Goal: Task Accomplishment & Management: Use online tool/utility

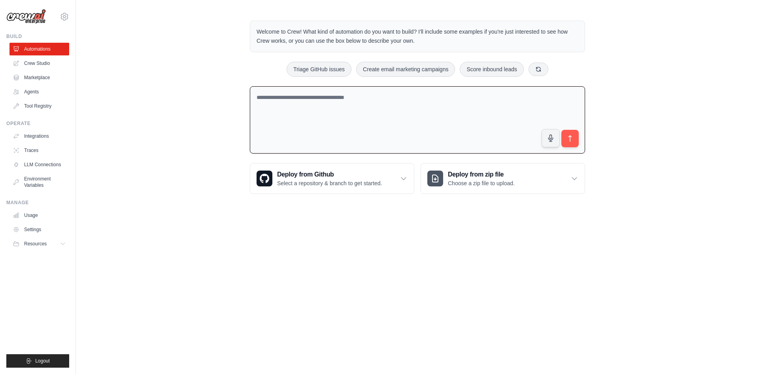
click at [402, 121] on textarea at bounding box center [417, 120] width 335 height 68
drag, startPoint x: 432, startPoint y: 98, endPoint x: 401, endPoint y: 93, distance: 32.0
click at [401, 93] on textarea "**********" at bounding box center [417, 120] width 335 height 68
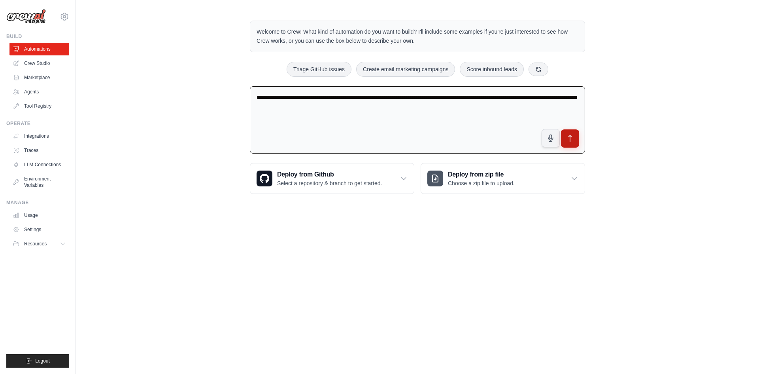
type textarea "**********"
click at [571, 139] on icon "submit" at bounding box center [570, 138] width 8 height 8
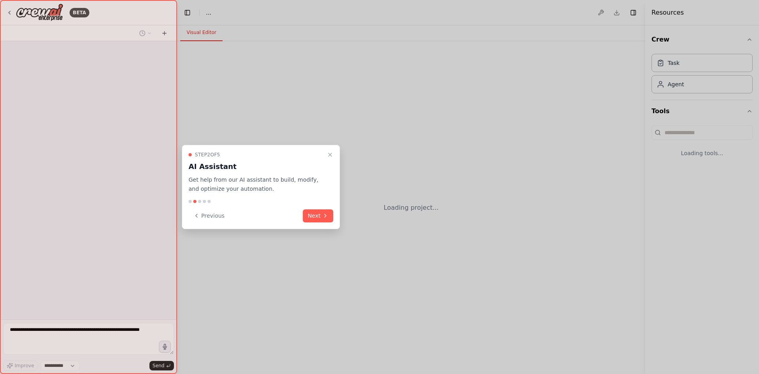
click at [322, 216] on icon at bounding box center [325, 215] width 6 height 6
select select "****"
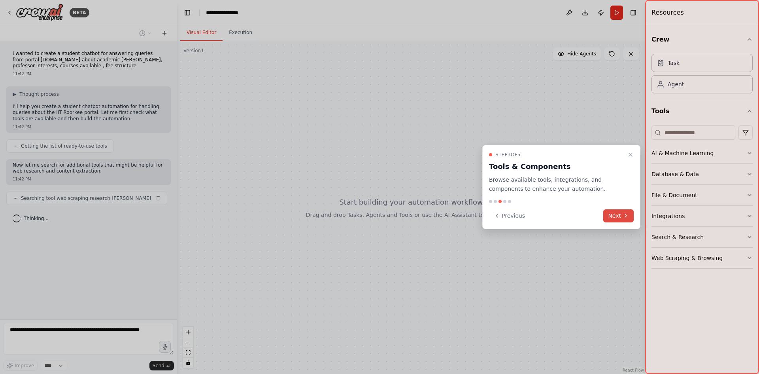
click at [616, 214] on button "Next" at bounding box center [619, 215] width 30 height 13
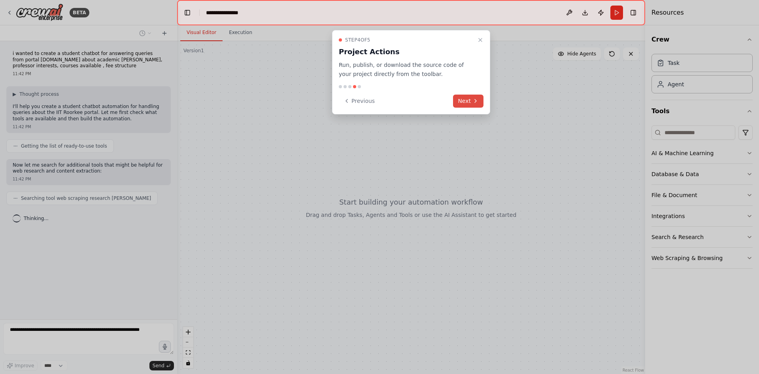
click at [468, 102] on button "Next" at bounding box center [468, 101] width 30 height 13
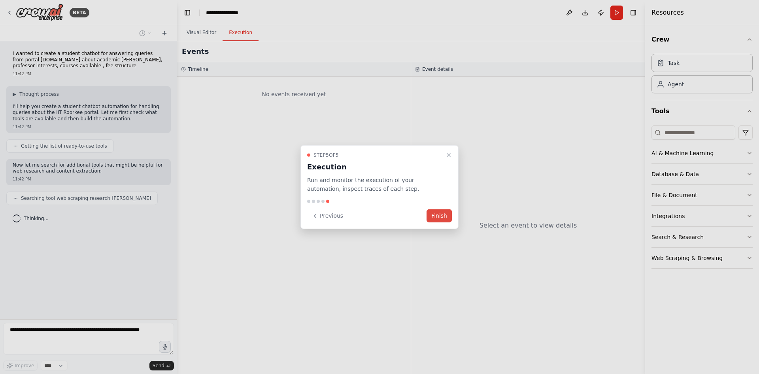
click at [439, 215] on button "Finish" at bounding box center [439, 215] width 25 height 13
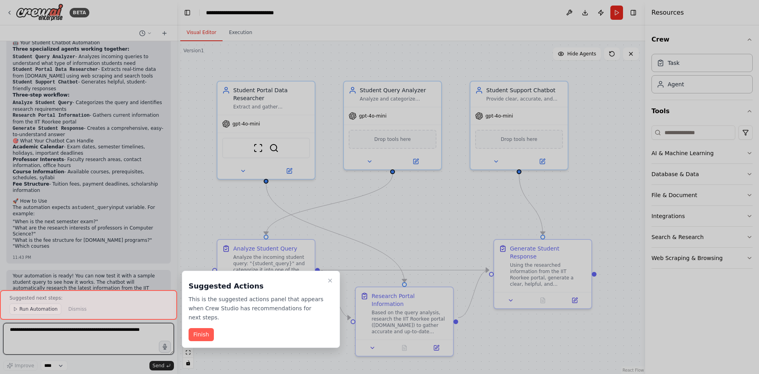
scroll to position [456, 0]
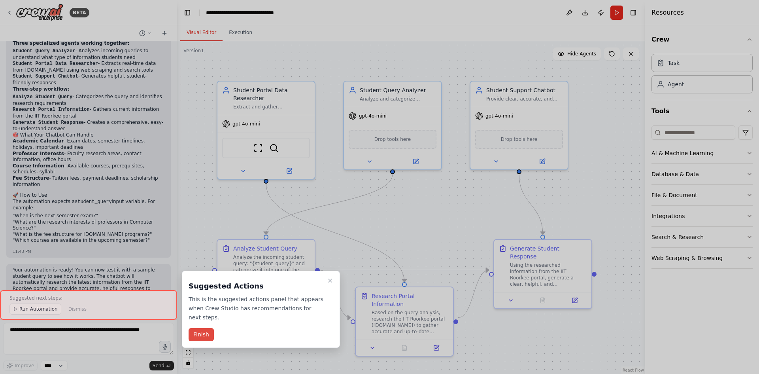
click at [204, 328] on button "Finish" at bounding box center [201, 334] width 25 height 13
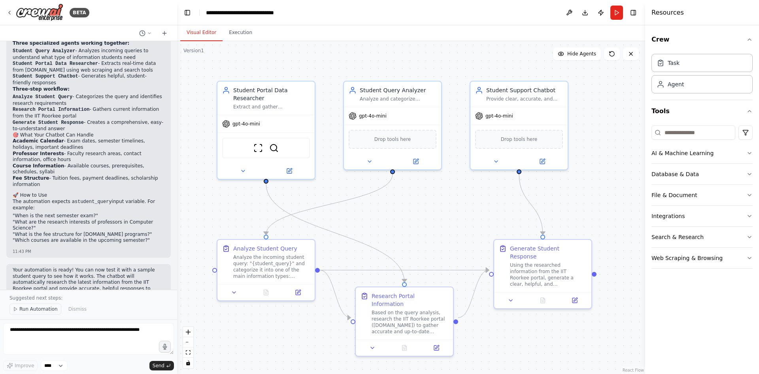
click at [41, 311] on span "Run Automation" at bounding box center [38, 309] width 38 height 6
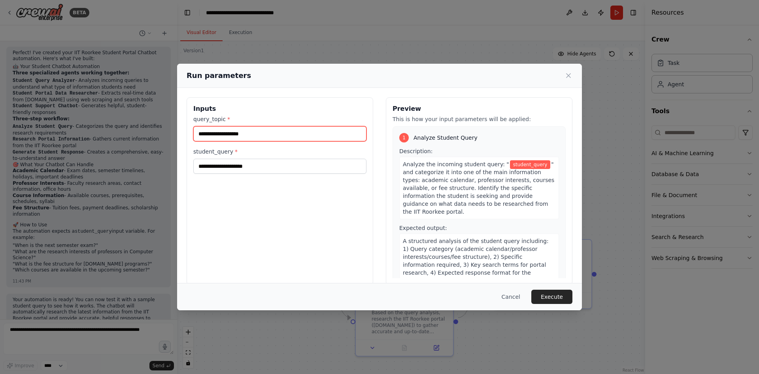
click at [203, 138] on input "query_topic *" at bounding box center [279, 133] width 173 height 15
type input "**********"
drag, startPoint x: 278, startPoint y: 134, endPoint x: 189, endPoint y: 128, distance: 88.8
click at [189, 128] on div "**********" at bounding box center [280, 190] width 187 height 187
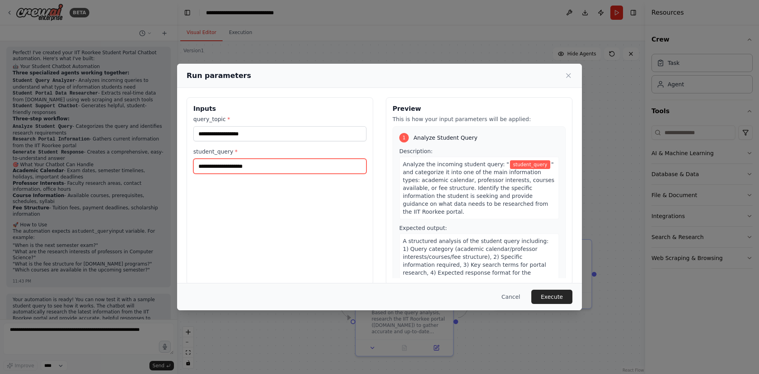
click at [219, 167] on input "student_query *" at bounding box center [279, 166] width 173 height 15
paste input "**********"
type input "**********"
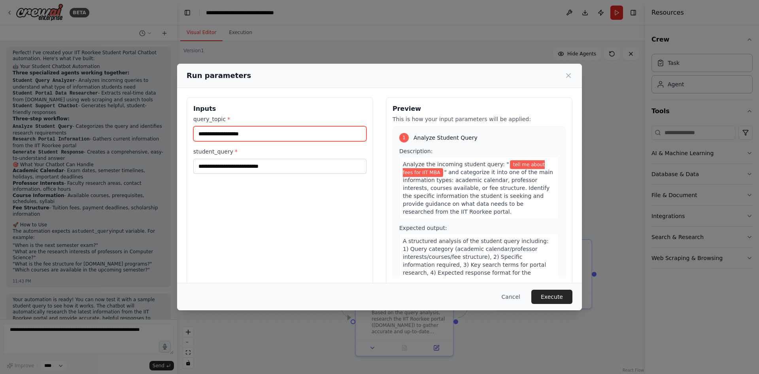
click at [212, 134] on input "query_topic *" at bounding box center [279, 133] width 173 height 15
type input "*"
type input "**********"
click at [545, 294] on button "Execute" at bounding box center [552, 297] width 41 height 14
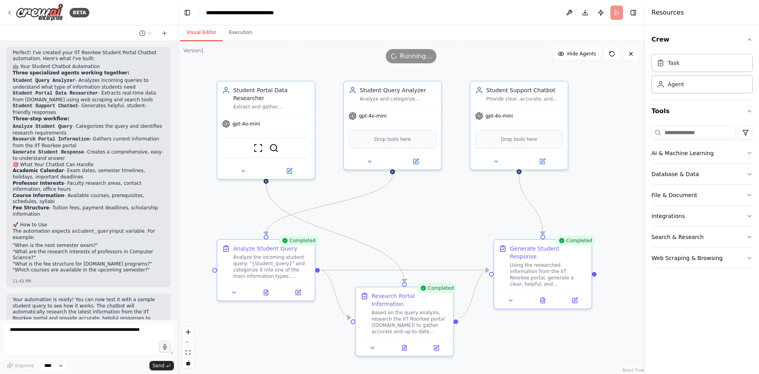
scroll to position [456, 0]
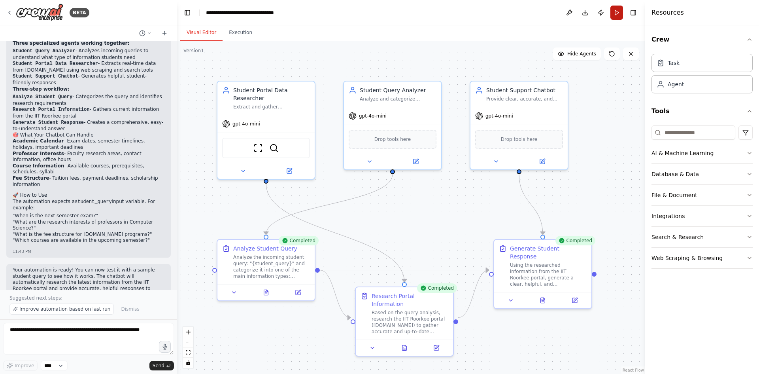
click at [617, 12] on button "Run" at bounding box center [617, 13] width 13 height 14
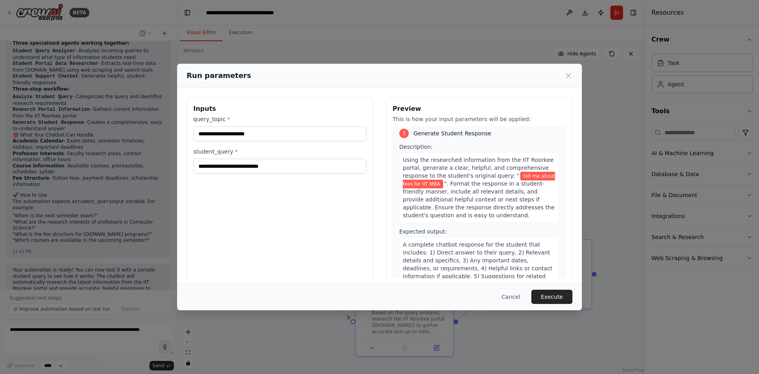
scroll to position [374, 0]
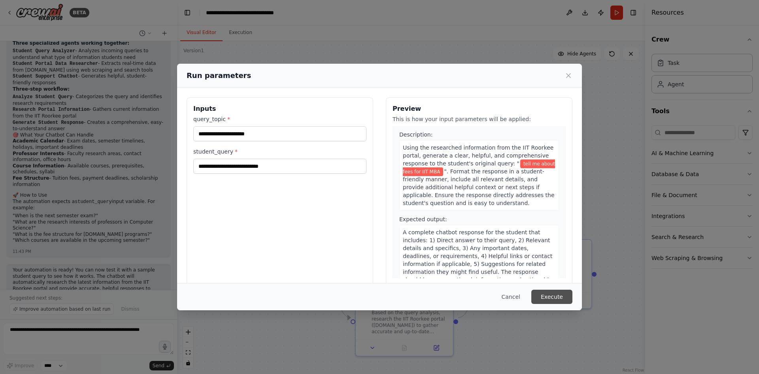
click at [549, 301] on button "Execute" at bounding box center [552, 297] width 41 height 14
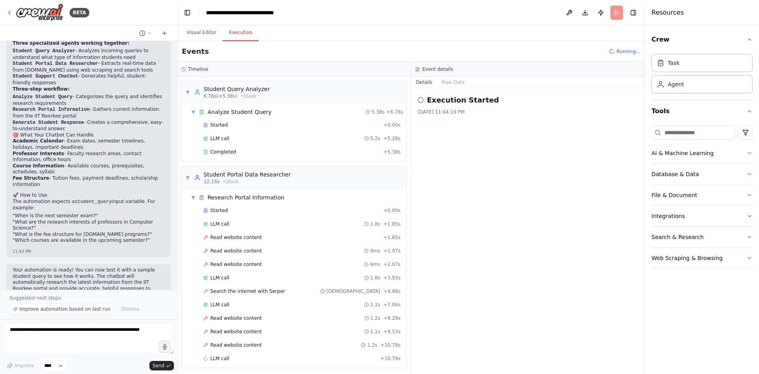
click at [241, 33] on button "Execution" at bounding box center [241, 33] width 36 height 17
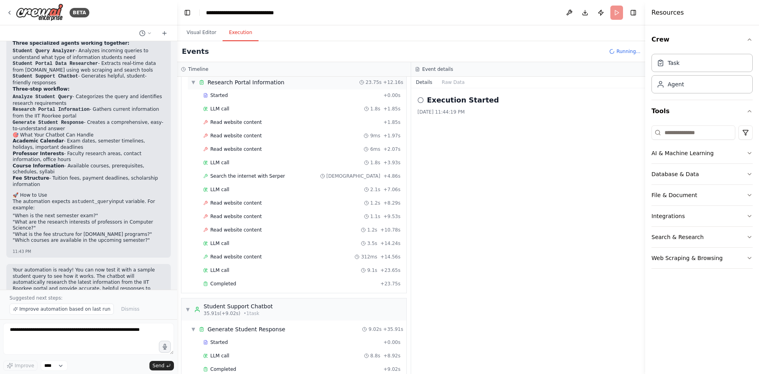
scroll to position [129, 0]
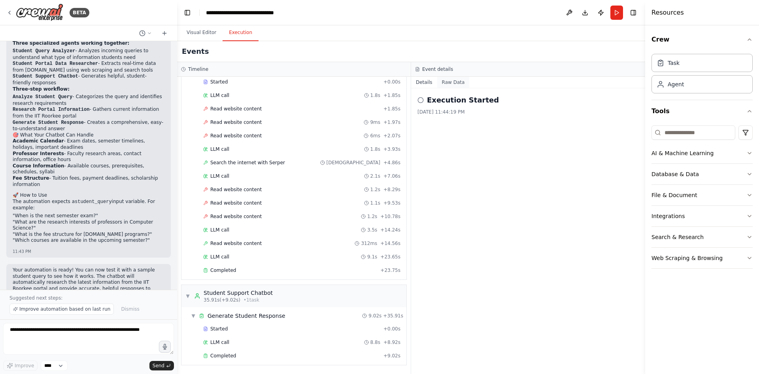
click at [458, 81] on button "Raw Data" at bounding box center [453, 82] width 32 height 11
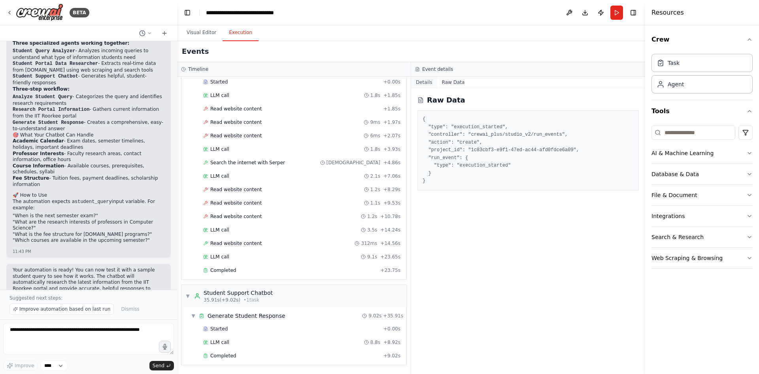
click at [424, 81] on button "Details" at bounding box center [424, 82] width 26 height 11
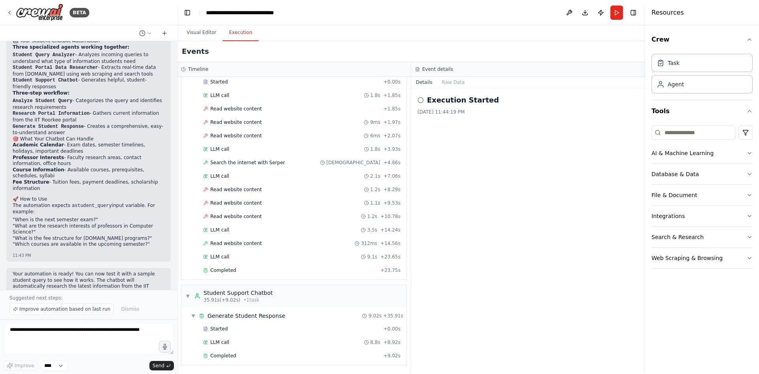
scroll to position [456, 0]
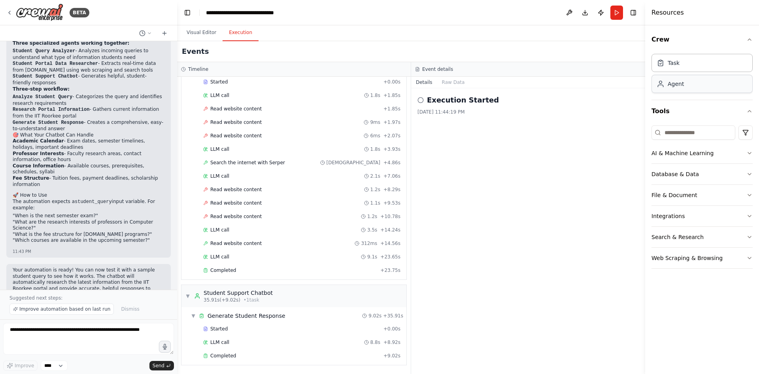
click at [663, 83] on icon at bounding box center [661, 84] width 8 height 8
click at [666, 254] on button "Web Scraping & Browsing" at bounding box center [702, 258] width 101 height 21
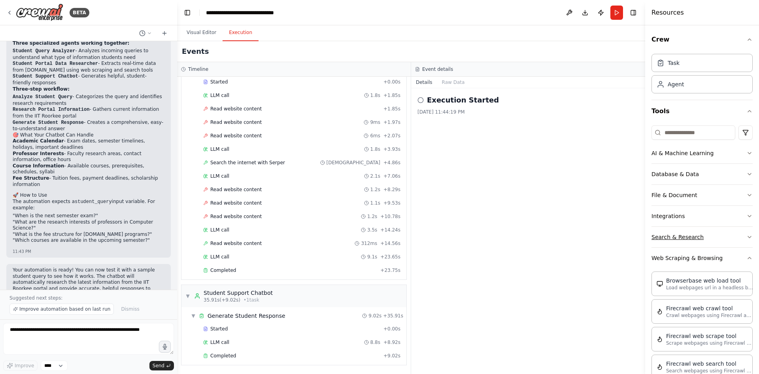
click at [698, 229] on button "Search & Research" at bounding box center [702, 237] width 101 height 21
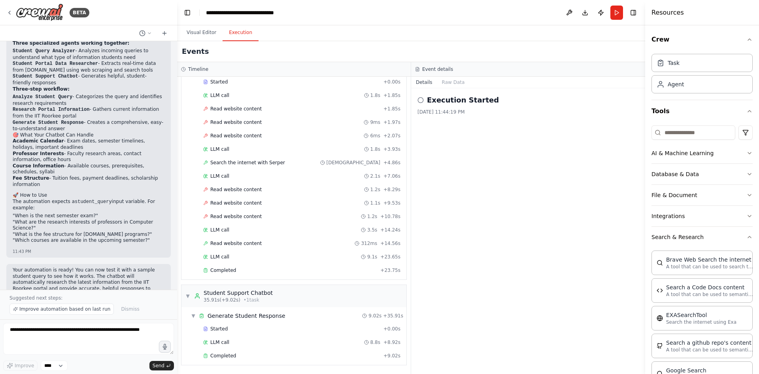
click at [698, 213] on button "Integrations" at bounding box center [702, 216] width 101 height 21
click at [699, 190] on button "File & Document" at bounding box center [702, 195] width 101 height 21
click at [688, 171] on button "Database & Data" at bounding box center [702, 174] width 101 height 21
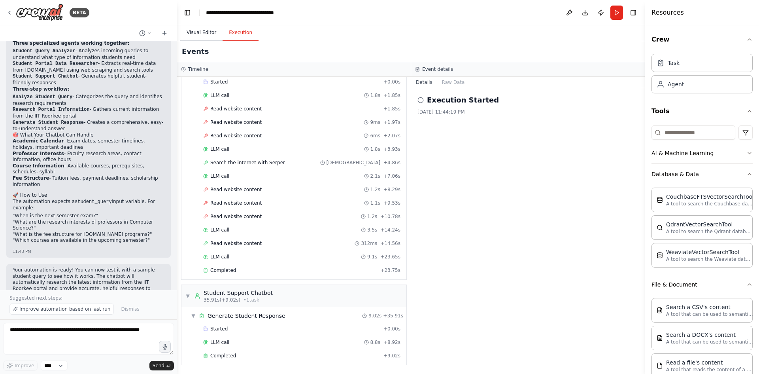
scroll to position [366, 0]
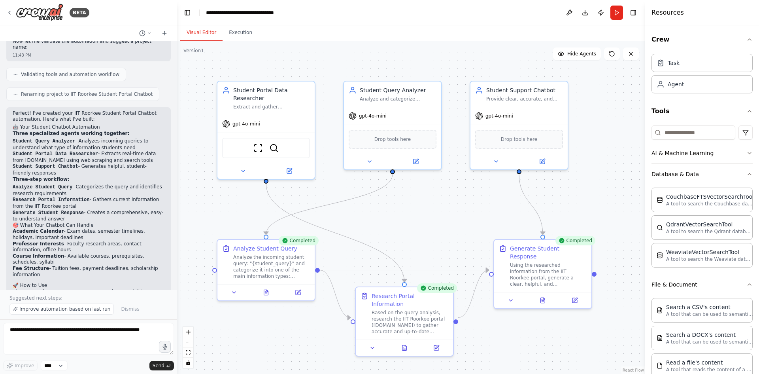
click at [200, 34] on button "Visual Editor" at bounding box center [201, 33] width 42 height 17
click at [548, 89] on div "Student Support Chatbot" at bounding box center [524, 89] width 77 height 8
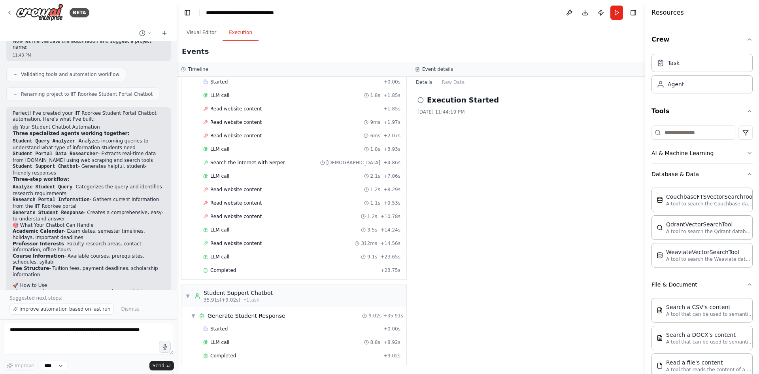
click at [244, 29] on button "Execution" at bounding box center [241, 33] width 36 height 17
click at [240, 291] on div "Student Support Chatbot" at bounding box center [238, 293] width 69 height 8
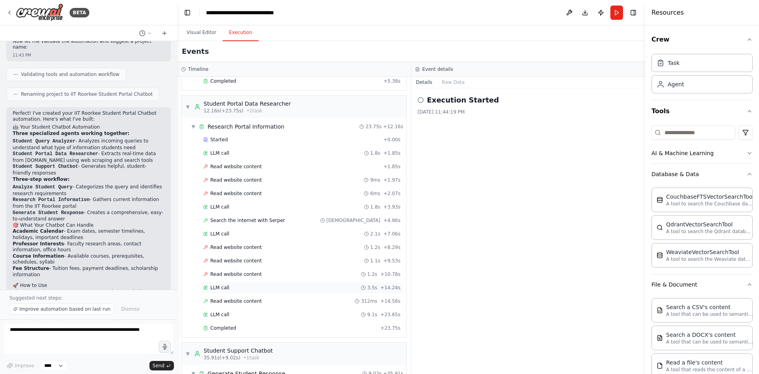
click at [240, 291] on div "LLM call 3.5s + 14.24s" at bounding box center [302, 288] width 203 height 12
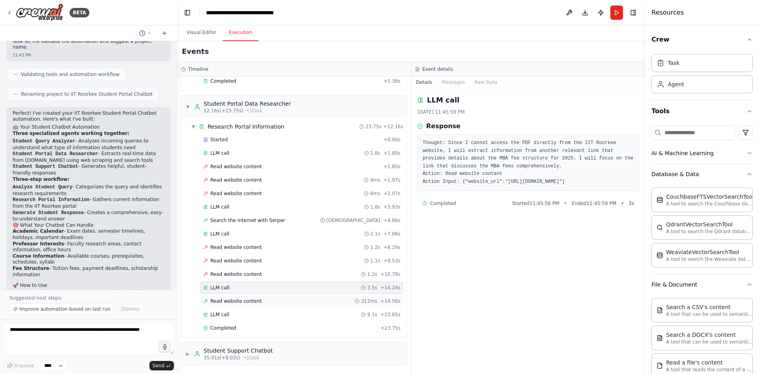
click at [259, 301] on div "Read website content 312ms + 14.56s" at bounding box center [301, 301] width 197 height 6
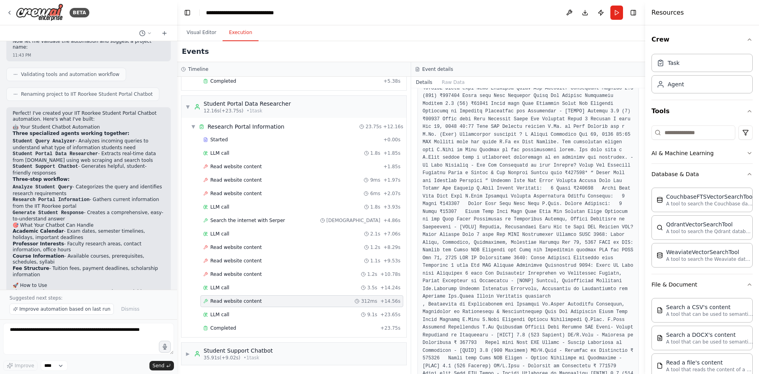
scroll to position [3987, 0]
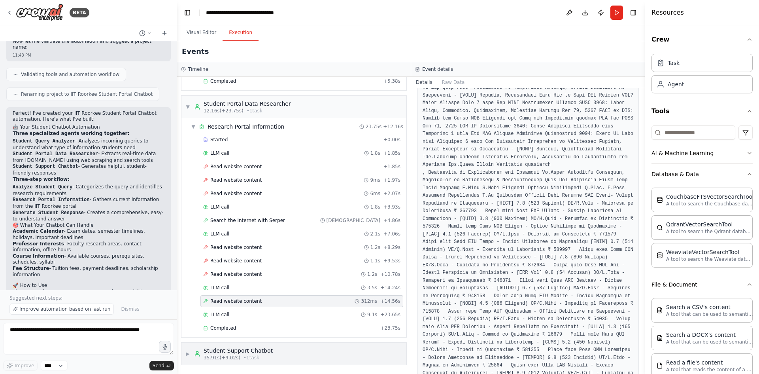
click at [229, 355] on span "35.91s (+9.02s)" at bounding box center [222, 357] width 37 height 6
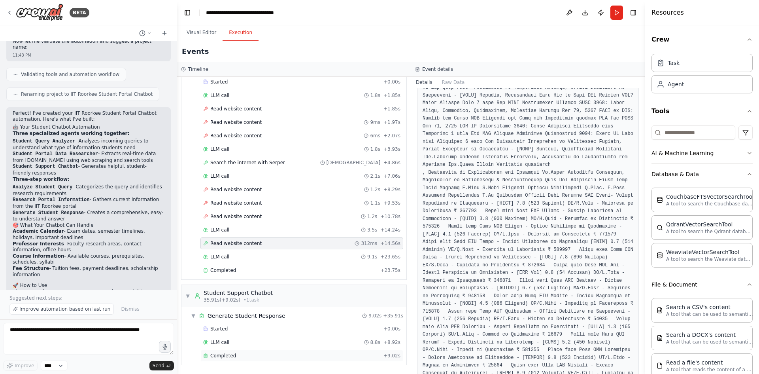
click at [225, 353] on span "Completed" at bounding box center [223, 355] width 26 height 6
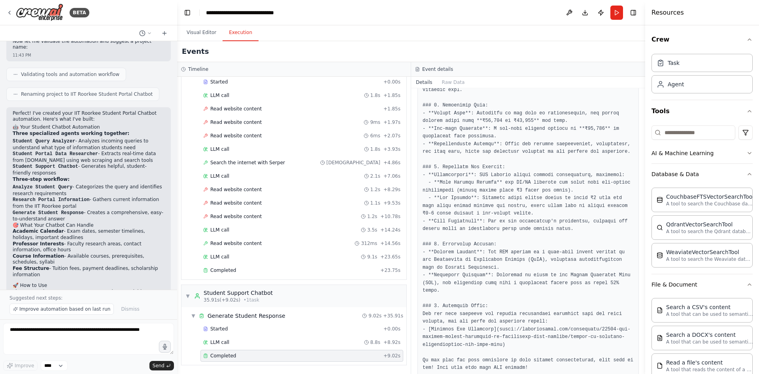
scroll to position [115, 0]
click at [240, 338] on div "LLM call 8.8s + 8.92s" at bounding box center [302, 342] width 203 height 12
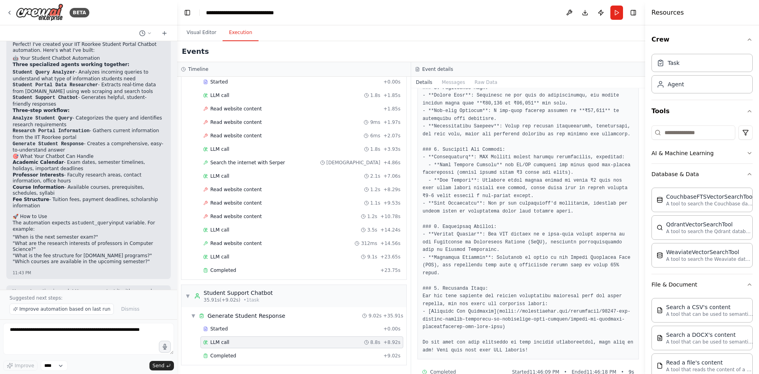
scroll to position [456, 0]
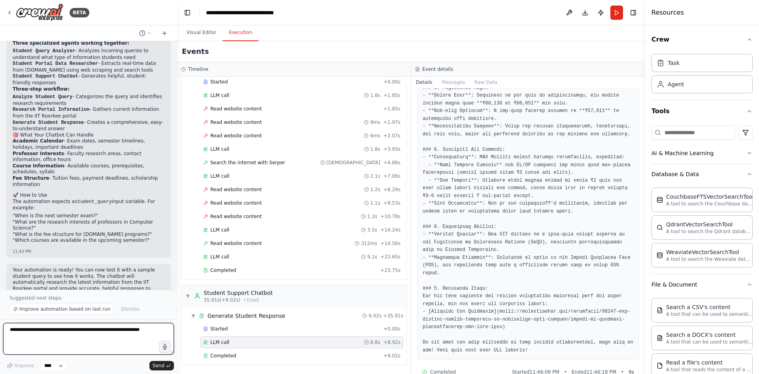
click at [98, 336] on textarea at bounding box center [88, 339] width 171 height 32
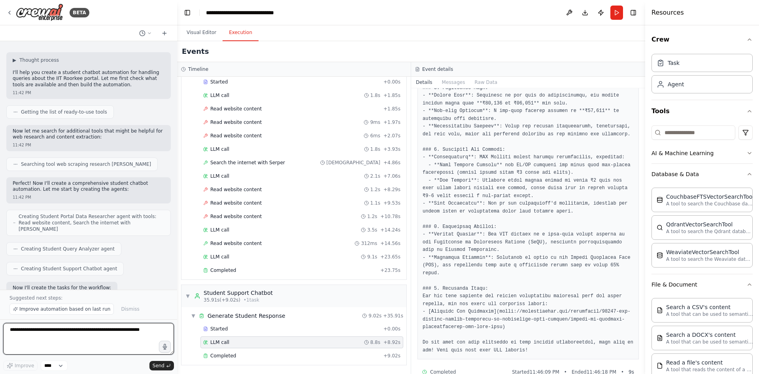
scroll to position [23, 0]
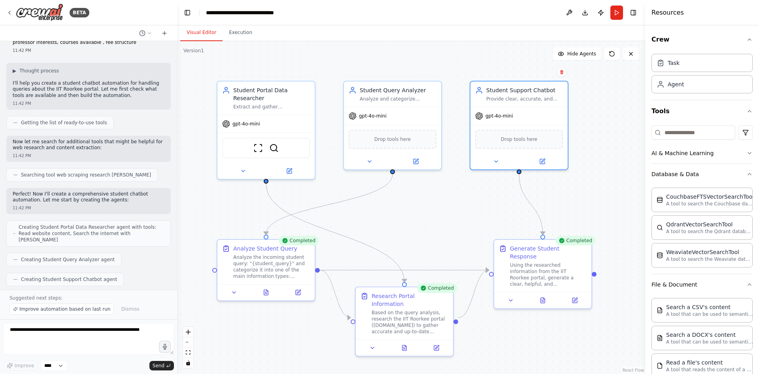
click at [190, 34] on button "Visual Editor" at bounding box center [201, 33] width 42 height 17
click at [617, 11] on button "Run" at bounding box center [617, 13] width 13 height 14
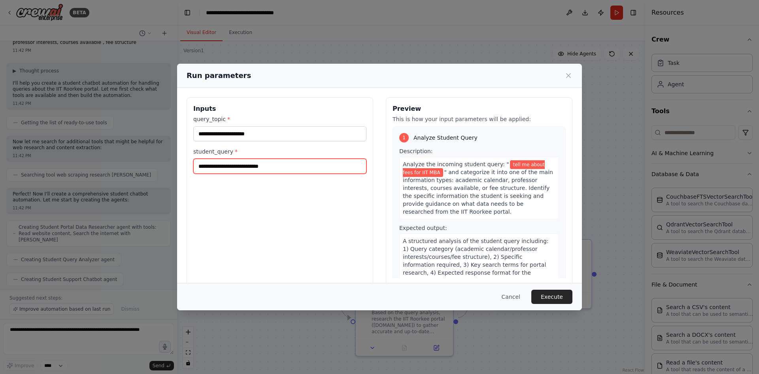
click at [274, 169] on input "**********" at bounding box center [279, 166] width 173 height 15
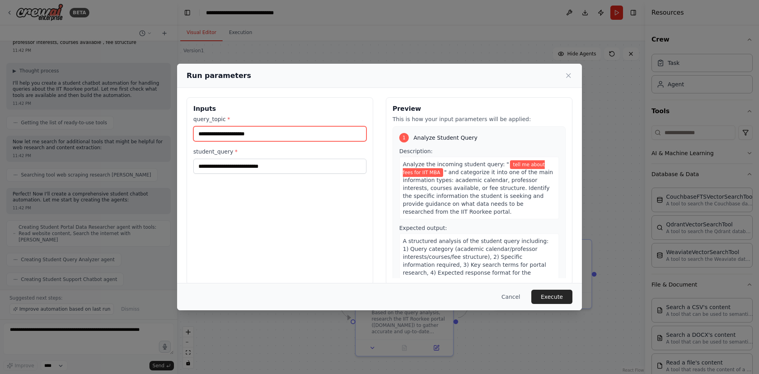
drag, startPoint x: 278, startPoint y: 136, endPoint x: 209, endPoint y: 131, distance: 68.6
click at [209, 131] on input "**********" at bounding box center [279, 133] width 173 height 15
type input "*"
type input "**********"
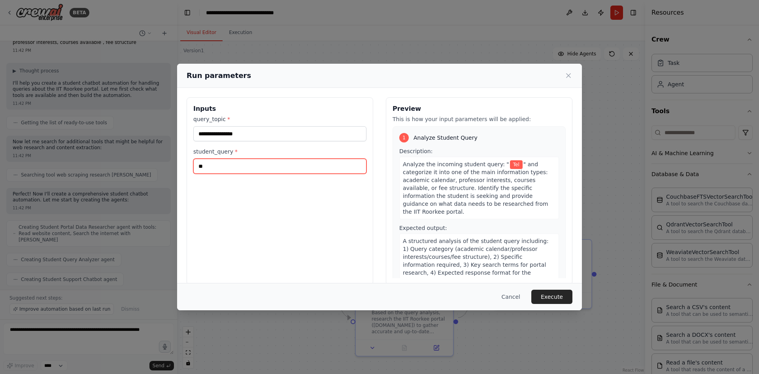
type input "*"
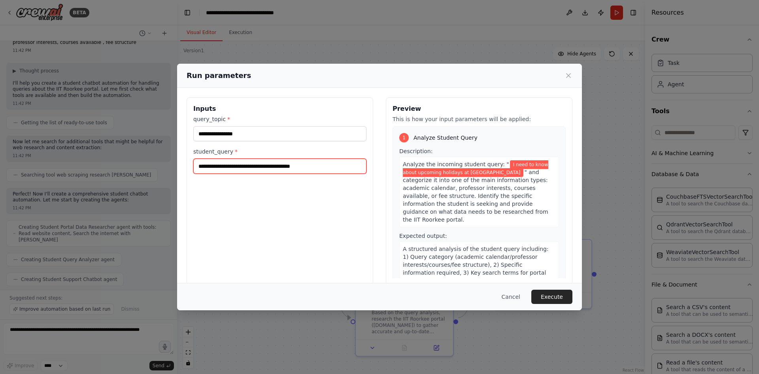
scroll to position [374, 0]
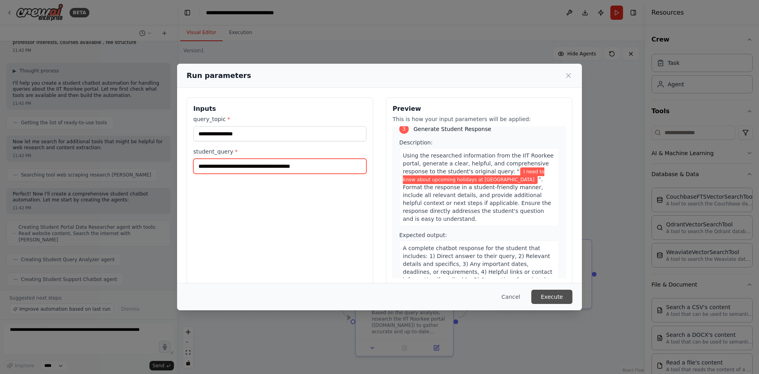
type input "**********"
click at [551, 291] on button "Execute" at bounding box center [552, 297] width 41 height 14
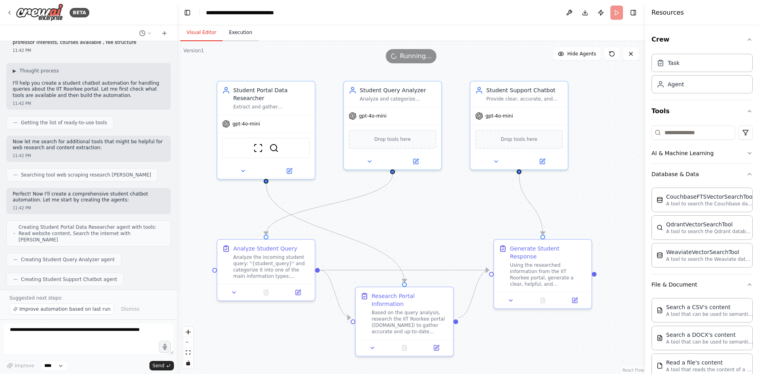
scroll to position [0, 0]
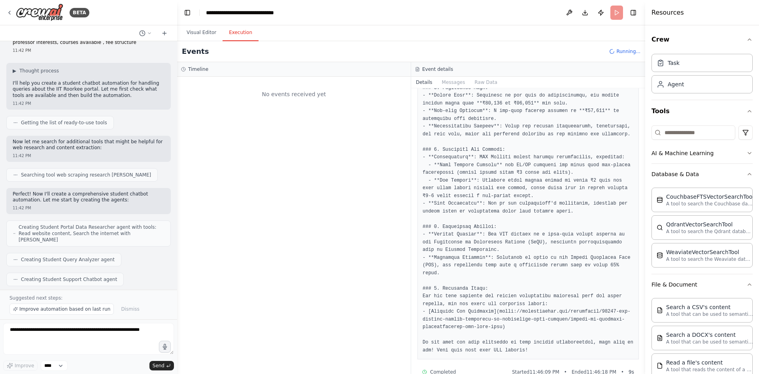
click at [244, 38] on button "Execution" at bounding box center [241, 33] width 36 height 17
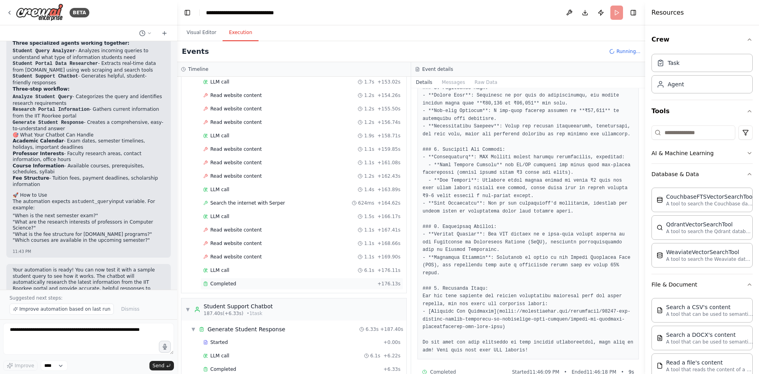
scroll to position [1339, 0]
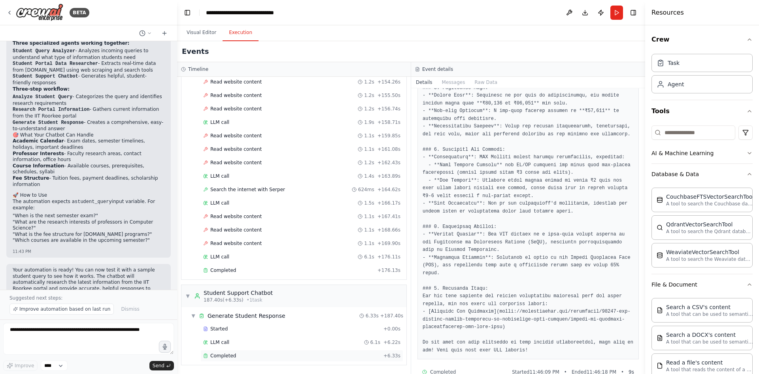
click at [223, 355] on span "Completed" at bounding box center [223, 355] width 26 height 6
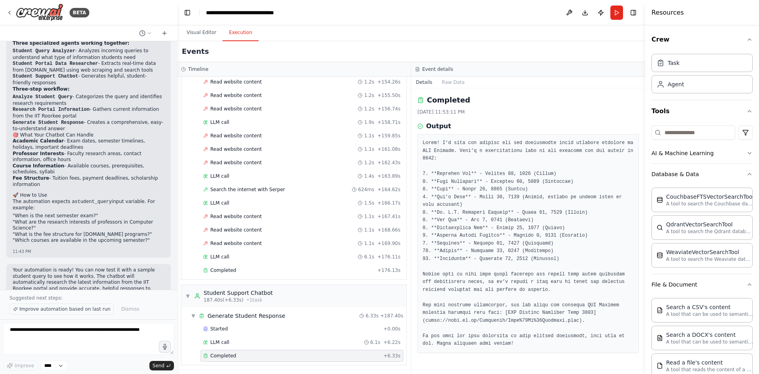
click at [86, 308] on span "Improve automation based on last run" at bounding box center [64, 309] width 91 height 6
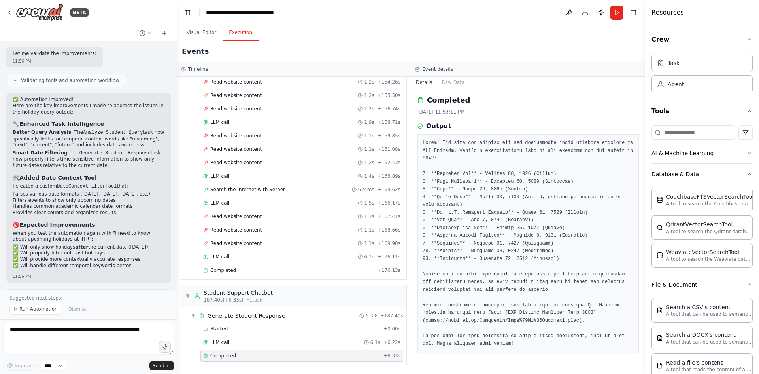
click at [86, 308] on div "Run Automation Dismiss" at bounding box center [88, 308] width 158 height 11
click at [619, 15] on button "Run" at bounding box center [617, 13] width 13 height 14
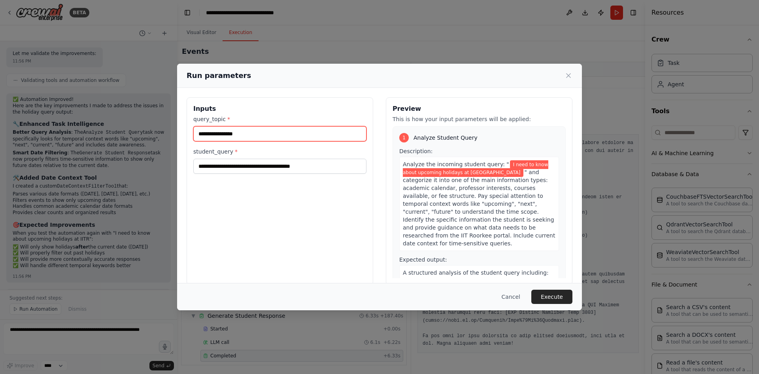
drag, startPoint x: 259, startPoint y: 129, endPoint x: 192, endPoint y: 128, distance: 67.2
drag, startPoint x: 192, startPoint y: 128, endPoint x: 345, endPoint y: 136, distance: 153.7
click at [345, 136] on input "**********" at bounding box center [279, 133] width 173 height 15
type input "*"
type input "**********"
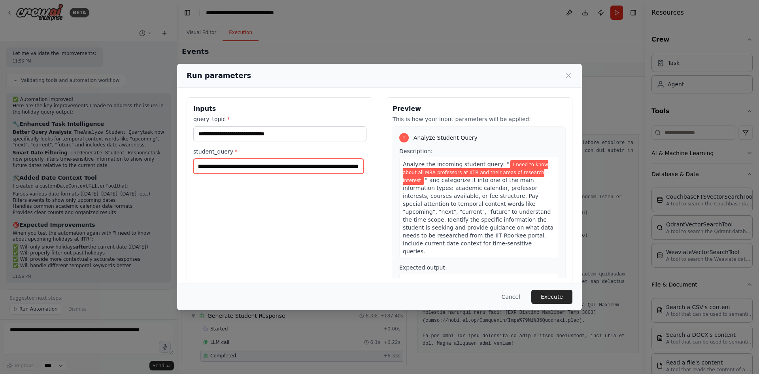
scroll to position [0, 42]
type input "**********"
click at [543, 294] on button "Execute" at bounding box center [552, 297] width 41 height 14
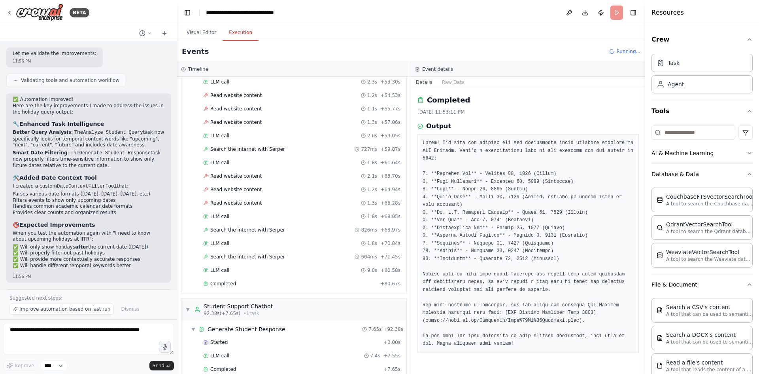
scroll to position [666, 0]
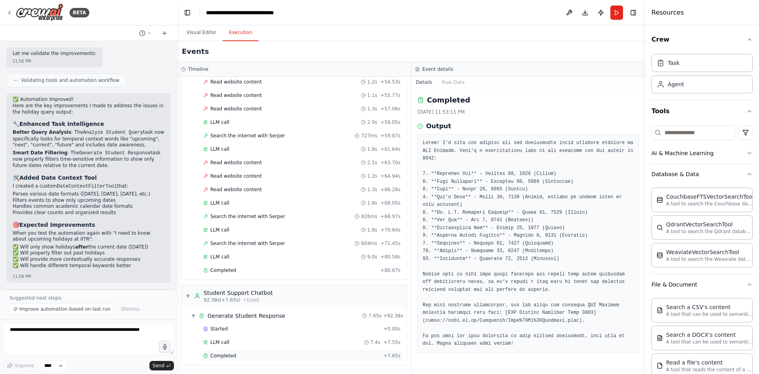
click at [222, 354] on span "Completed" at bounding box center [223, 355] width 26 height 6
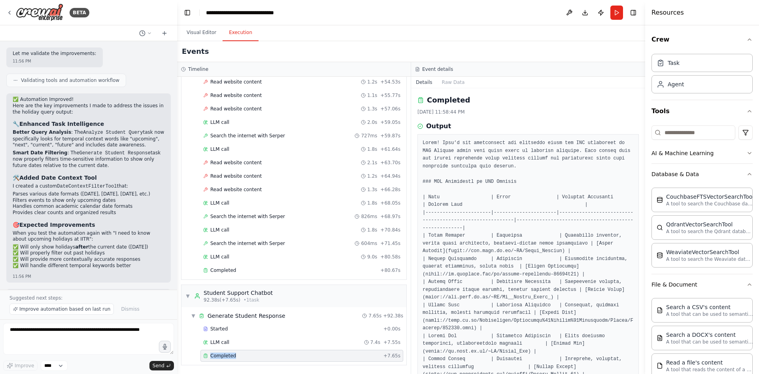
click at [222, 354] on span "Completed" at bounding box center [223, 355] width 26 height 6
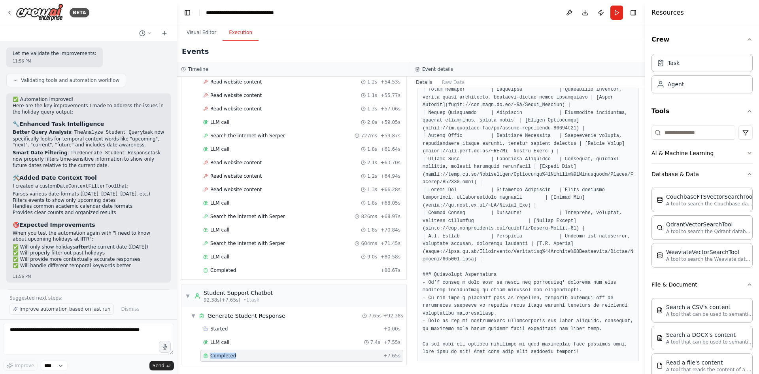
click at [72, 309] on span "Improve automation based on last run" at bounding box center [64, 309] width 91 height 6
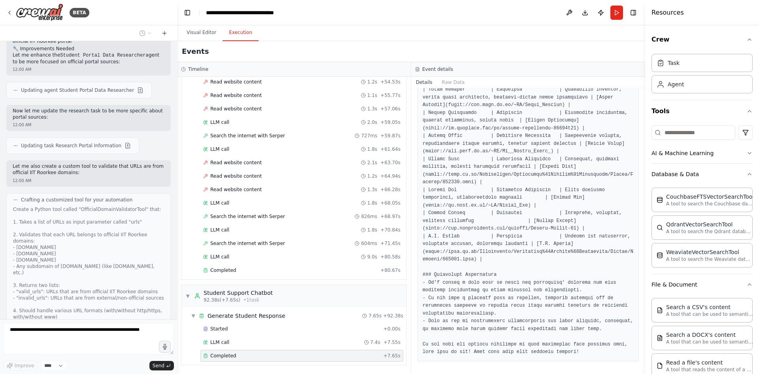
scroll to position [1876, 0]
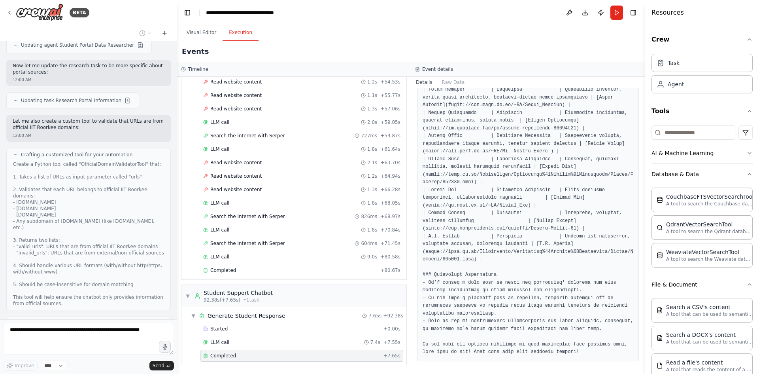
click at [249, 353] on div "Completed" at bounding box center [291, 355] width 177 height 6
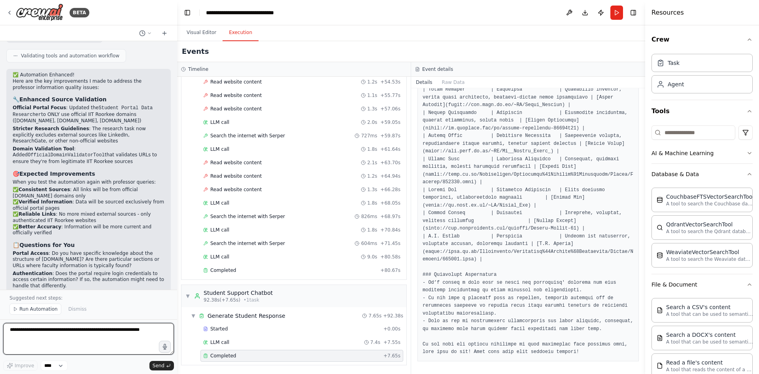
scroll to position [2272, 0]
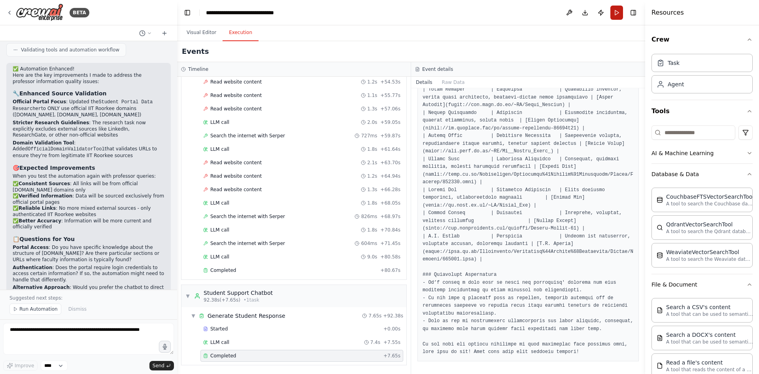
click at [615, 13] on button "Run" at bounding box center [617, 13] width 13 height 14
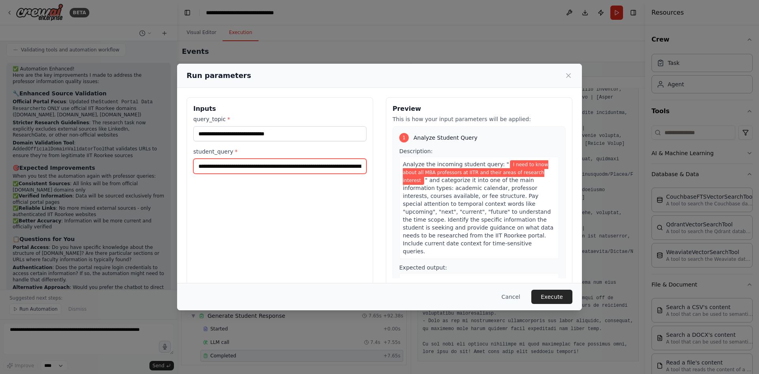
click at [350, 166] on input "**********" at bounding box center [279, 166] width 173 height 15
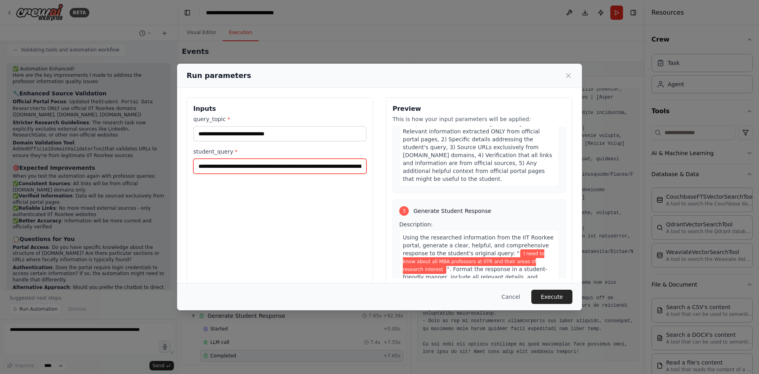
scroll to position [501, 0]
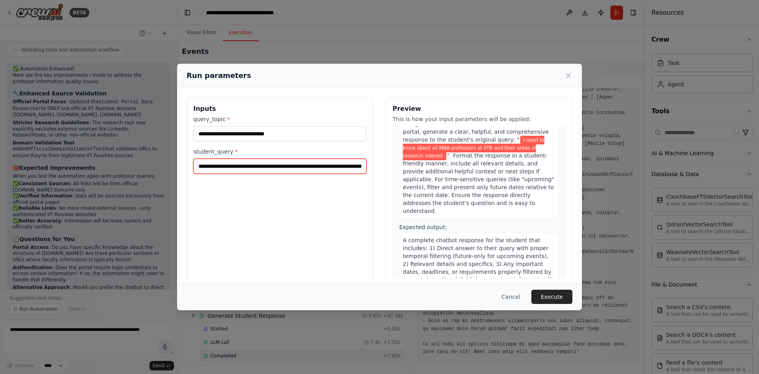
click at [343, 168] on input "**********" at bounding box center [279, 166] width 173 height 15
click at [547, 297] on button "Execute" at bounding box center [552, 297] width 41 height 14
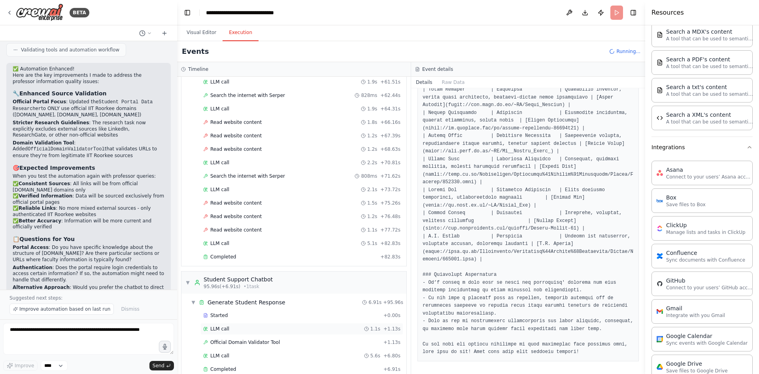
scroll to position [707, 0]
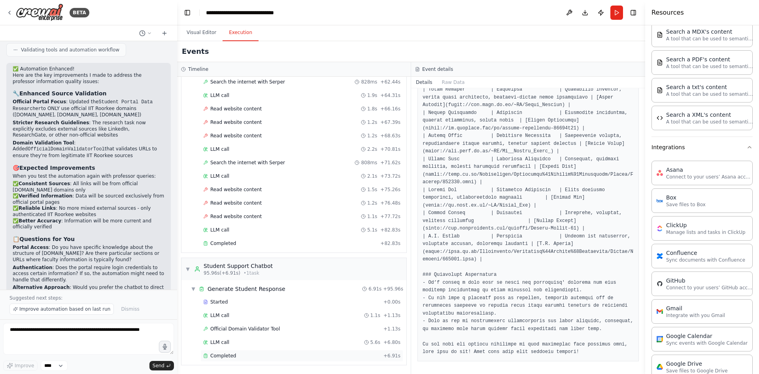
click at [216, 357] on span "Completed" at bounding box center [223, 355] width 26 height 6
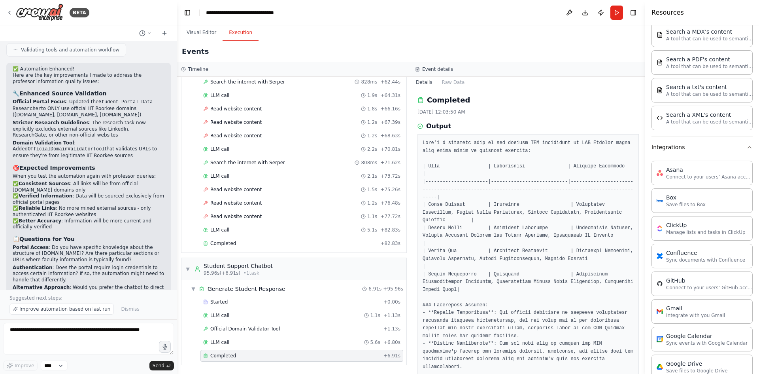
scroll to position [45, 0]
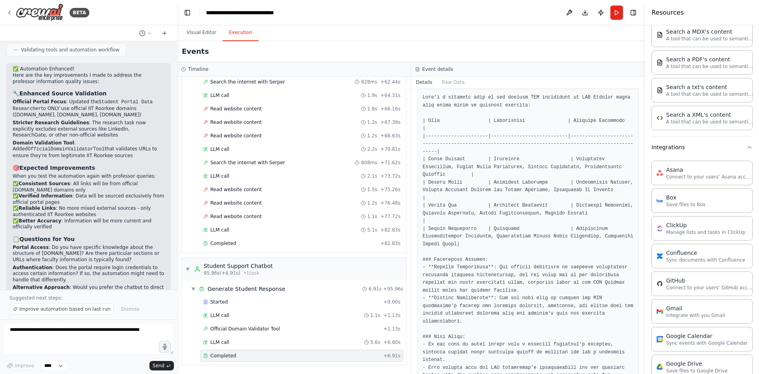
click at [476, 339] on pre at bounding box center [528, 252] width 211 height 316
click at [453, 80] on button "Raw Data" at bounding box center [453, 82] width 32 height 11
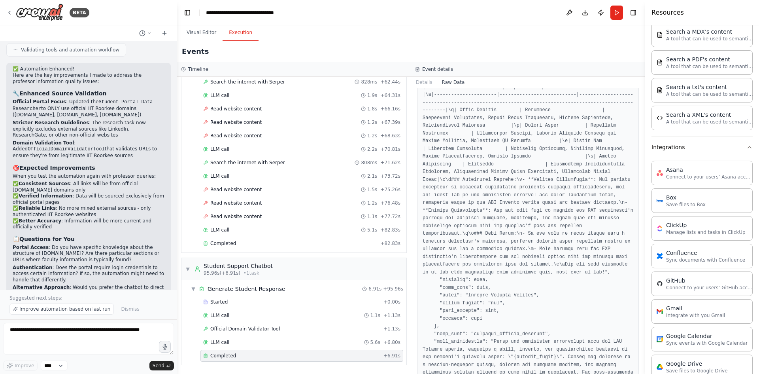
scroll to position [879, 0]
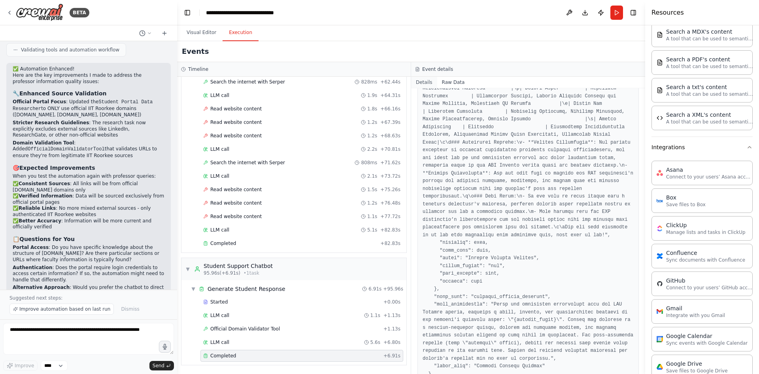
click at [422, 81] on button "Details" at bounding box center [424, 82] width 26 height 11
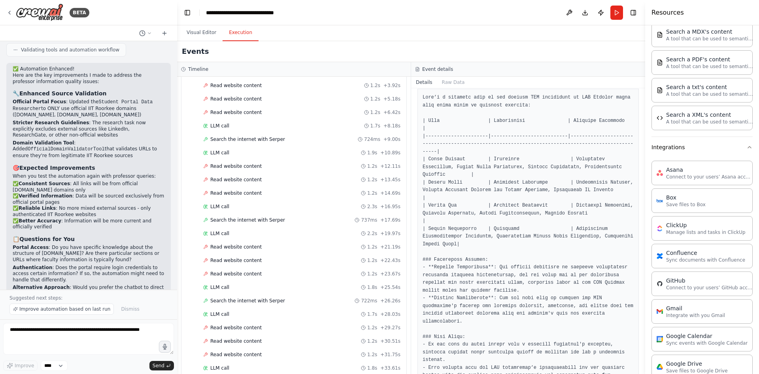
scroll to position [0, 0]
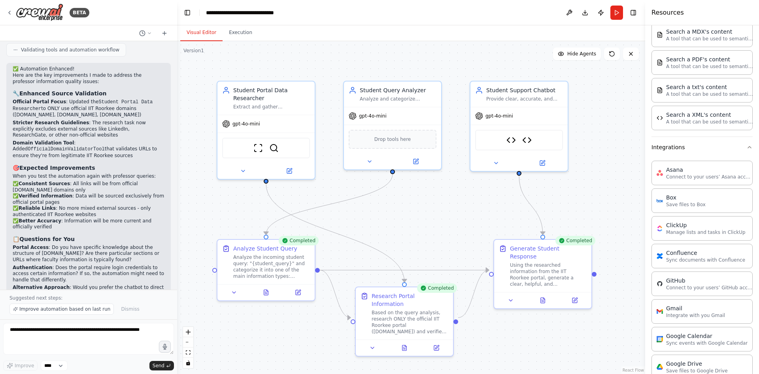
click at [205, 33] on button "Visual Editor" at bounding box center [201, 33] width 42 height 17
click at [87, 338] on textarea at bounding box center [88, 339] width 171 height 32
click at [92, 329] on textarea at bounding box center [88, 339] width 171 height 32
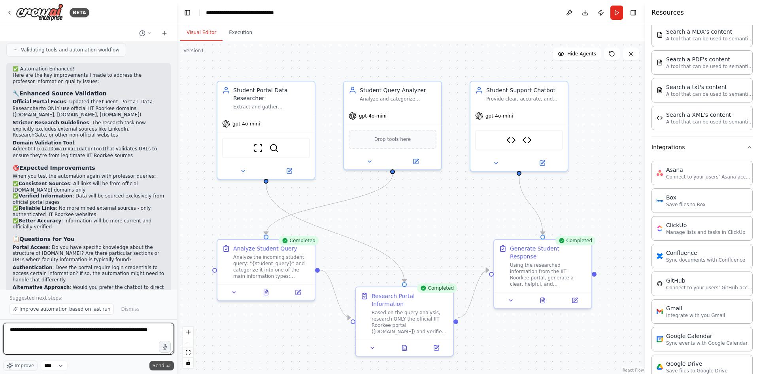
type textarea "**********"
click at [157, 365] on span "Send" at bounding box center [159, 365] width 12 height 6
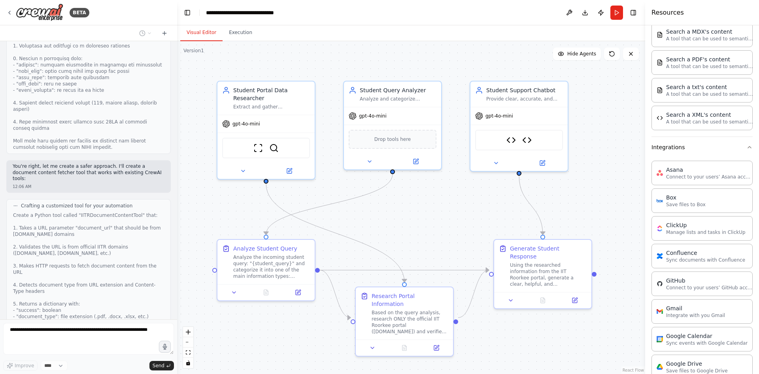
scroll to position [2976, 0]
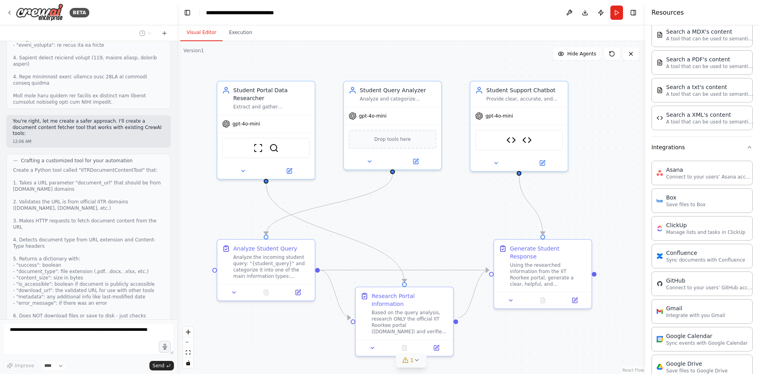
click at [415, 360] on icon at bounding box center [416, 360] width 3 height 2
click at [512, 343] on div ".deletable-edge-delete-btn { width: 20px; height: 20px; border: 0px solid #ffff…" at bounding box center [411, 207] width 468 height 333
click at [464, 326] on icon at bounding box center [467, 324] width 6 height 6
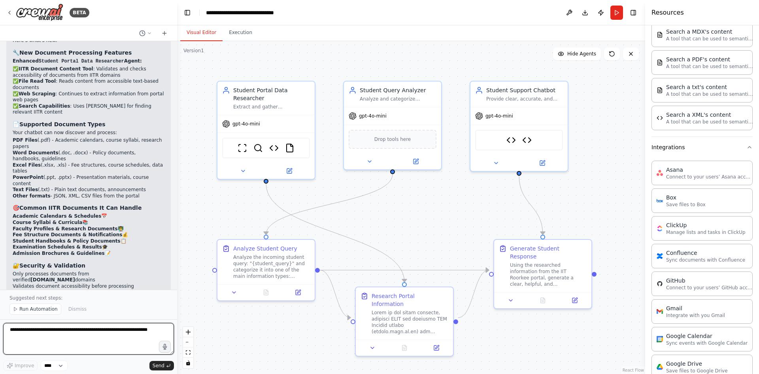
scroll to position [4100, 0]
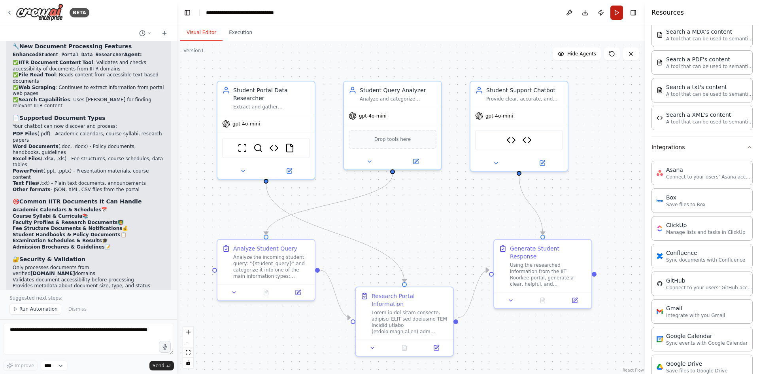
click at [617, 12] on button "Run" at bounding box center [617, 13] width 13 height 14
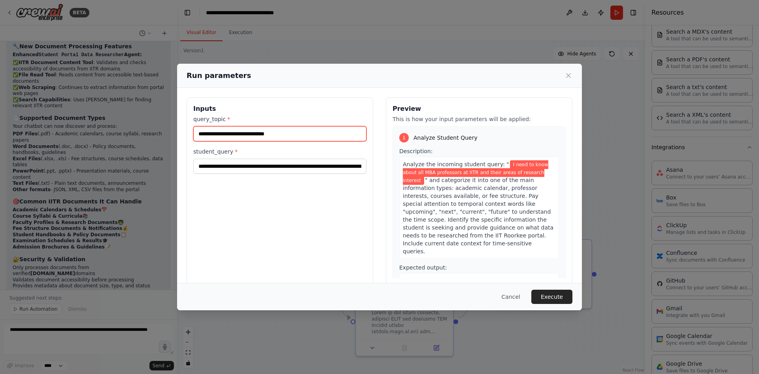
drag, startPoint x: 307, startPoint y: 137, endPoint x: 208, endPoint y: 132, distance: 99.0
click at [208, 132] on input "**********" at bounding box center [279, 133] width 173 height 15
type input "**********"
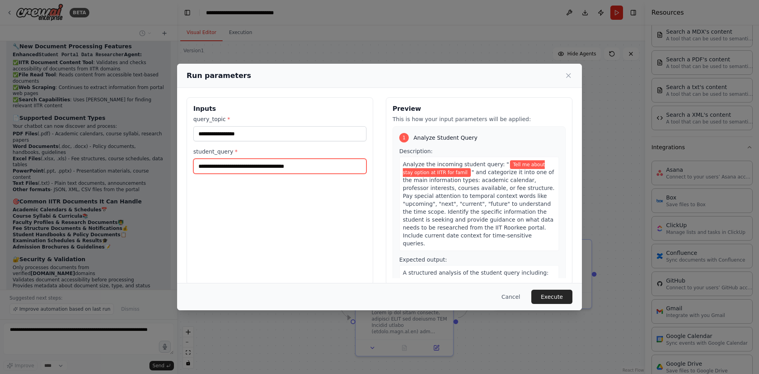
type input "**********"
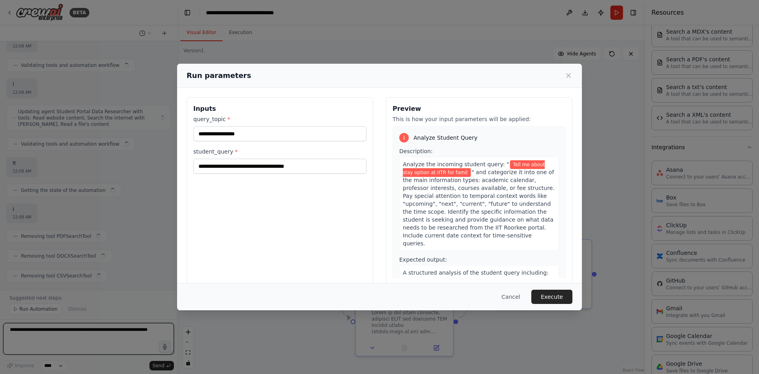
type input "**********"
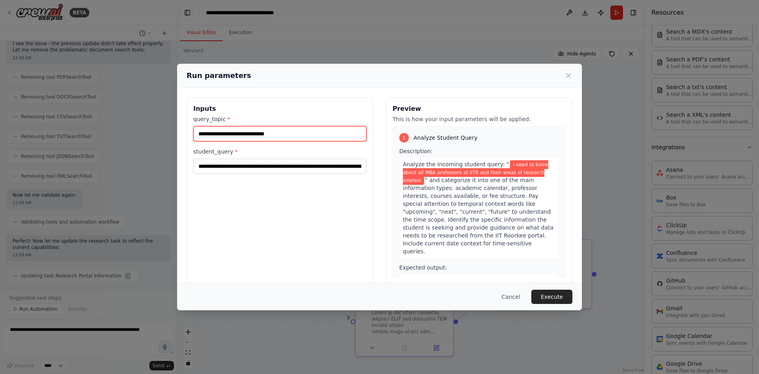
click at [258, 134] on input "**********" at bounding box center [279, 133] width 173 height 15
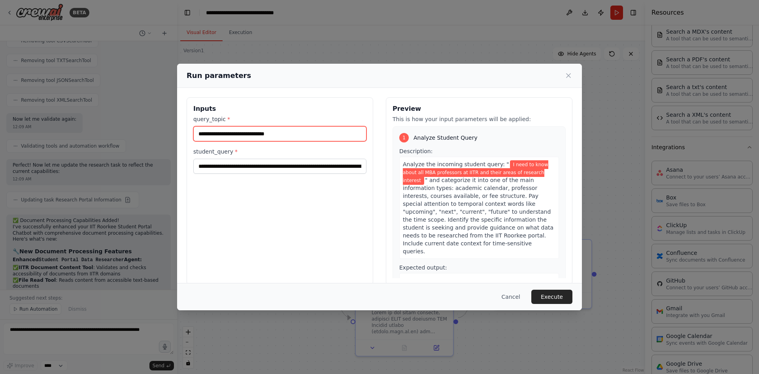
type input "*"
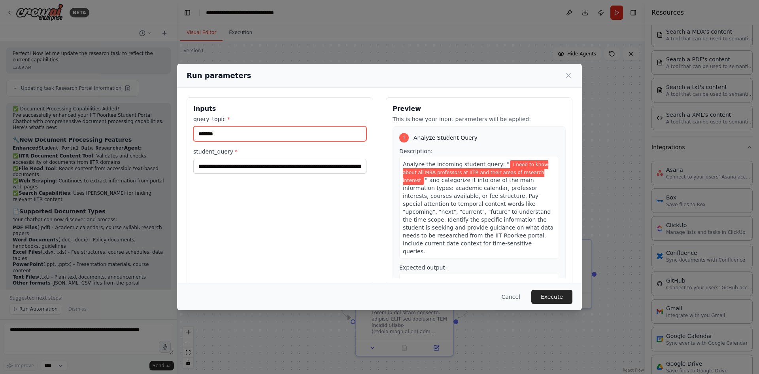
scroll to position [5901, 0]
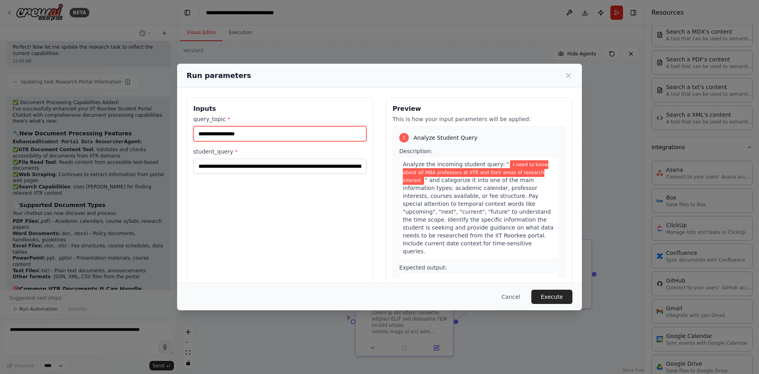
type input "**********"
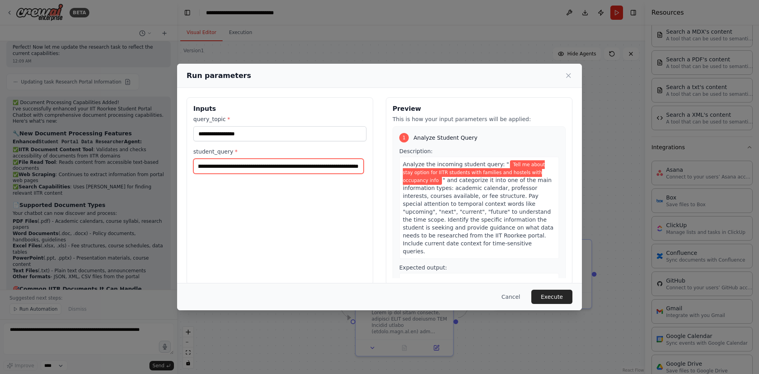
scroll to position [0, 56]
click at [288, 169] on input "**********" at bounding box center [278, 166] width 170 height 15
type input "**********"
click at [560, 297] on button "Execute" at bounding box center [552, 297] width 41 height 14
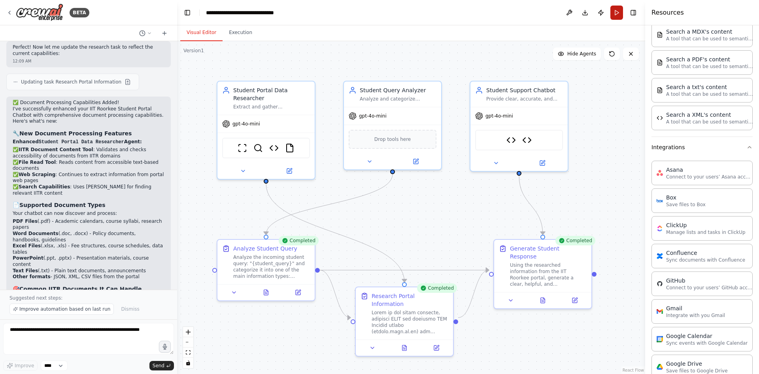
click at [612, 9] on button "Run" at bounding box center [617, 13] width 13 height 14
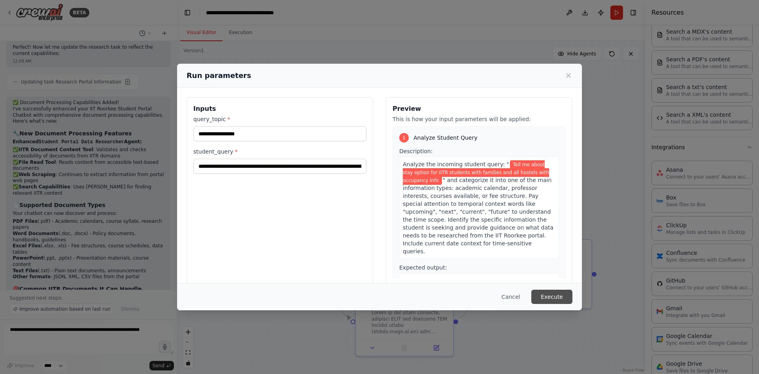
click at [551, 295] on button "Execute" at bounding box center [552, 297] width 41 height 14
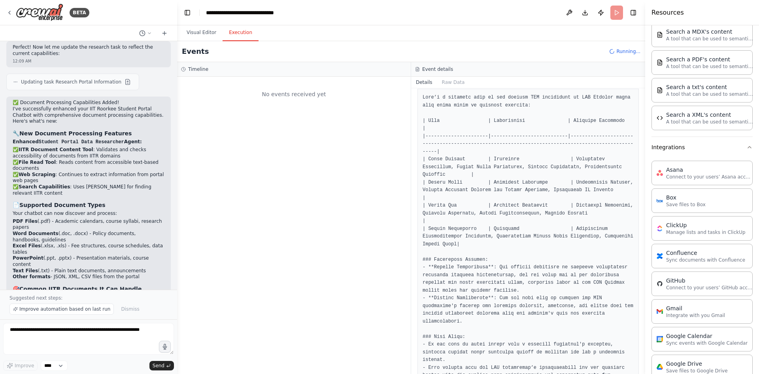
click at [247, 39] on button "Execution" at bounding box center [241, 33] width 36 height 17
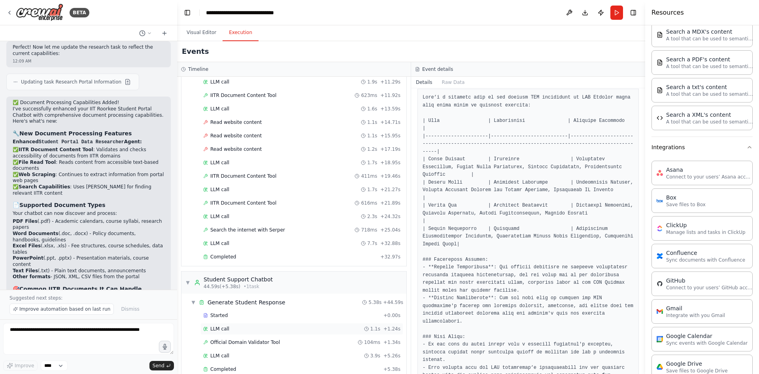
scroll to position [209, 0]
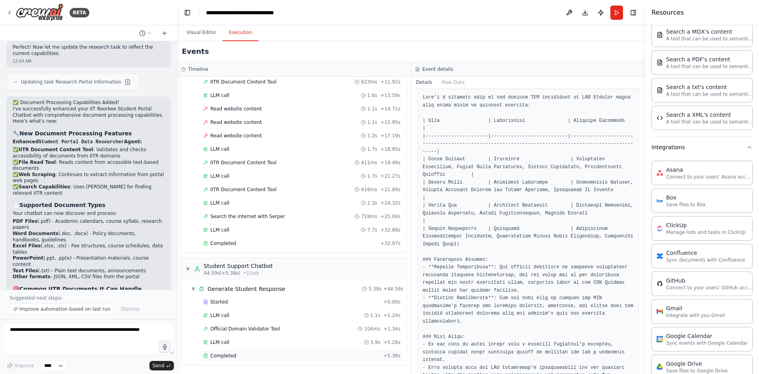
click at [218, 353] on span "Completed" at bounding box center [223, 355] width 26 height 6
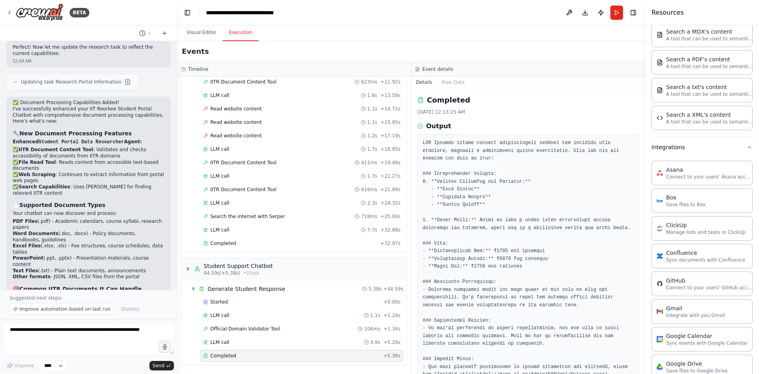
scroll to position [92, 0]
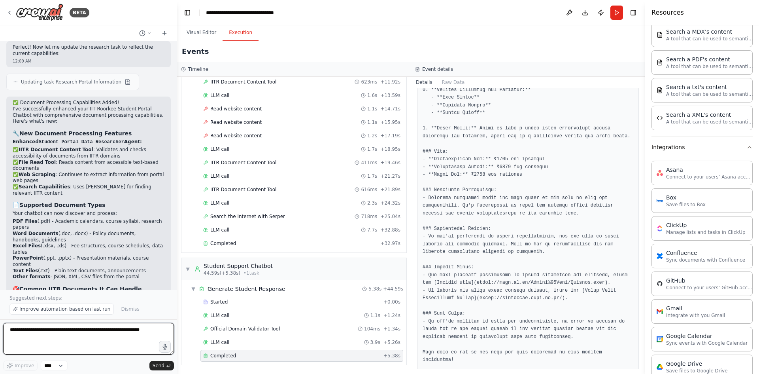
click at [24, 329] on textarea at bounding box center [88, 339] width 171 height 32
type textarea "**********"
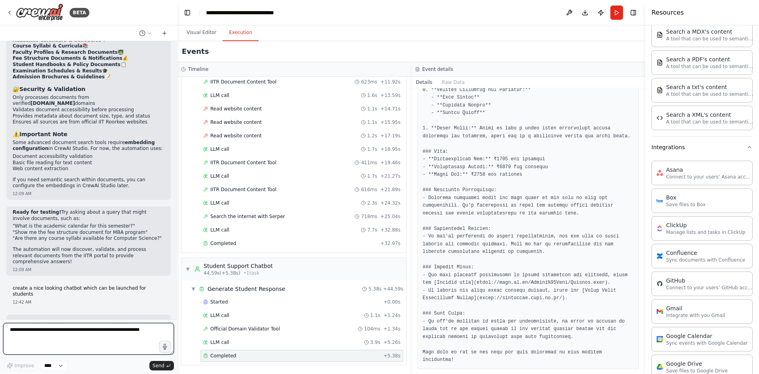
scroll to position [6164, 0]
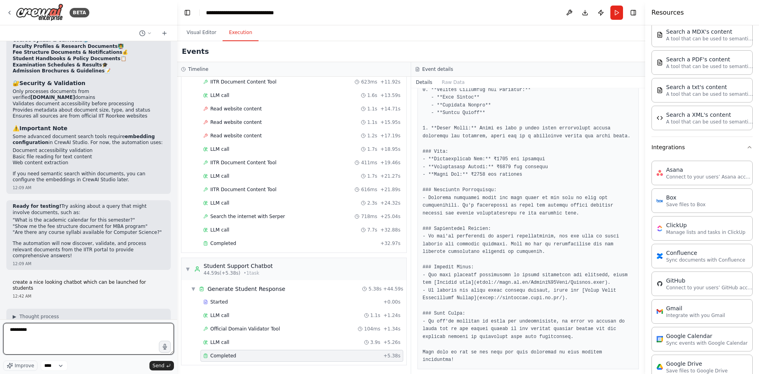
type textarea "**********"
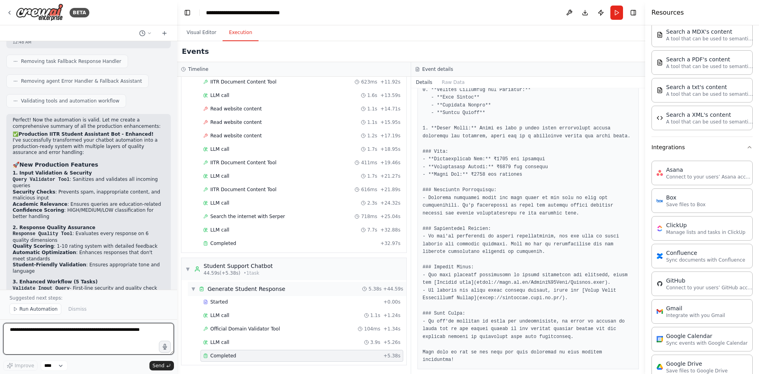
scroll to position [7956, 0]
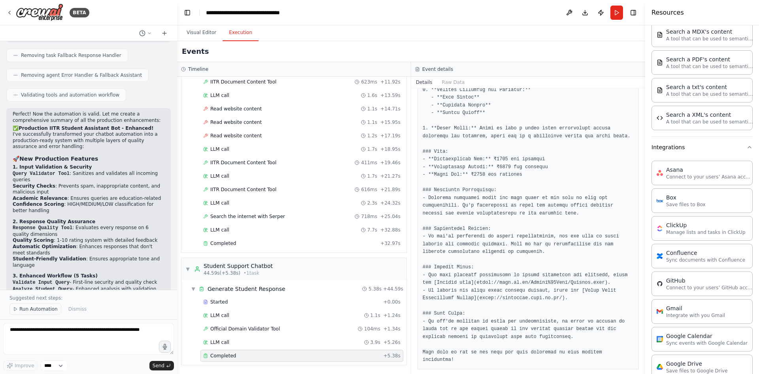
click at [33, 307] on span "Run Automation" at bounding box center [38, 309] width 38 height 6
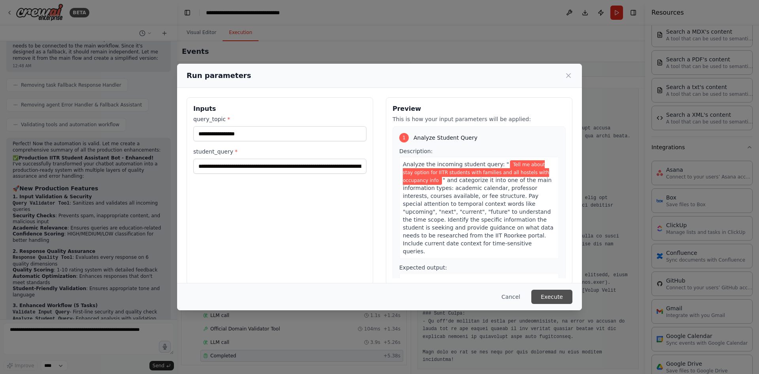
click at [554, 292] on button "Execute" at bounding box center [552, 297] width 41 height 14
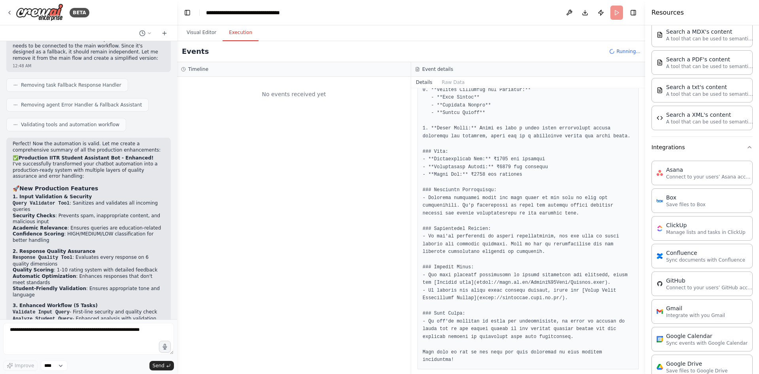
scroll to position [0, 0]
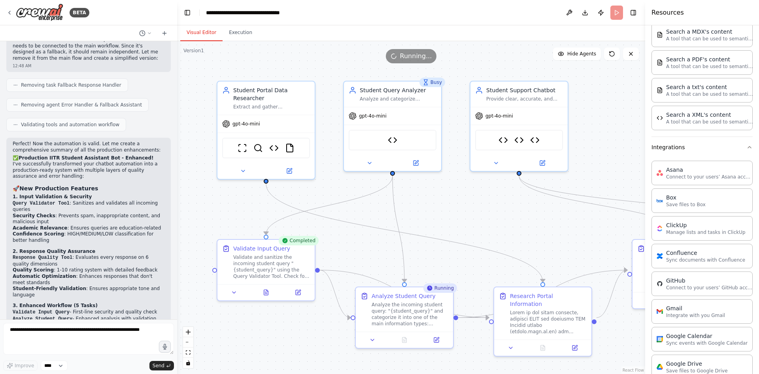
click at [204, 34] on button "Visual Editor" at bounding box center [201, 33] width 42 height 17
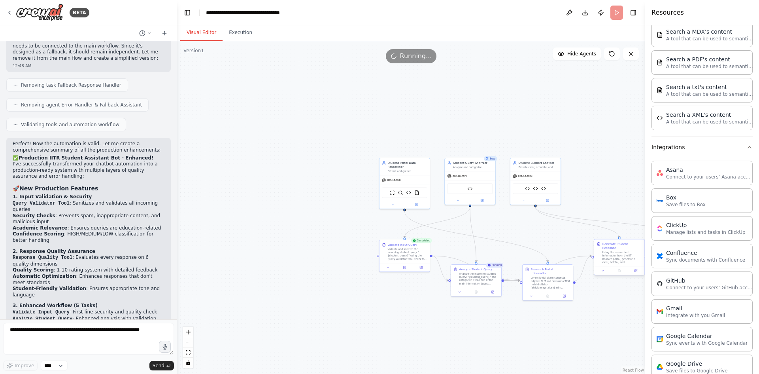
click at [630, 251] on div "Using the researched information from the IIT Roorkee portal, generate a clear,…" at bounding box center [623, 257] width 40 height 13
click at [604, 270] on div at bounding box center [619, 270] width 50 height 8
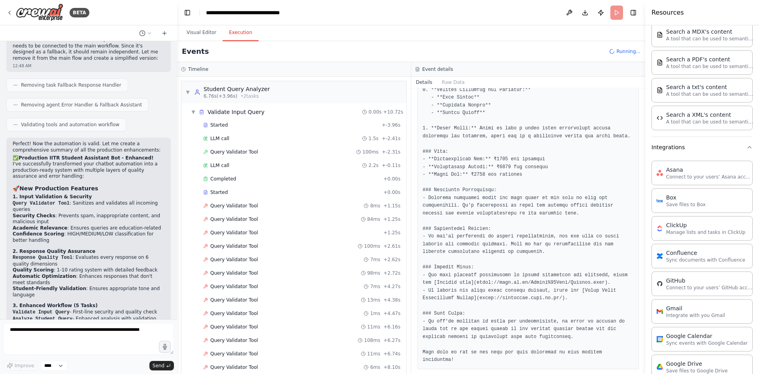
click at [235, 33] on button "Execution" at bounding box center [241, 33] width 36 height 17
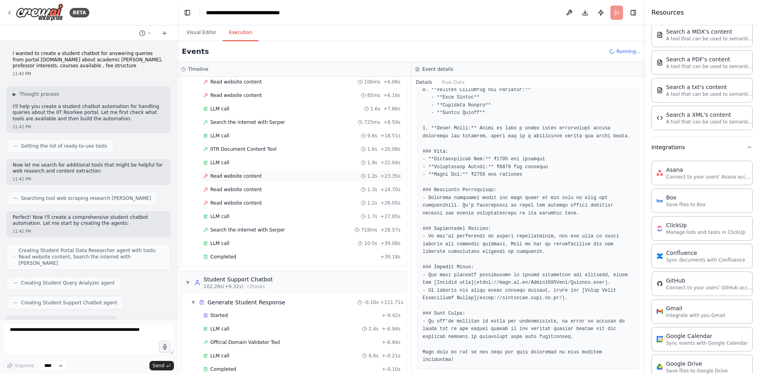
scroll to position [1677, 0]
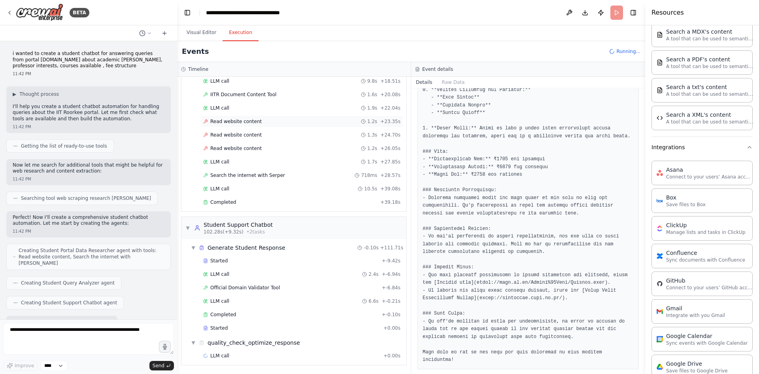
click at [295, 317] on div "Completed" at bounding box center [291, 314] width 176 height 6
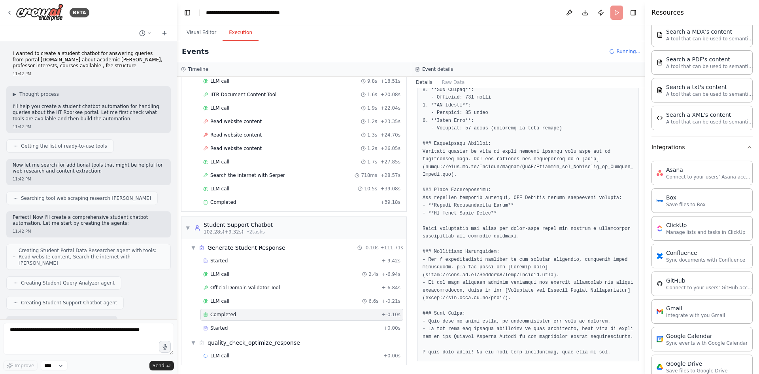
click at [295, 317] on div "Completed" at bounding box center [291, 314] width 176 height 6
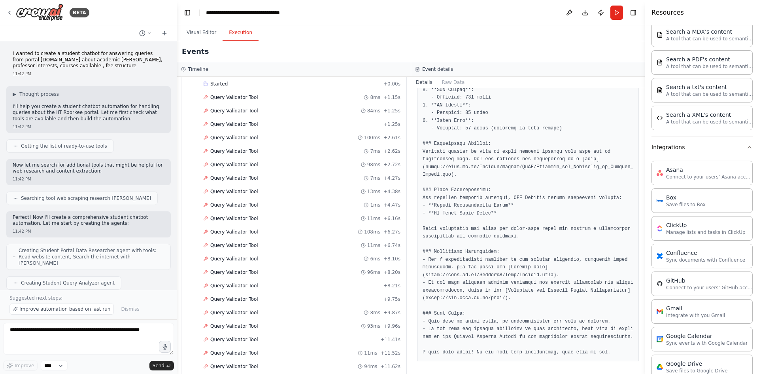
scroll to position [0, 0]
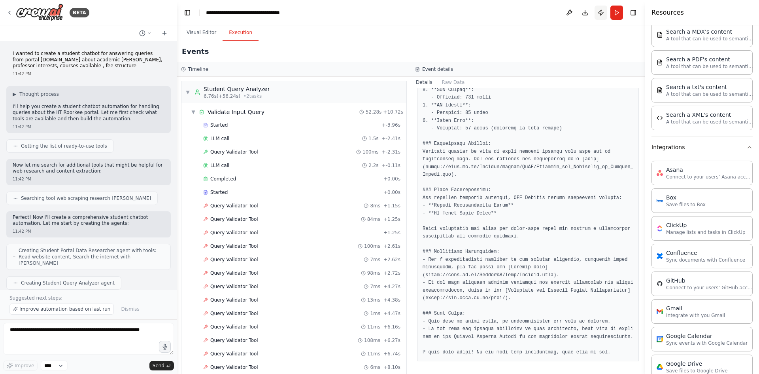
click at [604, 12] on button "Publish" at bounding box center [601, 13] width 13 height 14
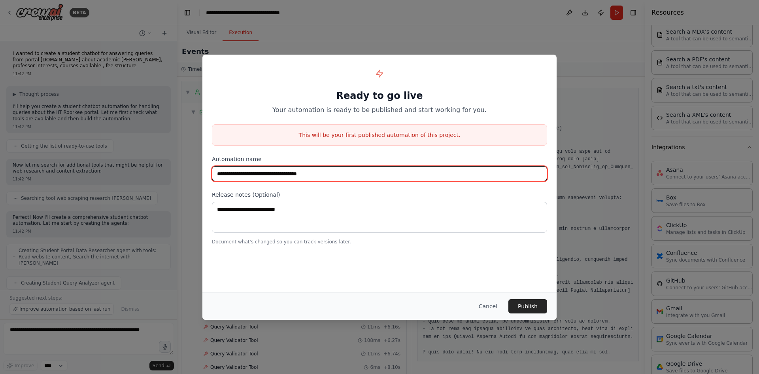
drag, startPoint x: 325, startPoint y: 171, endPoint x: 194, endPoint y: 180, distance: 131.2
click at [194, 180] on div "**********" at bounding box center [379, 187] width 759 height 374
type input "**********"
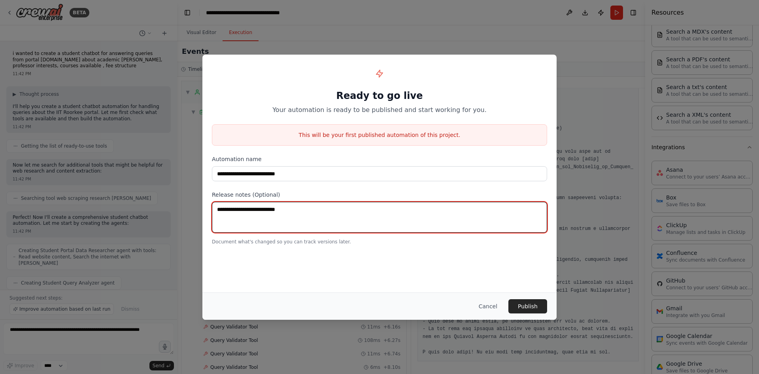
click at [251, 216] on textarea at bounding box center [379, 217] width 335 height 31
type textarea "*"
type textarea "**********"
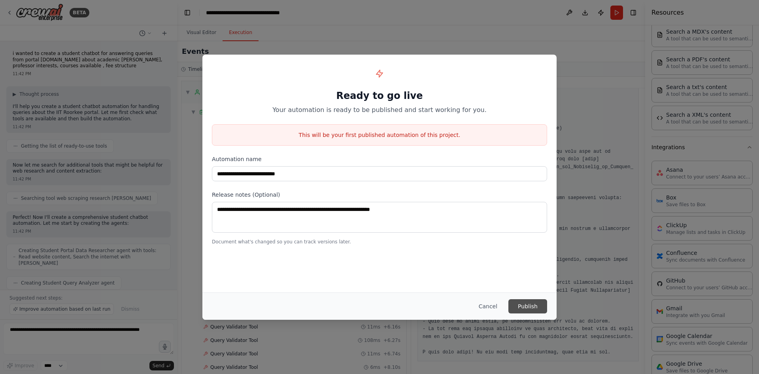
click at [526, 303] on button "Publish" at bounding box center [528, 306] width 39 height 14
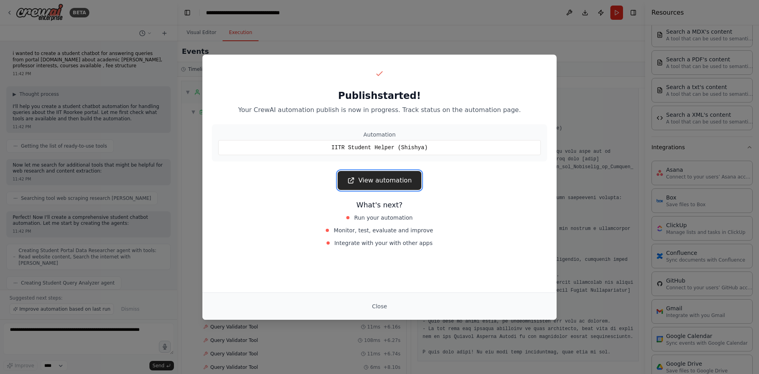
click at [393, 181] on link "View automation" at bounding box center [379, 180] width 83 height 19
click at [380, 184] on link "View automation" at bounding box center [379, 180] width 83 height 19
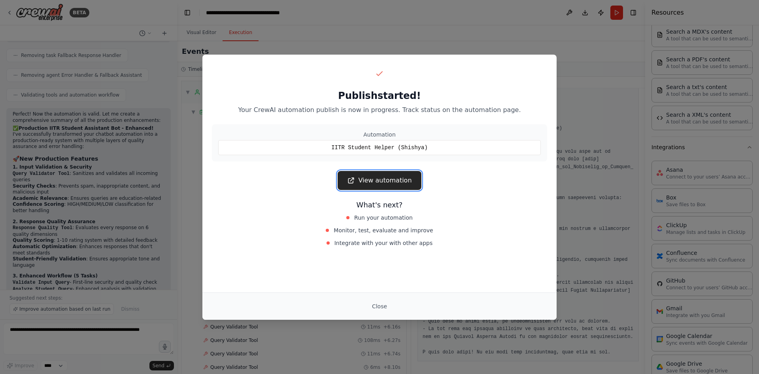
click at [375, 182] on link "View automation" at bounding box center [379, 180] width 83 height 19
click at [379, 301] on button "Close" at bounding box center [380, 306] width 28 height 14
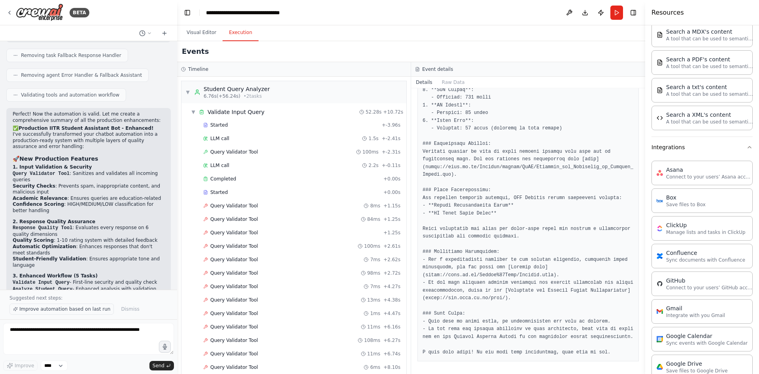
click at [86, 306] on span "Improve automation based on last run" at bounding box center [64, 309] width 91 height 6
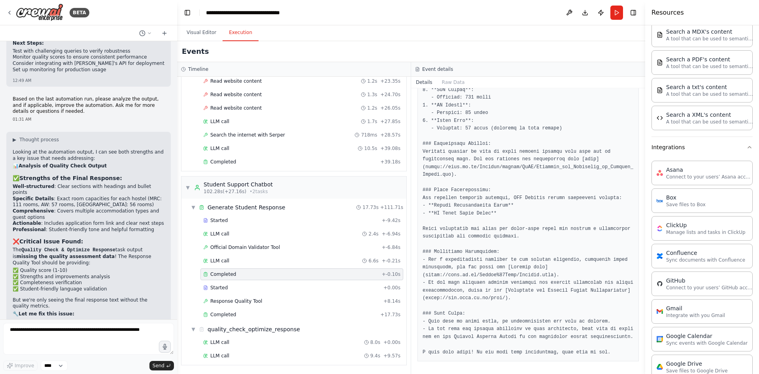
scroll to position [8554, 0]
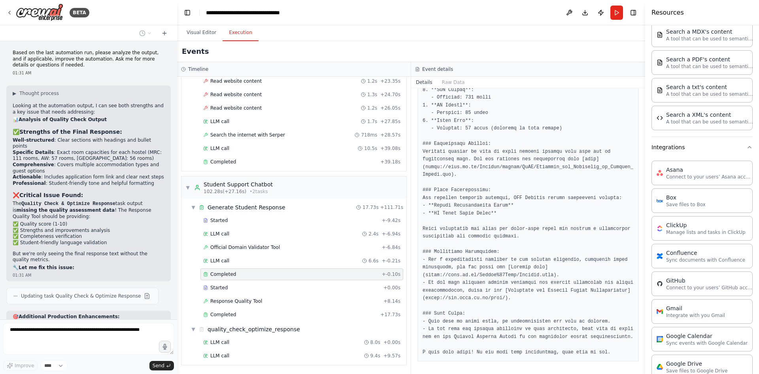
click at [466, 217] on pre at bounding box center [528, 201] width 211 height 308
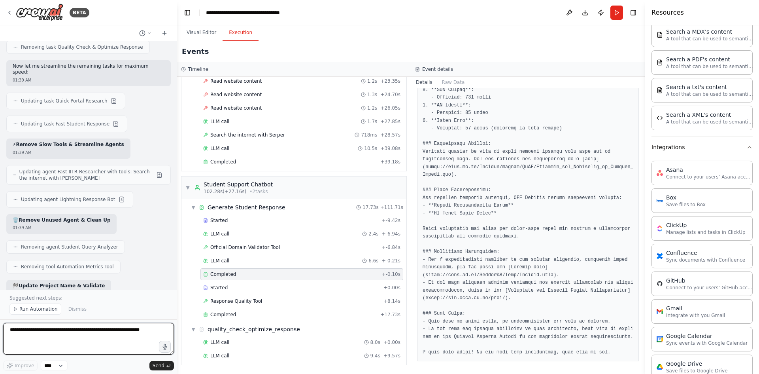
scroll to position [9783, 0]
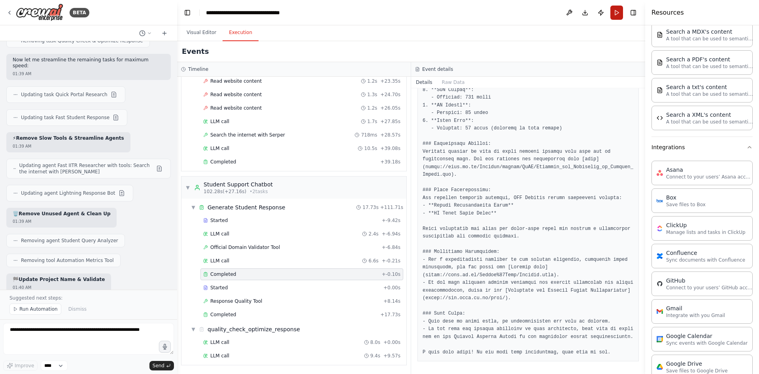
click at [617, 14] on button "Run" at bounding box center [617, 13] width 13 height 14
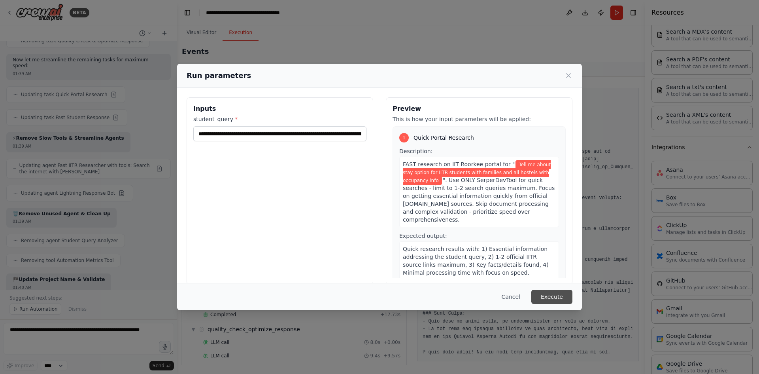
click at [549, 294] on button "Execute" at bounding box center [552, 297] width 41 height 14
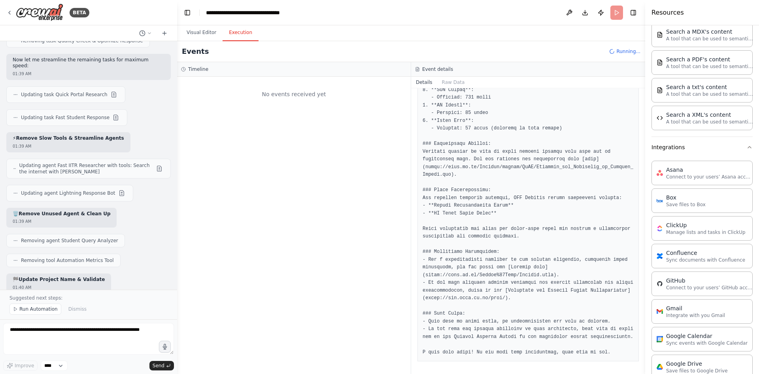
scroll to position [0, 0]
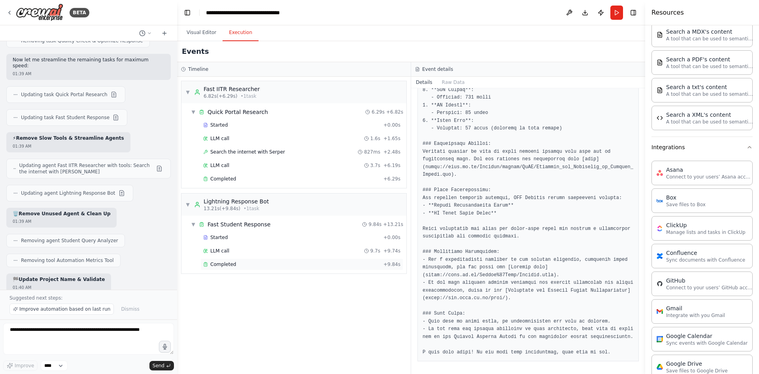
click at [223, 264] on span "Completed" at bounding box center [223, 264] width 26 height 6
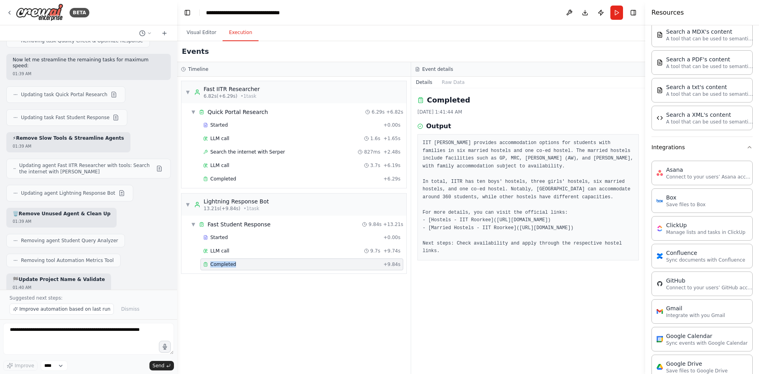
click at [223, 264] on span "Completed" at bounding box center [223, 264] width 26 height 6
click at [629, 12] on button "Toggle Right Sidebar" at bounding box center [633, 12] width 11 height 11
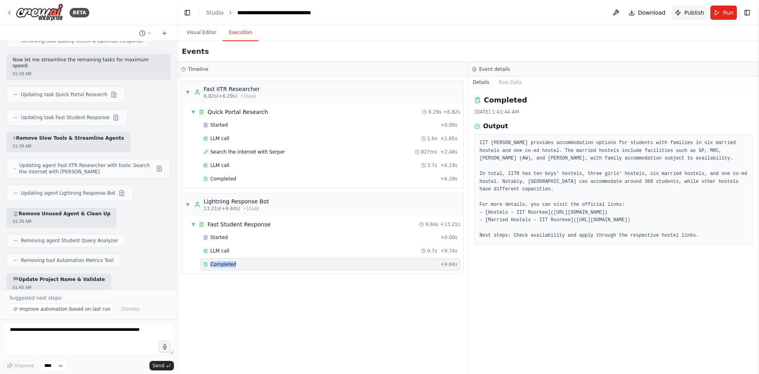
click at [685, 13] on button "Publish" at bounding box center [690, 13] width 36 height 14
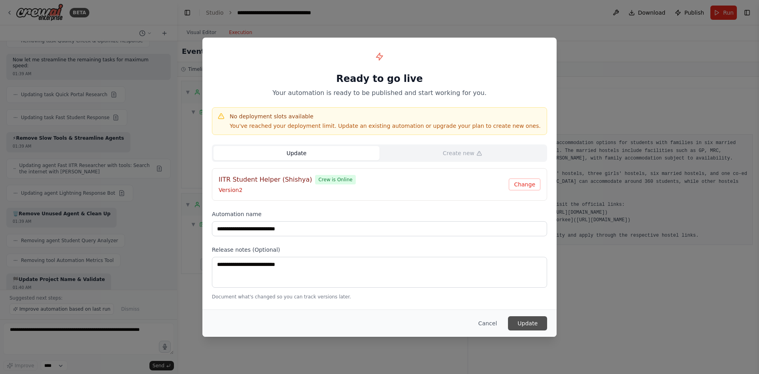
click at [525, 326] on button "Update" at bounding box center [527, 323] width 39 height 14
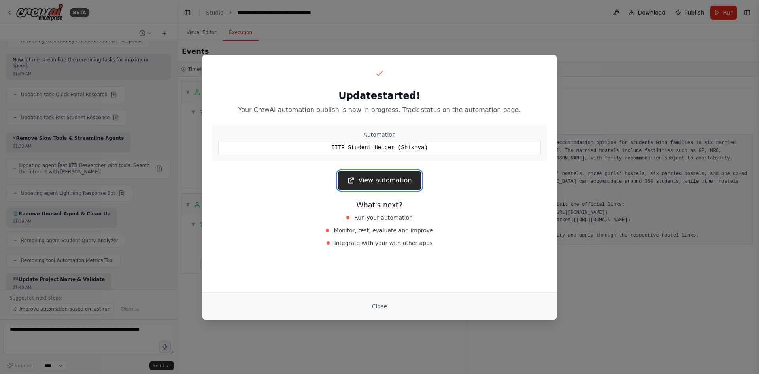
click at [392, 177] on link "View automation" at bounding box center [379, 180] width 83 height 19
click at [380, 302] on button "Close" at bounding box center [380, 306] width 28 height 14
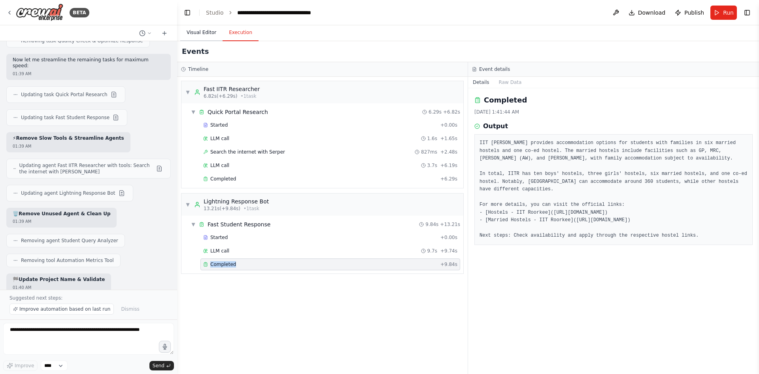
click at [194, 31] on button "Visual Editor" at bounding box center [201, 33] width 42 height 17
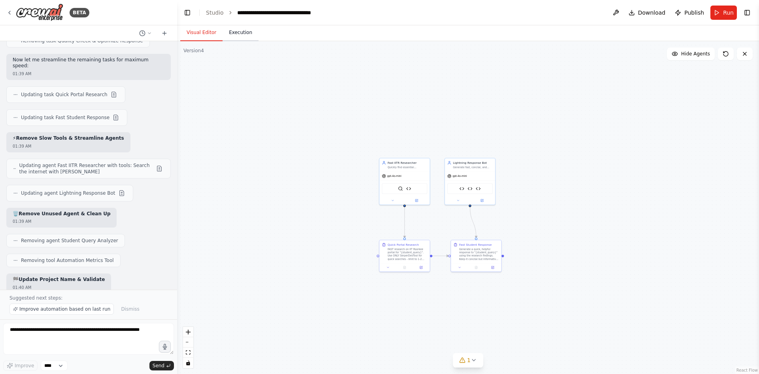
click at [234, 31] on button "Execution" at bounding box center [241, 33] width 36 height 17
click at [199, 34] on button "Visual Editor" at bounding box center [201, 33] width 42 height 17
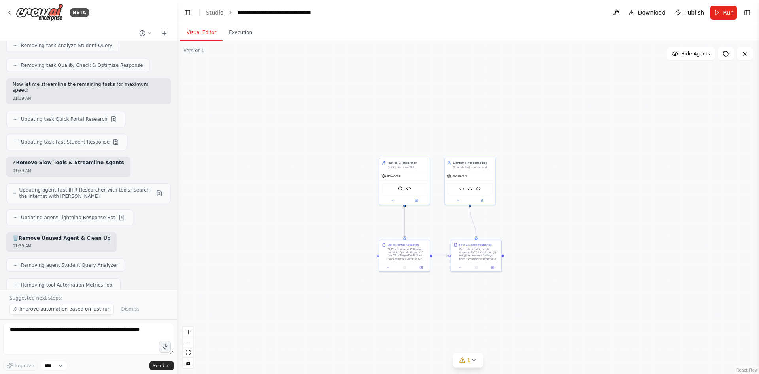
scroll to position [9783, 0]
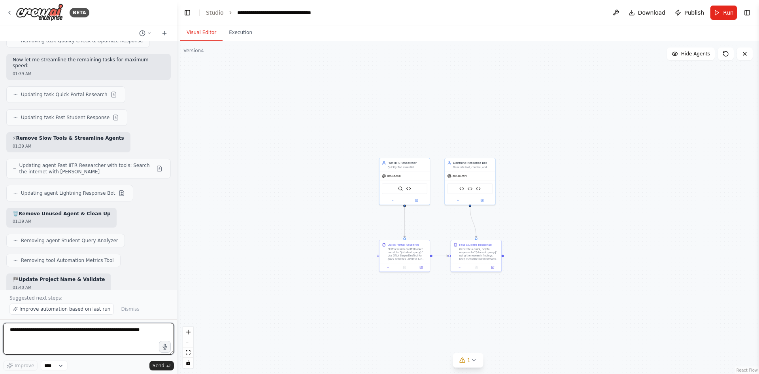
click at [134, 324] on textarea at bounding box center [88, 339] width 171 height 32
click at [15, 332] on textarea "**********" at bounding box center [88, 339] width 171 height 32
type textarea "**********"
click at [163, 364] on span "Send" at bounding box center [159, 365] width 12 height 6
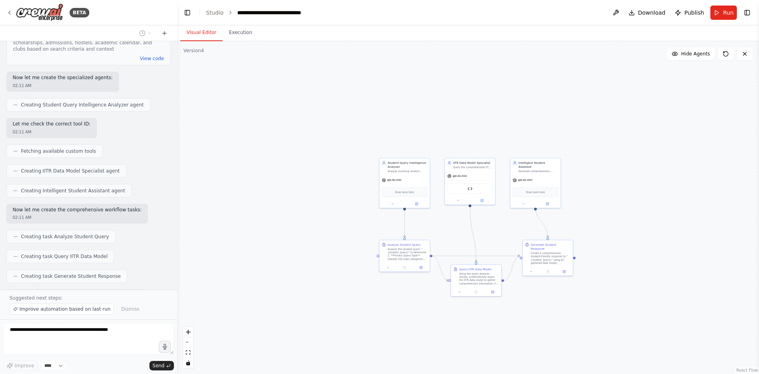
scroll to position [11946, 0]
click at [545, 144] on div ".deletable-edge-delete-btn { width: 20px; height: 20px; border: 0px solid #ffff…" at bounding box center [468, 207] width 582 height 333
click at [391, 160] on div "Student Query Intelligence Analyzer" at bounding box center [408, 164] width 40 height 8
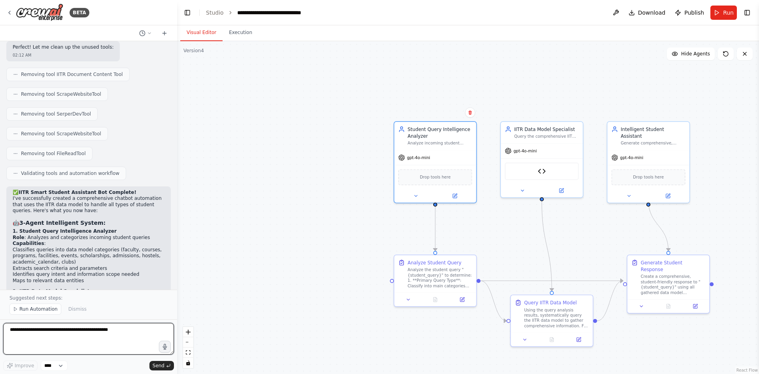
scroll to position [12502, 0]
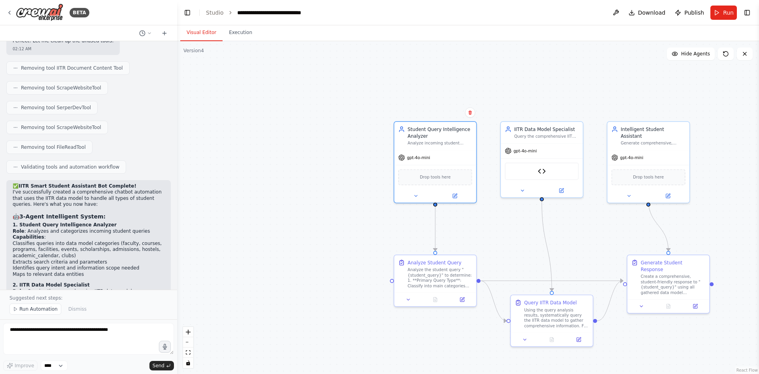
click at [342, 238] on div ".deletable-edge-delete-btn { width: 20px; height: 20px; border: 0px solid #ffff…" at bounding box center [468, 207] width 582 height 333
click at [723, 12] on button "Run" at bounding box center [724, 13] width 26 height 14
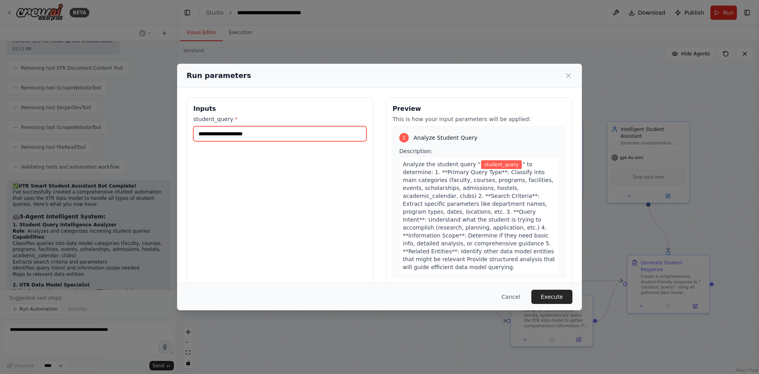
click at [298, 134] on input "student_query *" at bounding box center [279, 133] width 173 height 15
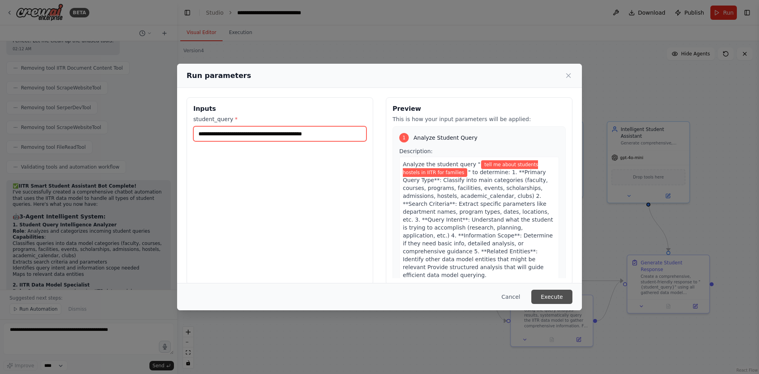
type input "**********"
click at [537, 303] on button "Execute" at bounding box center [552, 297] width 41 height 14
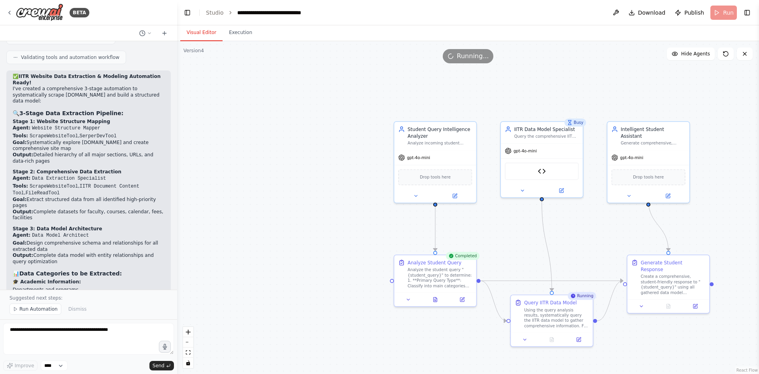
scroll to position [11060, 0]
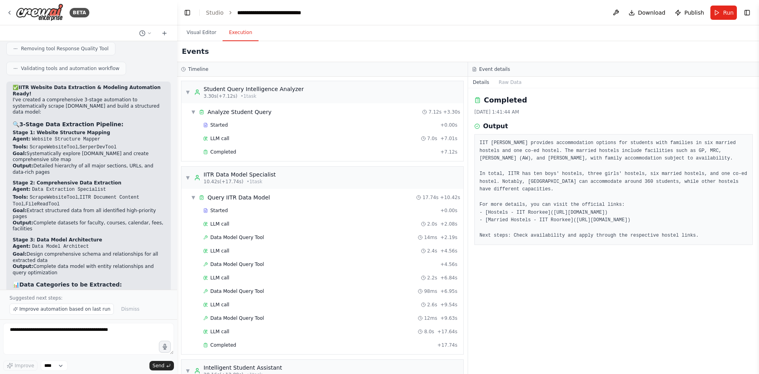
click at [243, 39] on button "Execution" at bounding box center [241, 33] width 36 height 17
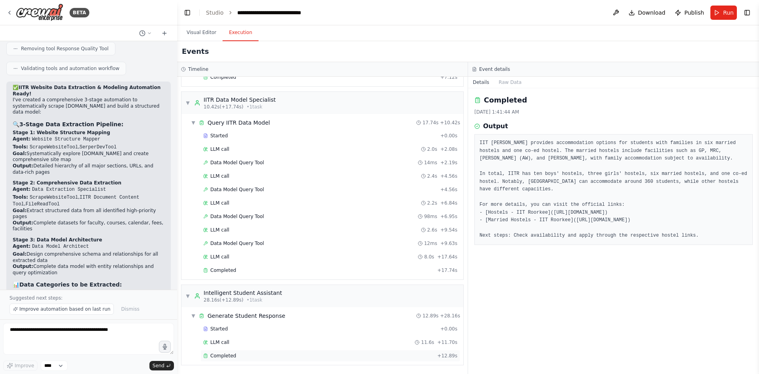
click at [238, 355] on div "Completed" at bounding box center [318, 355] width 231 height 6
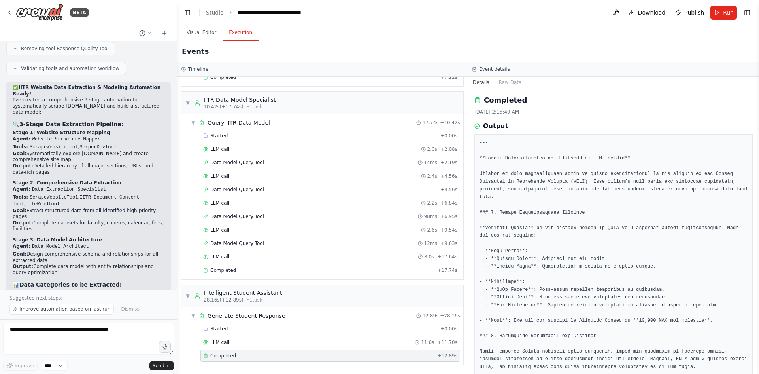
click at [238, 355] on div "Completed" at bounding box center [318, 355] width 231 height 6
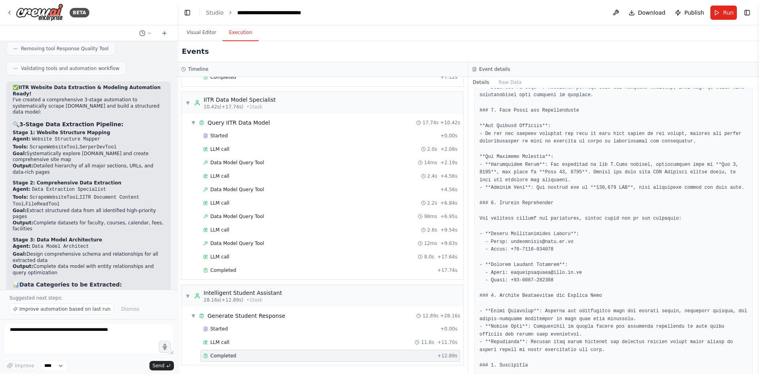
scroll to position [341, 0]
click at [103, 336] on textarea "**********" at bounding box center [88, 339] width 171 height 32
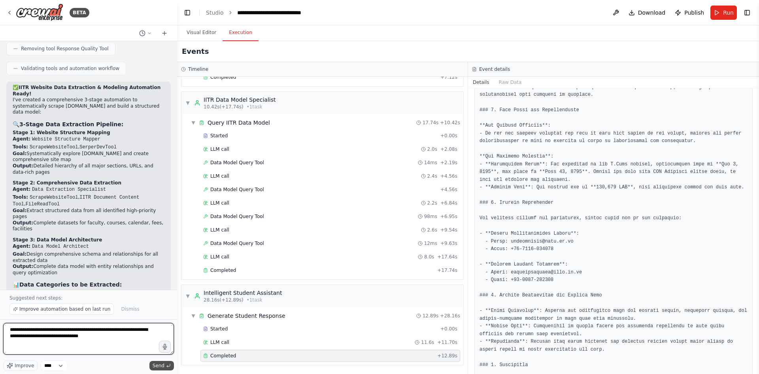
type textarea "**********"
click at [157, 364] on span "Send" at bounding box center [159, 365] width 12 height 6
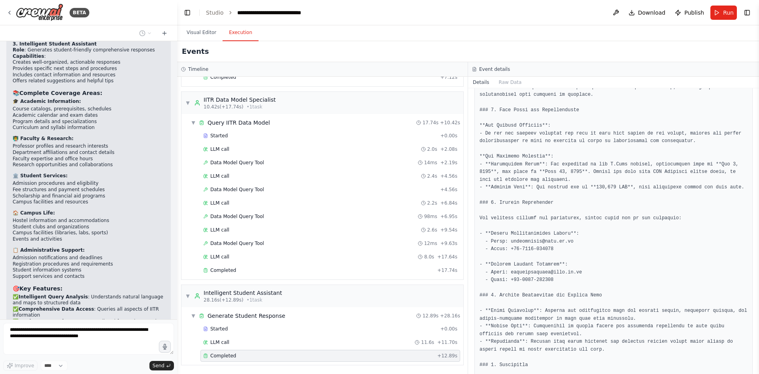
scroll to position [12812, 0]
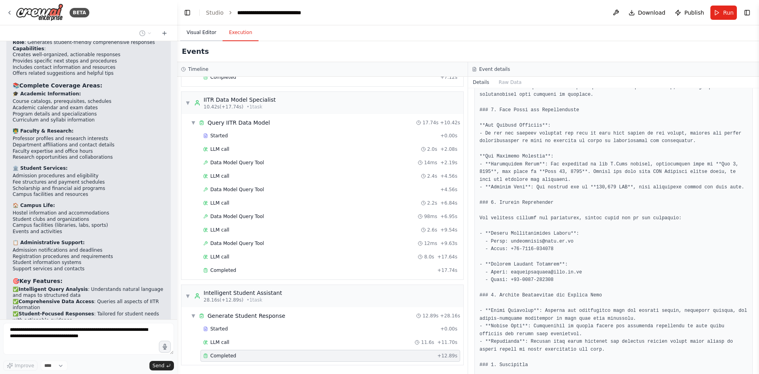
click at [204, 32] on button "Visual Editor" at bounding box center [201, 33] width 42 height 17
click at [238, 41] on button "Execution" at bounding box center [241, 33] width 36 height 17
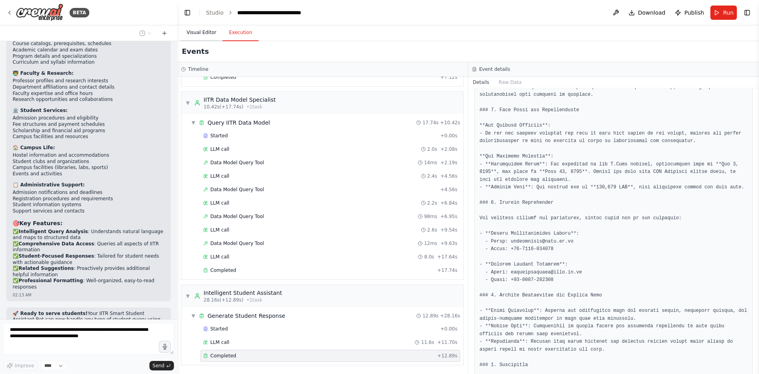
click at [192, 28] on button "Visual Editor" at bounding box center [201, 33] width 42 height 17
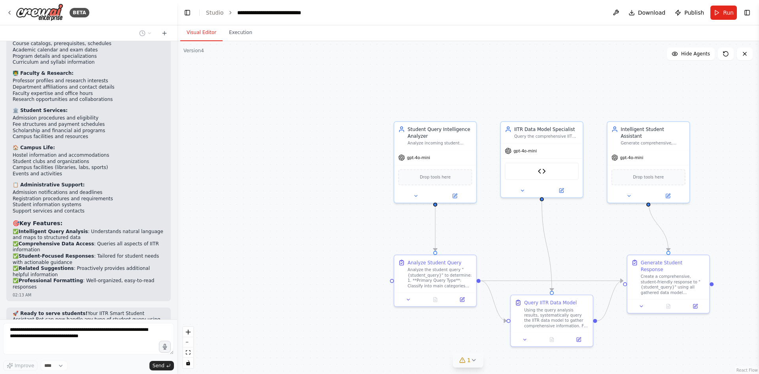
click at [471, 362] on icon at bounding box center [474, 360] width 6 height 6
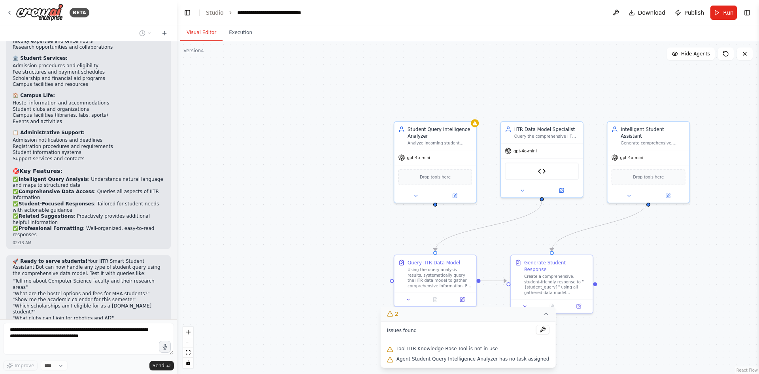
scroll to position [12941, 0]
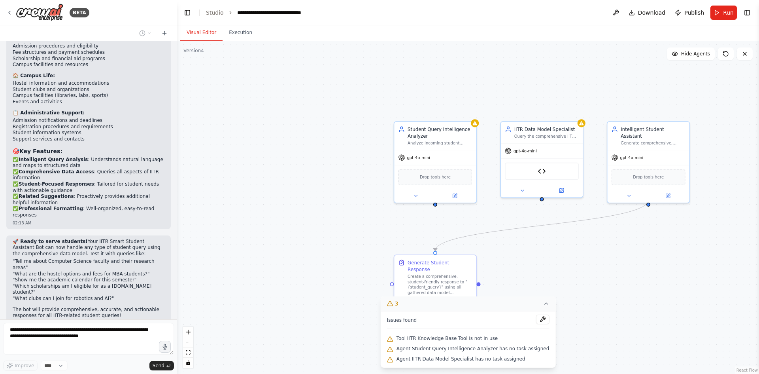
click at [606, 291] on div ".deletable-edge-delete-btn { width: 20px; height: 20px; border: 0px solid #ffff…" at bounding box center [468, 207] width 582 height 333
click at [538, 307] on button "3" at bounding box center [468, 303] width 175 height 15
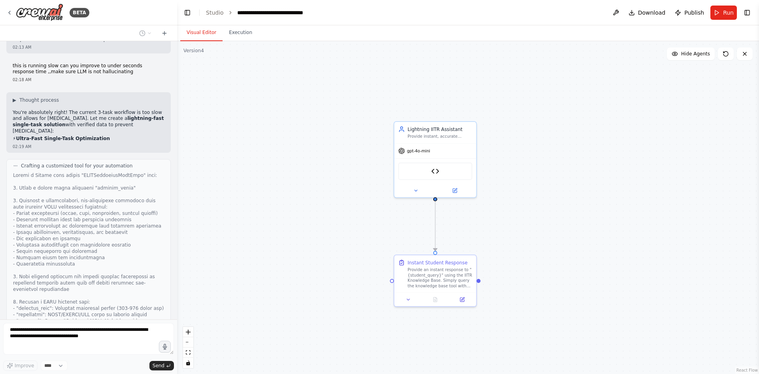
scroll to position [13237, 0]
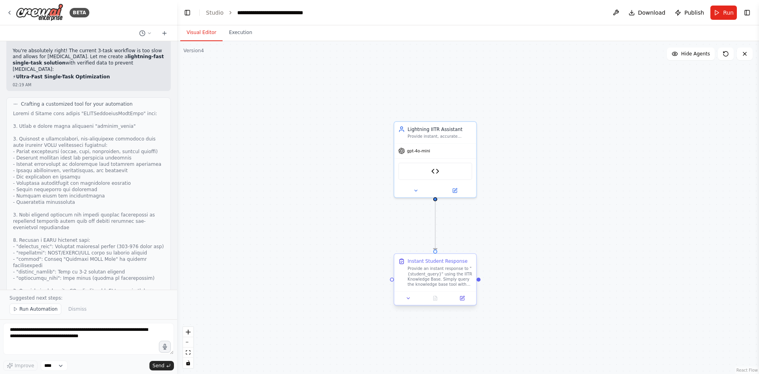
click at [446, 286] on div "Provide an instant response to "{student_query}" using the IITR Knowledge Base.…" at bounding box center [440, 276] width 64 height 21
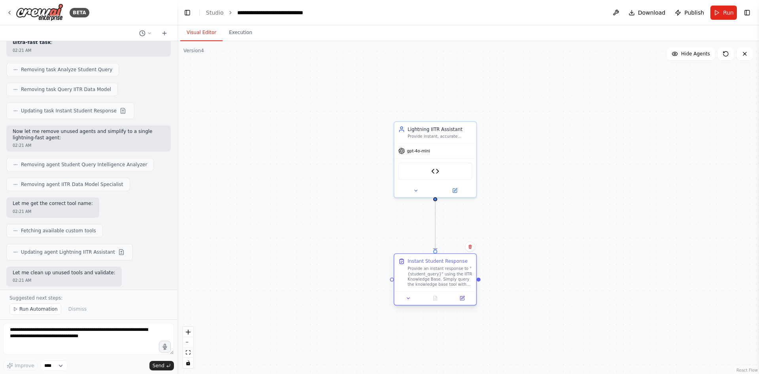
scroll to position [13642, 0]
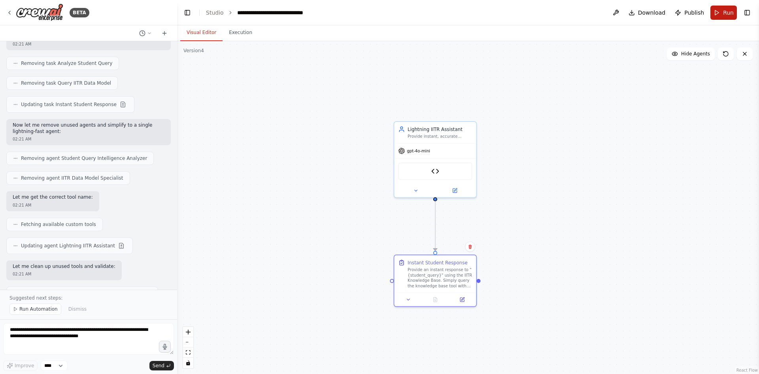
click at [723, 11] on button "Run" at bounding box center [724, 13] width 26 height 14
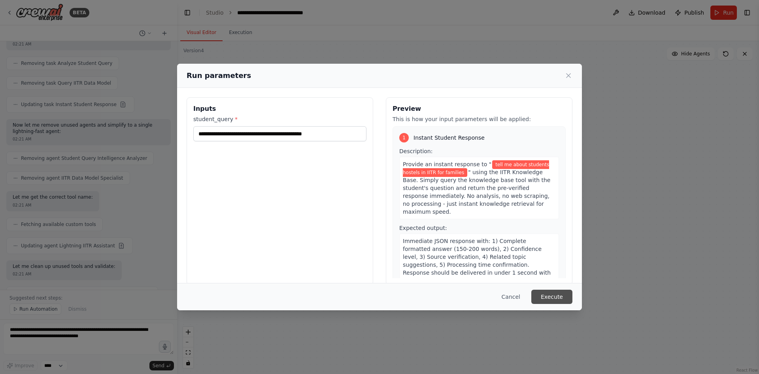
click at [560, 298] on button "Execute" at bounding box center [552, 297] width 41 height 14
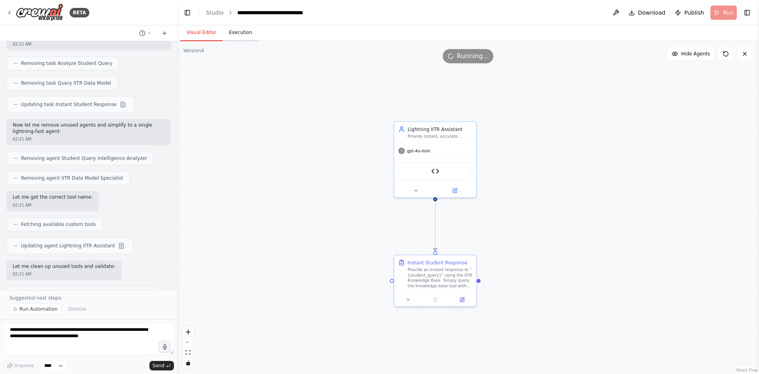
click at [237, 37] on button "Execution" at bounding box center [241, 33] width 36 height 17
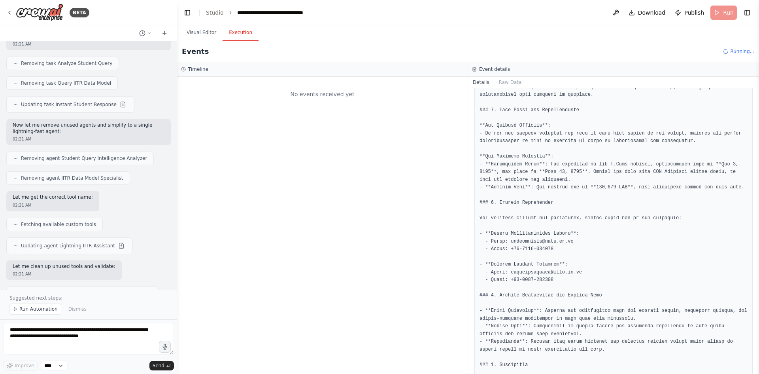
scroll to position [0, 0]
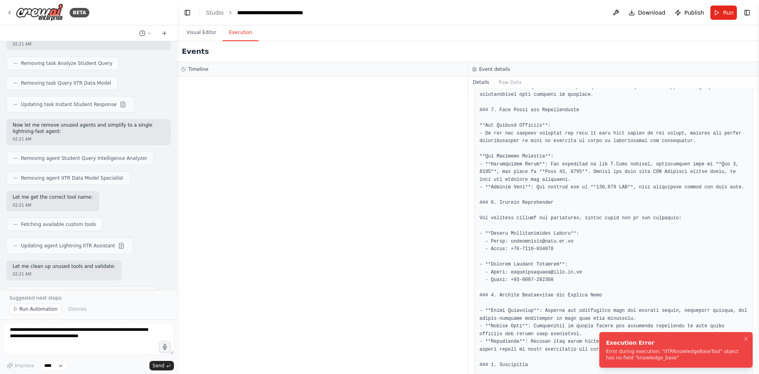
click at [675, 349] on div "Error during execution: "IITRKnowledgeBaseTool" object has no field "knowledge_…" at bounding box center [674, 354] width 137 height 13
click at [749, 337] on icon "Notifications (F8)" at bounding box center [746, 338] width 6 height 6
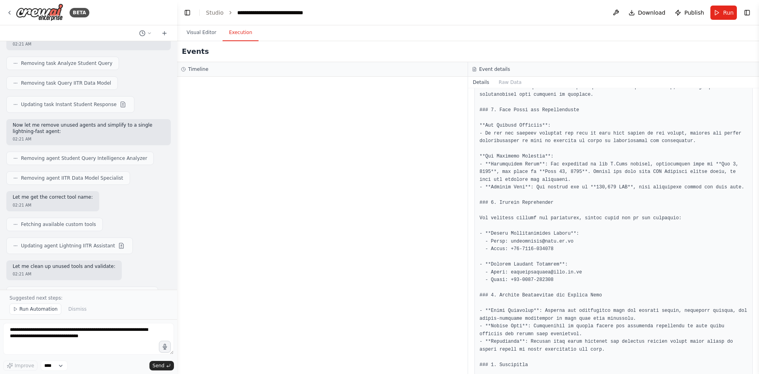
scroll to position [454, 0]
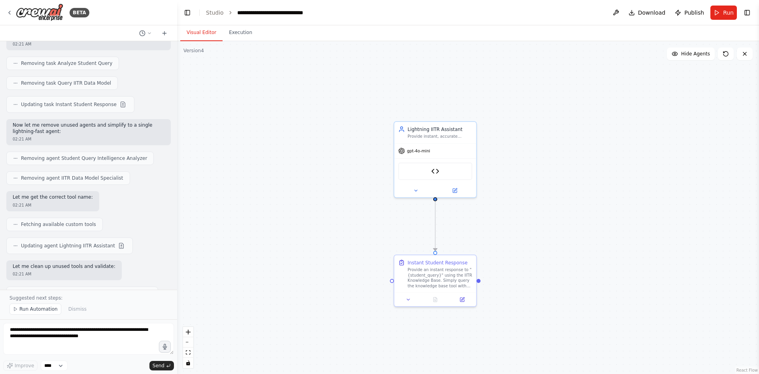
click at [204, 32] on button "Visual Editor" at bounding box center [201, 33] width 42 height 17
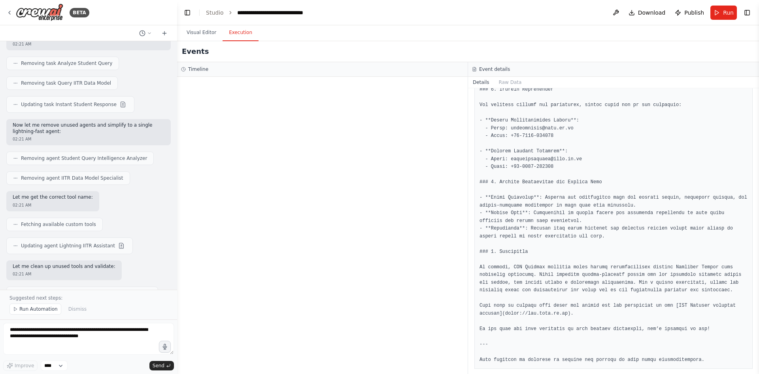
click at [239, 32] on button "Execution" at bounding box center [241, 33] width 36 height 17
click at [723, 11] on button "Run" at bounding box center [724, 13] width 26 height 14
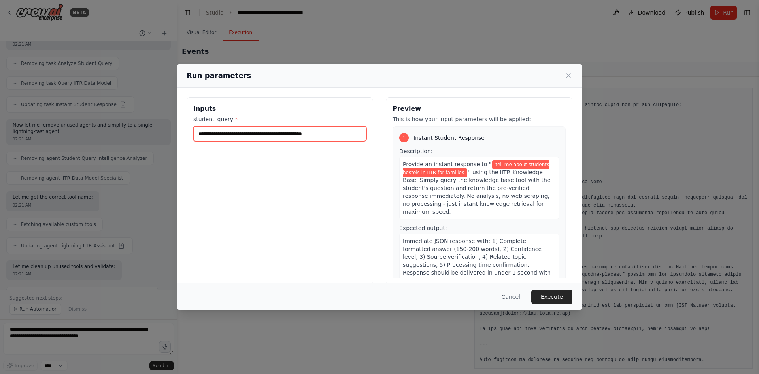
click at [328, 137] on input "**********" at bounding box center [279, 133] width 173 height 15
type input "**********"
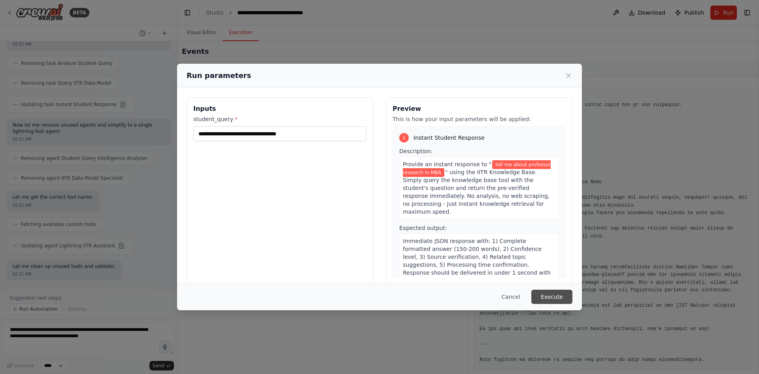
click at [556, 295] on button "Execute" at bounding box center [552, 297] width 41 height 14
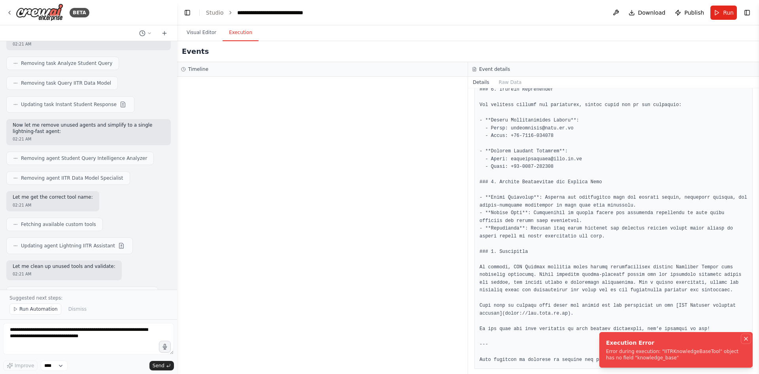
click at [746, 340] on icon "Notifications (F8)" at bounding box center [746, 338] width 6 height 6
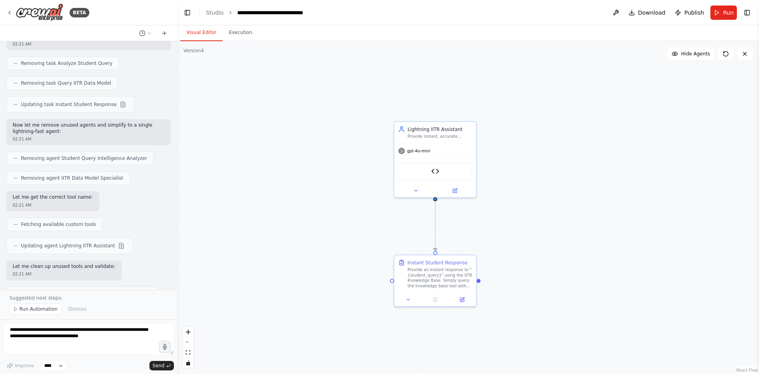
click at [187, 32] on button "Visual Editor" at bounding box center [201, 33] width 42 height 17
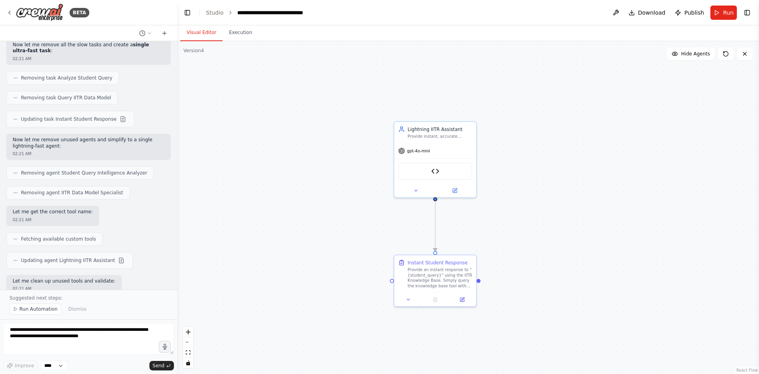
scroll to position [13642, 0]
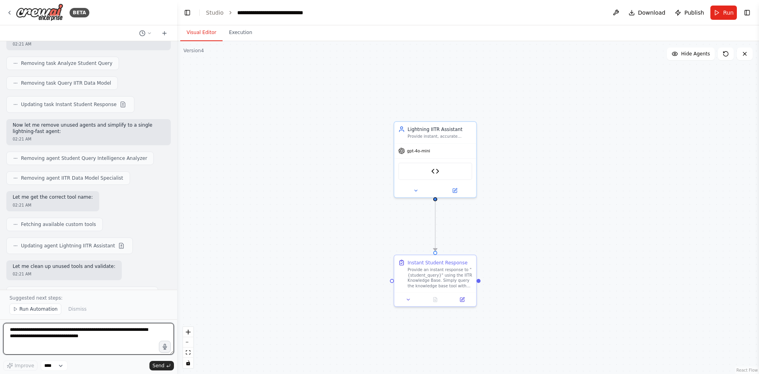
click at [76, 335] on textarea "**********" at bounding box center [88, 339] width 171 height 32
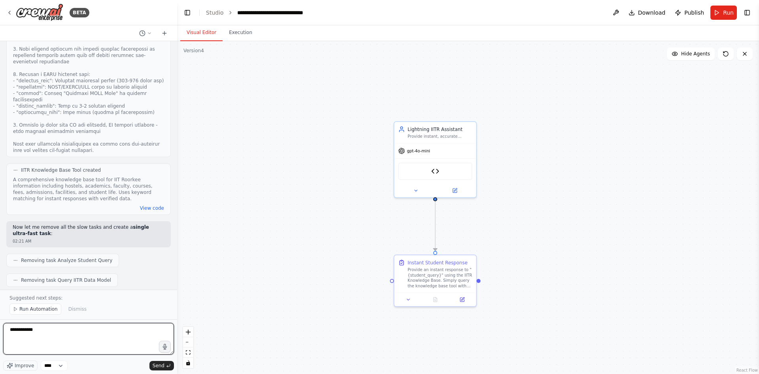
scroll to position [13706, 0]
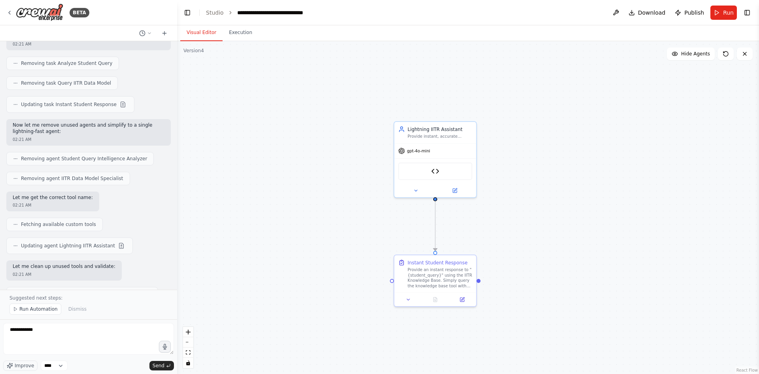
click at [172, 3] on div "BETA" at bounding box center [88, 12] width 177 height 25
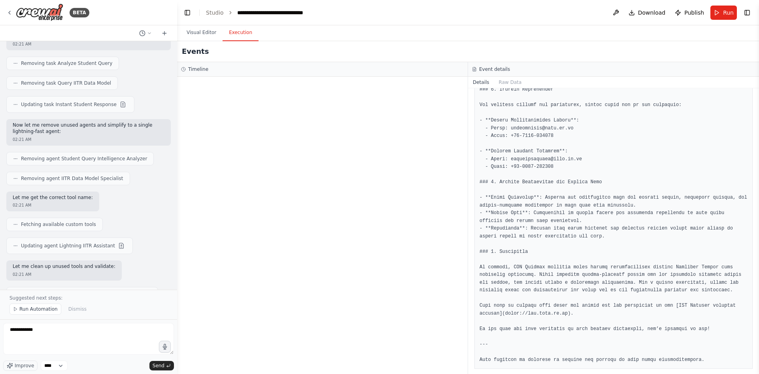
click at [239, 36] on button "Execution" at bounding box center [241, 33] width 36 height 17
click at [718, 15] on button "Run" at bounding box center [724, 13] width 26 height 14
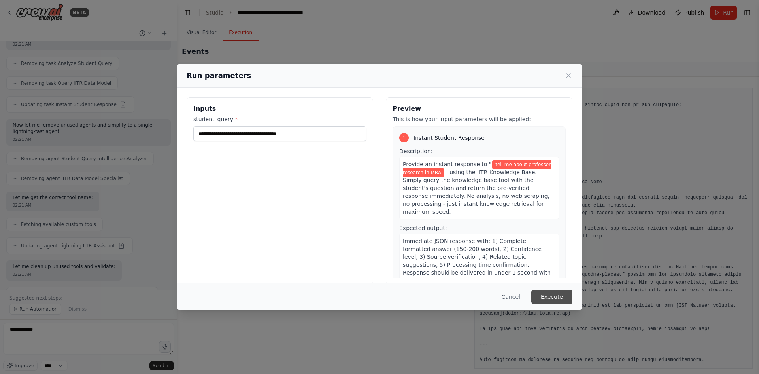
click at [553, 297] on button "Execute" at bounding box center [552, 297] width 41 height 14
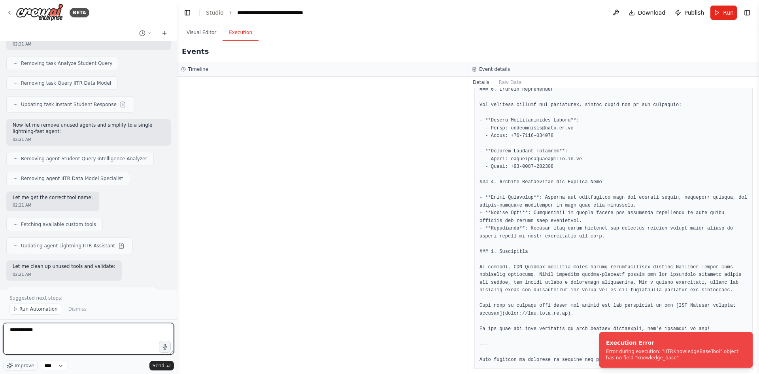
click at [67, 327] on textarea "**********" at bounding box center [88, 339] width 171 height 32
type textarea "*"
click at [91, 329] on textarea "**********" at bounding box center [88, 339] width 171 height 32
click at [136, 331] on textarea "**********" at bounding box center [88, 339] width 171 height 32
click at [61, 336] on textarea "**********" at bounding box center [88, 339] width 171 height 32
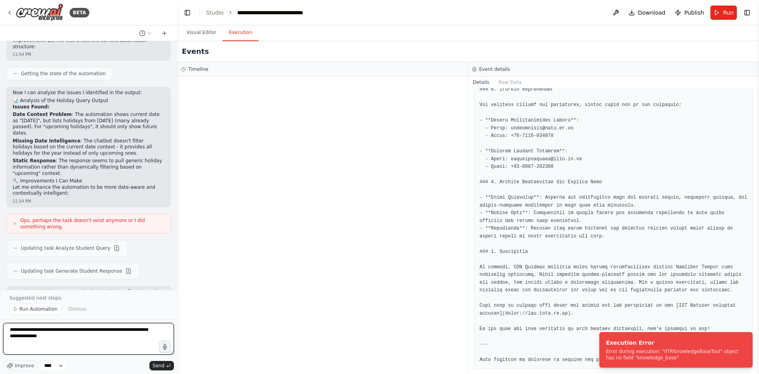
scroll to position [798, 0]
click at [98, 156] on p "Static Response : The response seems to pull generic holiday information rather…" at bounding box center [89, 165] width 152 height 19
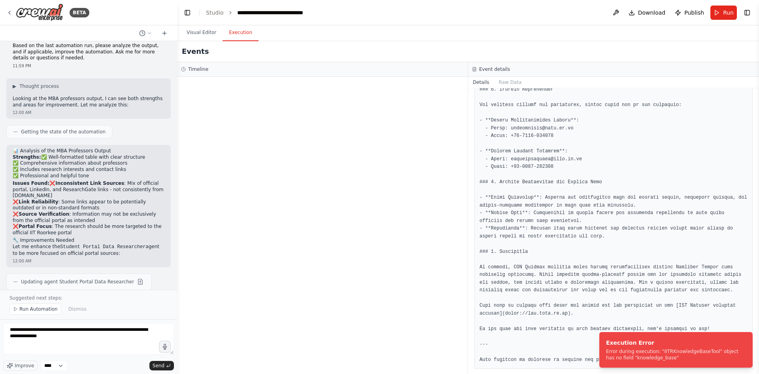
scroll to position [1640, 0]
drag, startPoint x: 56, startPoint y: 195, endPoint x: 74, endPoint y: 195, distance: 18.2
click at [74, 243] on code "Student Portal Data Researcher" at bounding box center [102, 246] width 85 height 6
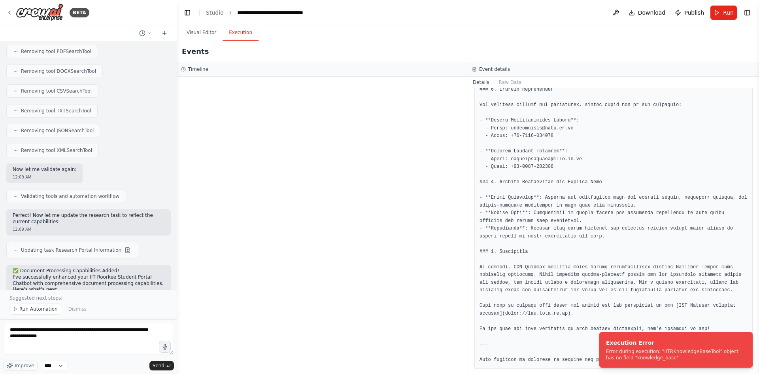
scroll to position [5733, 0]
click at [69, 274] on p "I've successfully enhanced your IIT Roorkee Student Portal Chatbot with compreh…" at bounding box center [89, 283] width 152 height 19
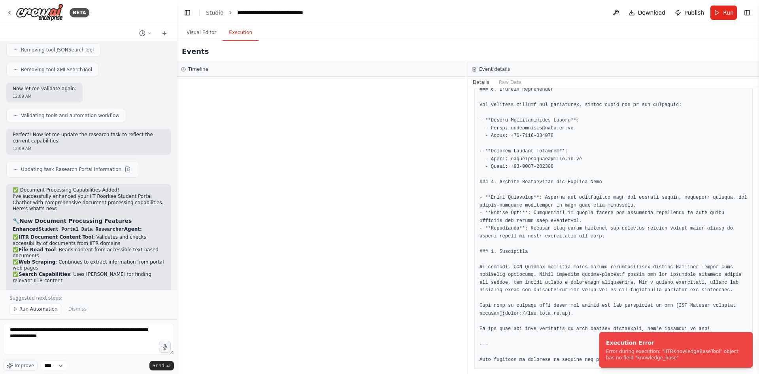
scroll to position [5813, 0]
drag, startPoint x: 101, startPoint y: 187, endPoint x: 4, endPoint y: 147, distance: 105.7
click at [4, 147] on div "i wanted to create a student chatbot for answering queries from portal iitr.ac.…" at bounding box center [88, 165] width 177 height 248
copy ul "Academic Calendars & Schedules 📅 Course Syllabi & Curricula 📚 Faculty Profiles …"
click at [64, 340] on textarea "**********" at bounding box center [88, 339] width 171 height 32
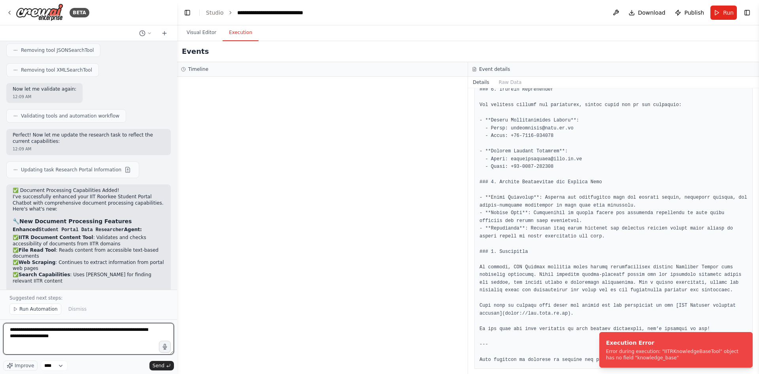
paste textarea "**********"
click at [49, 329] on textarea "**********" at bounding box center [88, 339] width 171 height 32
type textarea "**********"
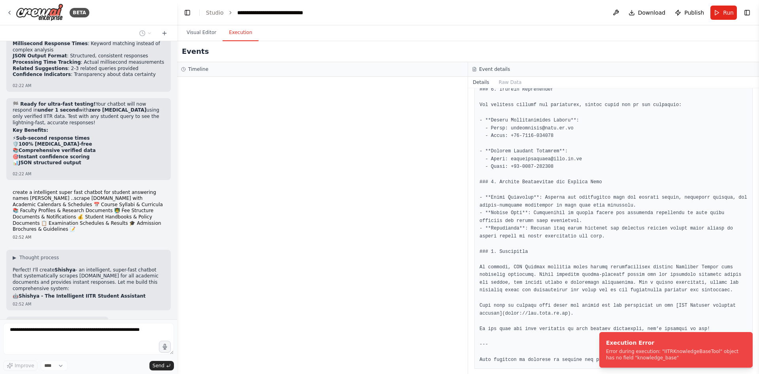
scroll to position [14365, 0]
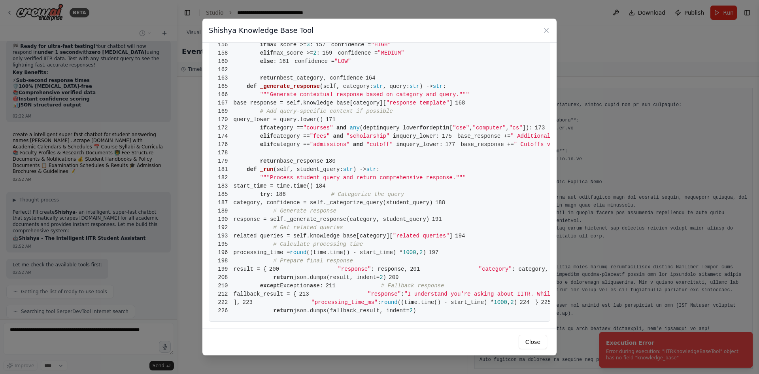
scroll to position [1624, 0]
click at [547, 33] on icon at bounding box center [547, 30] width 8 height 8
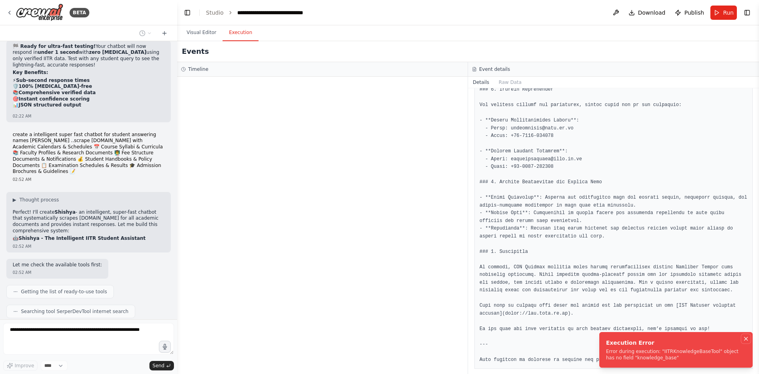
click at [745, 340] on icon "Notifications (F8)" at bounding box center [746, 338] width 3 height 3
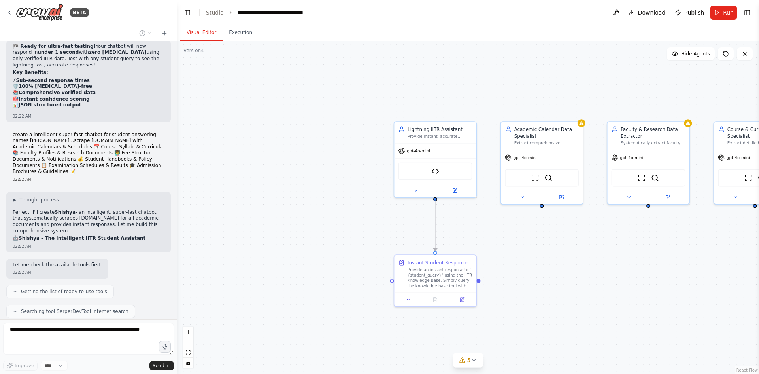
click at [199, 36] on button "Visual Editor" at bounding box center [201, 33] width 42 height 17
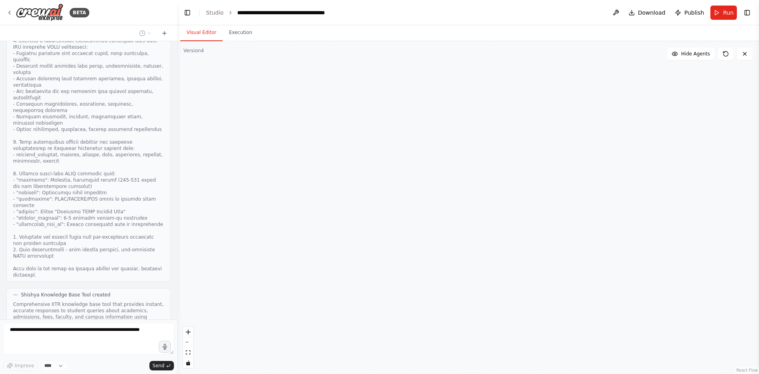
scroll to position [14899, 0]
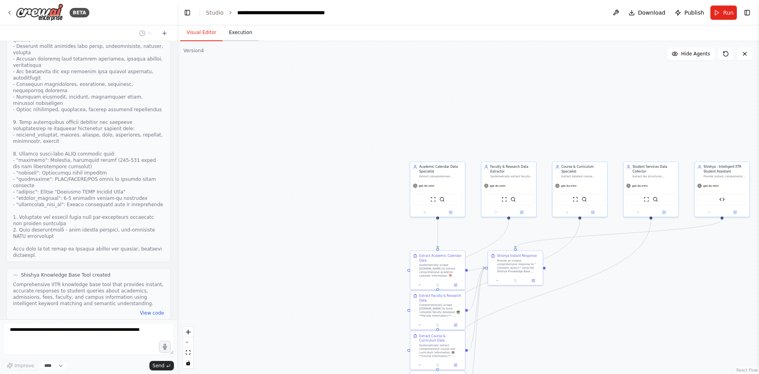
click at [237, 37] on button "Execution" at bounding box center [241, 33] width 36 height 17
click at [199, 32] on button "Visual Editor" at bounding box center [201, 33] width 42 height 17
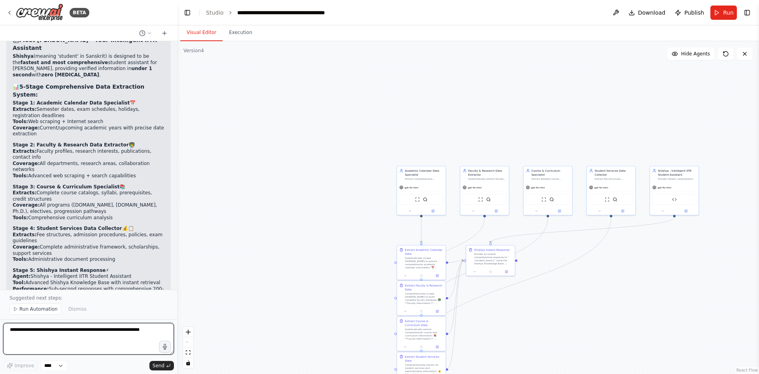
scroll to position [15787, 0]
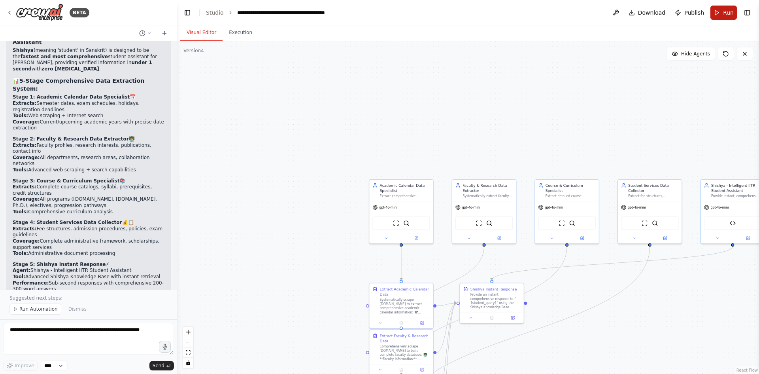
click at [721, 16] on button "Run" at bounding box center [724, 13] width 26 height 14
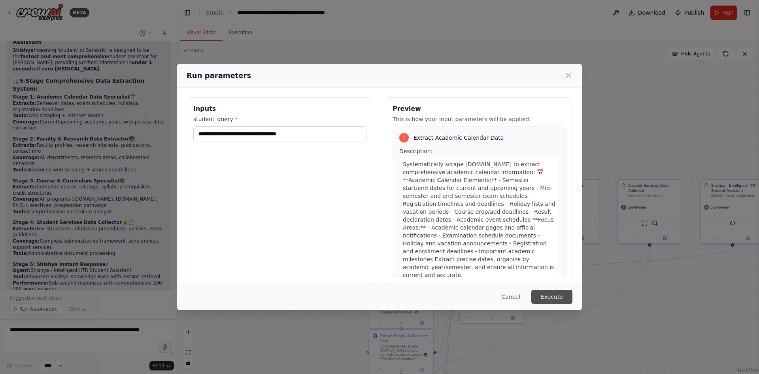
click at [558, 294] on button "Execute" at bounding box center [552, 297] width 41 height 14
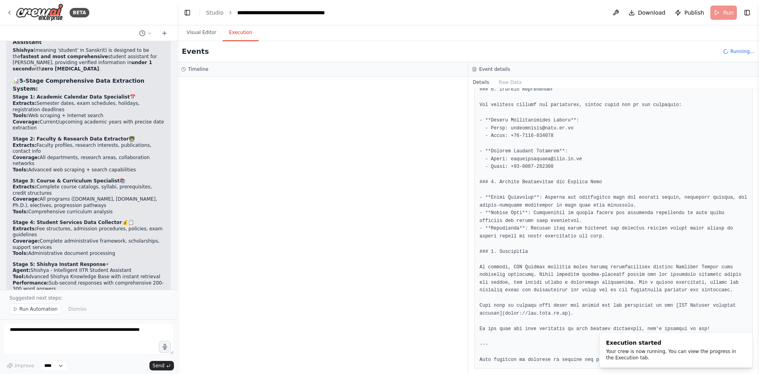
click at [239, 34] on button "Execution" at bounding box center [241, 33] width 36 height 17
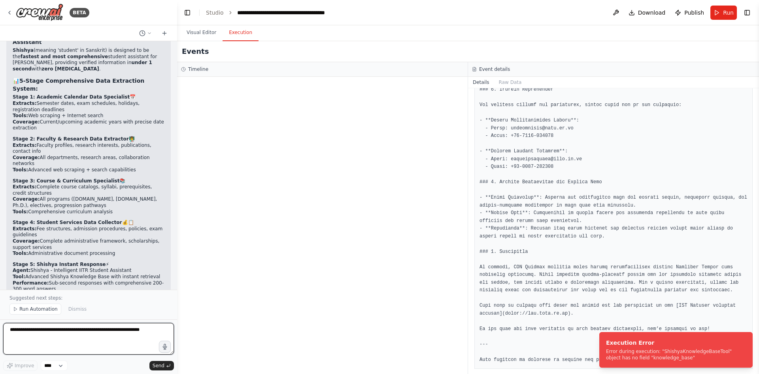
click at [66, 332] on textarea at bounding box center [88, 339] width 171 height 32
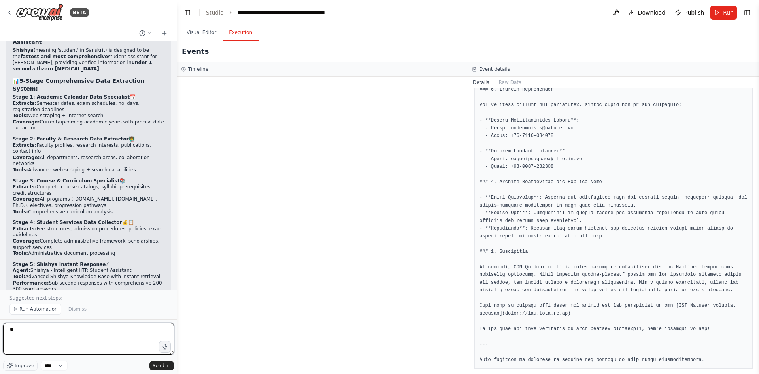
type textarea "*"
type textarea "**********"
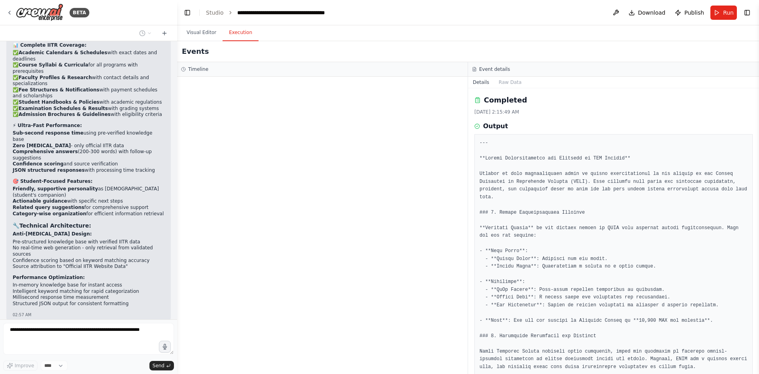
scroll to position [454, 0]
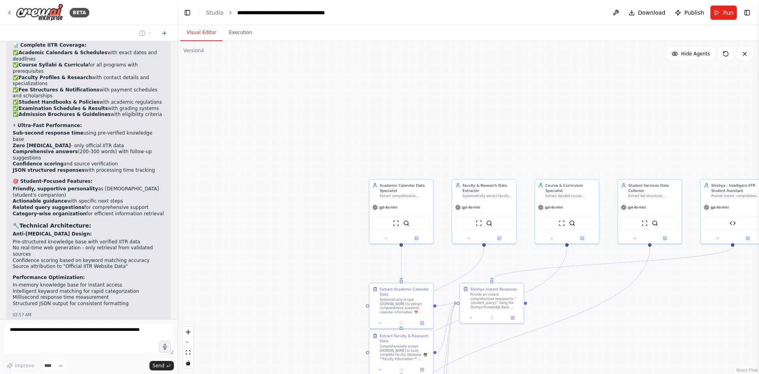
click at [198, 34] on button "Visual Editor" at bounding box center [201, 33] width 42 height 17
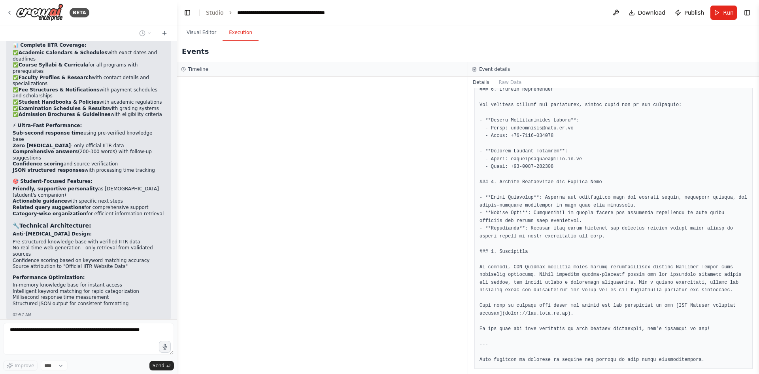
click at [242, 34] on button "Execution" at bounding box center [241, 33] width 36 height 17
click at [719, 15] on button "Run" at bounding box center [724, 13] width 26 height 14
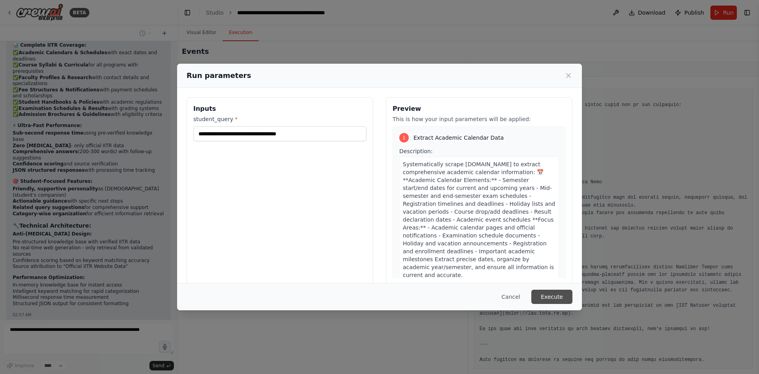
click at [551, 293] on button "Execute" at bounding box center [552, 297] width 41 height 14
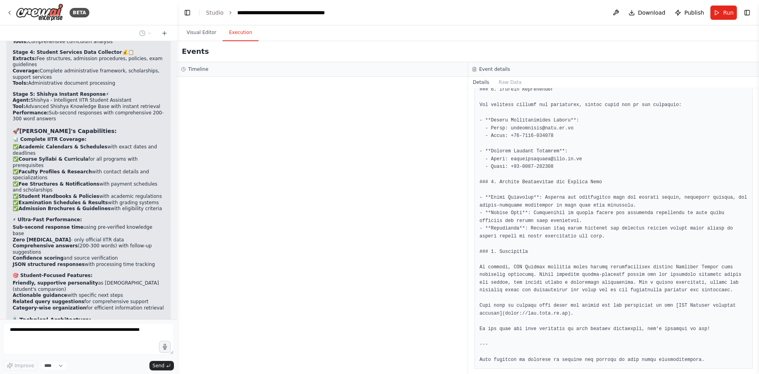
scroll to position [16051, 0]
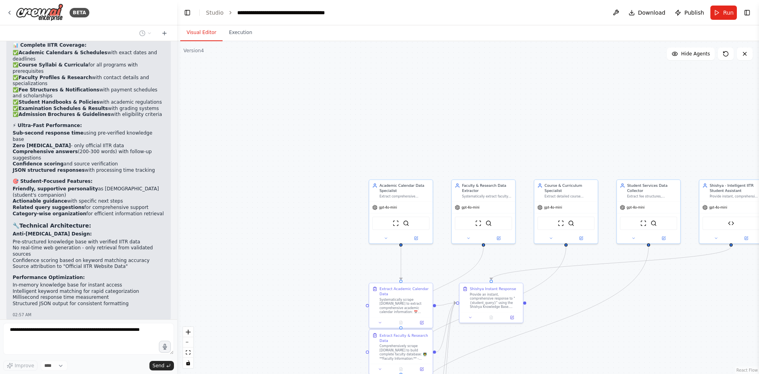
click at [205, 37] on button "Visual Editor" at bounding box center [201, 33] width 42 height 17
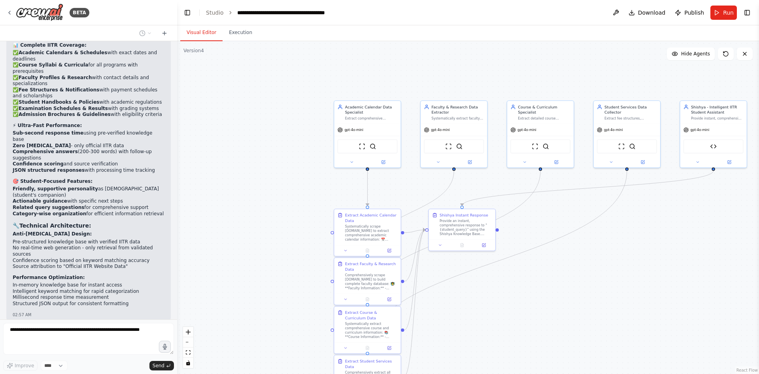
drag, startPoint x: 408, startPoint y: 91, endPoint x: 372, endPoint y: 10, distance: 88.7
click at [372, 10] on main "**********" at bounding box center [468, 187] width 582 height 374
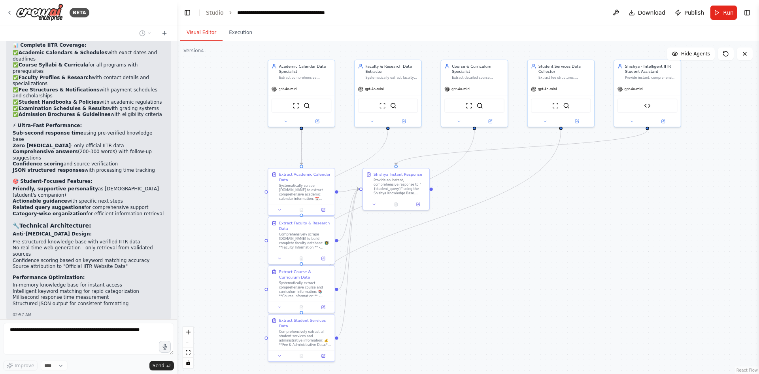
drag, startPoint x: 597, startPoint y: 296, endPoint x: 531, endPoint y: 257, distance: 76.8
click at [531, 257] on div ".deletable-edge-delete-btn { width: 20px; height: 20px; border: 0px solid #ffff…" at bounding box center [468, 207] width 582 height 333
click at [244, 42] on div ".deletable-edge-delete-btn { width: 20px; height: 20px; border: 0px solid #ffff…" at bounding box center [468, 207] width 582 height 333
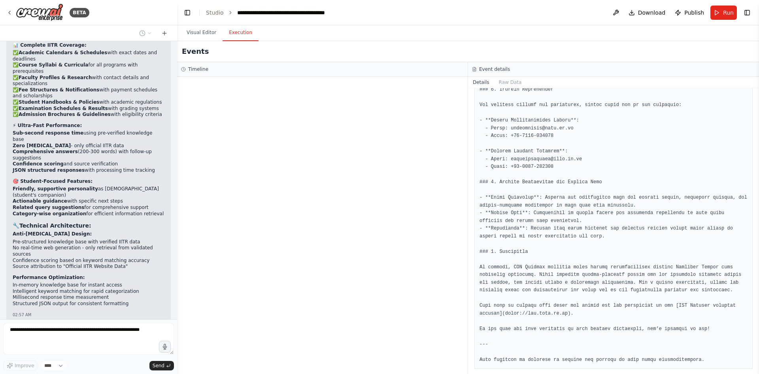
click at [233, 32] on button "Execution" at bounding box center [241, 33] width 36 height 17
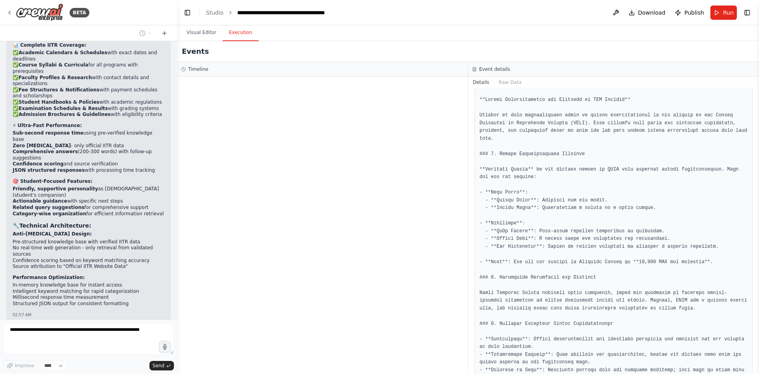
scroll to position [0, 0]
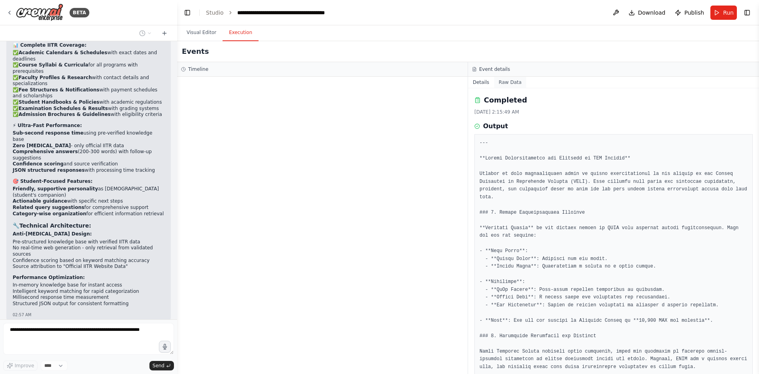
click at [511, 78] on button "Raw Data" at bounding box center [510, 82] width 32 height 11
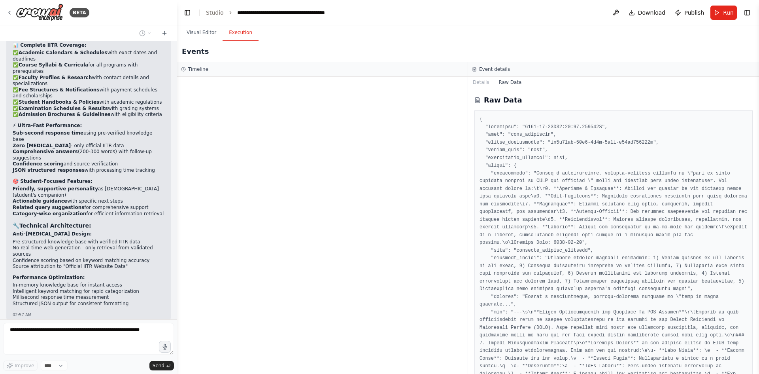
scroll to position [16096, 0]
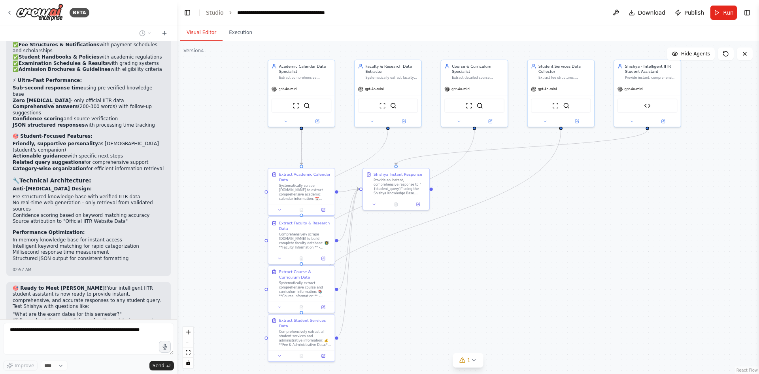
click at [206, 32] on button "Visual Editor" at bounding box center [201, 33] width 42 height 17
click at [271, 14] on div "**********" at bounding box center [281, 13] width 89 height 8
click at [728, 10] on span "Run" at bounding box center [728, 13] width 11 height 8
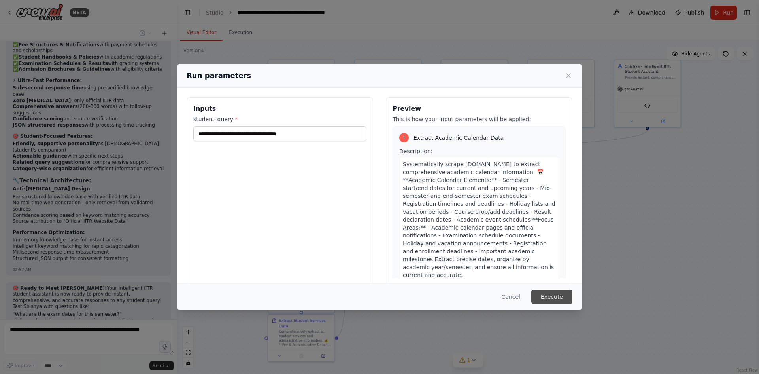
click at [550, 297] on button "Execute" at bounding box center [552, 297] width 41 height 14
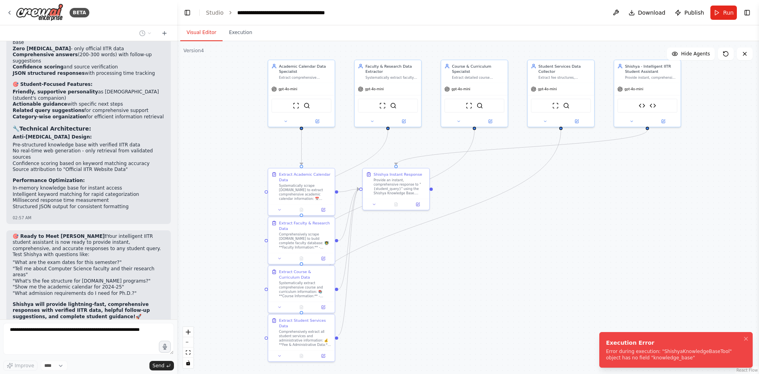
scroll to position [16189, 0]
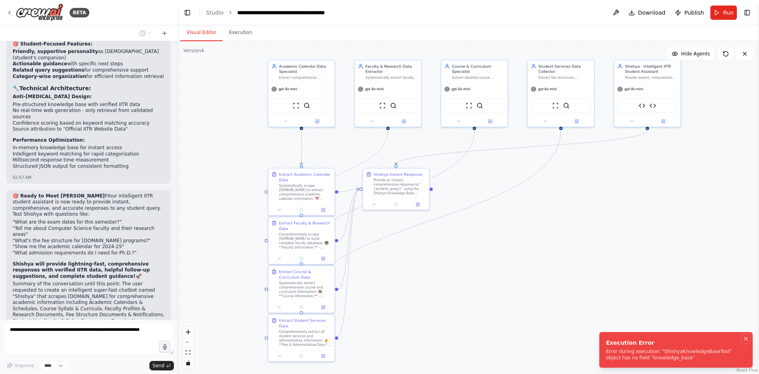
click at [745, 337] on icon "Notifications (F8)" at bounding box center [746, 338] width 6 height 6
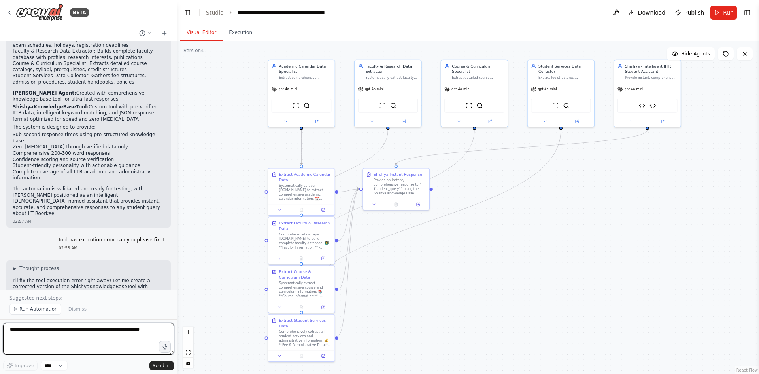
scroll to position [16512, 0]
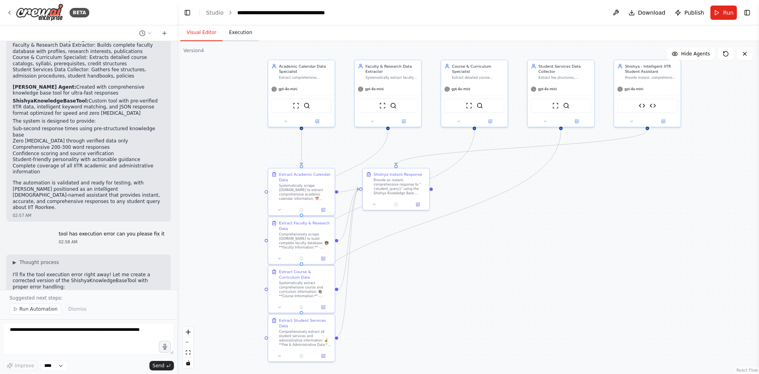
click at [236, 30] on button "Execution" at bounding box center [241, 33] width 36 height 17
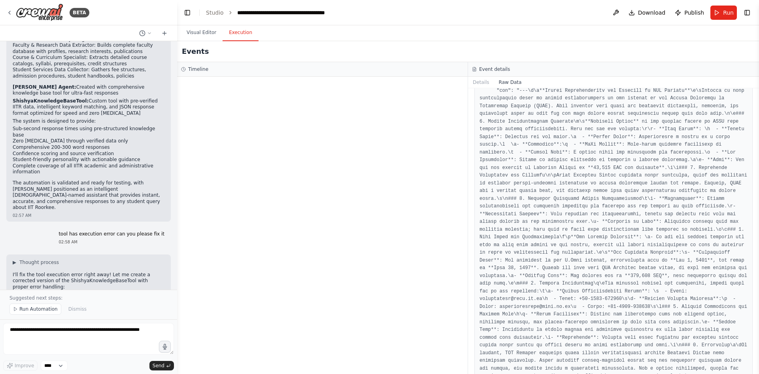
scroll to position [1033, 0]
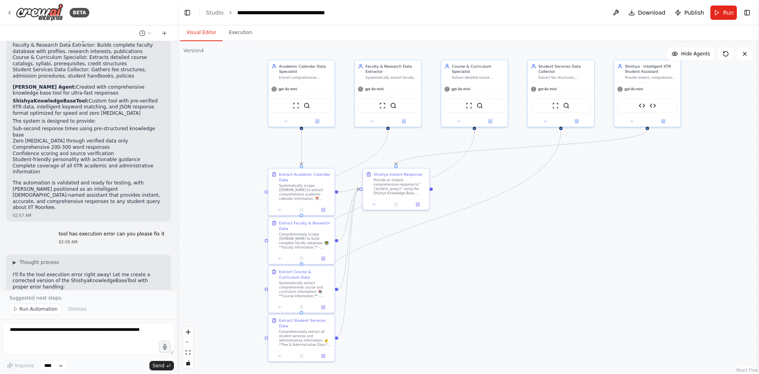
click at [193, 35] on button "Visual Editor" at bounding box center [201, 33] width 42 height 17
click at [721, 15] on button "Run" at bounding box center [724, 13] width 26 height 14
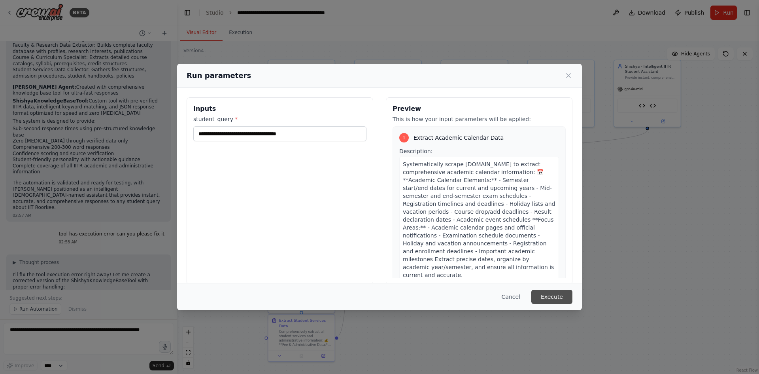
click at [553, 296] on button "Execute" at bounding box center [552, 297] width 41 height 14
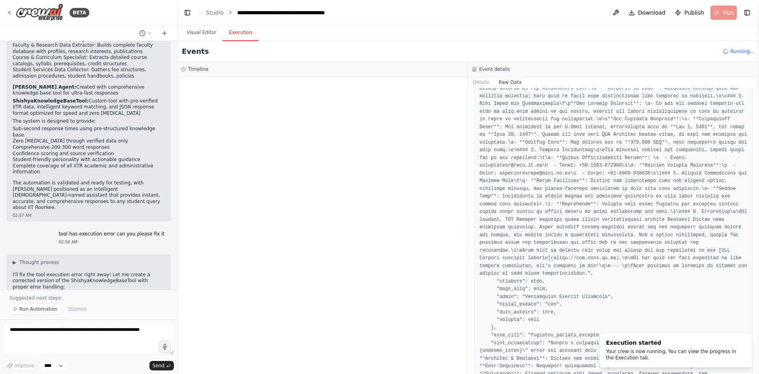
click at [235, 34] on button "Execution" at bounding box center [241, 33] width 36 height 17
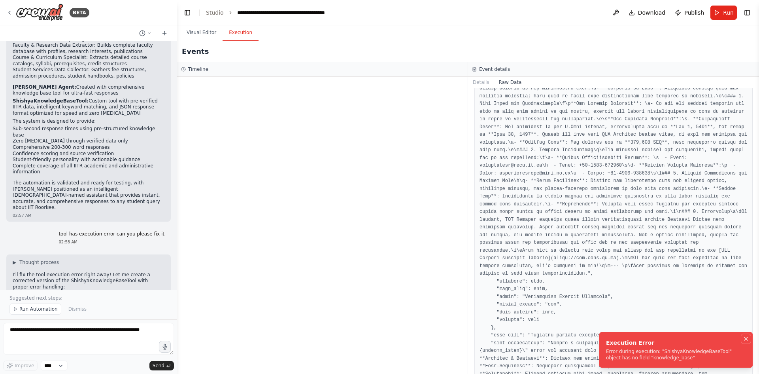
click at [746, 341] on icon "Notifications (F8)" at bounding box center [746, 338] width 6 height 6
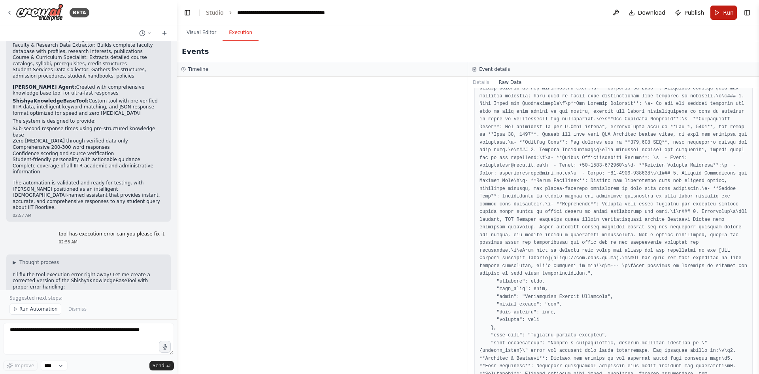
click at [723, 10] on button "Run" at bounding box center [724, 13] width 26 height 14
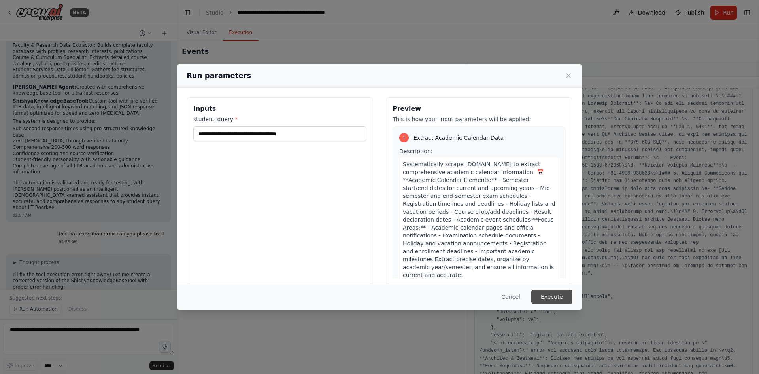
click at [560, 297] on button "Execute" at bounding box center [552, 297] width 41 height 14
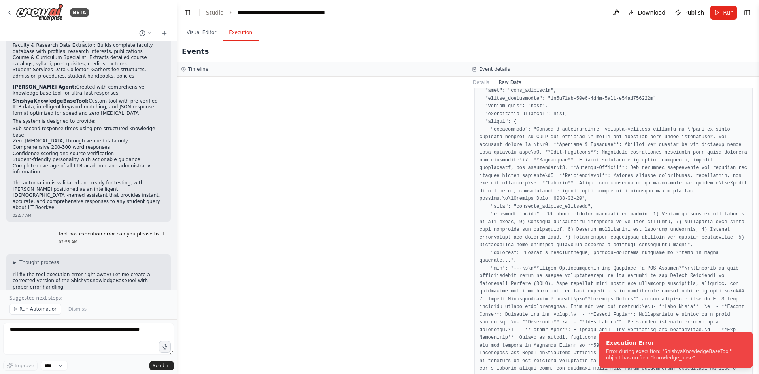
scroll to position [0, 0]
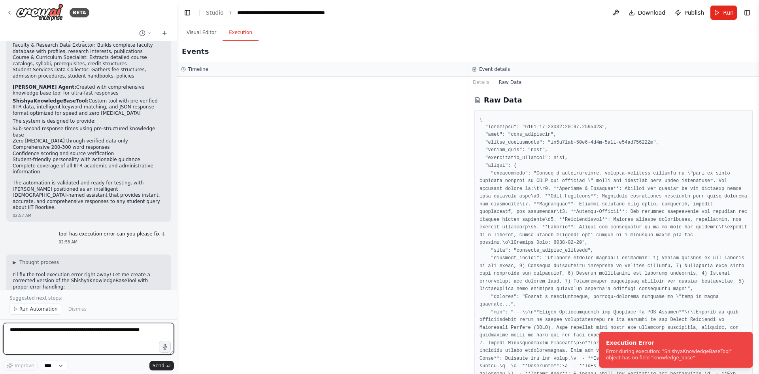
click at [82, 336] on textarea at bounding box center [88, 339] width 171 height 32
type textarea "**********"
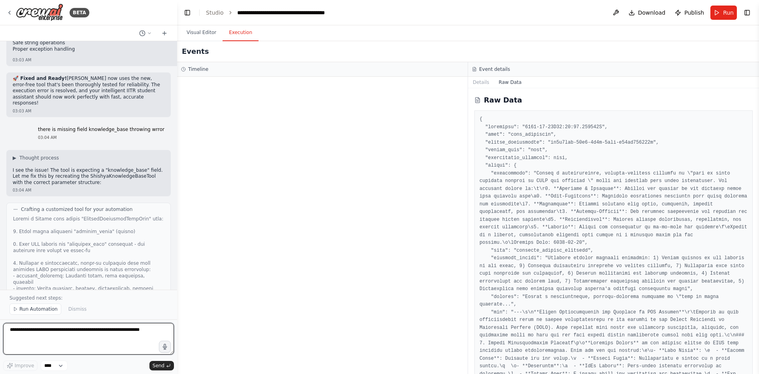
scroll to position [17384, 0]
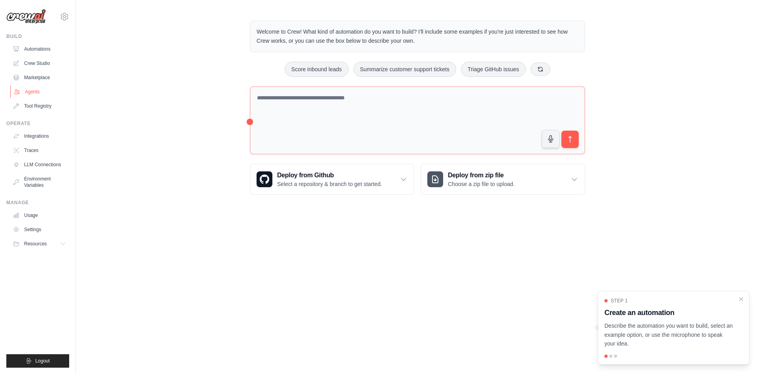
click at [40, 92] on link "Agents" at bounding box center [40, 91] width 60 height 13
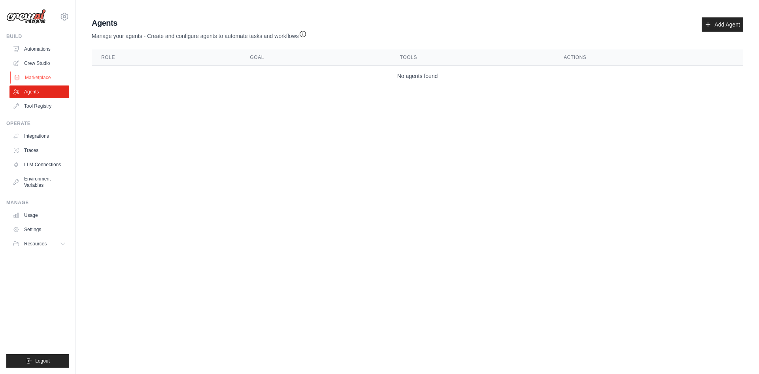
click at [36, 73] on link "Marketplace" at bounding box center [40, 77] width 60 height 13
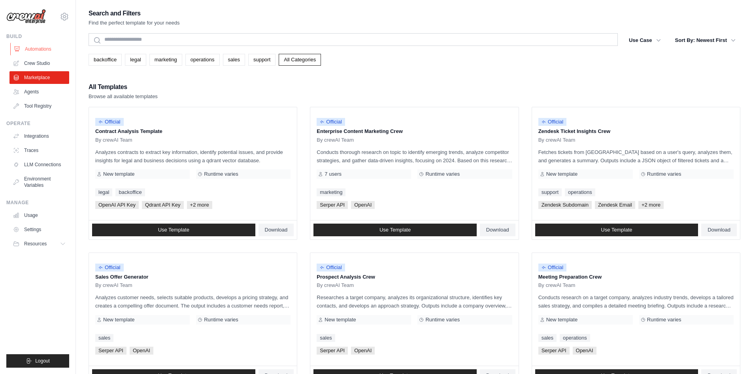
click at [37, 48] on link "Automations" at bounding box center [40, 49] width 60 height 13
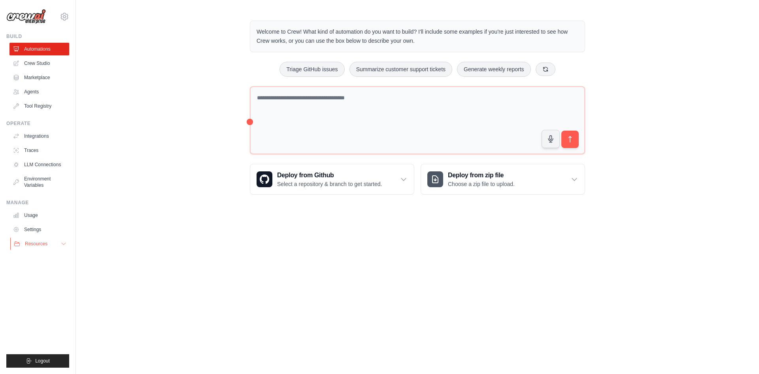
click at [45, 245] on span "Resources" at bounding box center [36, 243] width 23 height 6
click at [34, 137] on link "Integrations" at bounding box center [40, 136] width 60 height 13
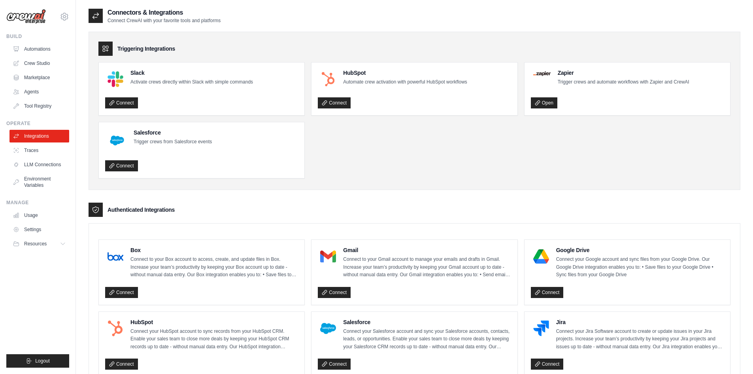
click at [35, 179] on link "Environment Variables" at bounding box center [39, 181] width 60 height 19
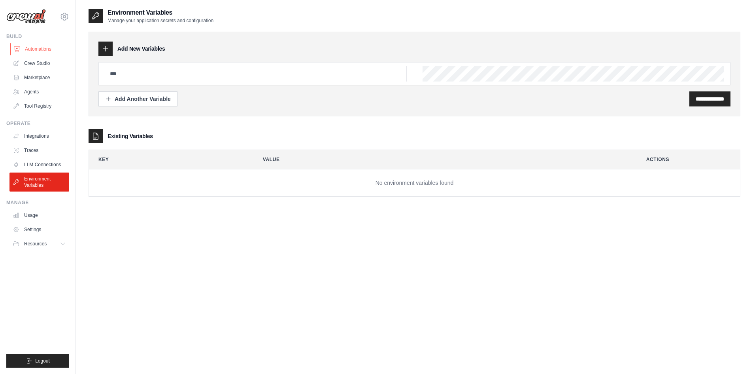
click at [38, 45] on link "Automations" at bounding box center [40, 49] width 60 height 13
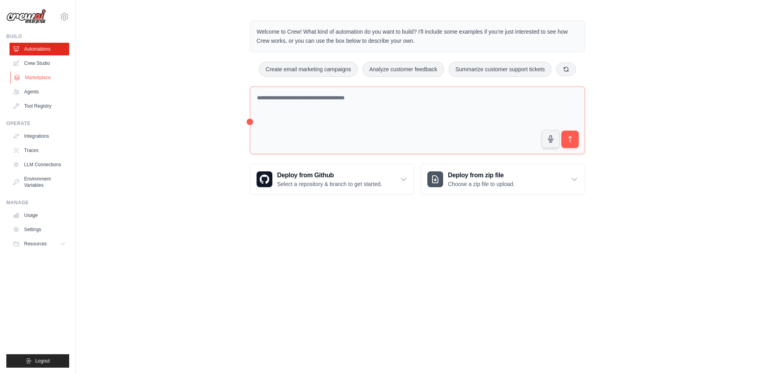
click at [35, 75] on link "Marketplace" at bounding box center [40, 77] width 60 height 13
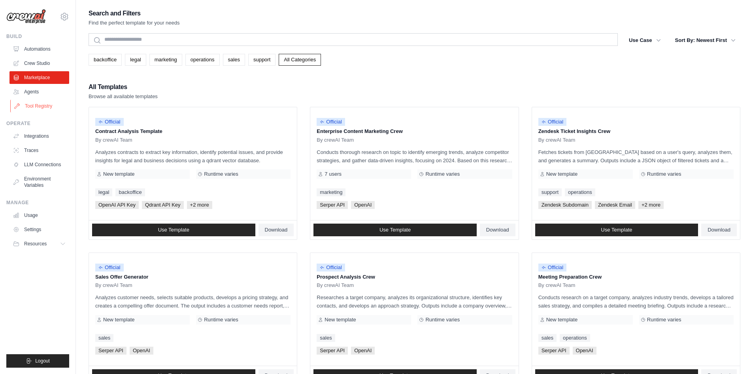
click at [31, 100] on link "Tool Registry" at bounding box center [40, 106] width 60 height 13
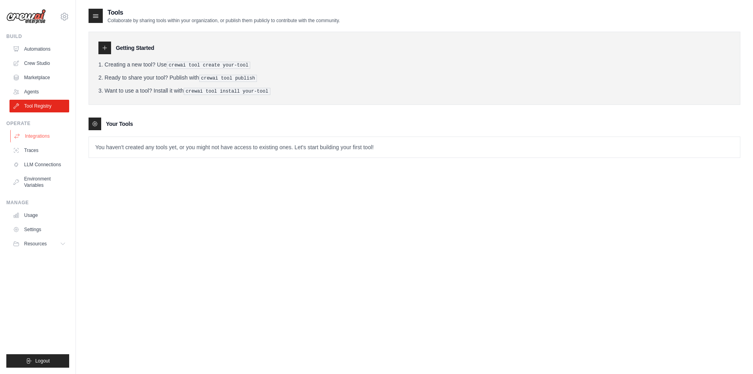
click at [40, 134] on link "Integrations" at bounding box center [40, 136] width 60 height 13
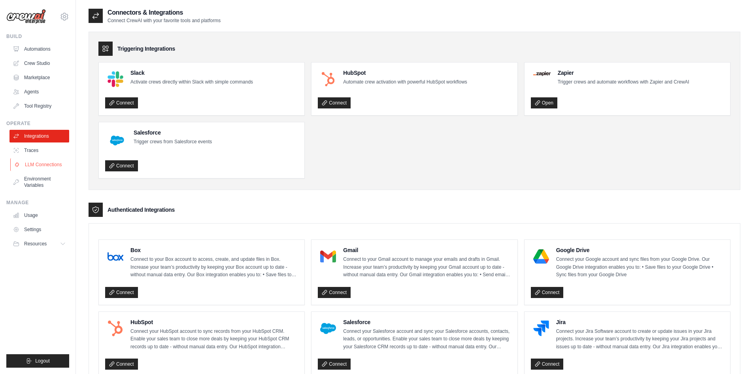
click at [37, 170] on link "LLM Connections" at bounding box center [40, 164] width 60 height 13
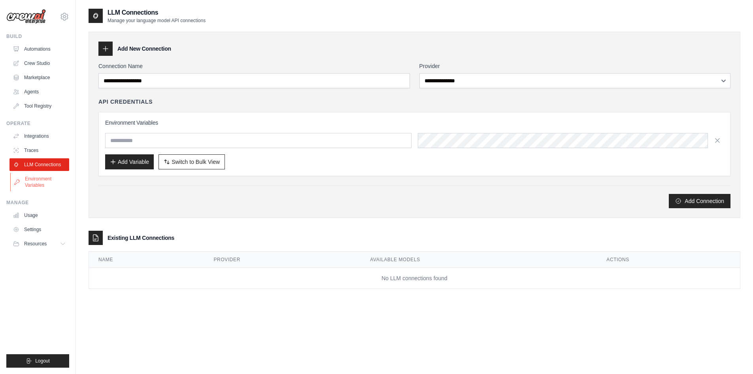
click at [31, 182] on link "Environment Variables" at bounding box center [40, 181] width 60 height 19
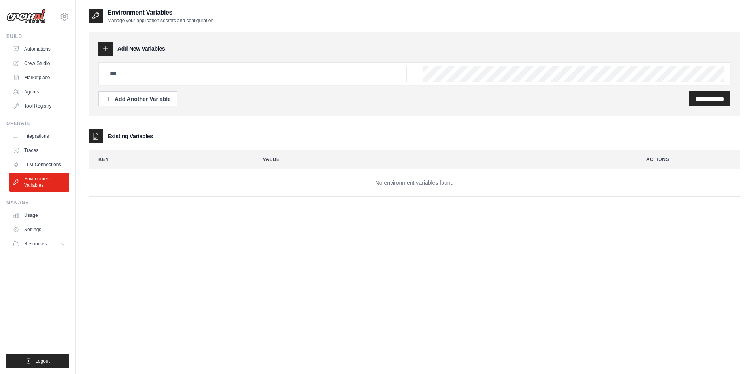
scroll to position [16, 0]
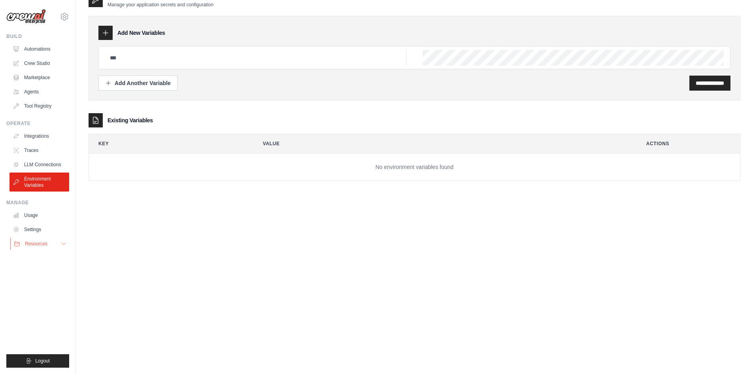
click at [34, 246] on span "Resources" at bounding box center [36, 243] width 23 height 6
click at [42, 294] on span "Video Tutorials" at bounding box center [43, 295] width 31 height 6
click at [30, 44] on link "Automations" at bounding box center [40, 49] width 60 height 13
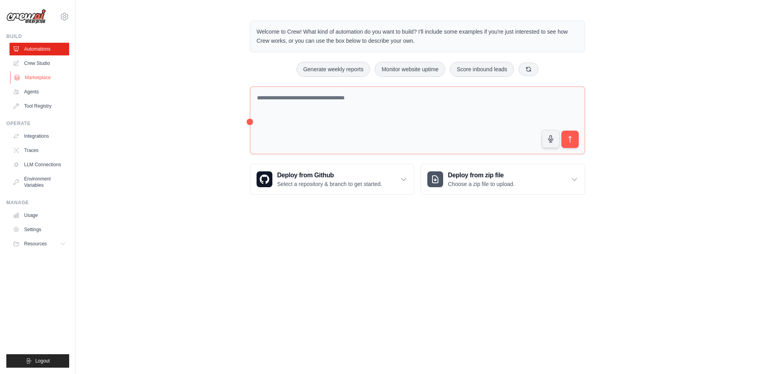
click at [27, 72] on link "Marketplace" at bounding box center [40, 77] width 60 height 13
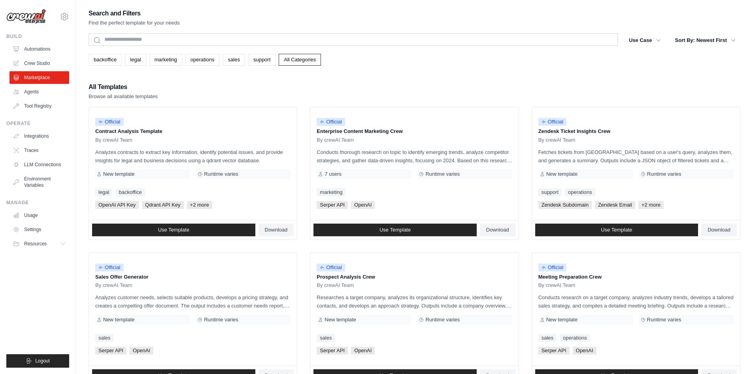
click at [28, 70] on ul "Automations Crew Studio Marketplace Agents Tool Registry" at bounding box center [39, 78] width 60 height 70
click at [34, 61] on link "Crew Studio" at bounding box center [40, 63] width 60 height 13
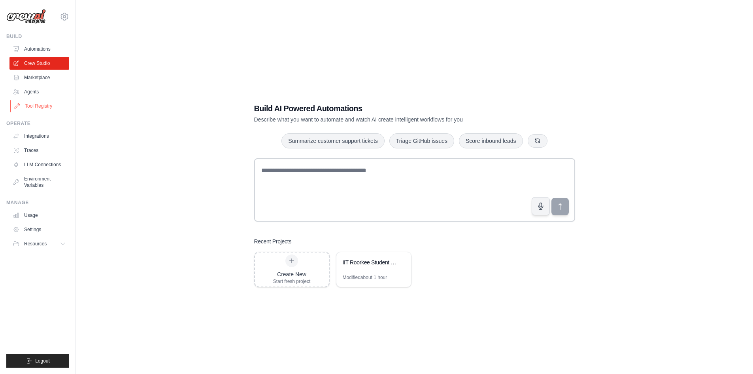
click at [34, 107] on link "Tool Registry" at bounding box center [40, 106] width 60 height 13
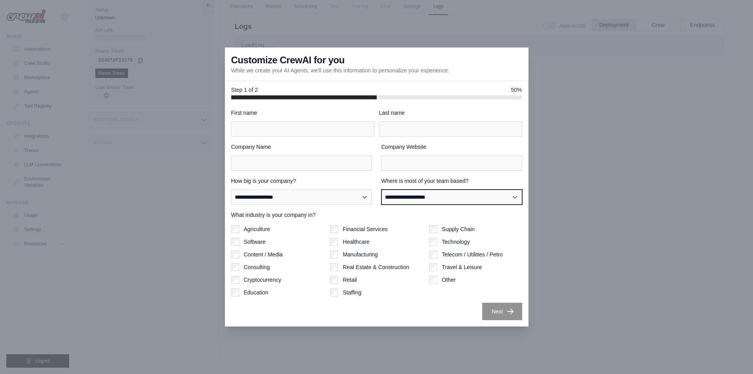
click at [414, 197] on select "**********" at bounding box center [452, 196] width 141 height 15
select select "**********"
click at [382, 189] on select "**********" at bounding box center [452, 196] width 141 height 15
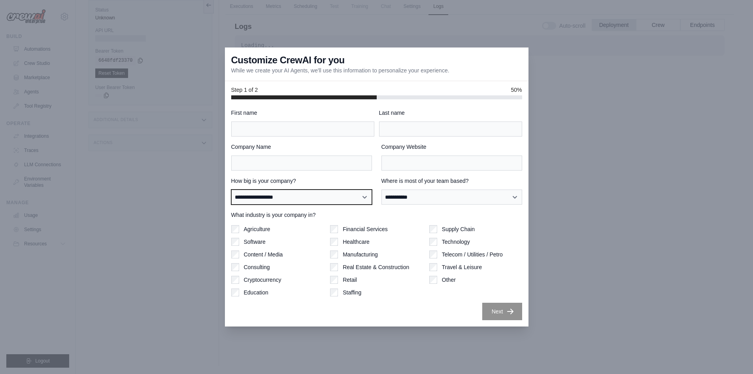
click at [343, 202] on select "**********" at bounding box center [301, 196] width 141 height 15
select select "**********"
click at [231, 189] on select "**********" at bounding box center [301, 196] width 141 height 15
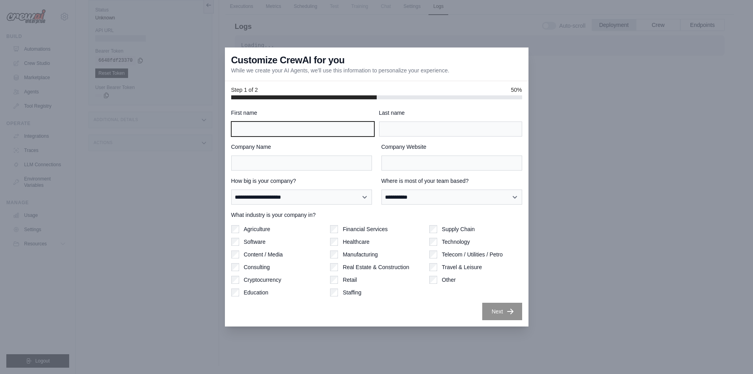
click at [303, 122] on input "First name" at bounding box center [302, 128] width 143 height 15
click at [242, 291] on div "Education" at bounding box center [277, 292] width 93 height 8
click at [250, 132] on input "First name" at bounding box center [302, 128] width 143 height 15
type input "*****"
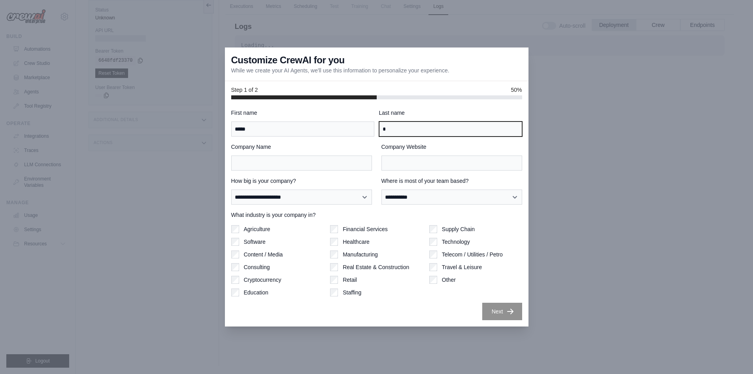
type input "*"
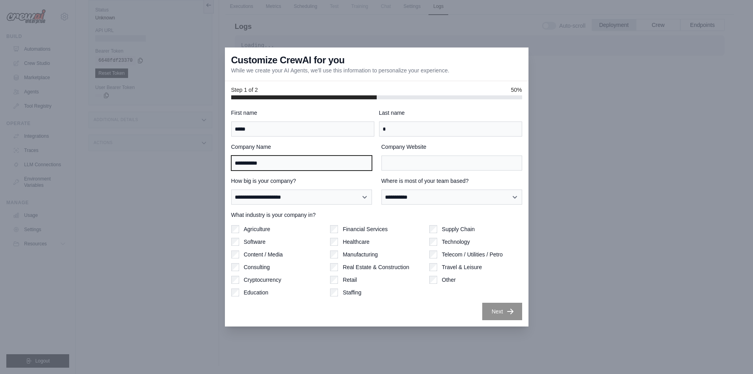
type input "**********"
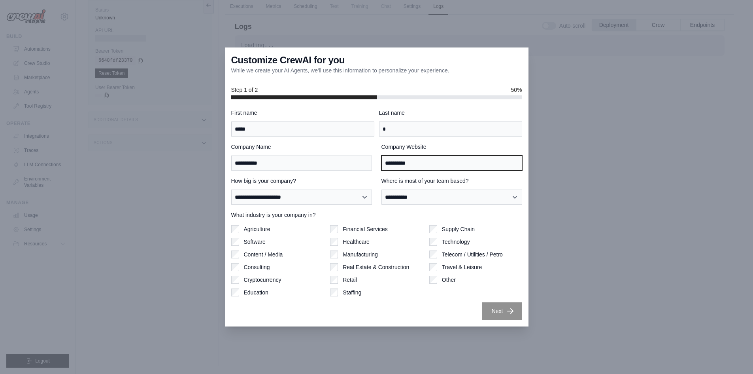
type input "**********"
click at [504, 310] on button "Next" at bounding box center [503, 310] width 40 height 17
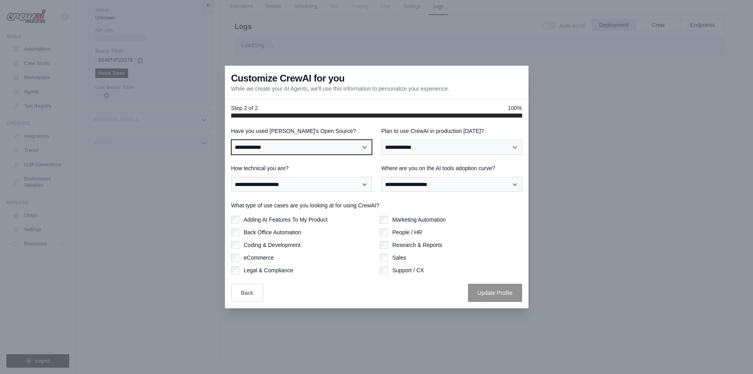
click at [310, 148] on select "**********" at bounding box center [301, 147] width 141 height 15
select select "**********"
click at [231, 140] on select "**********" at bounding box center [301, 147] width 141 height 15
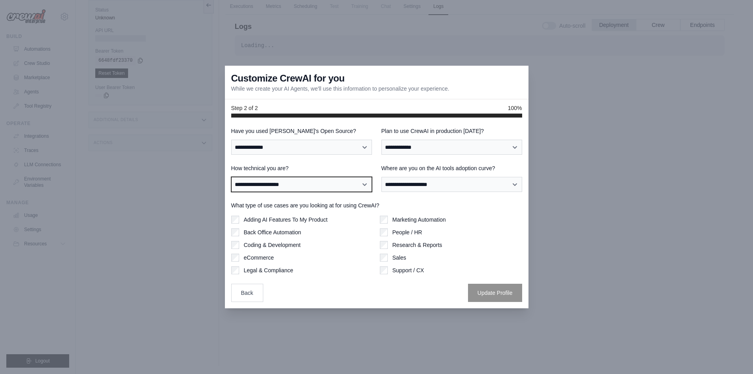
click at [282, 186] on select "**********" at bounding box center [301, 184] width 141 height 15
select select "**********"
click at [231, 177] on select "**********" at bounding box center [301, 184] width 141 height 15
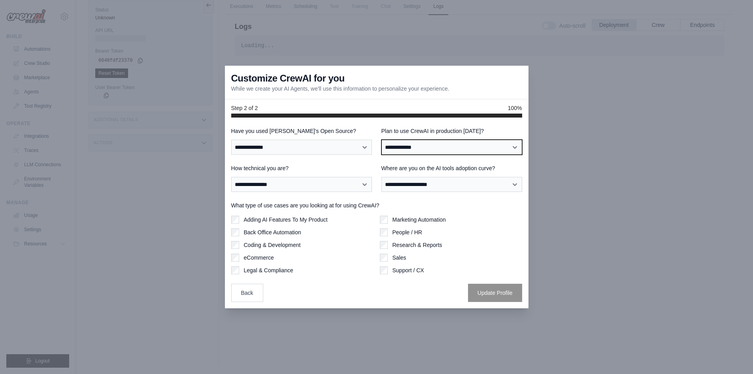
click at [420, 143] on select "**********" at bounding box center [452, 147] width 141 height 15
select select "*****"
click at [382, 140] on select "**********" at bounding box center [452, 147] width 141 height 15
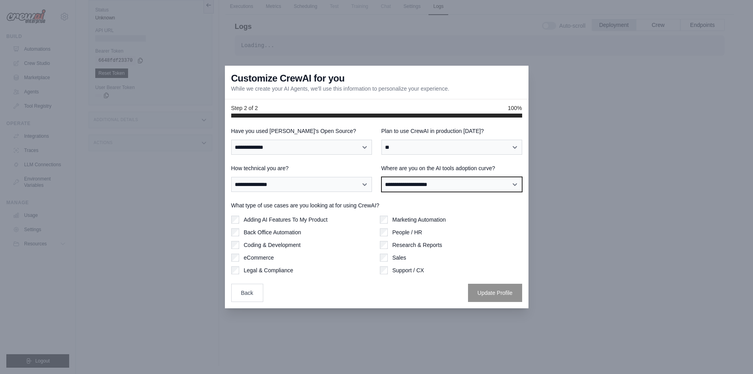
click at [424, 185] on select "**********" at bounding box center [452, 184] width 141 height 15
select select "**********"
click at [382, 177] on select "**********" at bounding box center [452, 184] width 141 height 15
click at [386, 236] on div "Marketing Automation People / HR Research & Reports Sales Support / CX" at bounding box center [451, 245] width 142 height 59
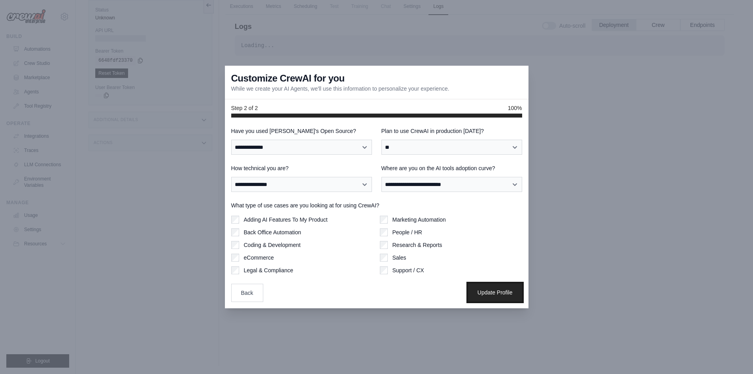
click at [494, 292] on button "Update Profile" at bounding box center [495, 292] width 54 height 18
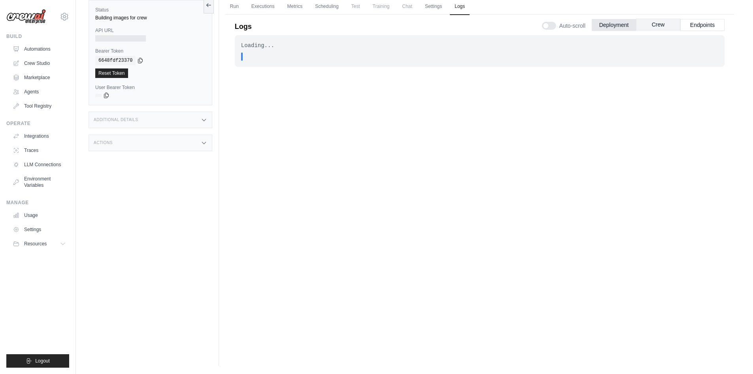
click at [657, 24] on button "Crew" at bounding box center [658, 25] width 44 height 12
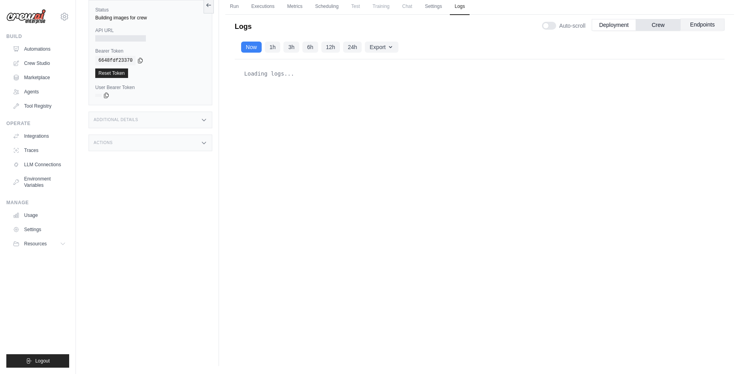
click at [704, 25] on button "Endpoints" at bounding box center [703, 25] width 44 height 12
click at [266, 8] on link "Executions" at bounding box center [263, 6] width 33 height 17
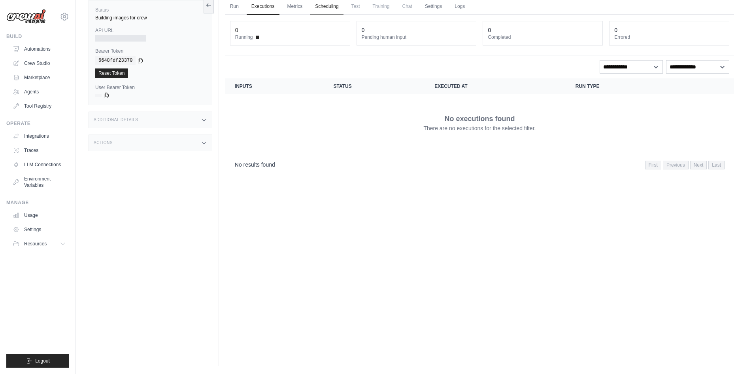
click at [327, 5] on link "Scheduling" at bounding box center [326, 6] width 33 height 17
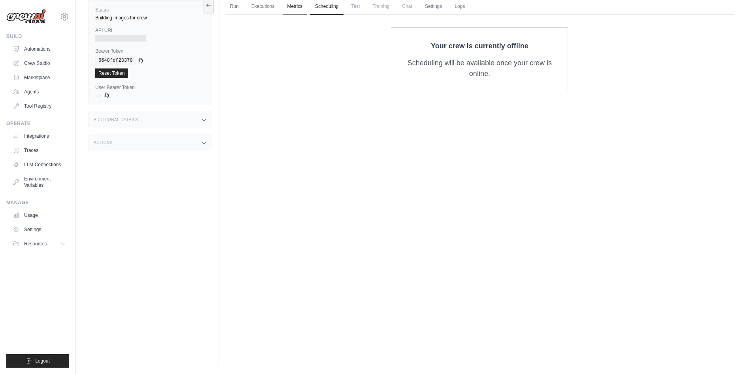
click at [297, 6] on link "Metrics" at bounding box center [295, 6] width 25 height 17
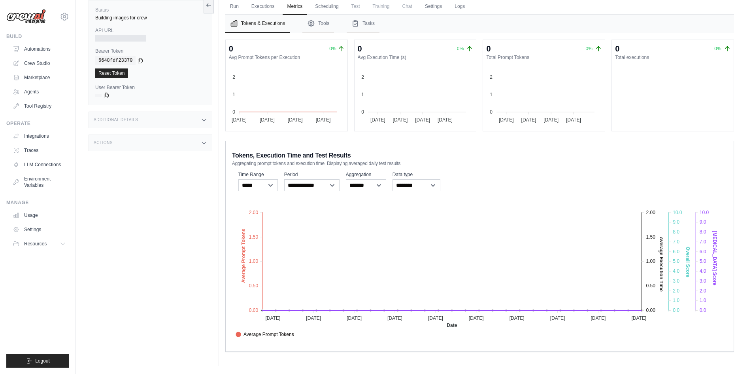
click at [374, 8] on span "Training" at bounding box center [381, 6] width 26 height 16
click at [231, 7] on link "Run" at bounding box center [234, 6] width 18 height 17
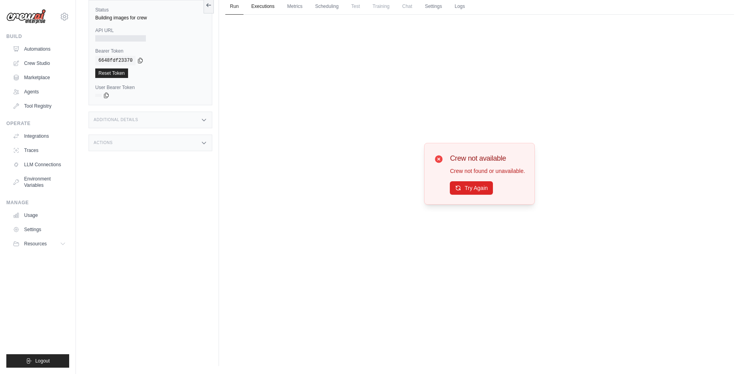
click at [269, 8] on link "Executions" at bounding box center [263, 6] width 33 height 17
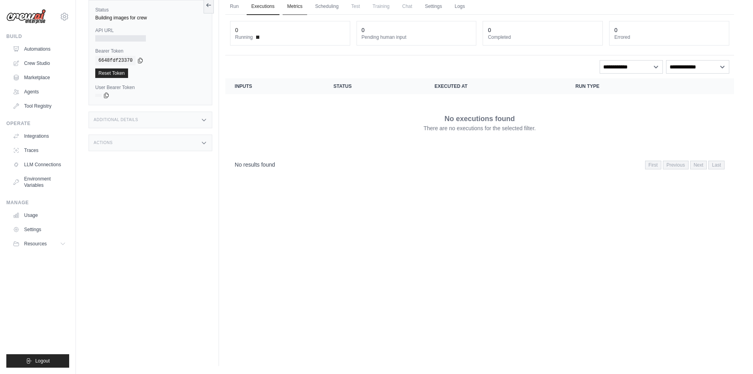
click at [302, 8] on link "Metrics" at bounding box center [295, 6] width 25 height 17
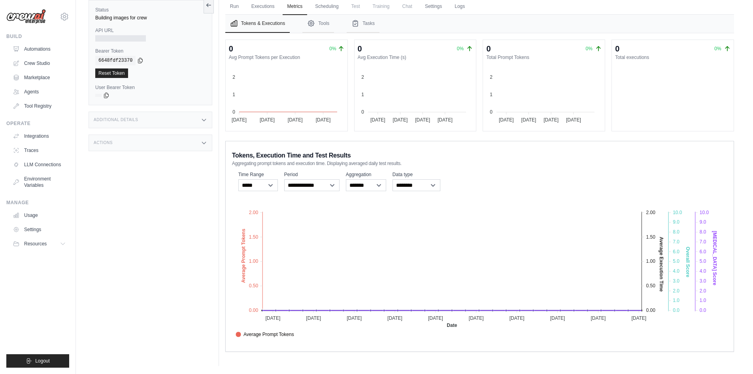
click at [400, 8] on span "Chat" at bounding box center [407, 6] width 19 height 16
click at [36, 91] on link "Agents" at bounding box center [40, 91] width 60 height 13
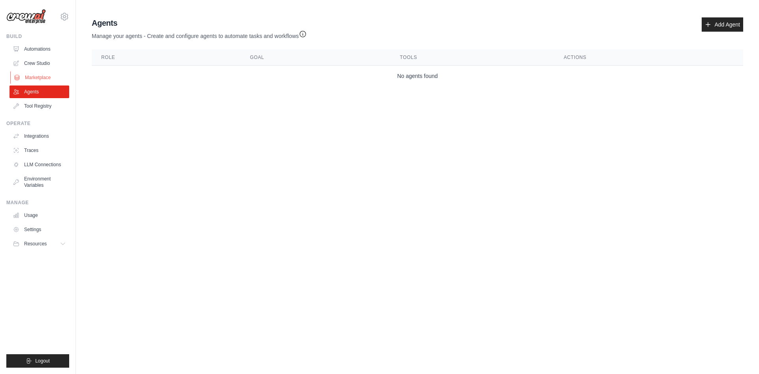
click at [42, 72] on link "Marketplace" at bounding box center [40, 77] width 60 height 13
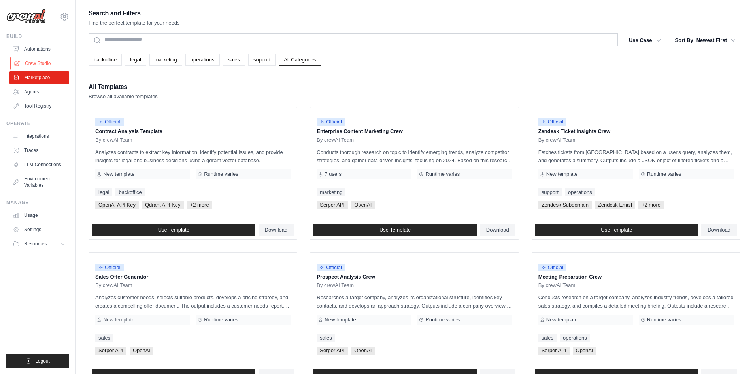
click at [42, 62] on link "Crew Studio" at bounding box center [40, 63] width 60 height 13
click at [38, 47] on link "Automations" at bounding box center [40, 49] width 60 height 13
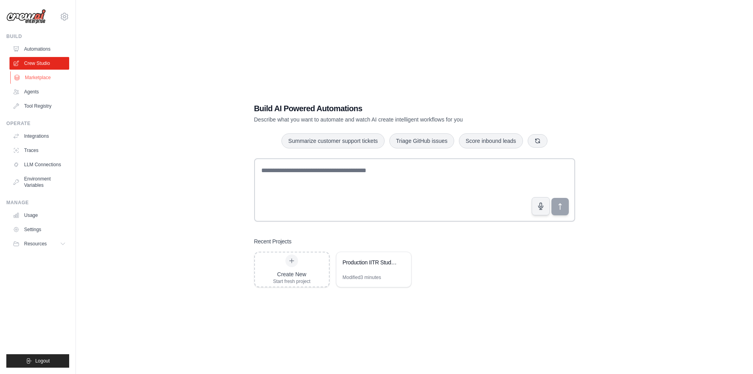
click at [31, 78] on link "Marketplace" at bounding box center [40, 77] width 60 height 13
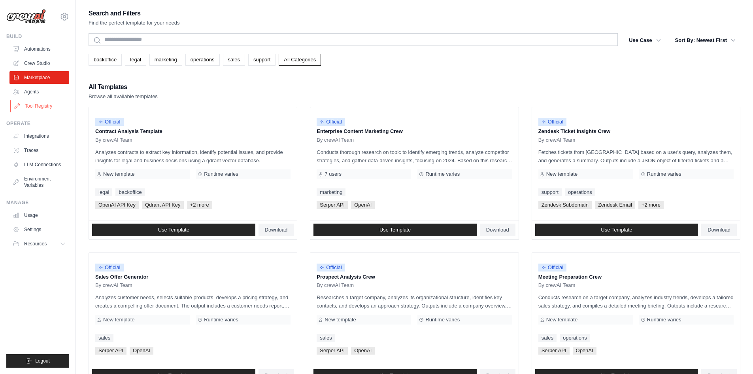
click at [35, 108] on link "Tool Registry" at bounding box center [40, 106] width 60 height 13
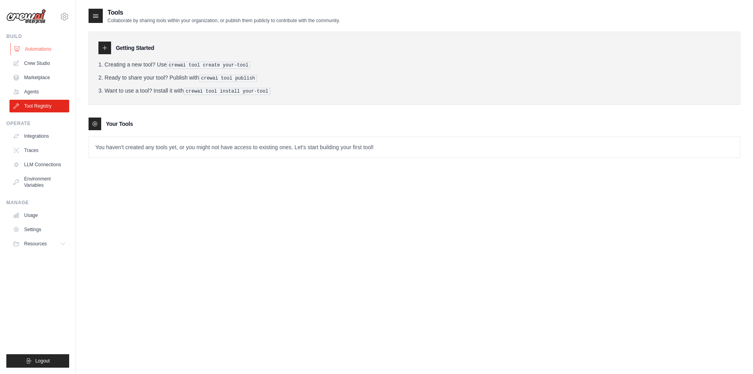
click at [32, 48] on link "Automations" at bounding box center [40, 49] width 60 height 13
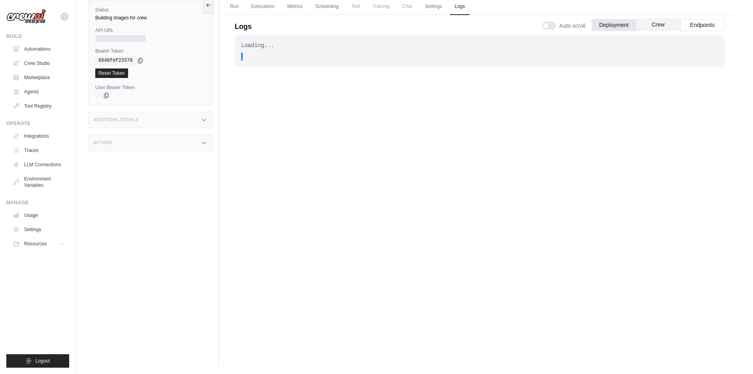
click at [662, 25] on button "Crew" at bounding box center [658, 25] width 44 height 12
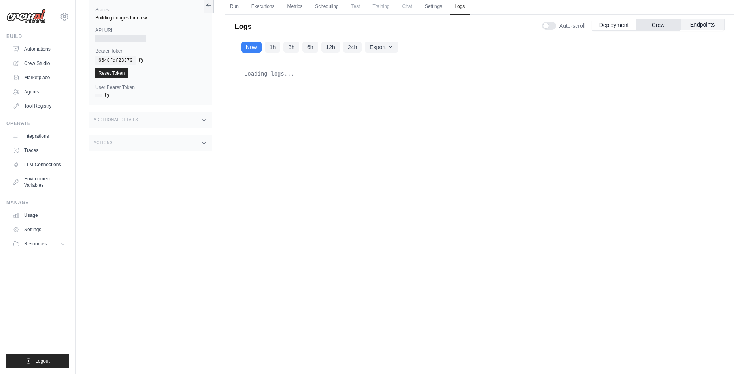
click at [709, 26] on button "Endpoints" at bounding box center [703, 25] width 44 height 12
click at [268, 6] on link "Executions" at bounding box center [263, 6] width 33 height 17
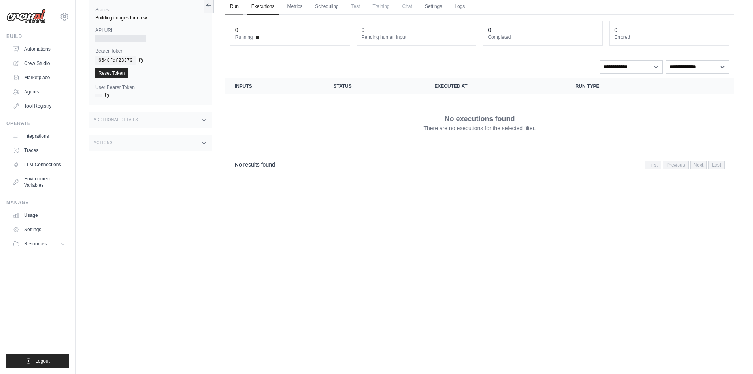
click at [235, 8] on link "Run" at bounding box center [234, 6] width 18 height 17
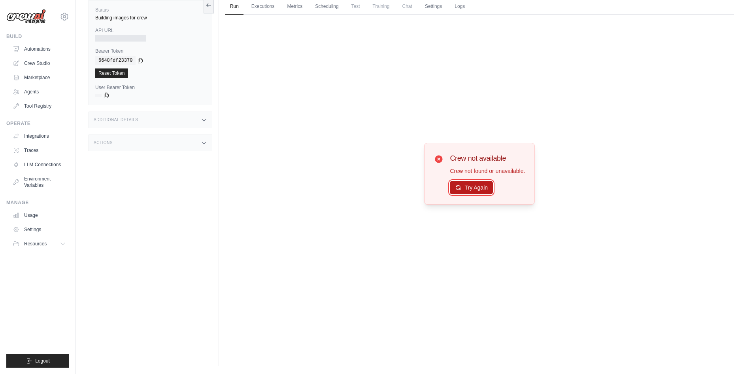
click at [484, 189] on button "Try Again" at bounding box center [471, 187] width 43 height 13
click at [295, 2] on link "Metrics" at bounding box center [295, 6] width 25 height 17
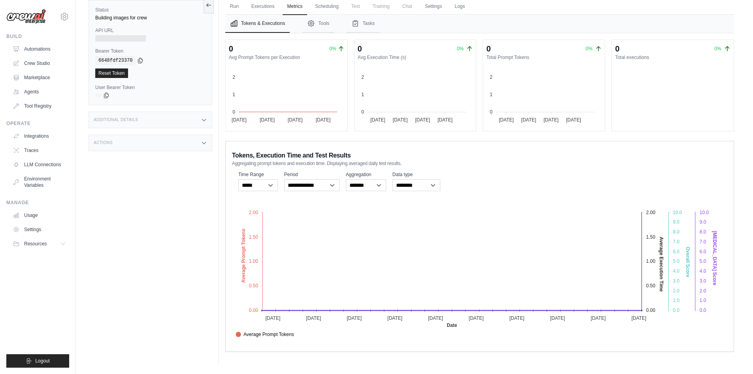
click at [114, 72] on div "copied" at bounding box center [106, 68] width 17 height 9
click at [114, 74] on link "Reset Token" at bounding box center [111, 72] width 33 height 9
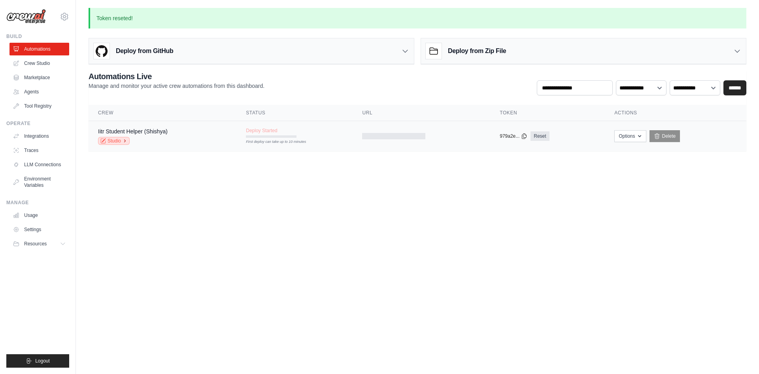
click at [117, 143] on link "Studio" at bounding box center [114, 141] width 32 height 8
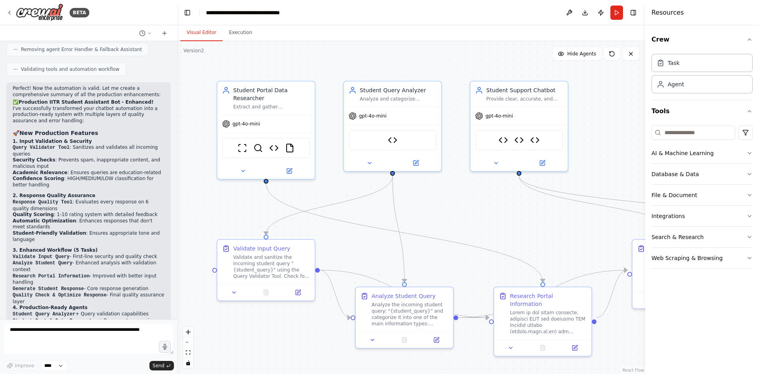
scroll to position [6126, 0]
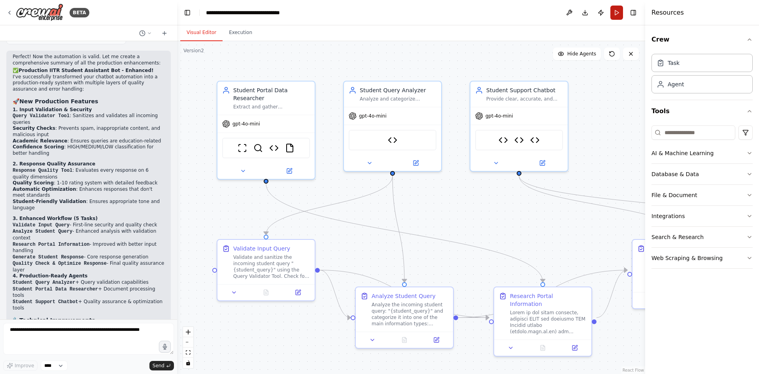
click at [615, 13] on button "Run" at bounding box center [617, 13] width 13 height 14
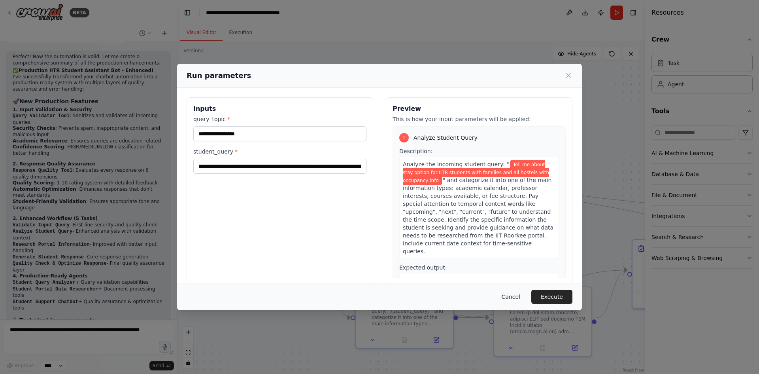
click at [515, 295] on button "Cancel" at bounding box center [511, 297] width 31 height 14
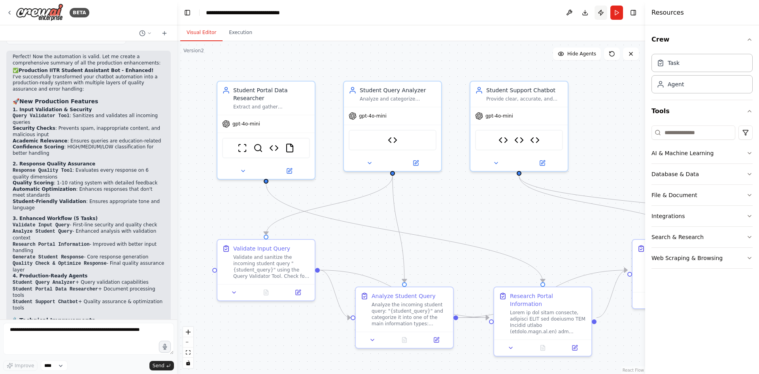
click at [598, 16] on button "Publish" at bounding box center [601, 13] width 13 height 14
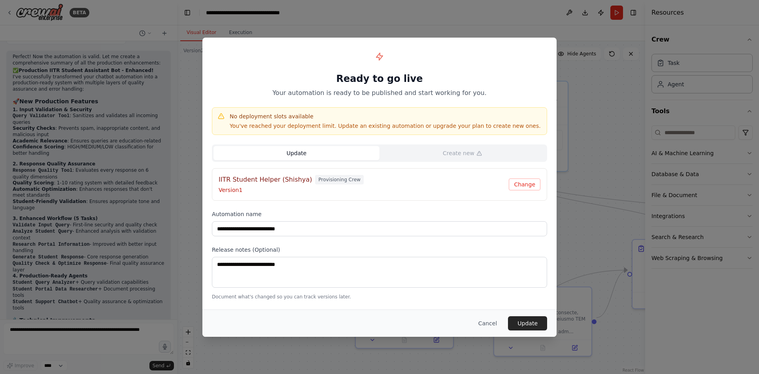
click at [305, 205] on div "**********" at bounding box center [380, 174] width 354 height 272
click at [535, 322] on button "Update" at bounding box center [527, 323] width 39 height 14
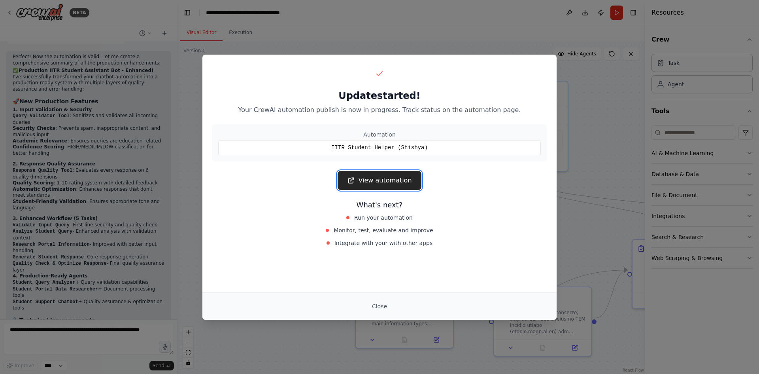
click at [382, 181] on link "View automation" at bounding box center [379, 180] width 83 height 19
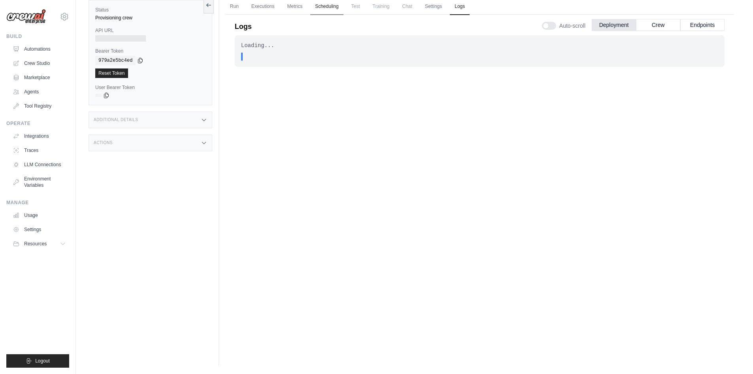
click at [327, 6] on link "Scheduling" at bounding box center [326, 6] width 33 height 17
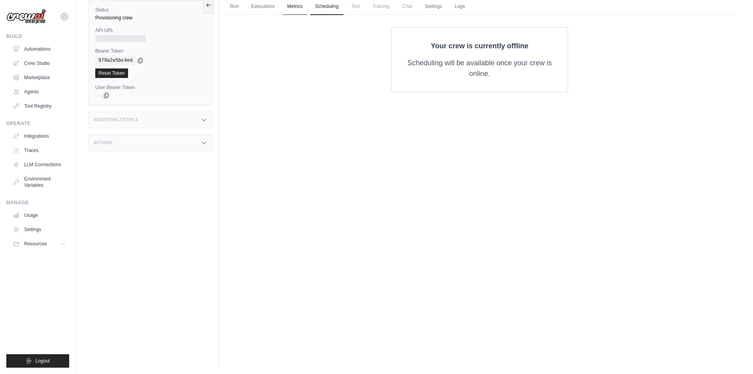
click at [291, 9] on link "Metrics" at bounding box center [295, 6] width 25 height 17
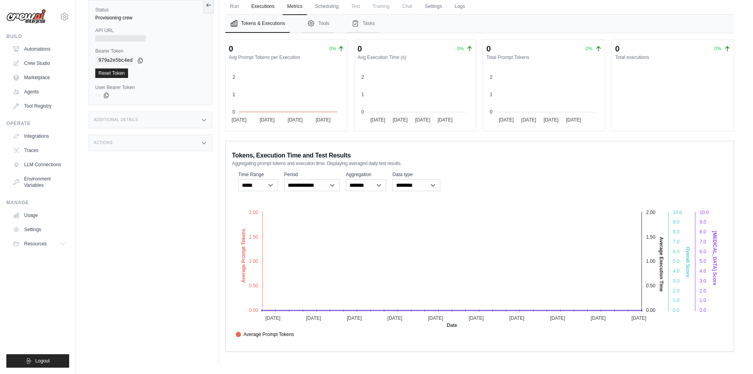
click at [261, 8] on link "Executions" at bounding box center [263, 6] width 33 height 17
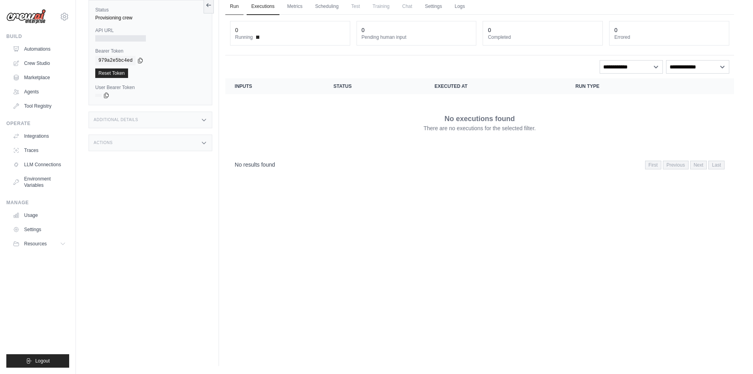
click at [232, 6] on link "Run" at bounding box center [234, 6] width 18 height 17
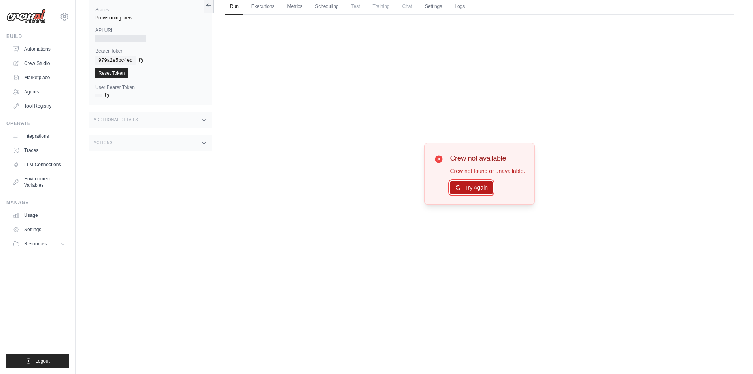
click at [483, 188] on button "Try Again" at bounding box center [471, 187] width 43 height 13
click at [220, 151] on div "Run Executions Metrics Scheduling Test Training Chat Settings Logs 0 Running 0 …" at bounding box center [480, 179] width 522 height 374
click at [35, 89] on link "Agents" at bounding box center [40, 91] width 60 height 13
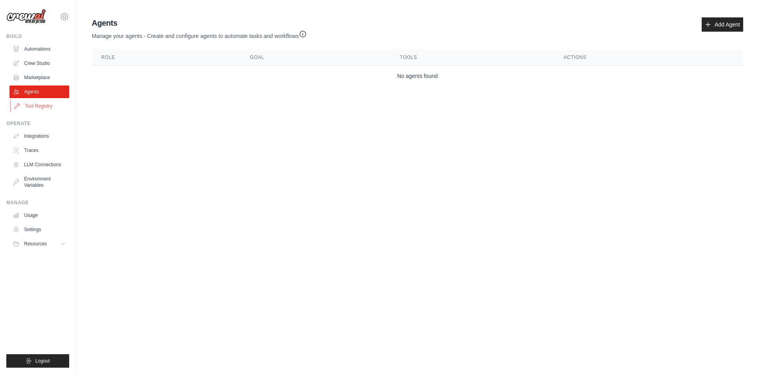
click at [38, 108] on link "Tool Registry" at bounding box center [40, 106] width 60 height 13
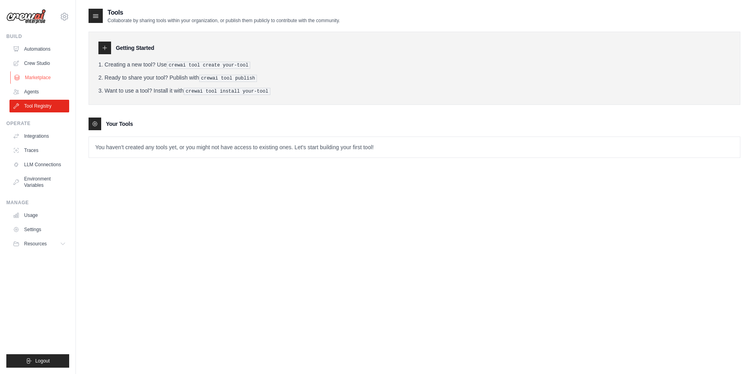
click at [41, 78] on link "Marketplace" at bounding box center [40, 77] width 60 height 13
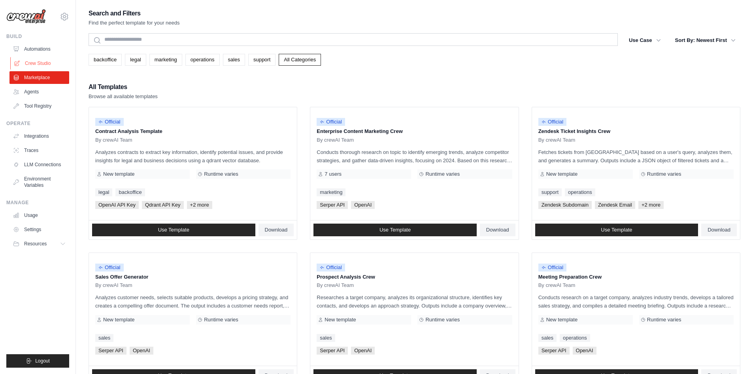
click at [40, 64] on link "Crew Studio" at bounding box center [40, 63] width 60 height 13
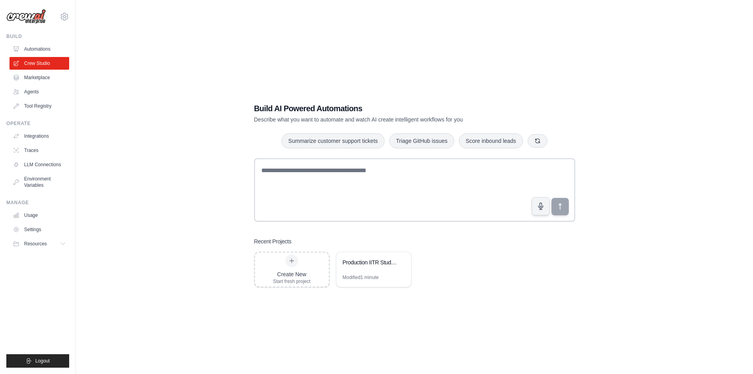
click at [42, 51] on link "Automations" at bounding box center [39, 49] width 60 height 13
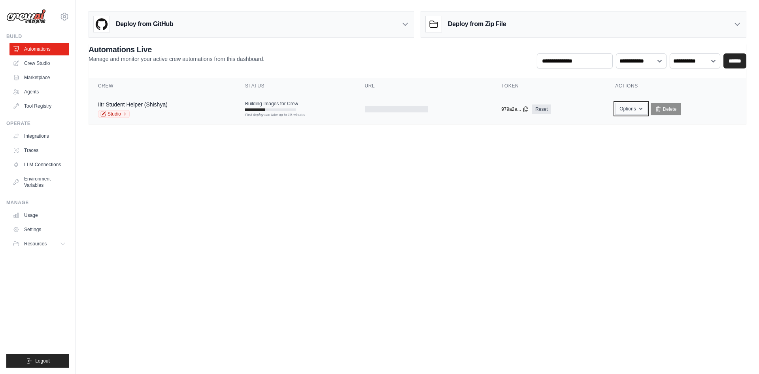
click at [622, 107] on button "Options" at bounding box center [631, 109] width 32 height 12
click at [379, 95] on td at bounding box center [424, 109] width 137 height 30
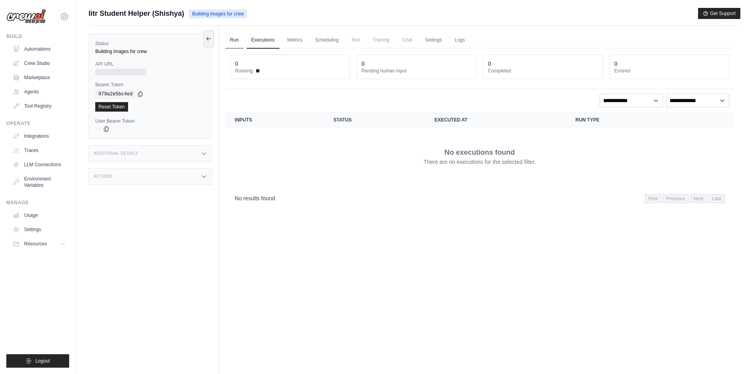
click at [236, 44] on link "Run" at bounding box center [234, 40] width 18 height 17
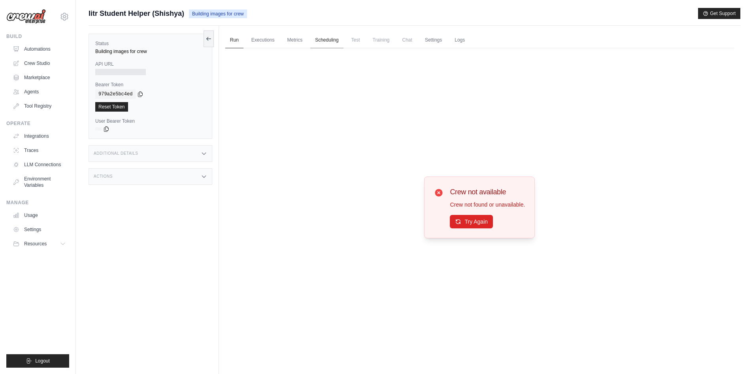
click at [339, 36] on link "Scheduling" at bounding box center [326, 40] width 33 height 17
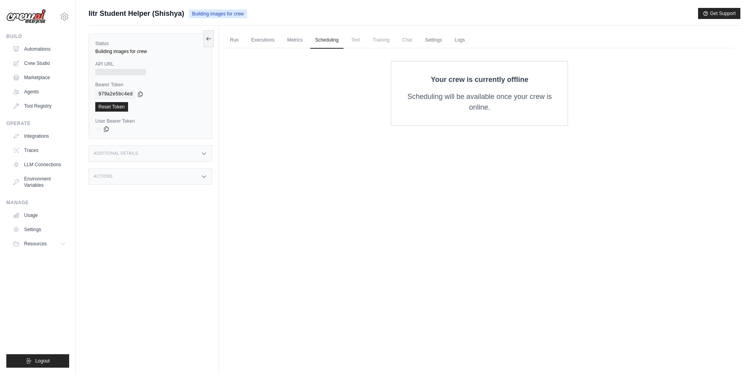
click at [364, 41] on span "Test" at bounding box center [356, 40] width 18 height 16
click at [396, 45] on ul "Run Executions Metrics Scheduling Test Training Chat Settings Logs" at bounding box center [479, 40] width 509 height 16
click at [380, 45] on span "Training" at bounding box center [381, 40] width 26 height 16
click at [460, 37] on link "Logs" at bounding box center [460, 40] width 20 height 17
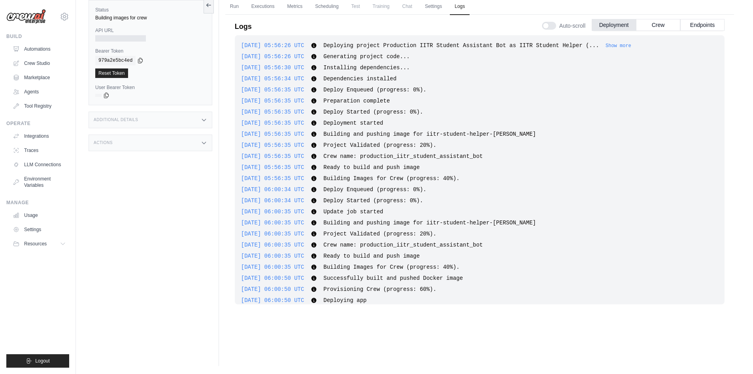
scroll to position [161, 0]
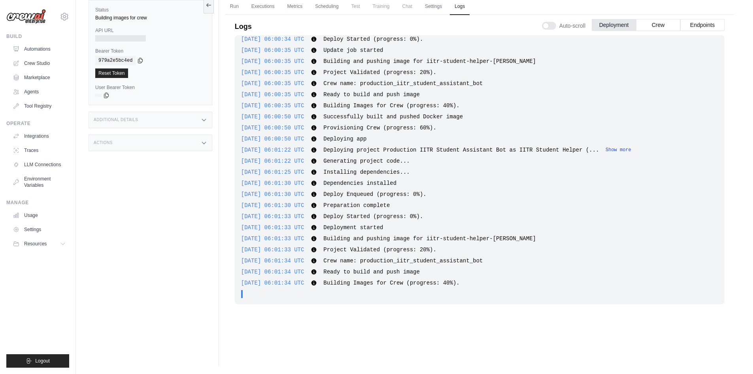
click at [606, 148] on button "Show more" at bounding box center [619, 150] width 26 height 6
click at [606, 150] on button "Show more" at bounding box center [619, 150] width 26 height 6
click at [663, 25] on button "Crew" at bounding box center [658, 25] width 44 height 12
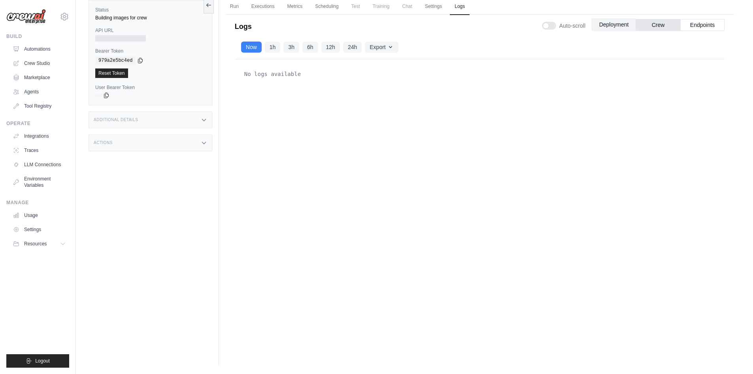
click at [618, 24] on button "Deployment" at bounding box center [614, 25] width 44 height 12
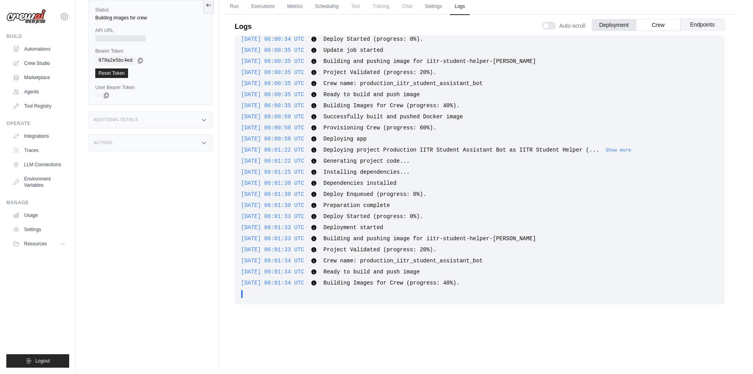
click at [702, 26] on button "Endpoints" at bounding box center [703, 25] width 44 height 12
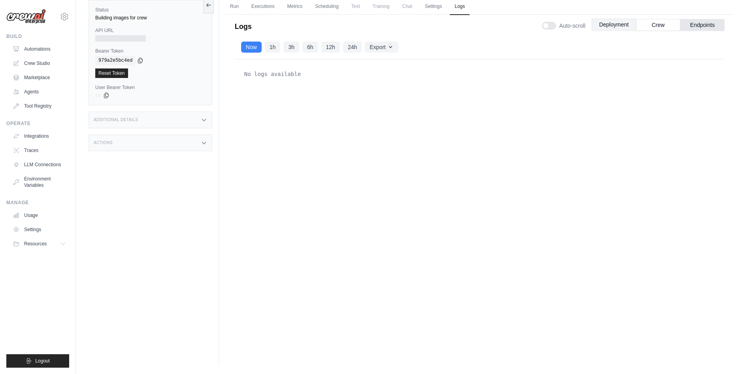
click at [623, 22] on button "Deployment" at bounding box center [614, 25] width 44 height 12
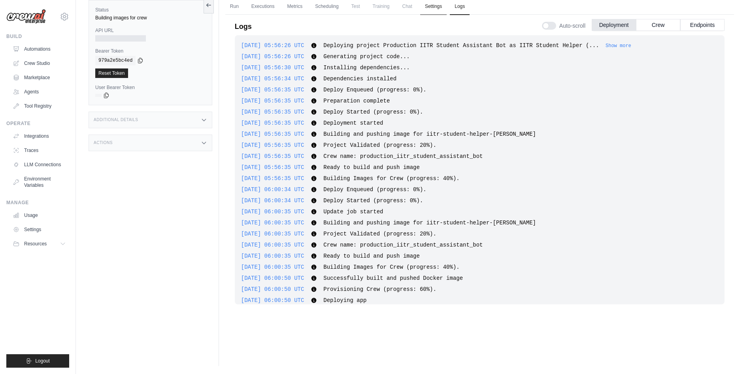
click at [431, 6] on link "Settings" at bounding box center [433, 6] width 26 height 17
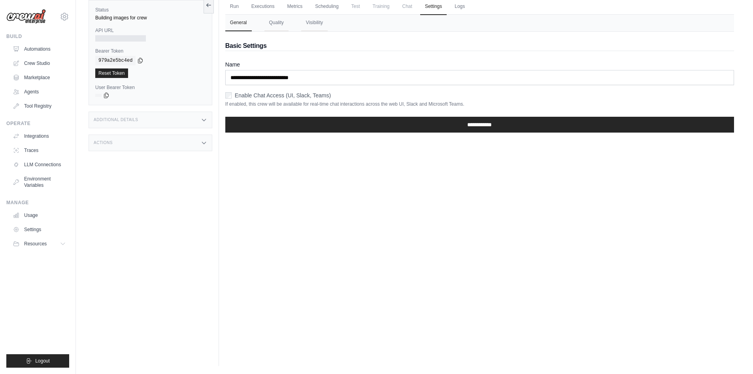
click at [403, 8] on span "Chat" at bounding box center [407, 6] width 19 height 16
click at [329, 6] on link "Scheduling" at bounding box center [326, 6] width 33 height 17
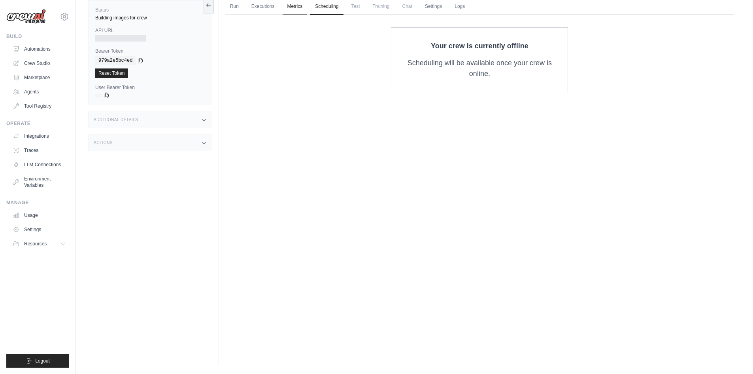
click at [294, 7] on link "Metrics" at bounding box center [295, 6] width 25 height 17
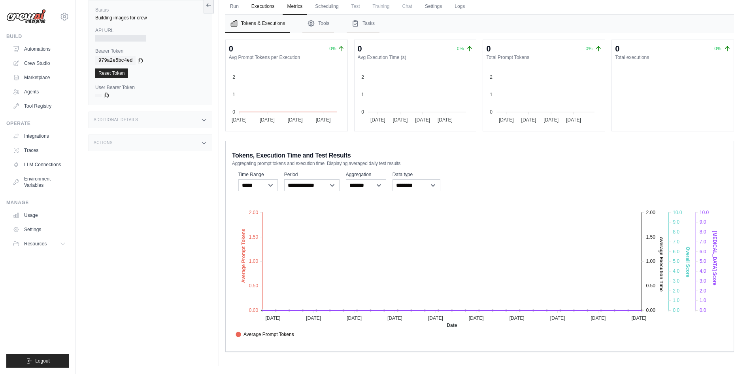
click at [257, 7] on link "Executions" at bounding box center [263, 6] width 33 height 17
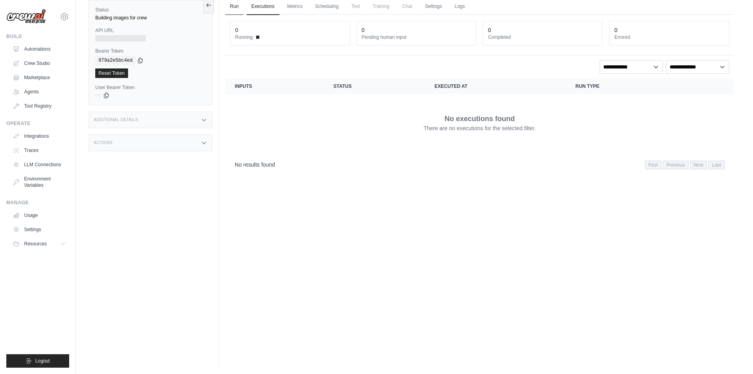
click at [233, 8] on link "Run" at bounding box center [234, 6] width 18 height 17
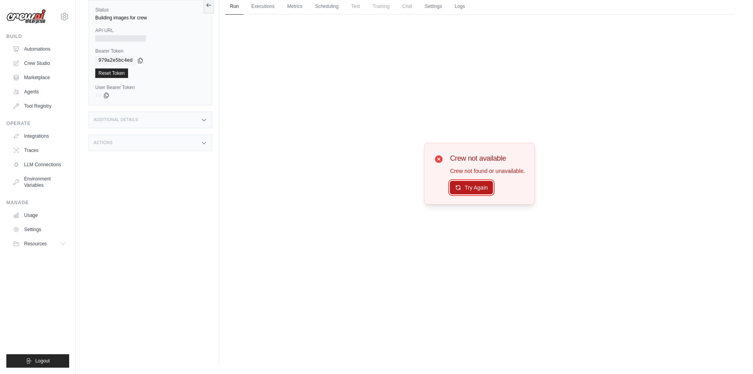
click at [471, 188] on button "Try Again" at bounding box center [471, 187] width 43 height 13
click at [267, 5] on link "Executions" at bounding box center [263, 6] width 33 height 17
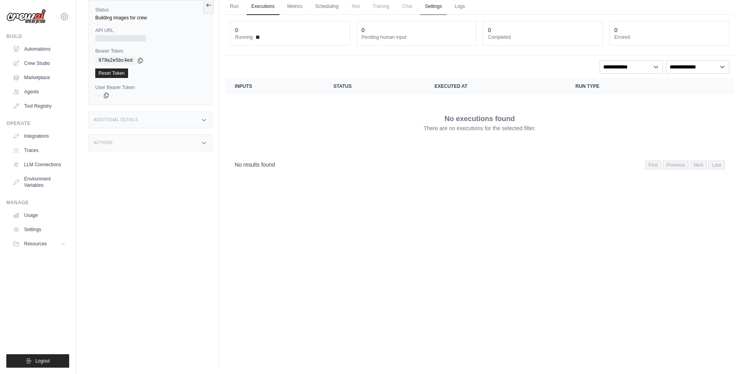
click at [434, 7] on link "Settings" at bounding box center [433, 6] width 26 height 17
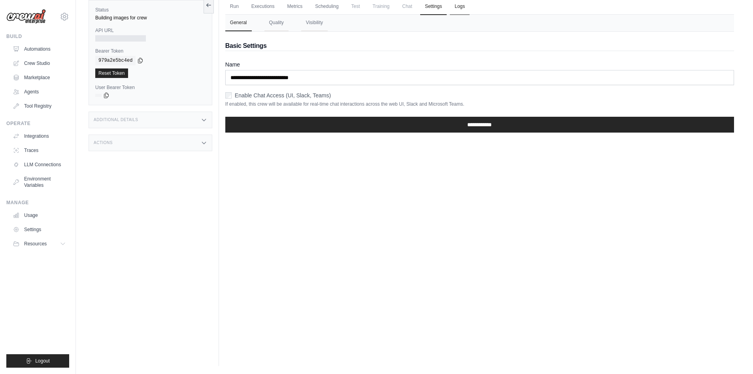
click at [462, 8] on link "Logs" at bounding box center [460, 6] width 20 height 17
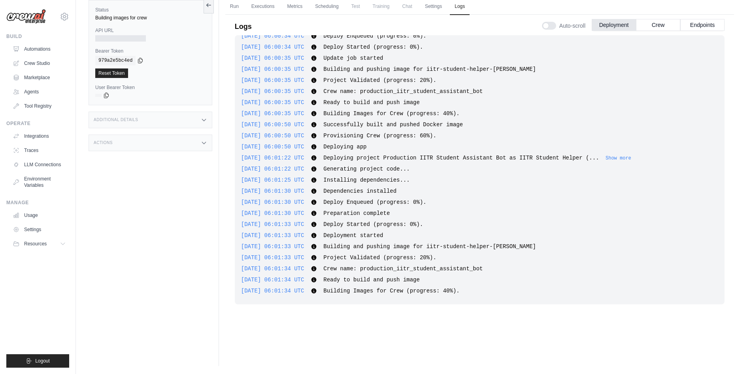
scroll to position [153, 0]
click at [606, 158] on button "Show more" at bounding box center [619, 158] width 26 height 6
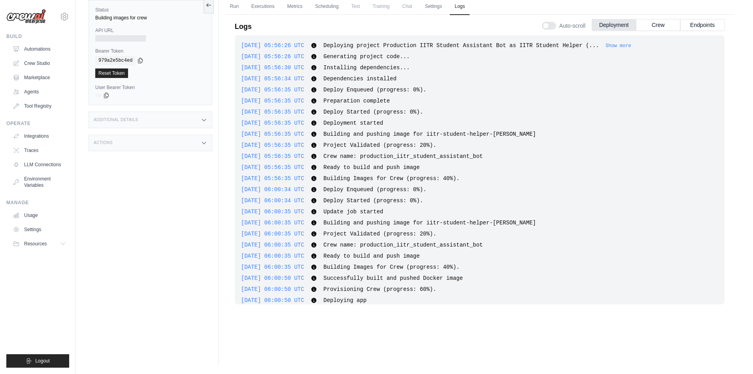
scroll to position [0, 0]
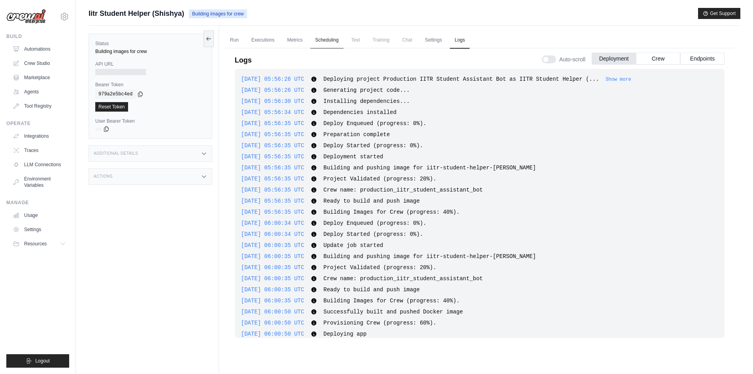
click at [327, 39] on link "Scheduling" at bounding box center [326, 40] width 33 height 17
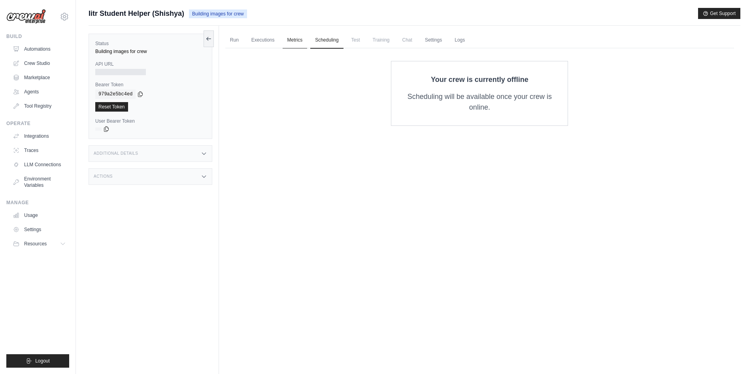
click at [295, 35] on link "Metrics" at bounding box center [295, 40] width 25 height 17
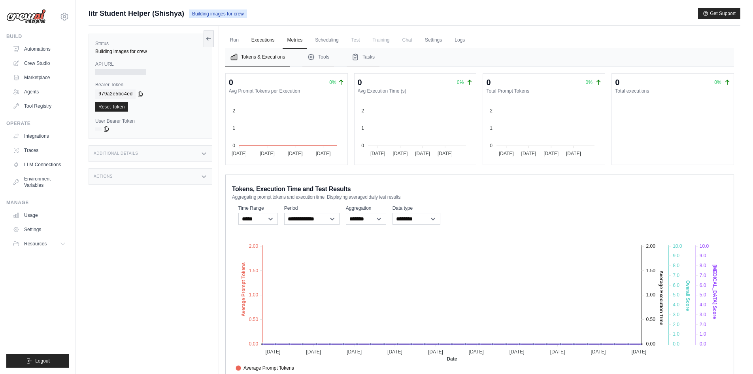
click at [261, 42] on link "Executions" at bounding box center [263, 40] width 33 height 17
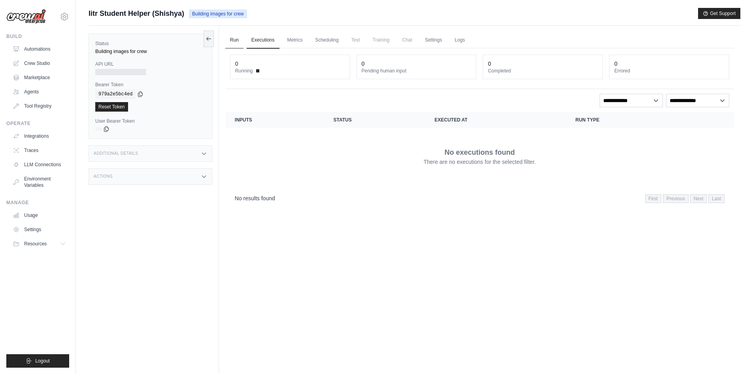
click at [235, 38] on link "Run" at bounding box center [234, 40] width 18 height 17
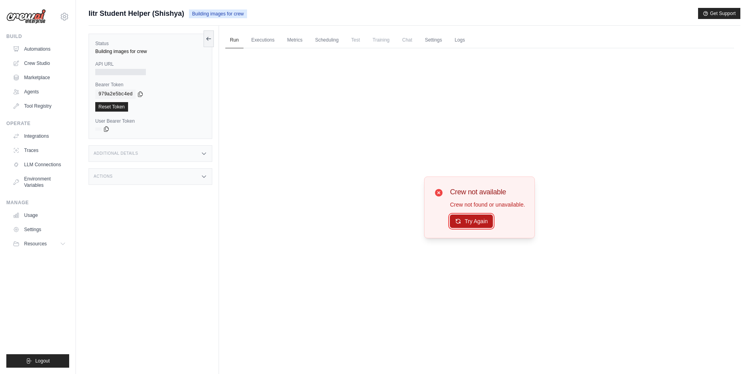
click at [463, 223] on button "Try Again" at bounding box center [471, 220] width 43 height 13
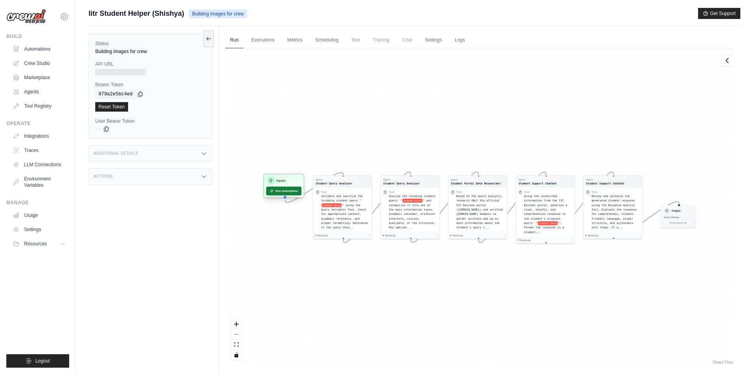
click at [282, 191] on button "Run Automation" at bounding box center [283, 190] width 35 height 9
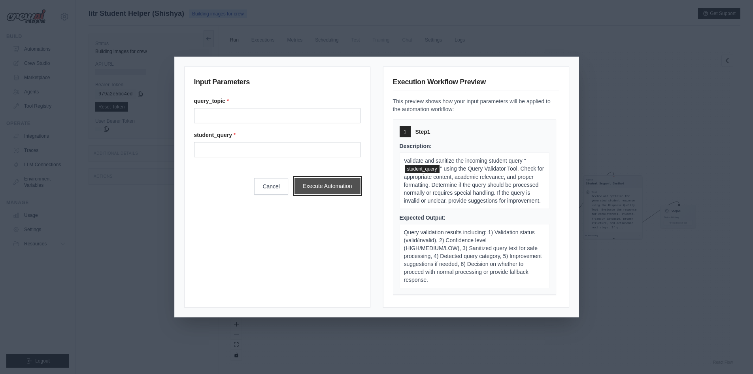
click at [343, 183] on button "Execute Automation" at bounding box center [328, 186] width 66 height 17
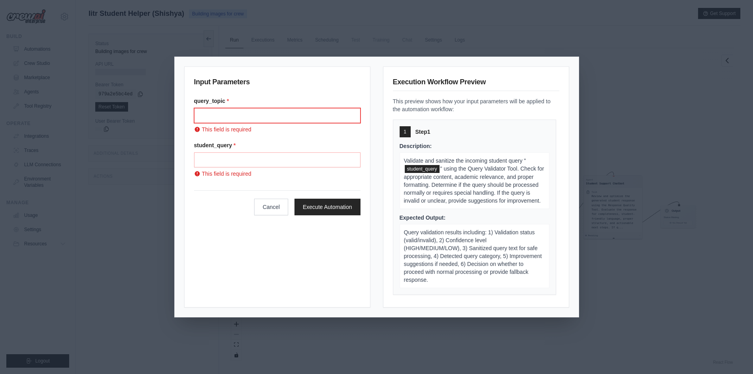
click at [251, 117] on input "query_topic *" at bounding box center [277, 115] width 167 height 15
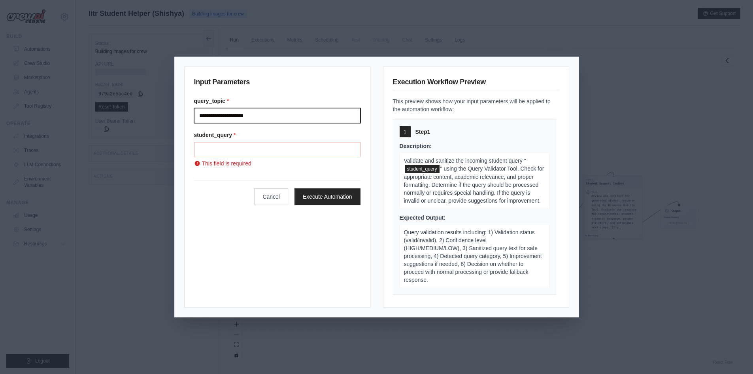
type input "**********"
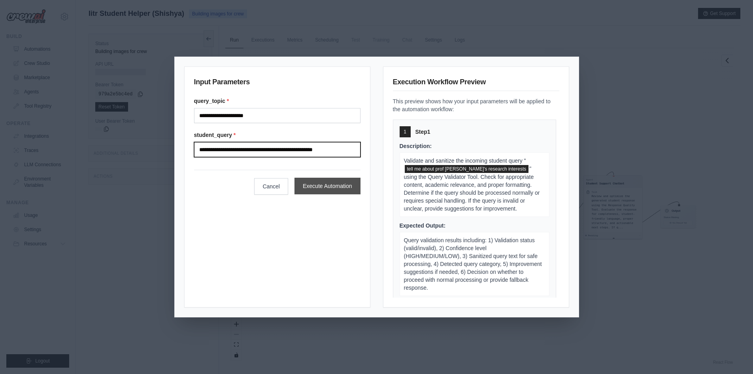
type input "**********"
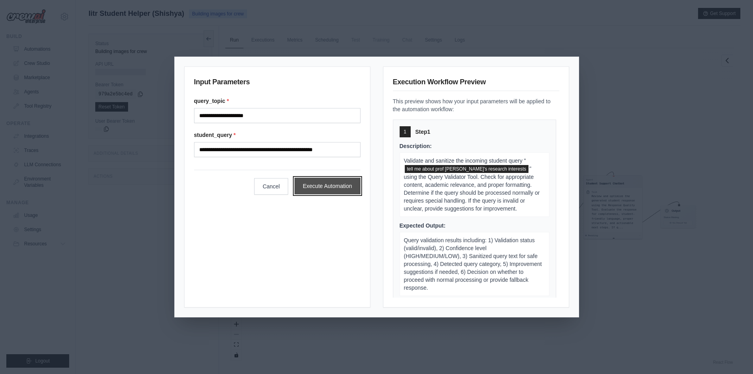
click at [313, 183] on button "Execute Automation" at bounding box center [328, 186] width 66 height 17
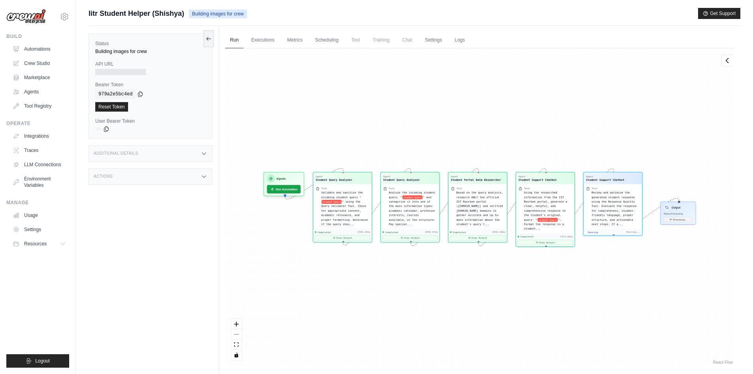
scroll to position [2761, 0]
click at [683, 217] on button "View Result" at bounding box center [678, 218] width 29 height 5
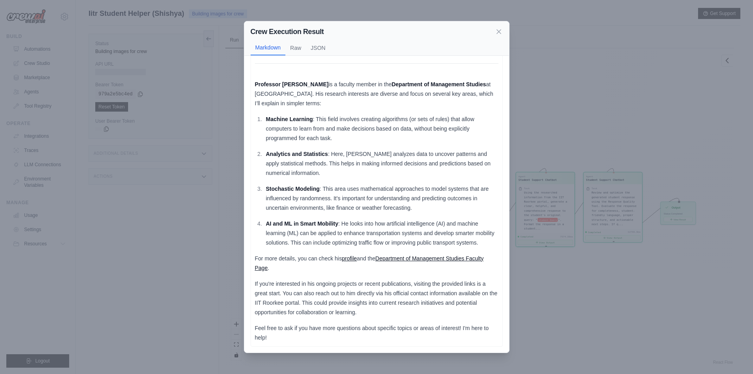
scroll to position [57, 0]
click at [416, 256] on link "Department of Management Studies Faculty Page" at bounding box center [369, 263] width 229 height 16
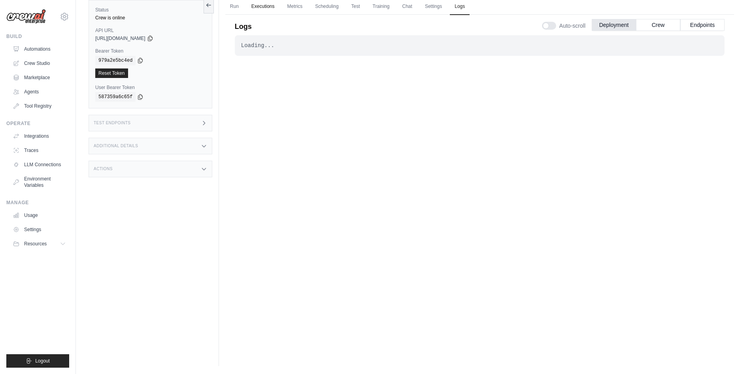
click at [269, 6] on link "Executions" at bounding box center [263, 6] width 33 height 17
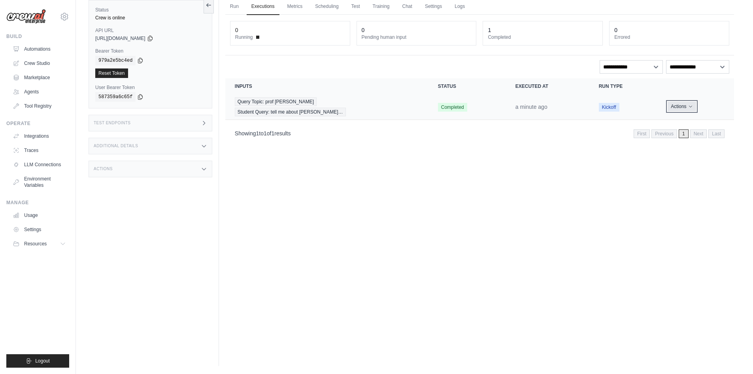
click at [676, 109] on button "Actions" at bounding box center [682, 106] width 28 height 9
click at [453, 154] on div "Run Executions Metrics Scheduling Test Training Chat Settings Logs 0 Running 0 …" at bounding box center [480, 179] width 522 height 374
click at [232, 3] on link "Run" at bounding box center [234, 6] width 18 height 17
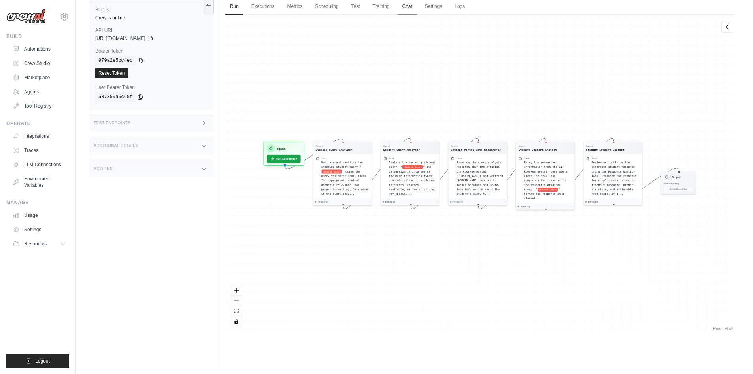
click at [404, 4] on link "Chat" at bounding box center [407, 6] width 19 height 17
click at [270, 12] on link "Executions" at bounding box center [263, 6] width 33 height 17
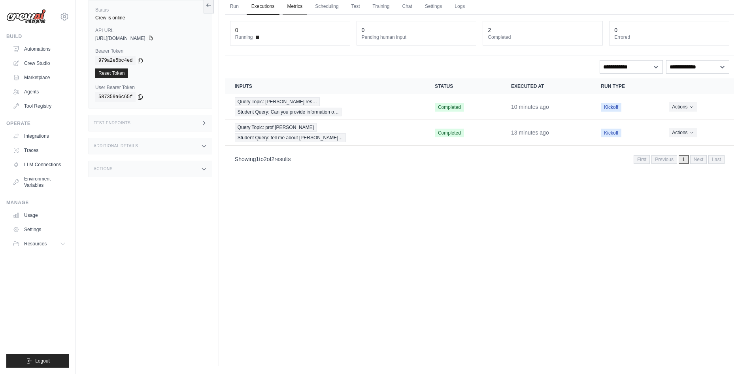
click at [297, 7] on link "Metrics" at bounding box center [295, 6] width 25 height 17
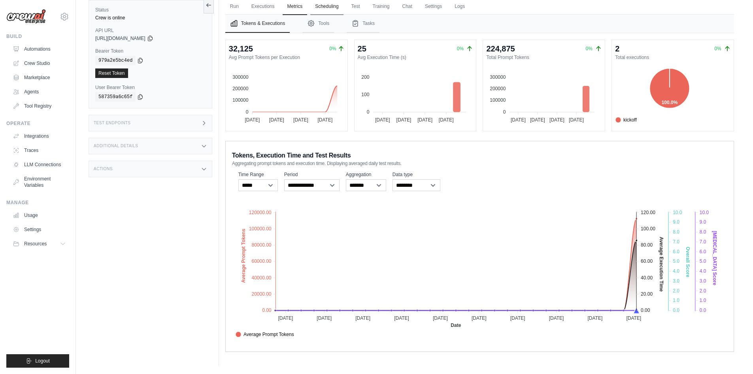
click at [333, 6] on link "Scheduling" at bounding box center [326, 6] width 33 height 17
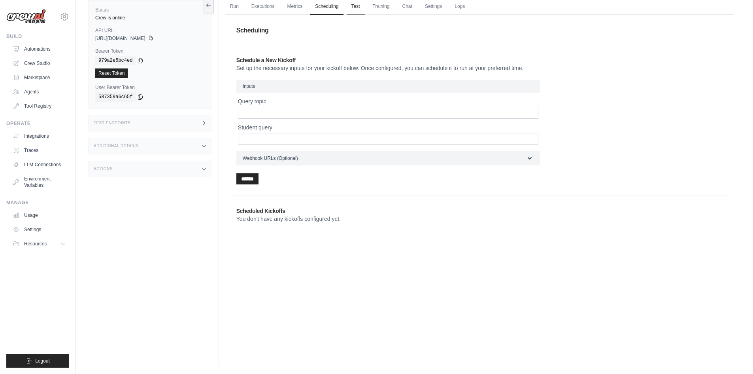
click at [360, 5] on link "Test" at bounding box center [356, 6] width 18 height 17
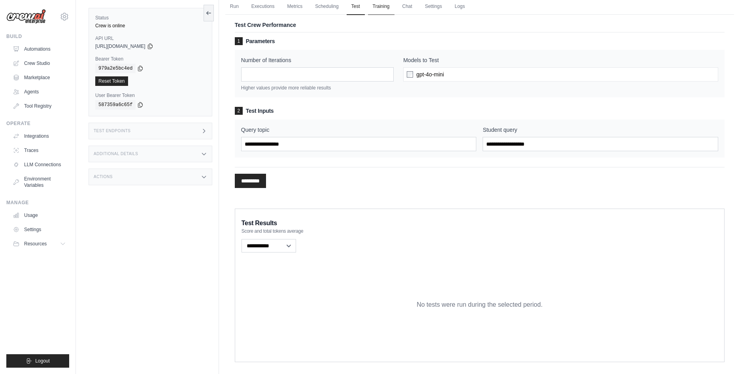
click at [379, 4] on link "Training" at bounding box center [381, 6] width 26 height 17
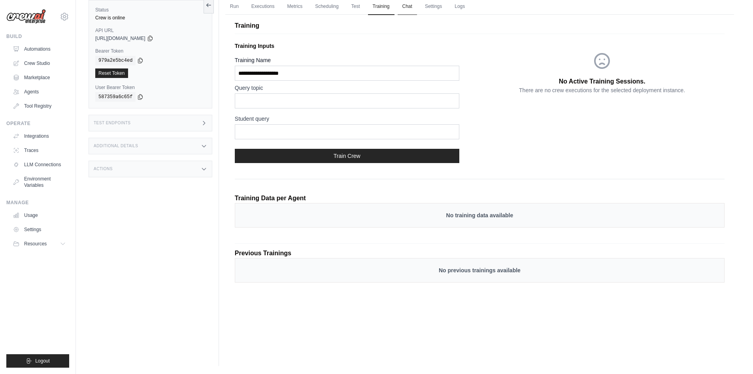
click at [407, 4] on link "Chat" at bounding box center [407, 6] width 19 height 17
click at [305, 74] on input "Training Name" at bounding box center [347, 73] width 225 height 15
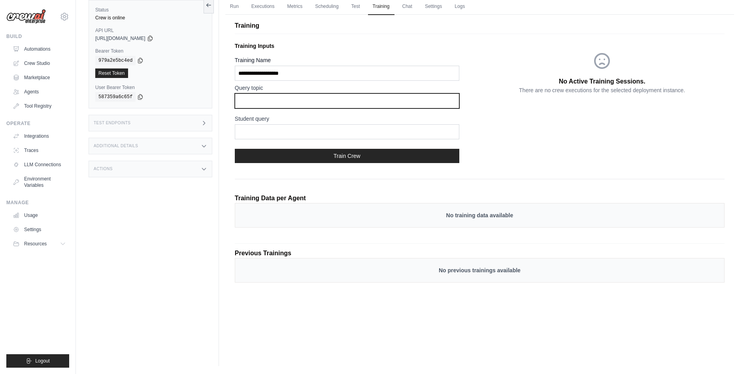
click at [283, 101] on input "text" at bounding box center [347, 100] width 225 height 15
type input "*"
type input "**********"
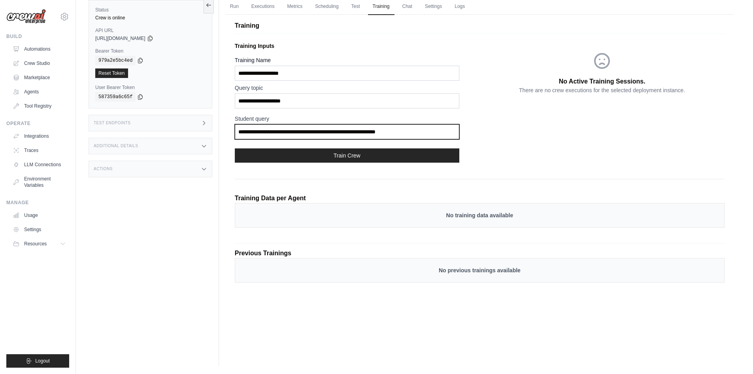
type input "**********"
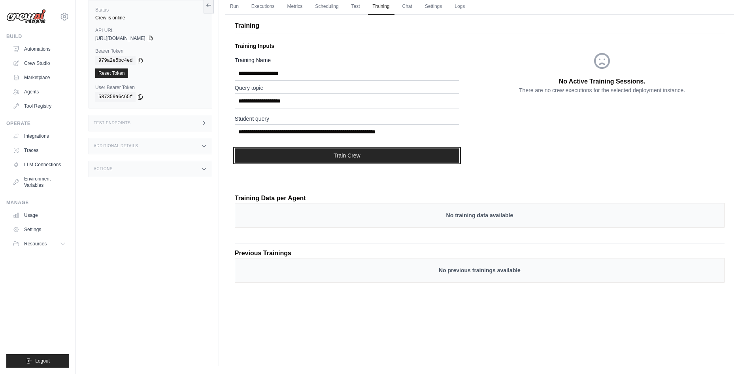
click at [309, 153] on button "Train Crew" at bounding box center [347, 155] width 225 height 14
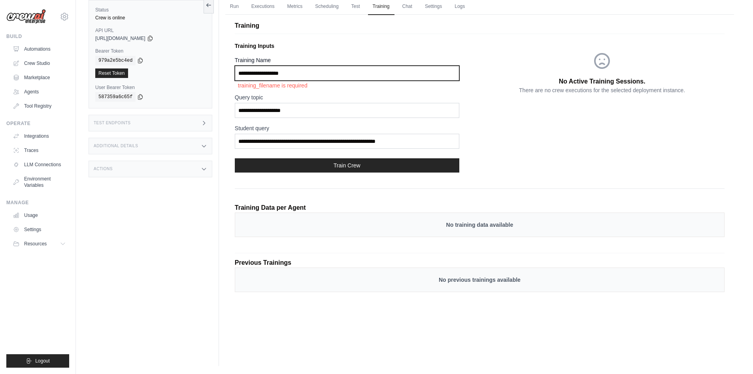
click at [308, 73] on input "Training Name" at bounding box center [347, 73] width 225 height 15
drag, startPoint x: 311, startPoint y: 75, endPoint x: 218, endPoint y: 74, distance: 92.9
drag, startPoint x: 218, startPoint y: 74, endPoint x: 303, endPoint y: 67, distance: 84.9
click at [303, 67] on input "Training Name" at bounding box center [347, 73] width 225 height 15
click at [288, 76] on input "Training Name" at bounding box center [347, 73] width 225 height 15
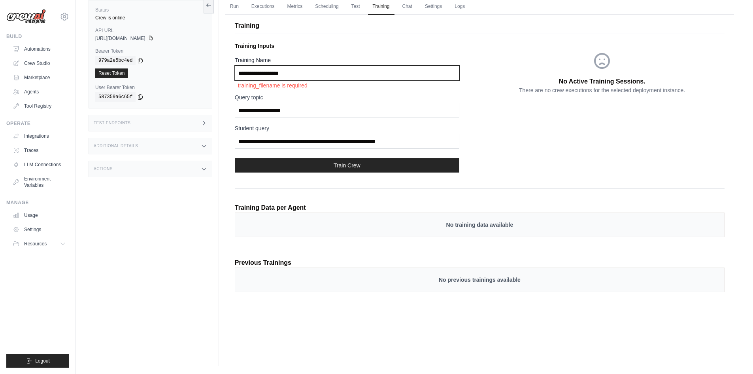
click at [288, 76] on input "Training Name" at bounding box center [347, 73] width 225 height 15
click at [319, 99] on label "Query topic" at bounding box center [347, 97] width 225 height 8
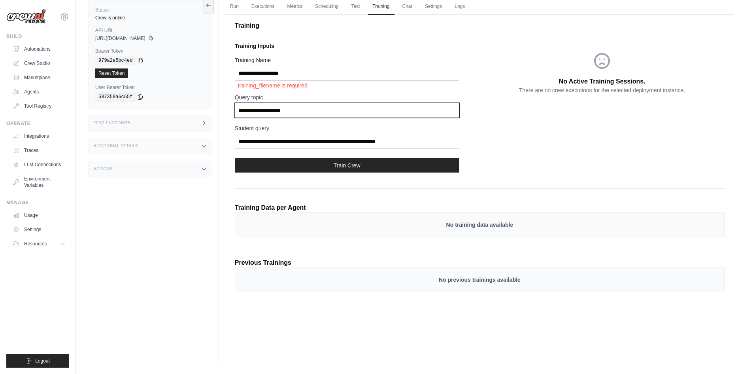
click at [295, 110] on input "**********" at bounding box center [347, 110] width 225 height 15
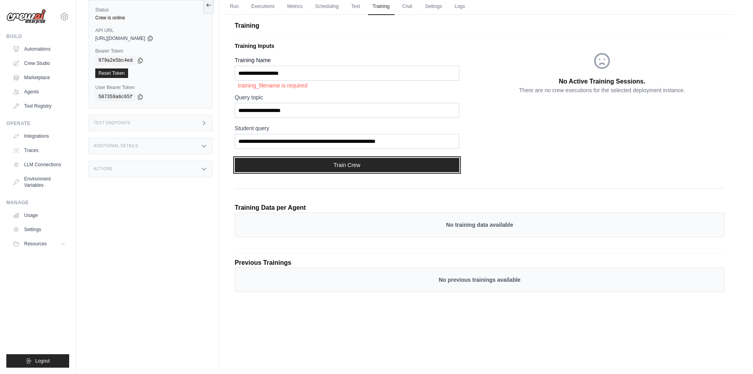
click at [292, 168] on button "Train Crew" at bounding box center [347, 165] width 225 height 14
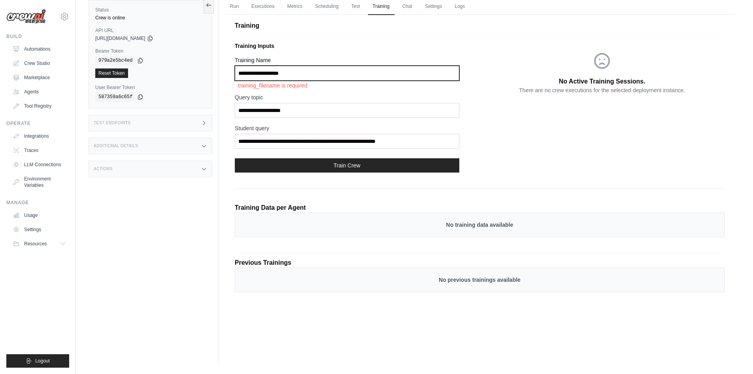
click at [239, 72] on input "Training Name" at bounding box center [347, 73] width 225 height 15
click at [238, 72] on input "Training Name" at bounding box center [347, 73] width 225 height 15
type input "*"
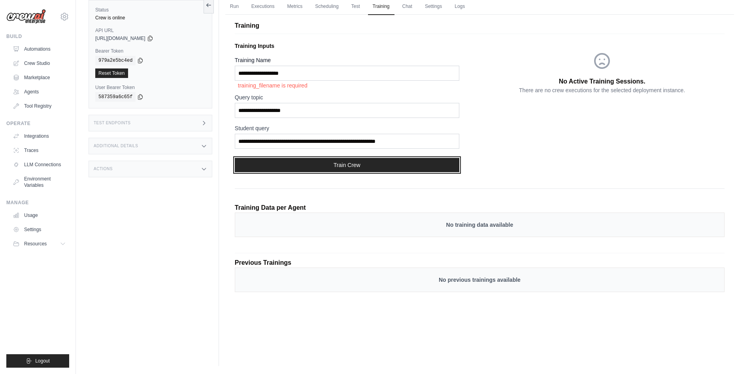
click at [327, 165] on button "Train Crew" at bounding box center [347, 165] width 225 height 14
click at [266, 8] on link "Executions" at bounding box center [263, 6] width 33 height 17
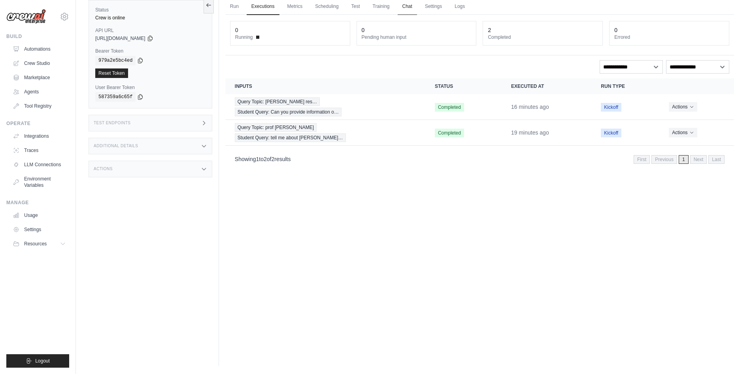
click at [410, 4] on link "Chat" at bounding box center [407, 6] width 19 height 17
click at [41, 60] on link "Crew Studio" at bounding box center [40, 63] width 60 height 13
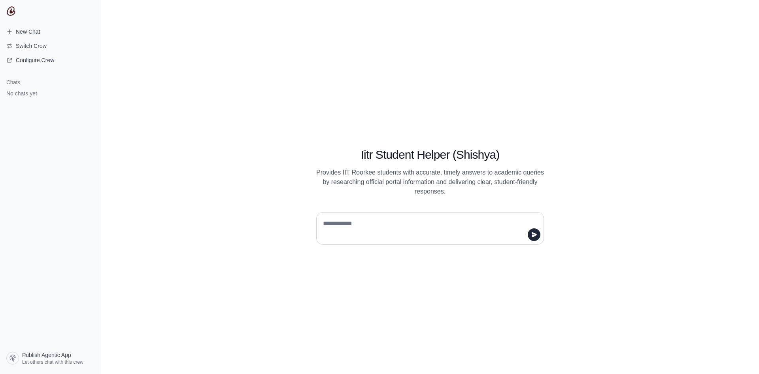
click at [360, 223] on textarea at bounding box center [428, 228] width 213 height 22
type textarea "**********"
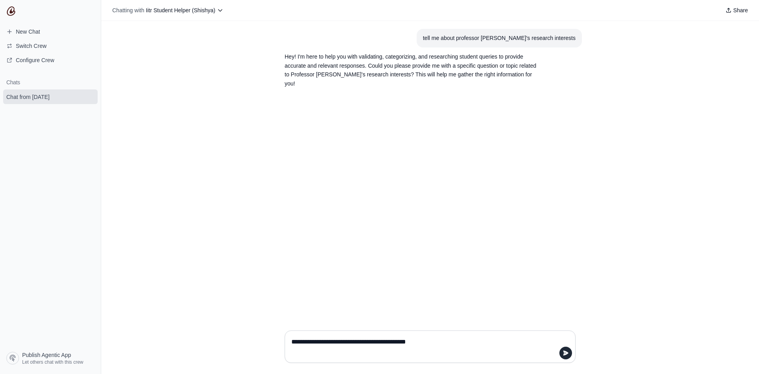
type textarea "**********"
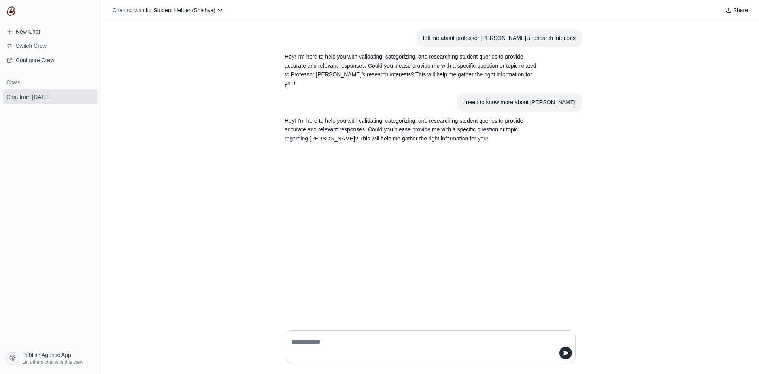
drag, startPoint x: 452, startPoint y: 93, endPoint x: 513, endPoint y: 99, distance: 62.0
drag, startPoint x: 513, startPoint y: 99, endPoint x: 481, endPoint y: 93, distance: 33.4
click at [481, 98] on div "i need to know more about [PERSON_NAME]" at bounding box center [520, 102] width 112 height 9
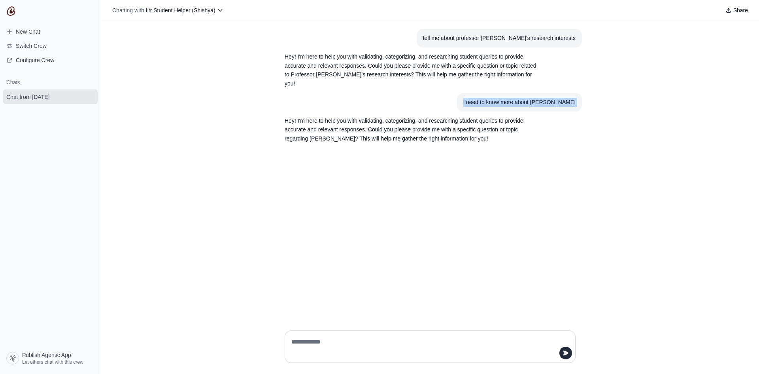
copy div "i need to know more about [PERSON_NAME]"
click at [322, 344] on textarea at bounding box center [428, 346] width 276 height 22
paste textarea "**********"
click at [438, 343] on textarea "**********" at bounding box center [428, 346] width 276 height 22
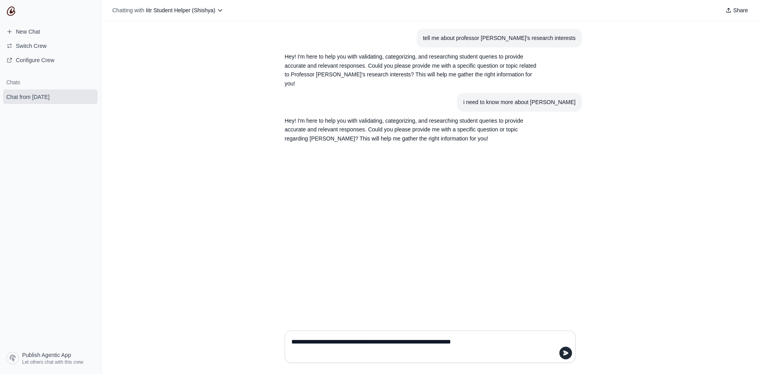
type textarea "**********"
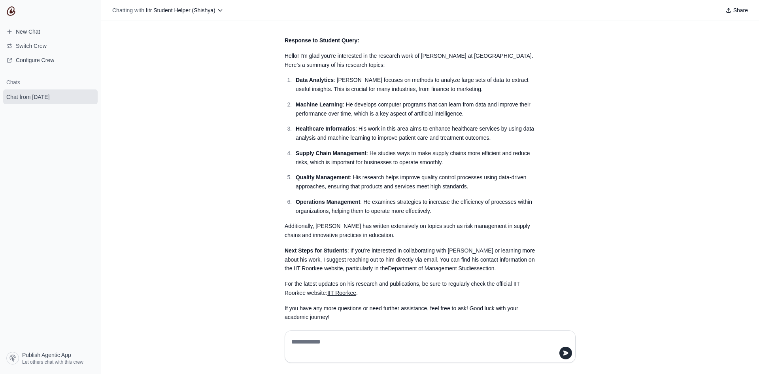
scroll to position [229, 0]
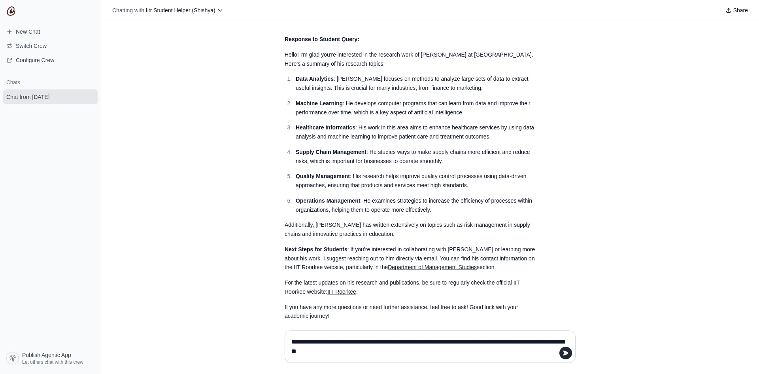
type textarea "**********"
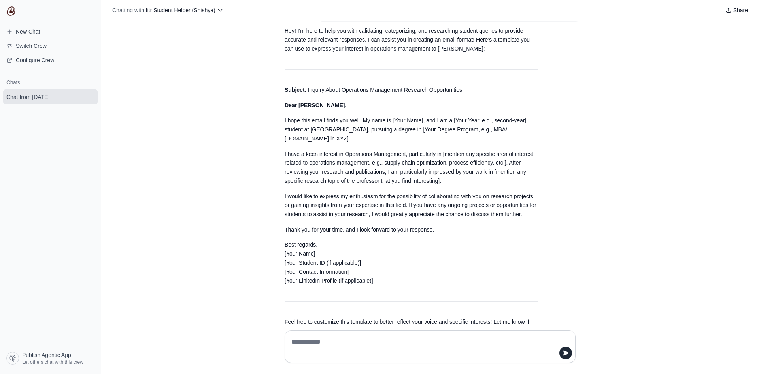
scroll to position [566, 0]
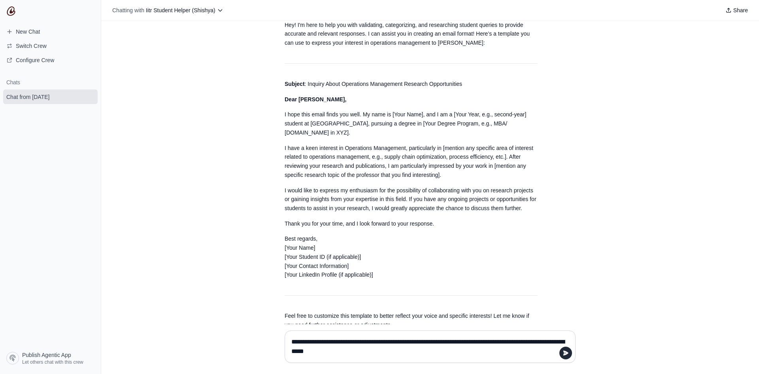
type textarea "**********"
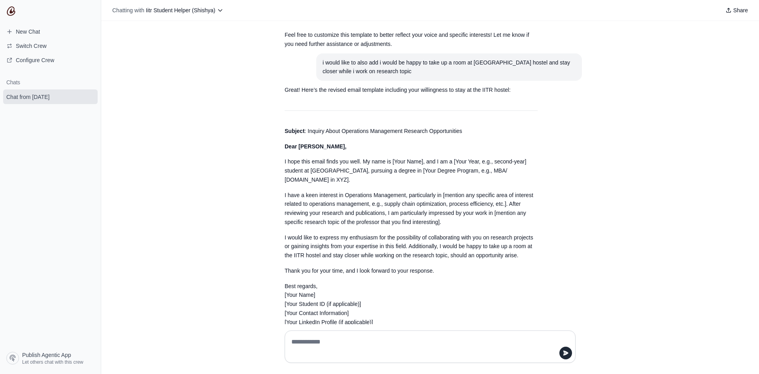
scroll to position [876, 0]
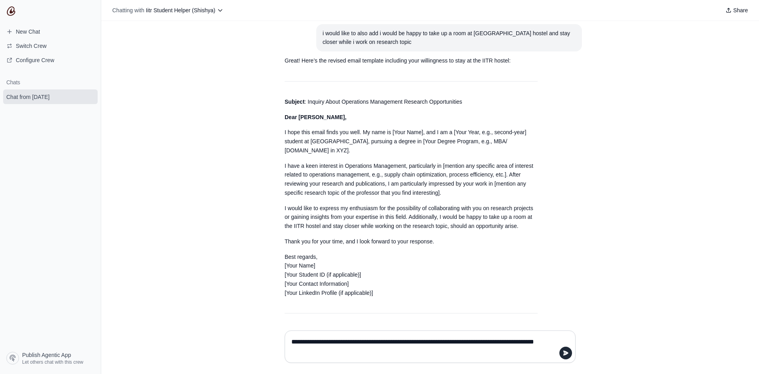
type textarea "**********"
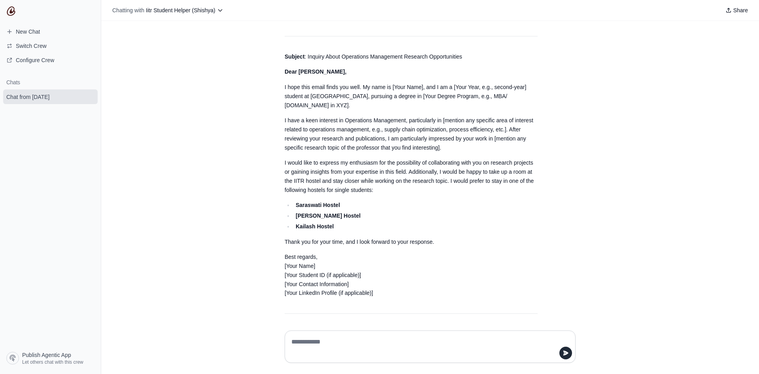
scroll to position [1232, 0]
type textarea "*"
type textarea "**********"
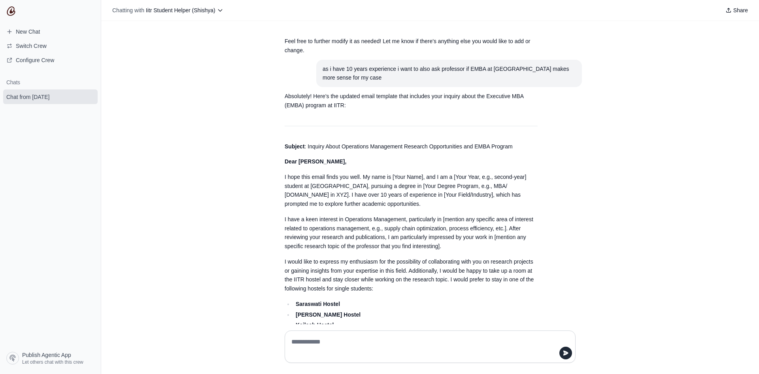
scroll to position [1647, 0]
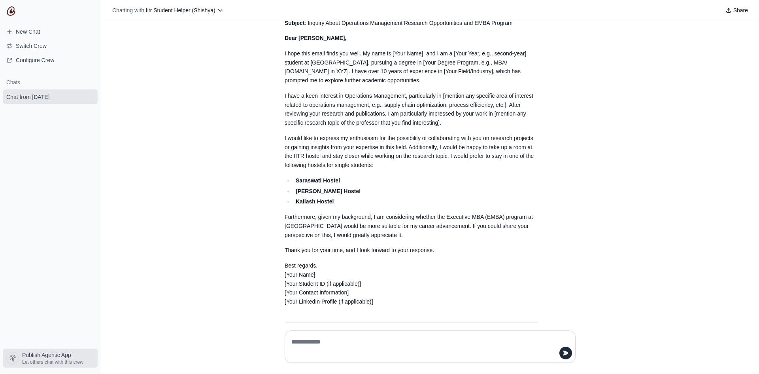
click at [69, 360] on span "Let others chat with this crew" at bounding box center [52, 362] width 61 height 6
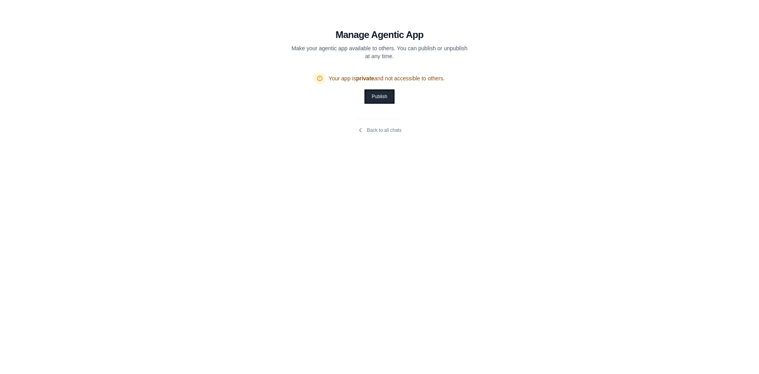
click at [389, 94] on button "Publish" at bounding box center [379, 96] width 28 height 13
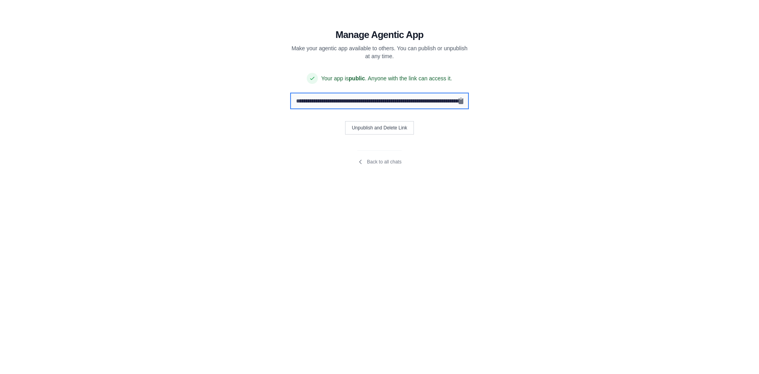
click at [387, 100] on input "**********" at bounding box center [379, 100] width 177 height 15
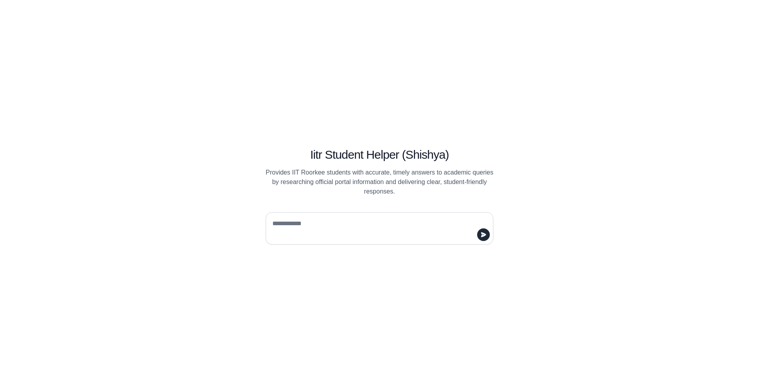
click at [344, 224] on textarea at bounding box center [377, 228] width 213 height 22
type textarea "**********"
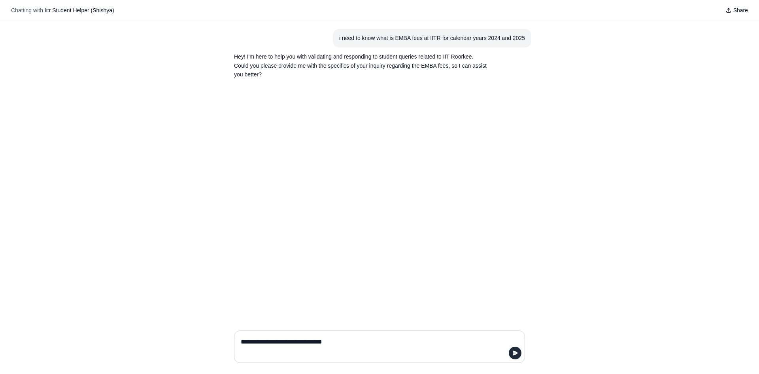
type textarea "**********"
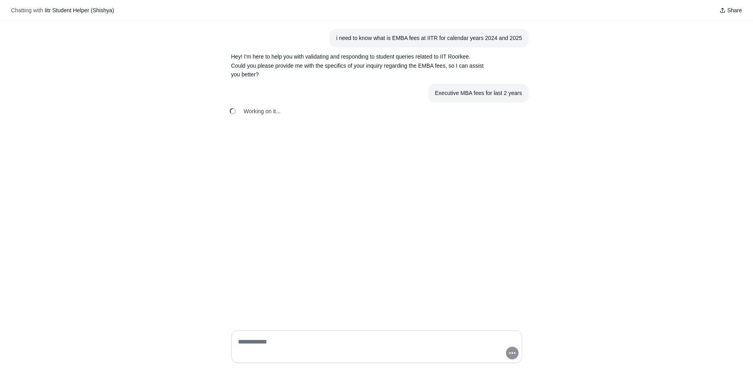
click at [252, 346] on textarea at bounding box center [375, 346] width 276 height 22
click at [365, 347] on textarea at bounding box center [375, 346] width 276 height 22
type textarea "**********"
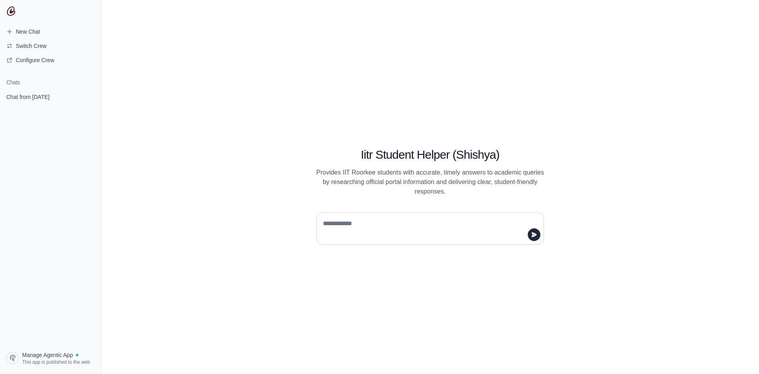
click at [356, 222] on textarea at bounding box center [428, 228] width 213 height 22
type textarea "**********"
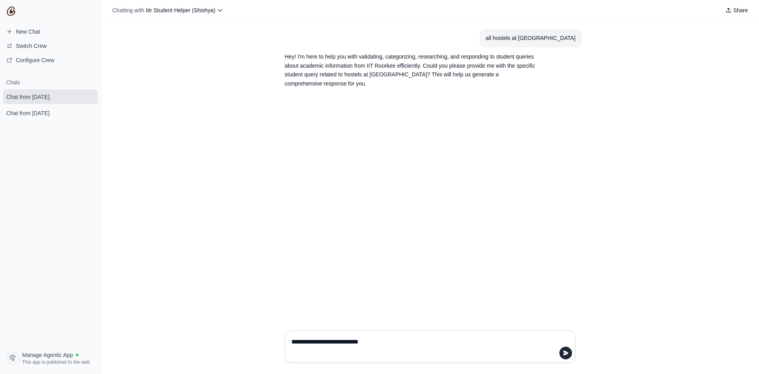
type textarea "**********"
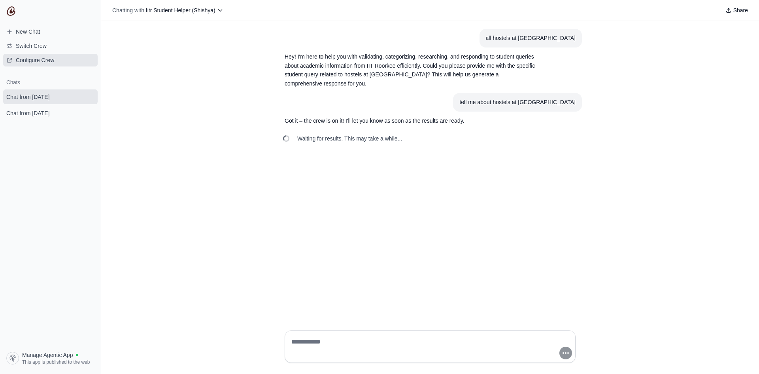
click at [52, 59] on span "Configure Crew" at bounding box center [35, 60] width 38 height 8
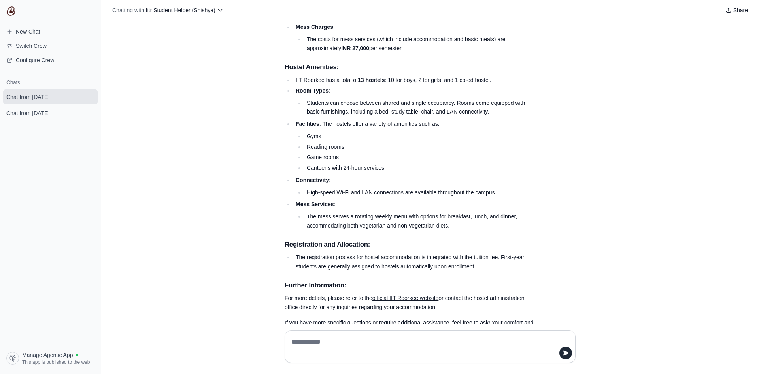
scroll to position [234, 0]
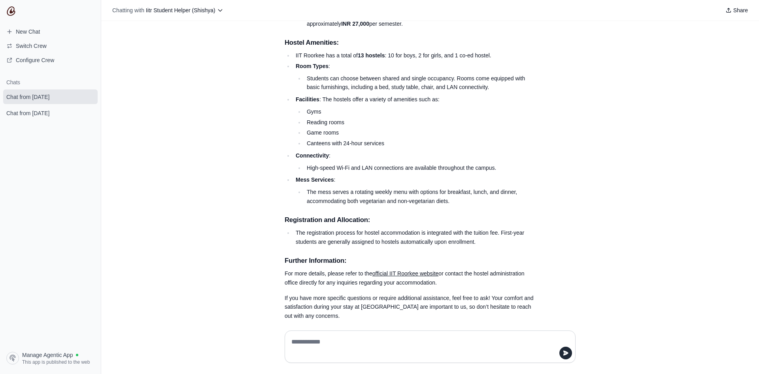
click at [317, 341] on textarea at bounding box center [430, 346] width 281 height 22
type textarea "*"
type textarea "**********"
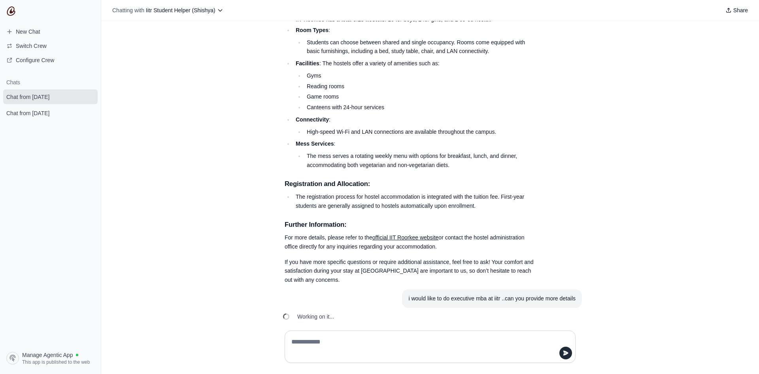
scroll to position [289, 0]
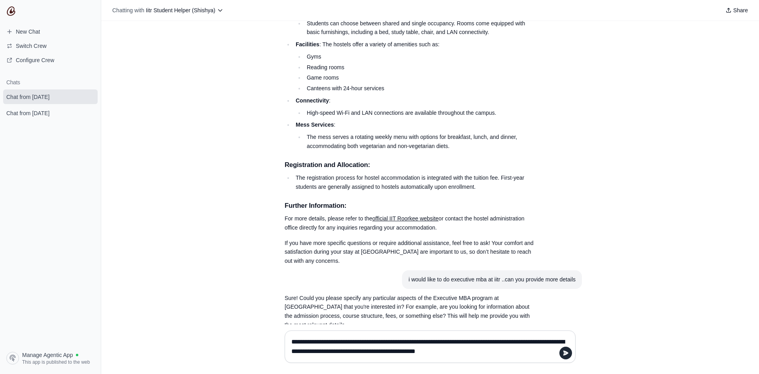
type textarea "**********"
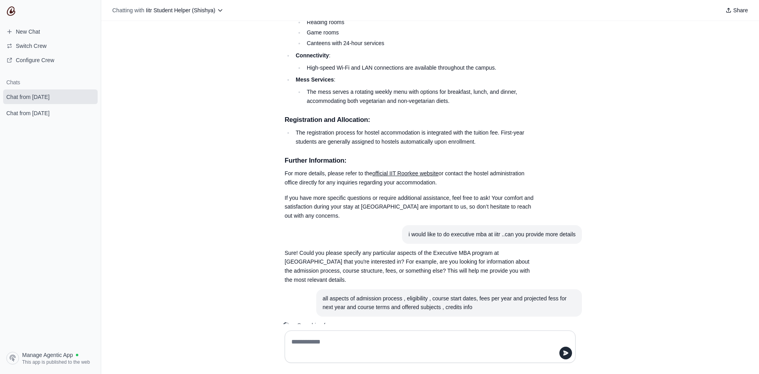
scroll to position [359, 0]
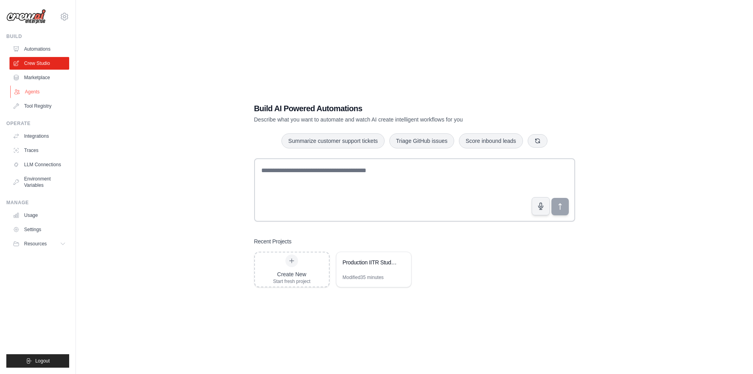
click at [42, 94] on link "Agents" at bounding box center [40, 91] width 60 height 13
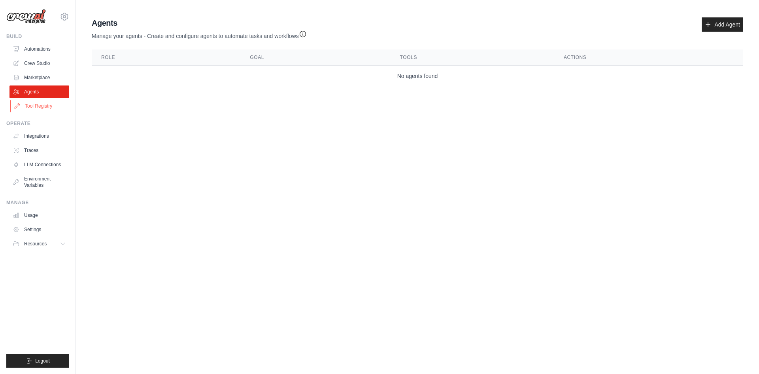
click at [36, 108] on link "Tool Registry" at bounding box center [40, 106] width 60 height 13
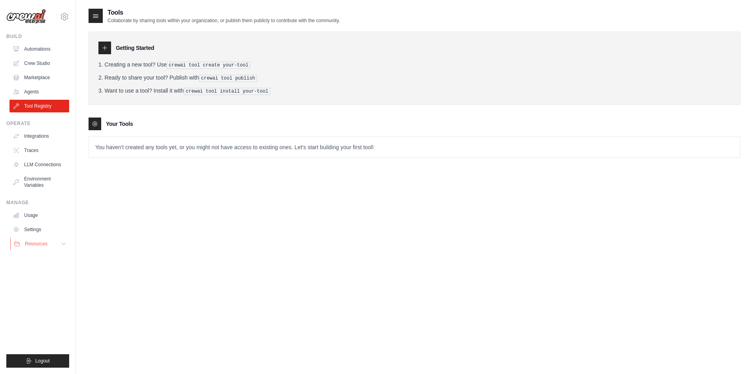
click at [42, 243] on span "Resources" at bounding box center [36, 243] width 23 height 6
click at [36, 223] on link "Settings" at bounding box center [40, 229] width 60 height 13
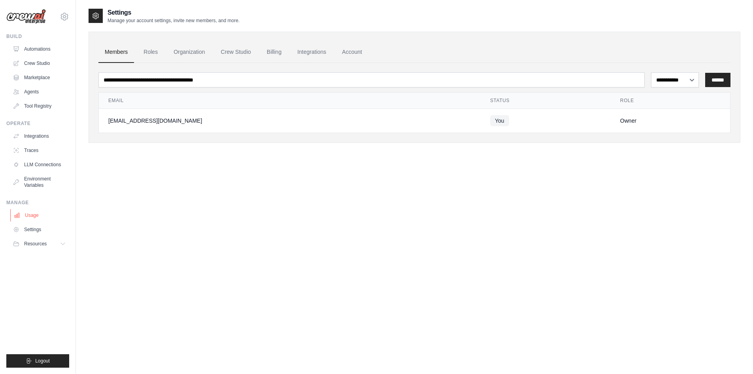
click at [37, 209] on link "Usage" at bounding box center [40, 215] width 60 height 13
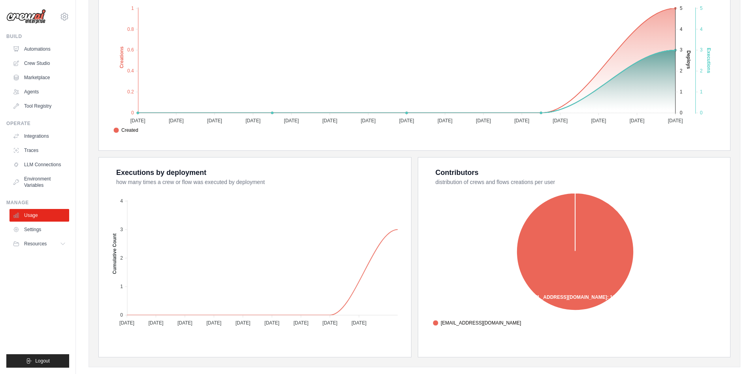
scroll to position [187, 0]
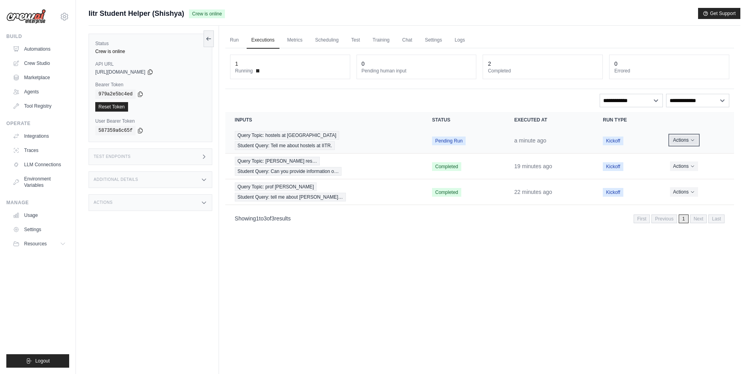
click at [683, 136] on button "Actions" at bounding box center [684, 139] width 28 height 9
click at [689, 154] on link "View Details" at bounding box center [699, 154] width 51 height 13
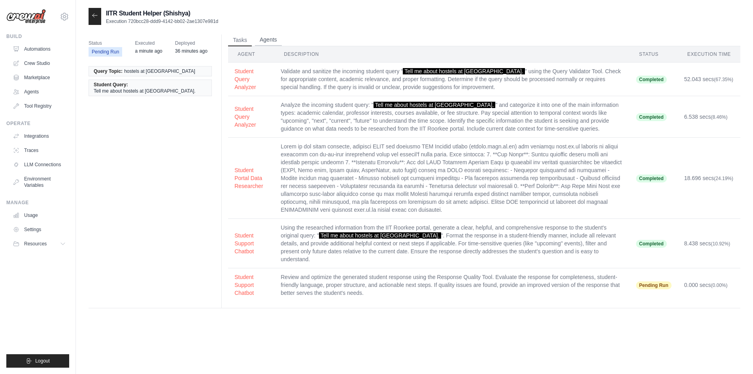
click at [269, 37] on button "Agents" at bounding box center [268, 40] width 27 height 12
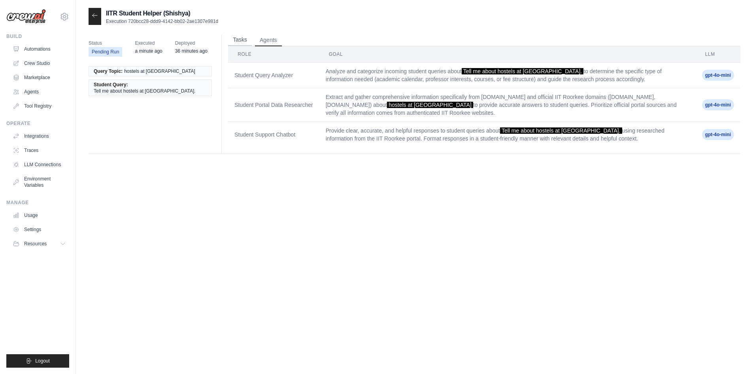
click at [238, 40] on button "Tasks" at bounding box center [240, 40] width 24 height 12
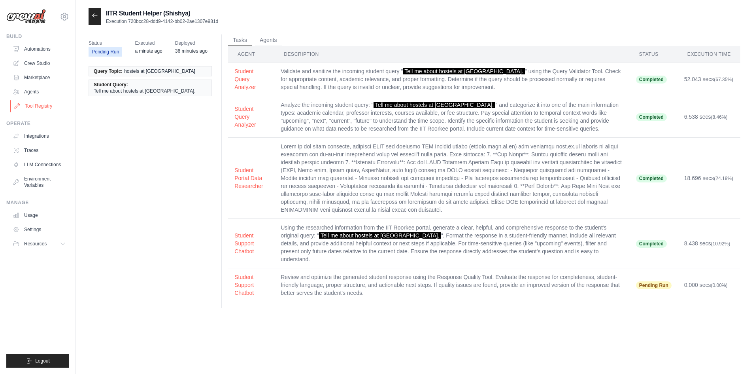
click at [36, 102] on link "Tool Registry" at bounding box center [40, 106] width 60 height 13
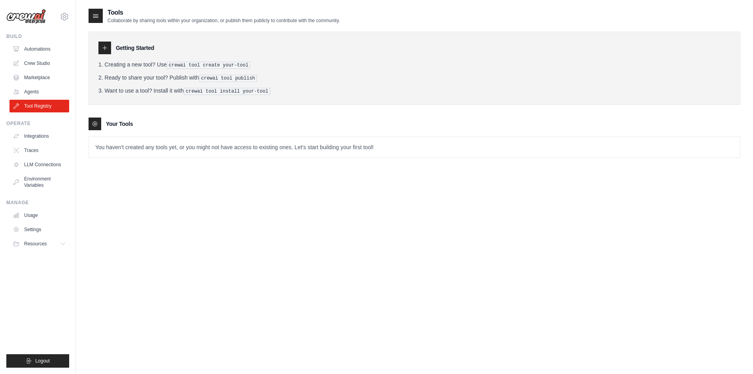
click at [30, 84] on ul "Automations Crew Studio Marketplace Agents Tool Registry" at bounding box center [39, 78] width 60 height 70
click at [28, 92] on link "Agents" at bounding box center [40, 91] width 60 height 13
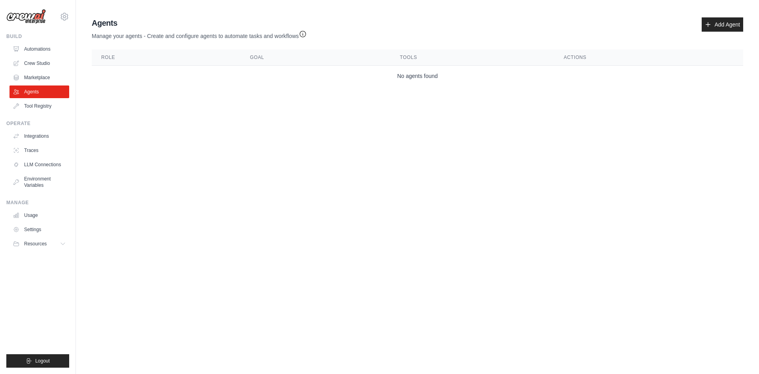
click at [34, 70] on ul "Automations Crew Studio Marketplace Agents Tool Registry" at bounding box center [39, 78] width 60 height 70
click at [30, 78] on link "Marketplace" at bounding box center [40, 77] width 60 height 13
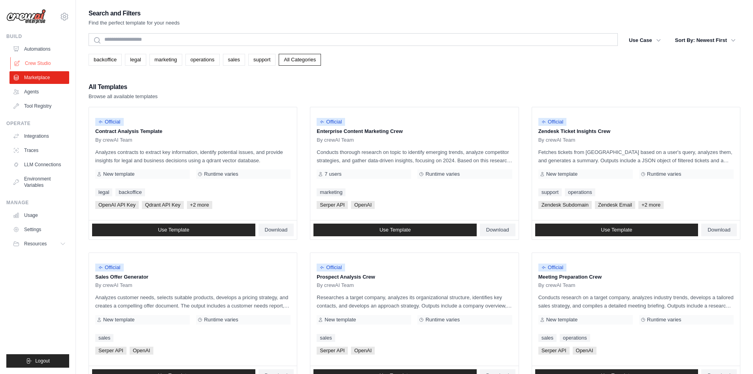
click at [30, 60] on link "Crew Studio" at bounding box center [40, 63] width 60 height 13
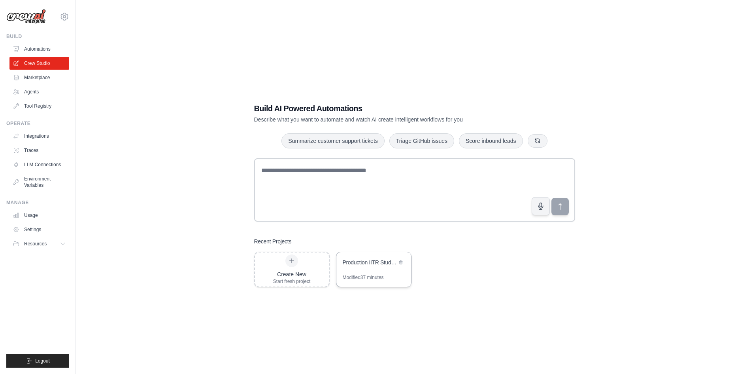
click at [358, 263] on div "Production IITR Student Assistant Bot" at bounding box center [370, 262] width 54 height 8
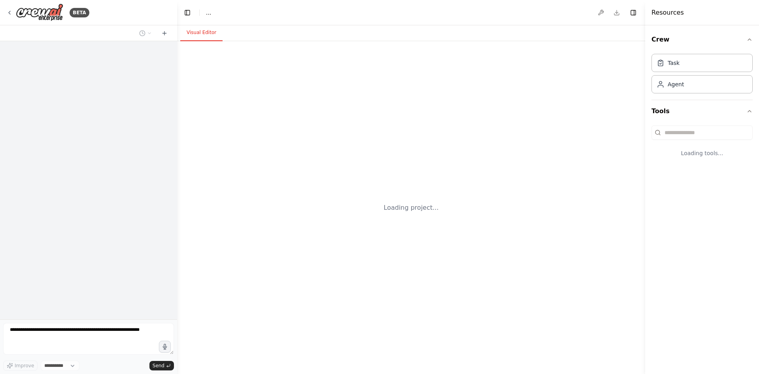
select select "****"
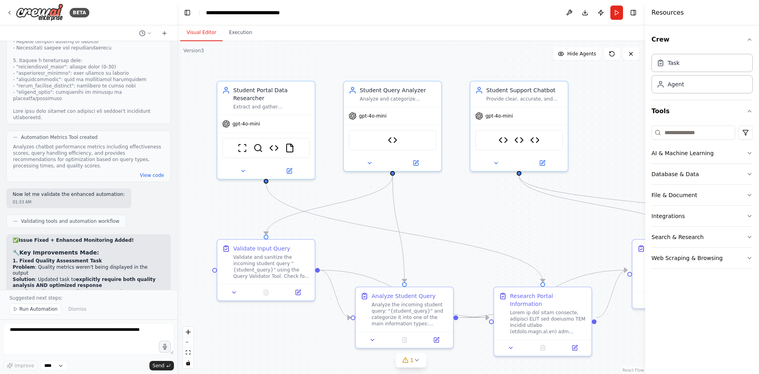
scroll to position [7117, 0]
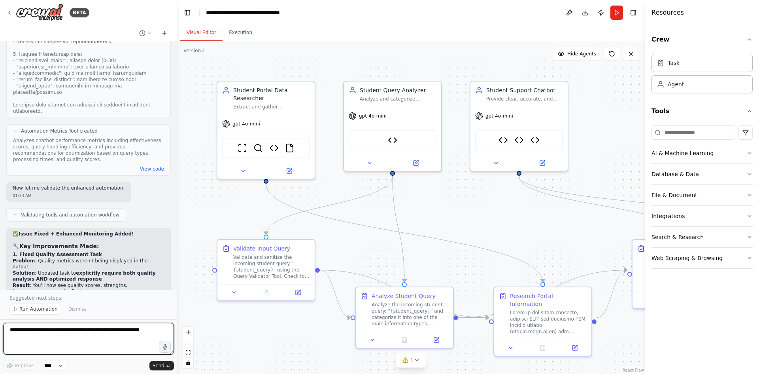
click at [83, 327] on textarea at bounding box center [88, 339] width 171 height 32
type textarea "**********"
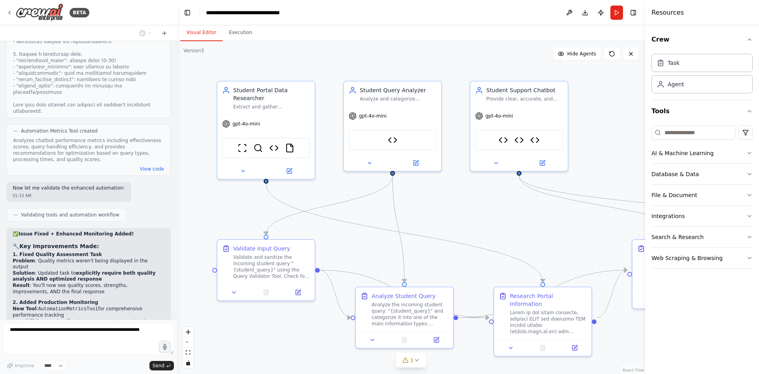
scroll to position [7140, 0]
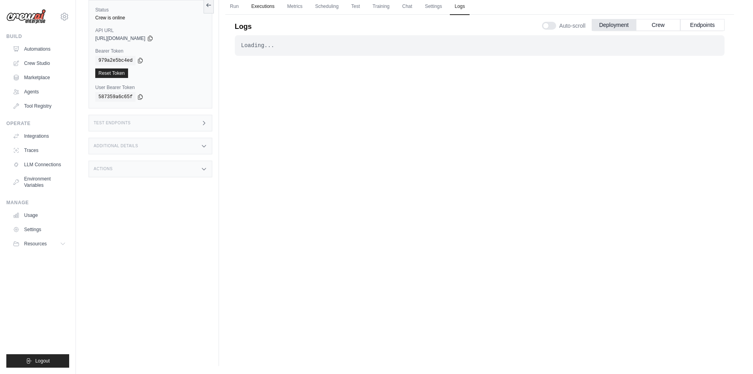
click at [257, 4] on link "Executions" at bounding box center [263, 6] width 33 height 17
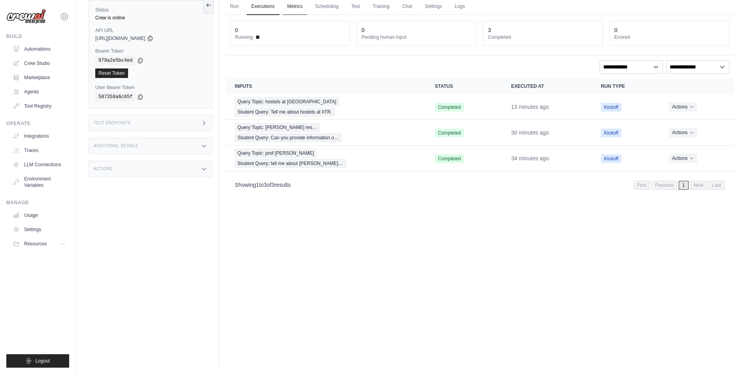
click at [297, 5] on link "Metrics" at bounding box center [295, 6] width 25 height 17
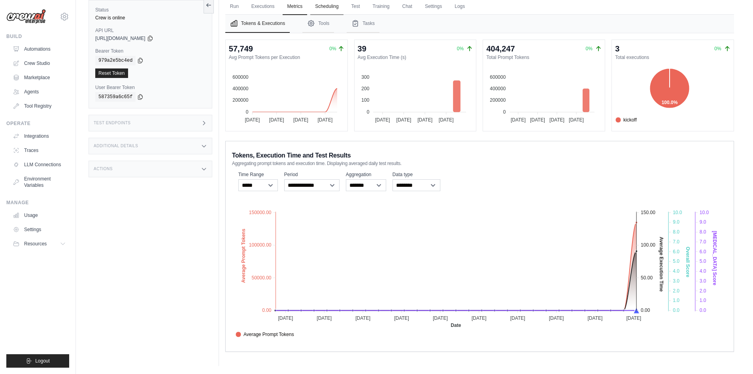
click at [333, 6] on link "Scheduling" at bounding box center [326, 6] width 33 height 17
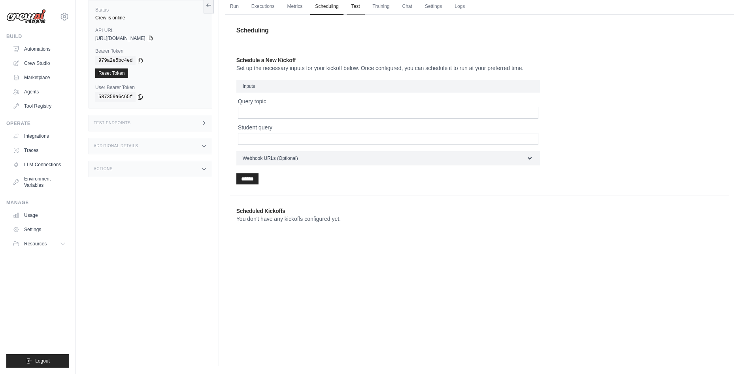
click at [363, 6] on link "Test" at bounding box center [356, 6] width 18 height 17
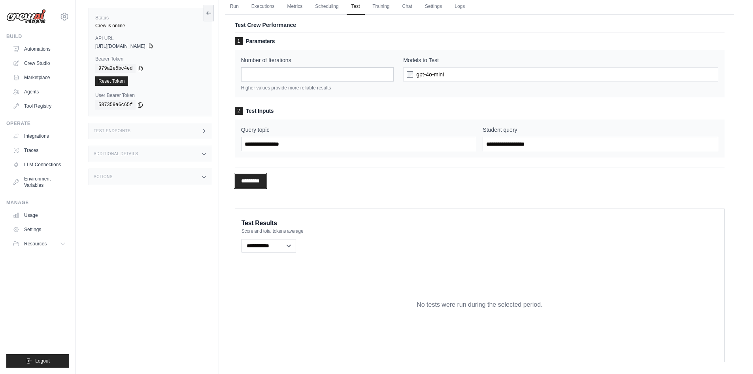
click at [261, 182] on input "*********" at bounding box center [250, 181] width 31 height 14
click at [280, 146] on input "Query topic" at bounding box center [359, 144] width 236 height 14
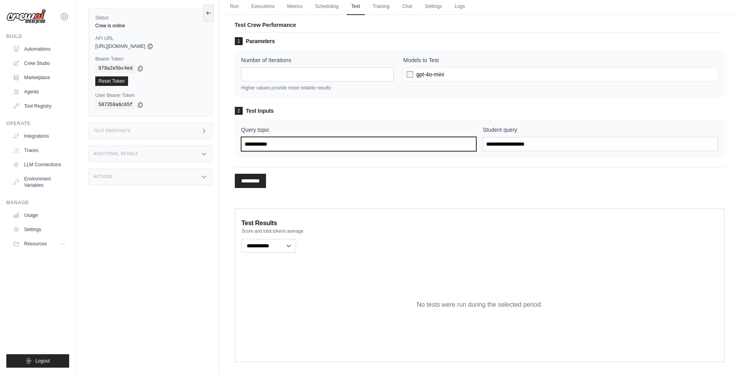
type input "**********"
click at [259, 180] on input "*********" at bounding box center [250, 181] width 31 height 14
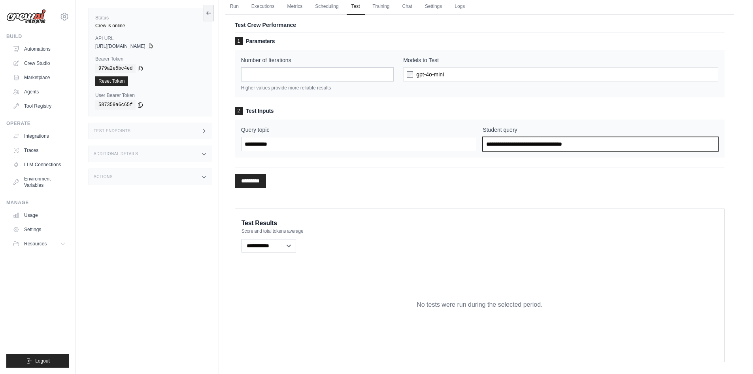
type input "**********"
click at [235, 174] on input "*********" at bounding box center [250, 181] width 31 height 14
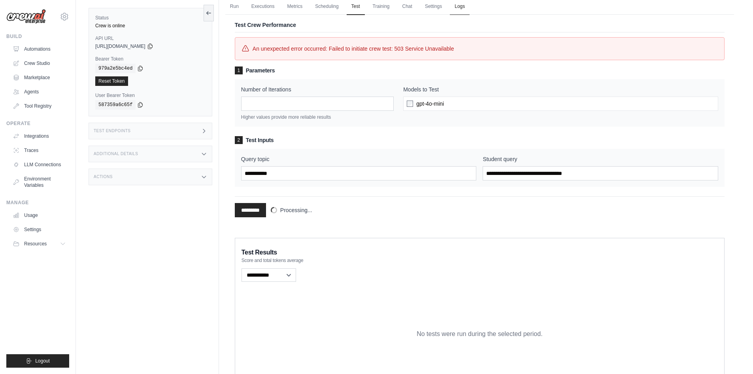
click at [462, 6] on link "Logs" at bounding box center [460, 6] width 20 height 17
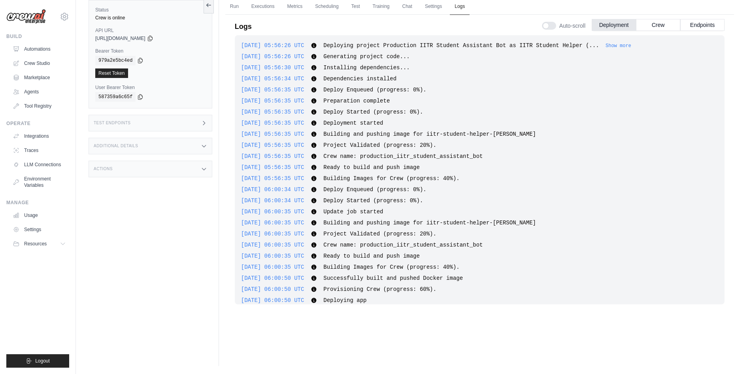
scroll to position [486, 0]
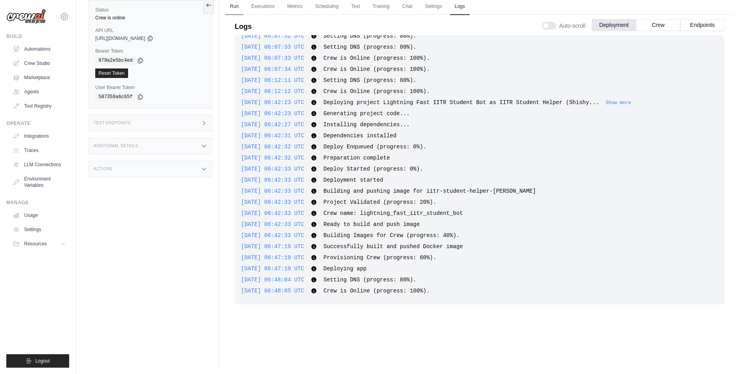
click at [238, 6] on link "Run" at bounding box center [234, 6] width 18 height 17
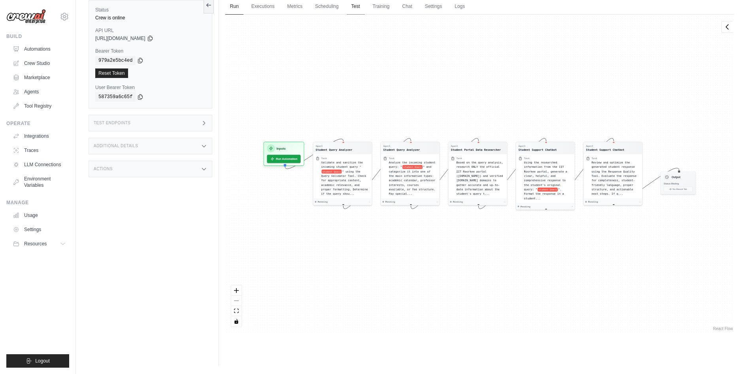
click at [356, 9] on link "Test" at bounding box center [356, 6] width 18 height 17
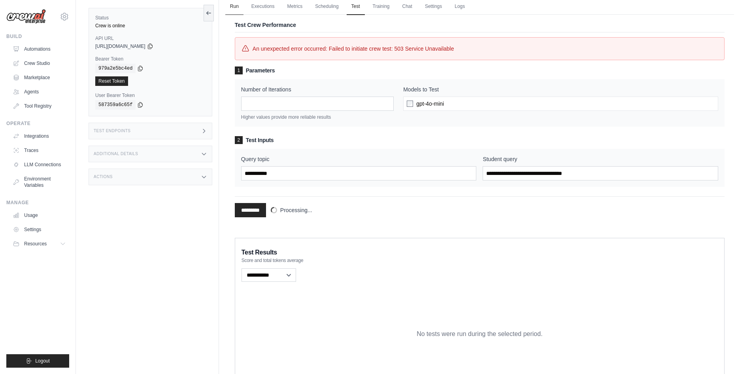
click at [238, 6] on link "Run" at bounding box center [234, 6] width 18 height 17
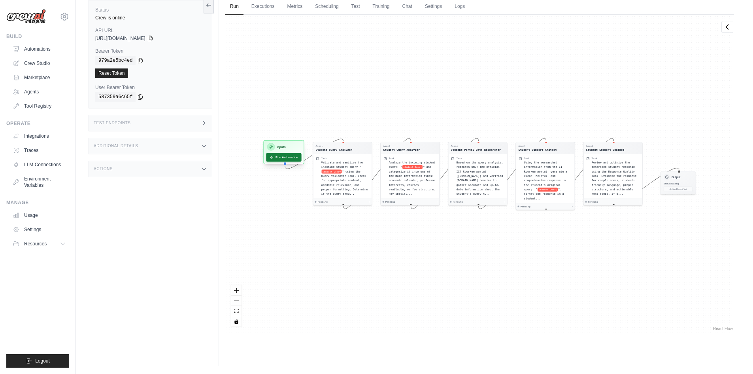
click at [289, 157] on button "Run Automation" at bounding box center [283, 157] width 35 height 9
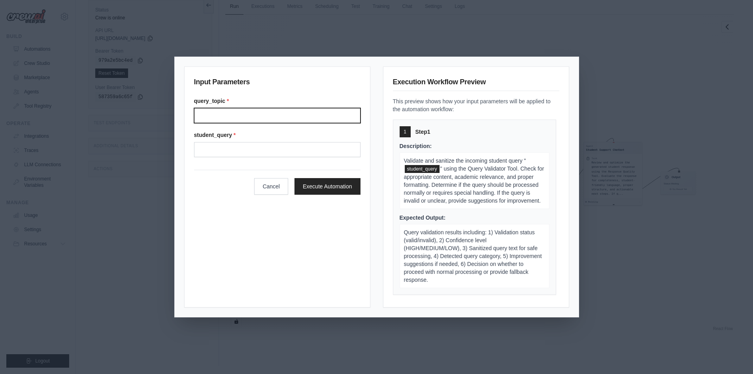
click at [231, 114] on input "Query topic" at bounding box center [277, 115] width 167 height 15
type input "**********"
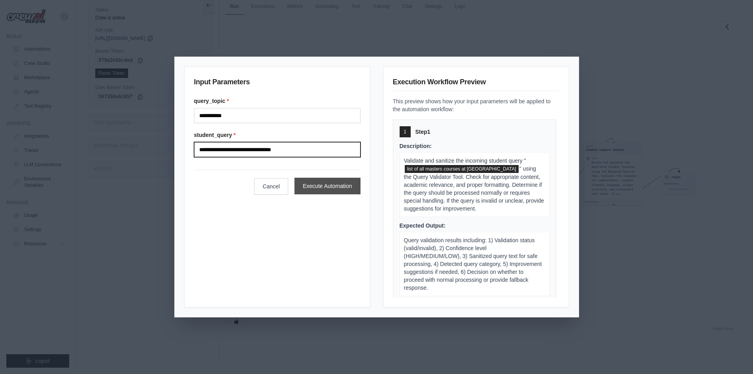
type input "**********"
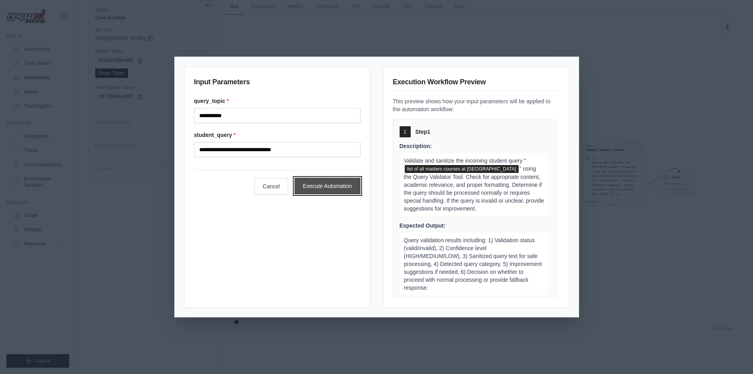
click at [334, 184] on button "Execute Automation" at bounding box center [328, 186] width 66 height 17
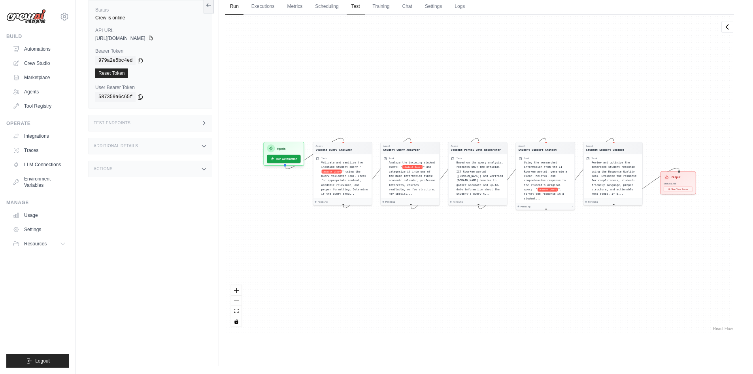
click at [359, 5] on link "Test" at bounding box center [356, 6] width 18 height 17
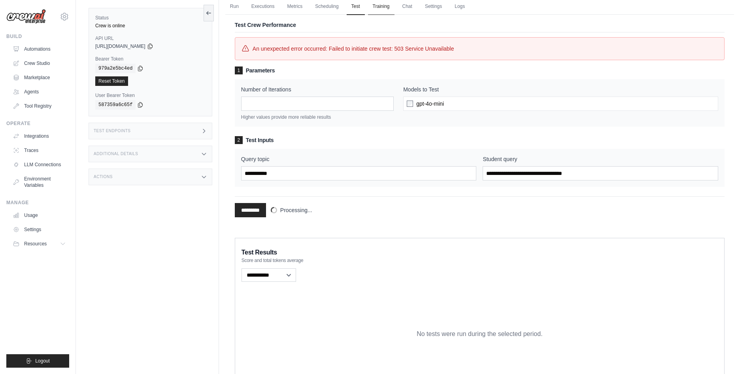
click at [376, 9] on link "Training" at bounding box center [381, 6] width 26 height 17
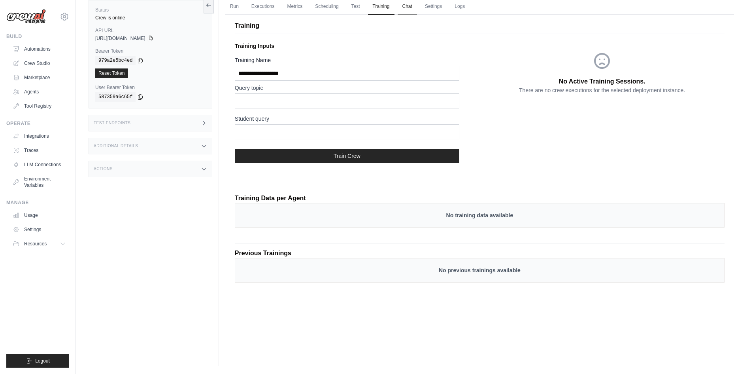
click at [409, 8] on link "Chat" at bounding box center [407, 6] width 19 height 17
click at [259, 6] on link "Executions" at bounding box center [263, 6] width 33 height 17
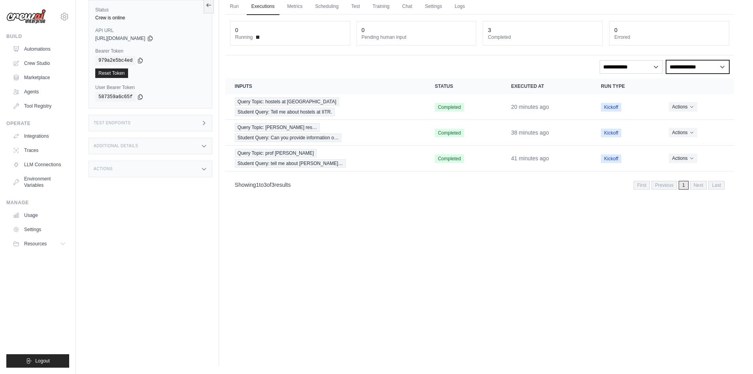
click at [690, 68] on select "**********" at bounding box center [697, 66] width 63 height 13
click at [666, 60] on select "**********" at bounding box center [697, 66] width 63 height 13
click at [288, 7] on link "Metrics" at bounding box center [295, 6] width 25 height 17
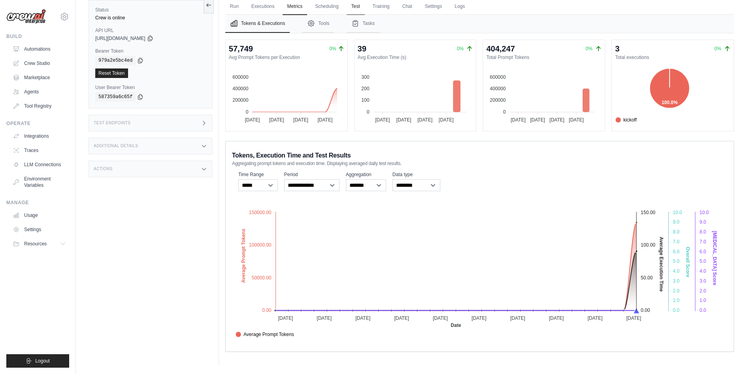
click at [352, 13] on link "Test" at bounding box center [356, 6] width 18 height 17
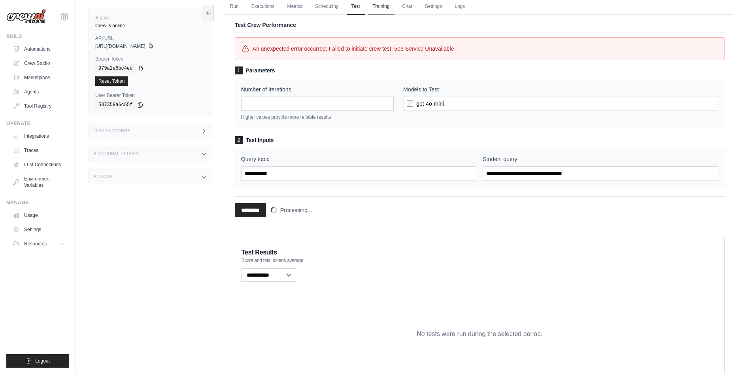
click at [379, 8] on link "Training" at bounding box center [381, 6] width 26 height 17
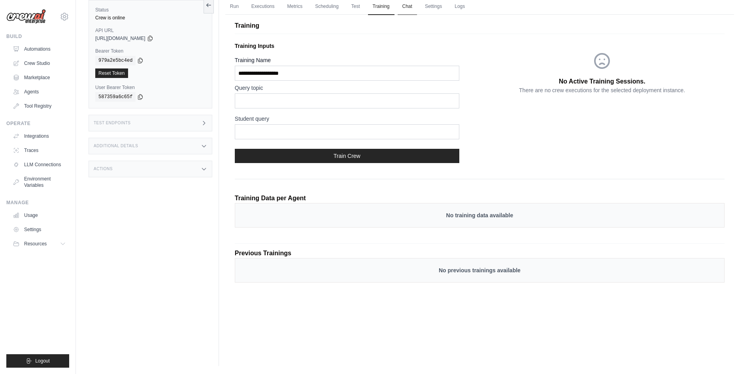
click at [398, 10] on link "Chat" at bounding box center [407, 6] width 19 height 17
click at [360, 5] on link "Test" at bounding box center [356, 6] width 18 height 17
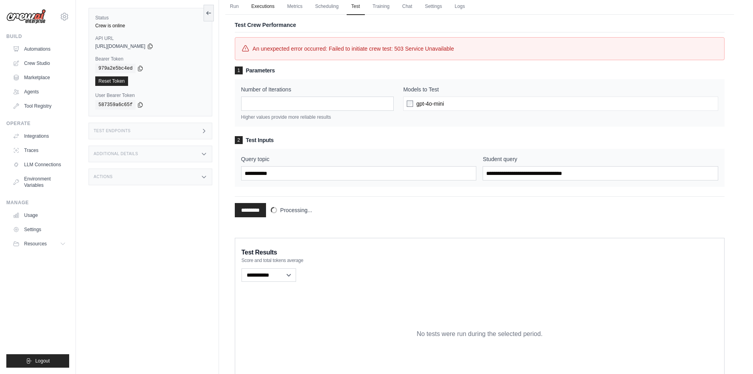
click at [271, 3] on link "Executions" at bounding box center [263, 6] width 33 height 17
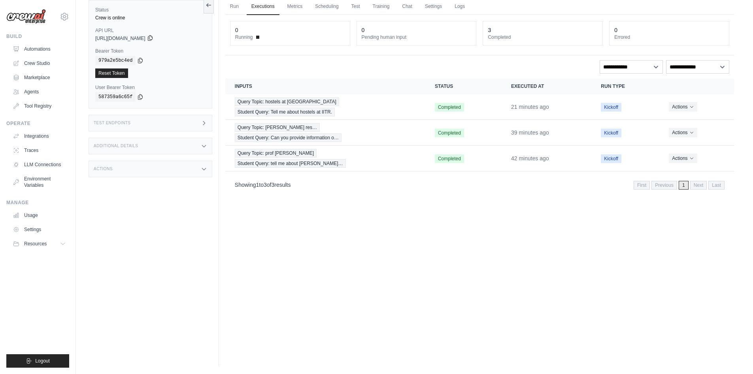
click at [153, 38] on icon at bounding box center [150, 38] width 6 height 6
click at [38, 63] on link "Crew Studio" at bounding box center [40, 63] width 60 height 13
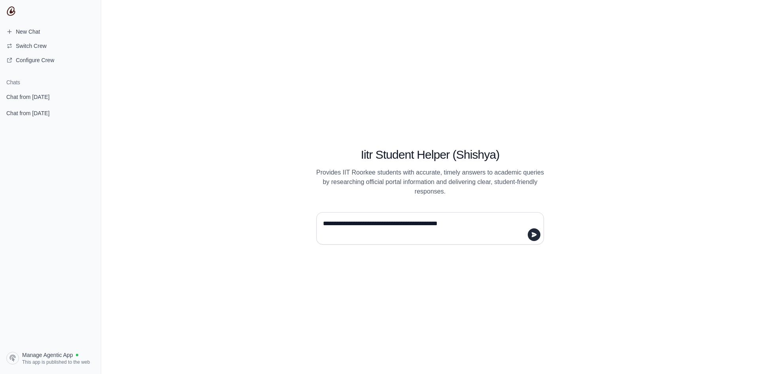
type textarea "**********"
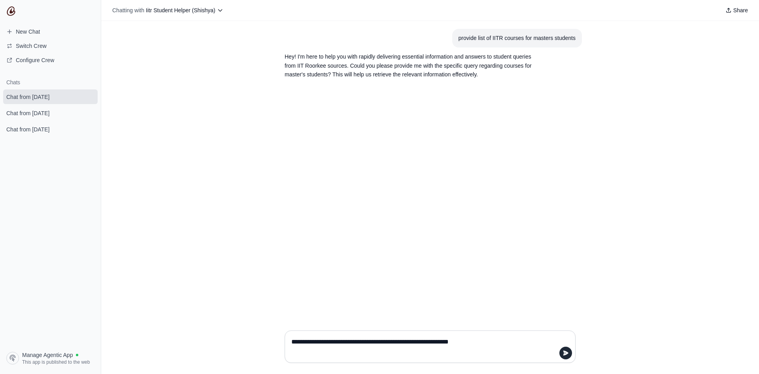
type textarea "**********"
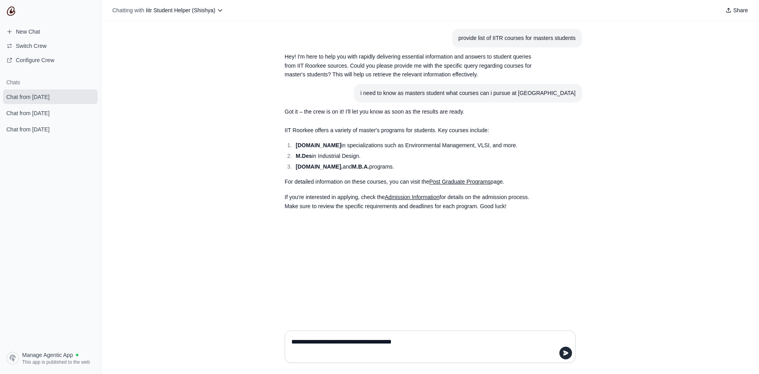
type textarea "**********"
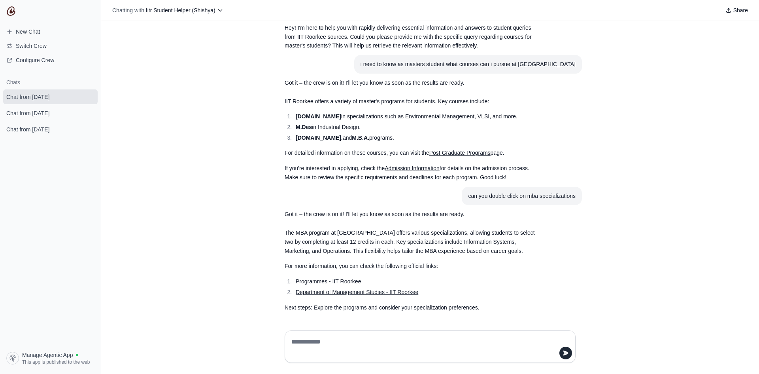
scroll to position [29, 0]
type textarea "**********"
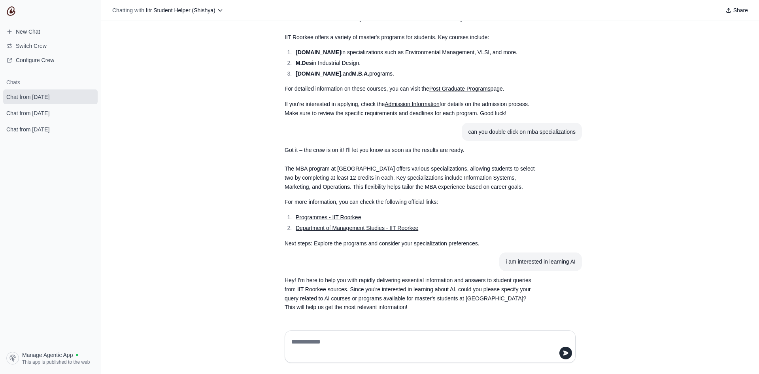
scroll to position [93, 0]
type textarea "**********"
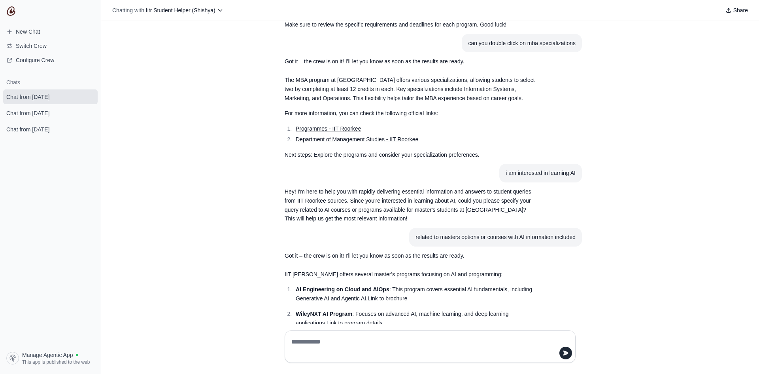
scroll to position [246, 0]
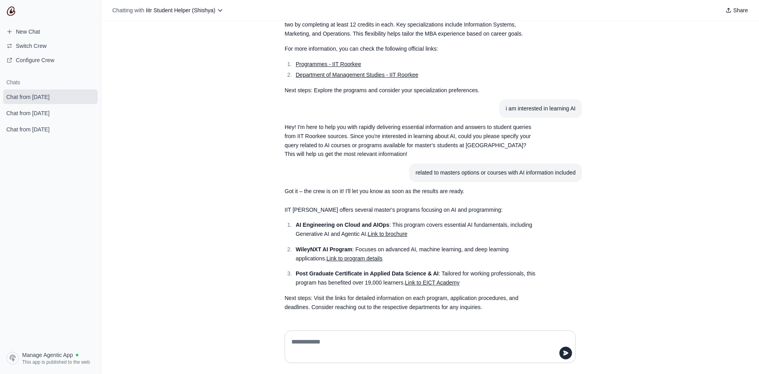
click at [386, 233] on link "Link to brochure" at bounding box center [388, 234] width 40 height 6
click at [359, 258] on link "Link to program details" at bounding box center [355, 258] width 56 height 6
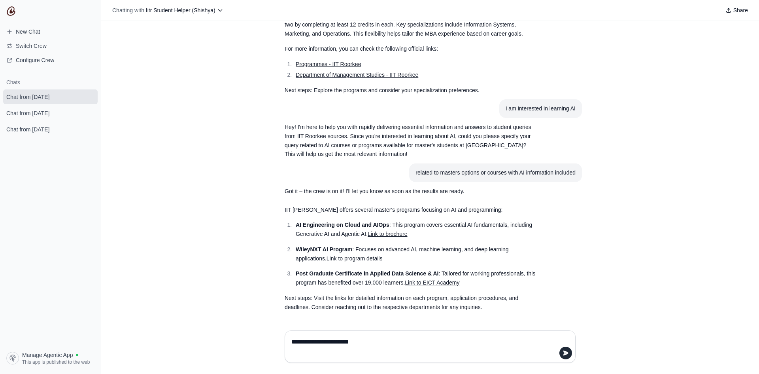
type textarea "**********"
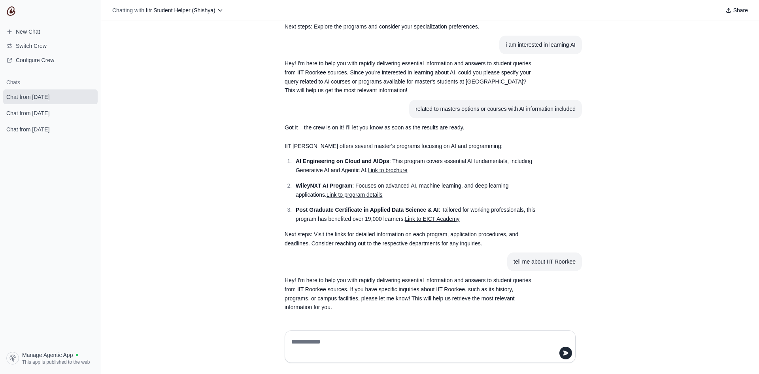
scroll to position [310, 0]
type textarea "**********"
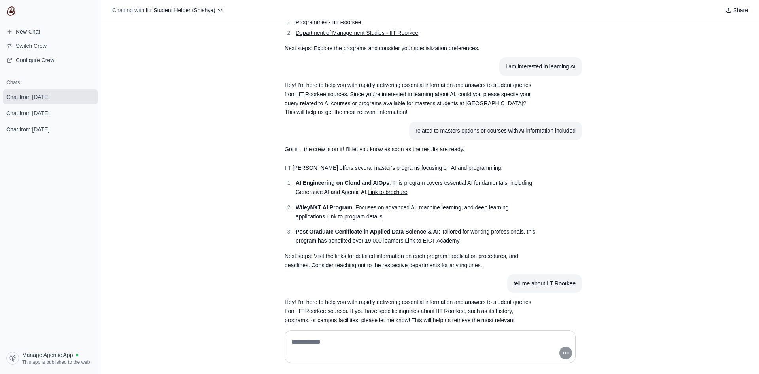
scroll to position [365, 0]
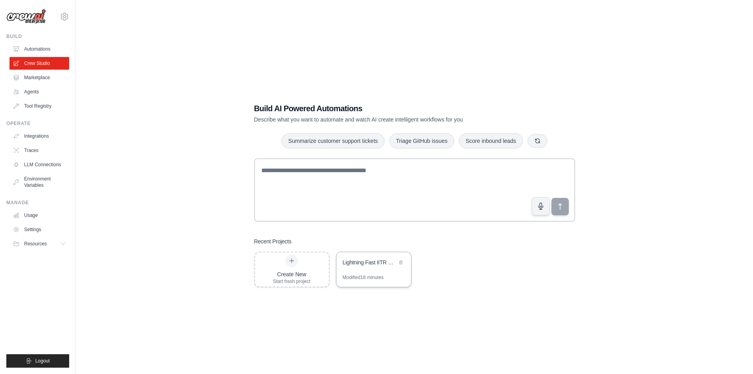
click at [363, 266] on div "Lightning Fast IITR Student Bot" at bounding box center [370, 262] width 54 height 9
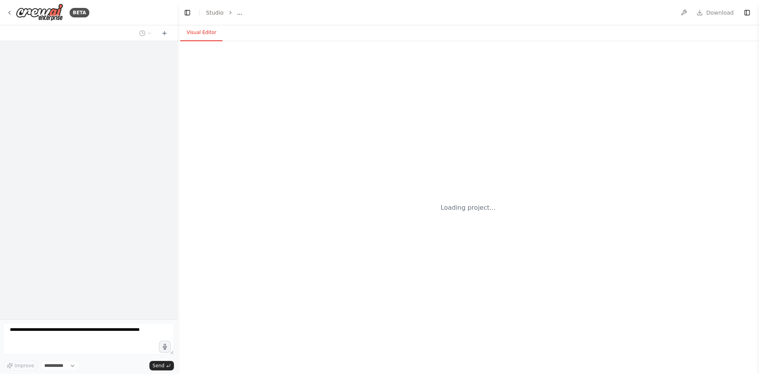
select select "****"
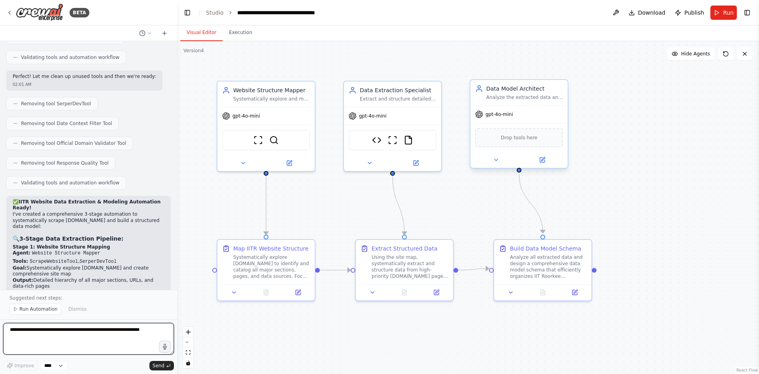
scroll to position [9064, 0]
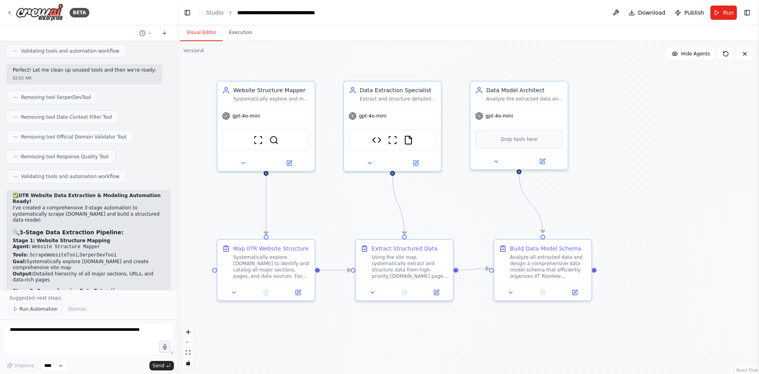
click at [39, 308] on span "Run Automation" at bounding box center [38, 309] width 38 height 6
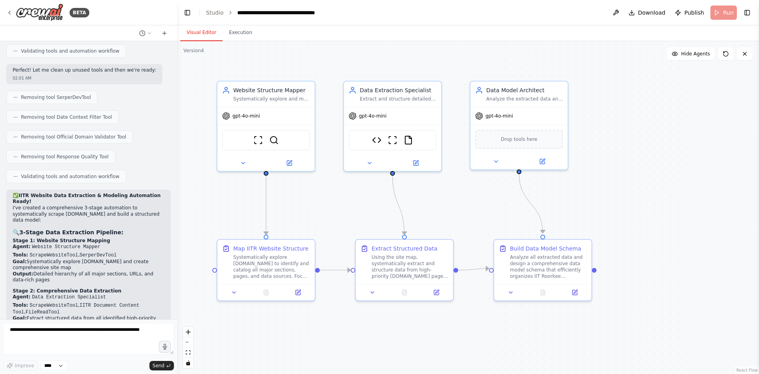
scroll to position [9034, 0]
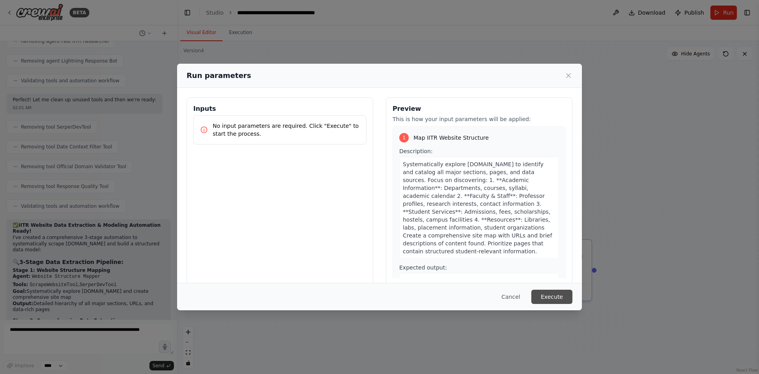
click at [563, 294] on button "Execute" at bounding box center [552, 297] width 41 height 14
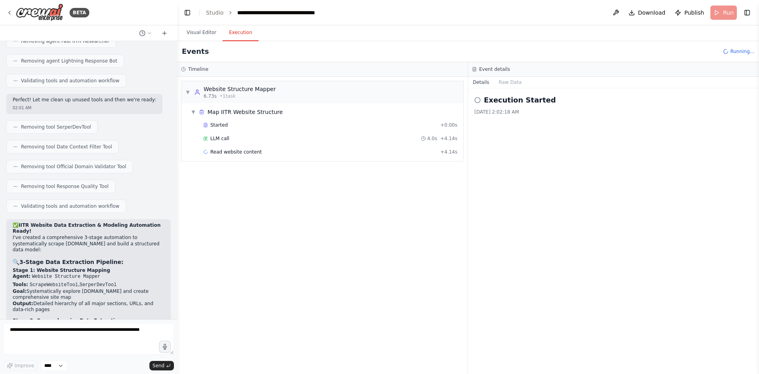
click at [244, 32] on button "Execution" at bounding box center [241, 33] width 36 height 17
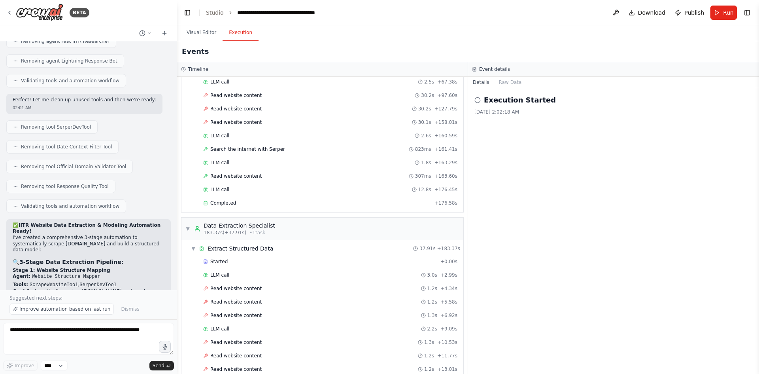
scroll to position [9064, 0]
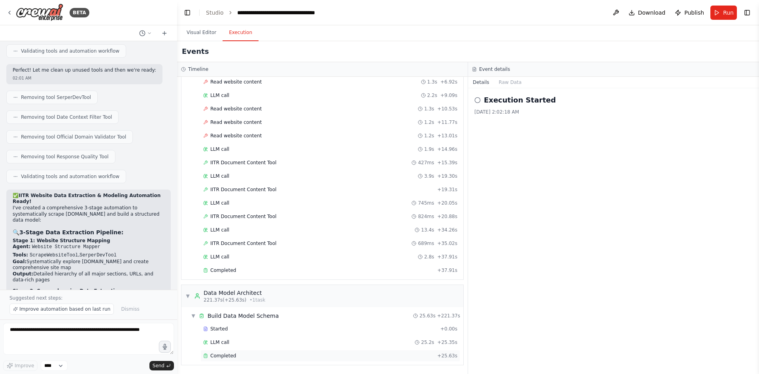
click at [220, 353] on span "Completed" at bounding box center [223, 355] width 26 height 6
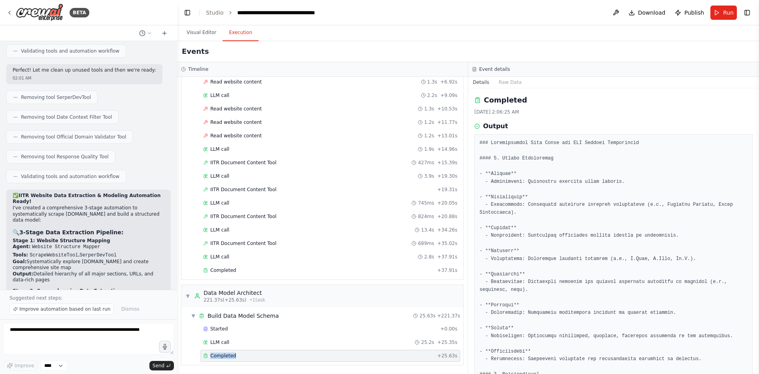
click at [220, 353] on span "Completed" at bounding box center [223, 355] width 26 height 6
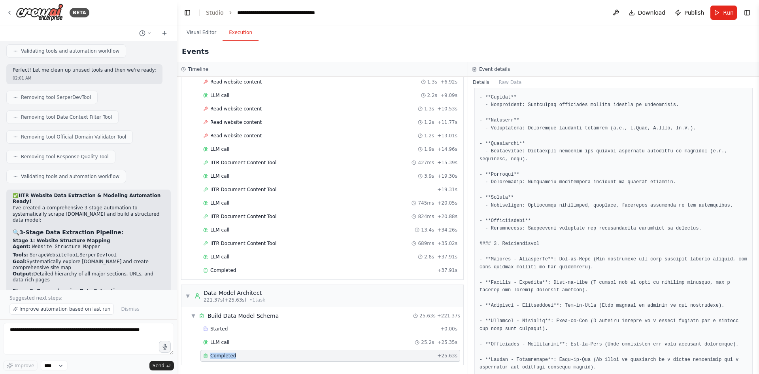
scroll to position [0, 0]
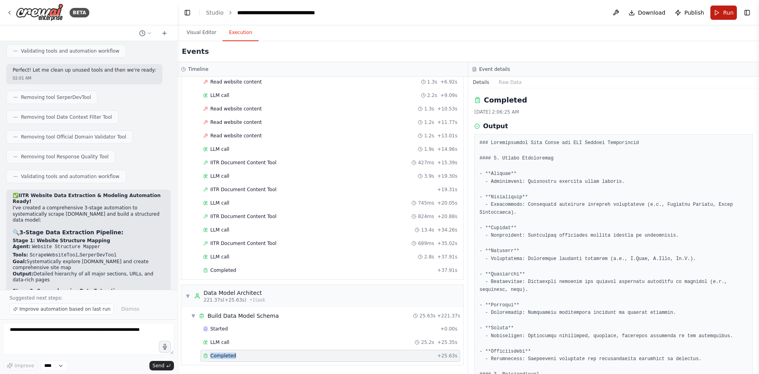
click at [723, 13] on button "Run" at bounding box center [724, 13] width 26 height 14
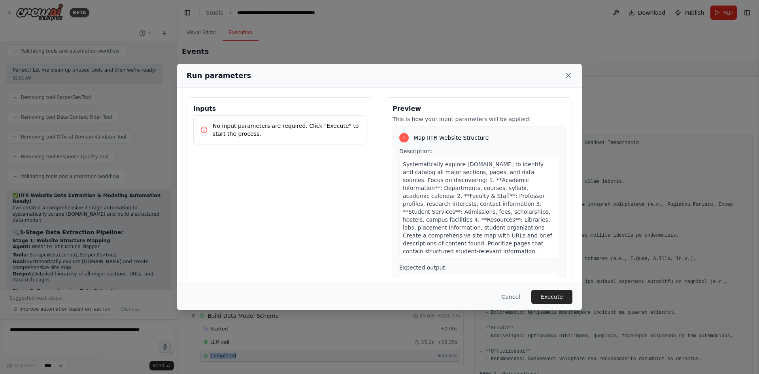
click at [567, 78] on icon at bounding box center [569, 76] width 8 height 8
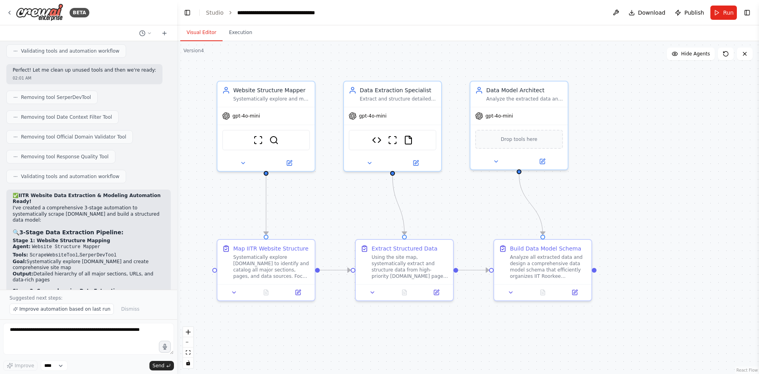
click at [203, 30] on button "Visual Editor" at bounding box center [201, 33] width 42 height 17
click at [81, 341] on textarea at bounding box center [88, 339] width 171 height 32
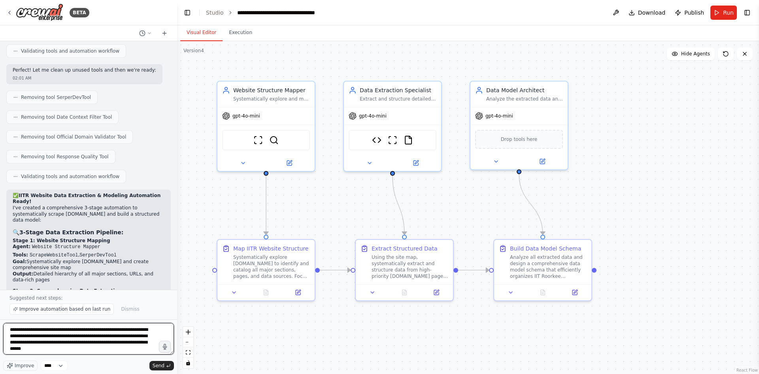
type textarea "**********"
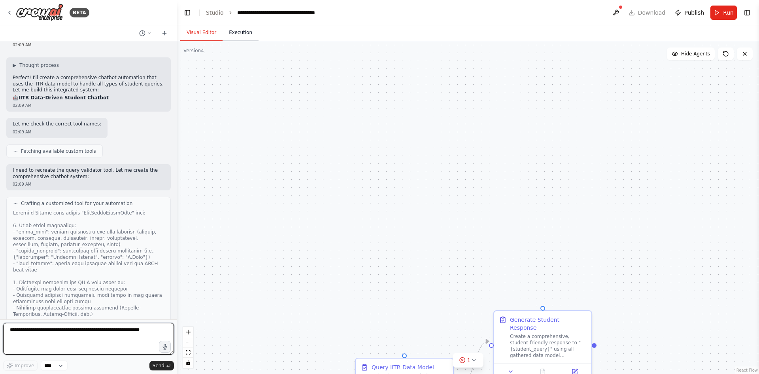
scroll to position [9720, 0]
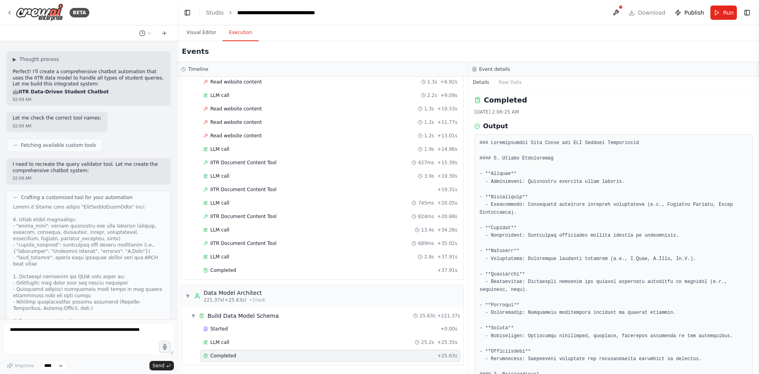
click at [242, 38] on button "Execution" at bounding box center [241, 33] width 36 height 17
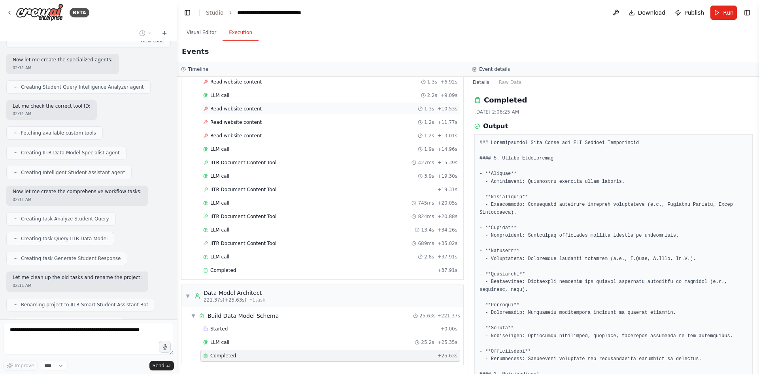
scroll to position [10141, 0]
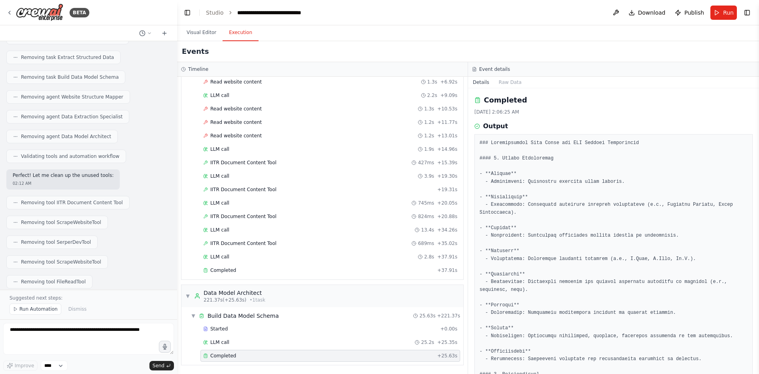
click at [224, 355] on span "Completed" at bounding box center [223, 355] width 26 height 6
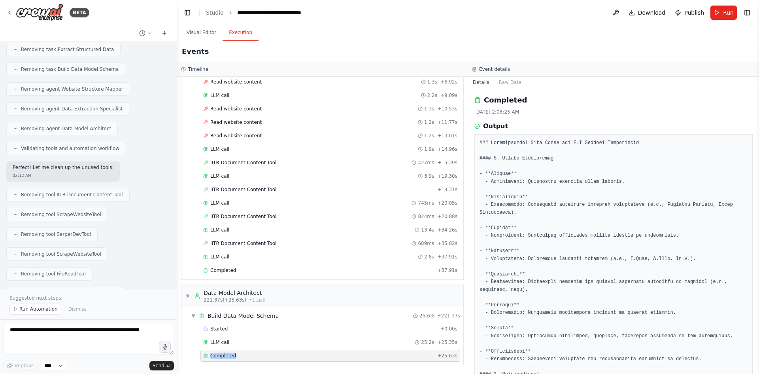
click at [224, 355] on span "Completed" at bounding box center [223, 355] width 26 height 6
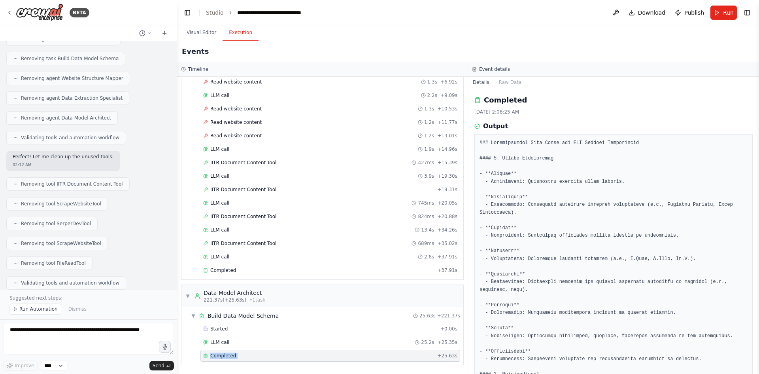
click at [224, 355] on span "Completed" at bounding box center [223, 355] width 26 height 6
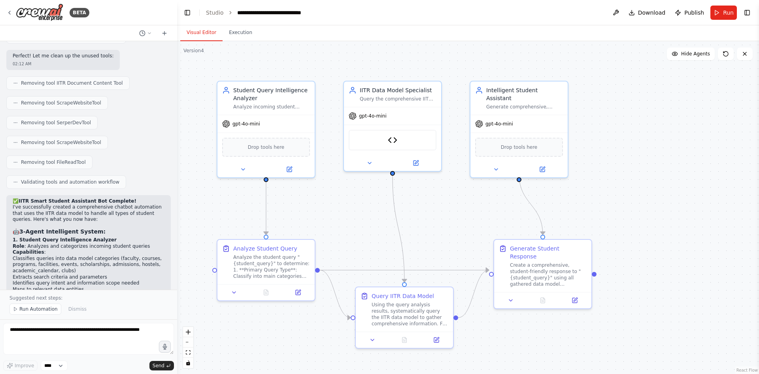
click at [202, 37] on button "Visual Editor" at bounding box center [201, 33] width 42 height 17
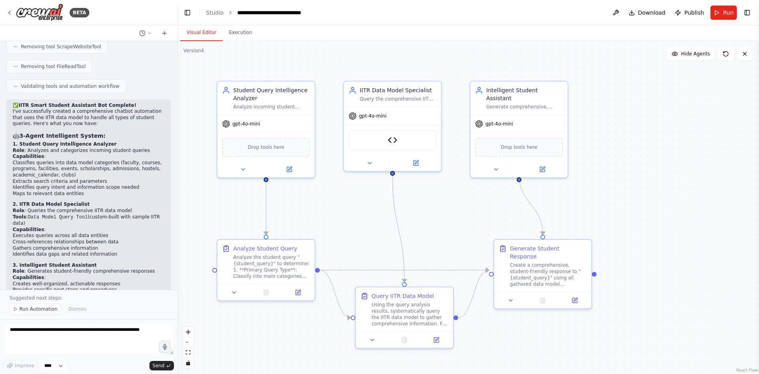
scroll to position [10746, 0]
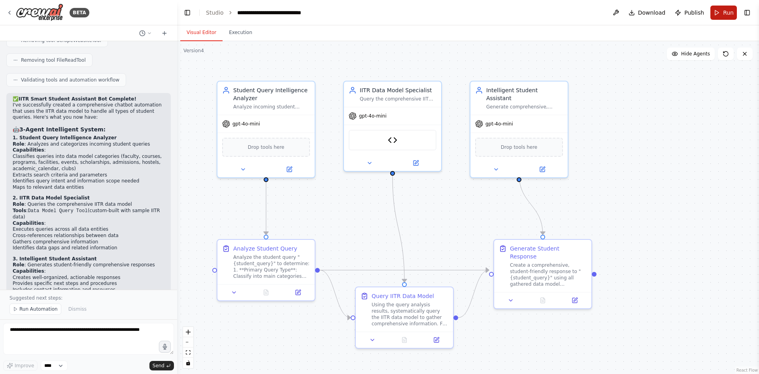
click at [723, 16] on button "Run" at bounding box center [724, 13] width 26 height 14
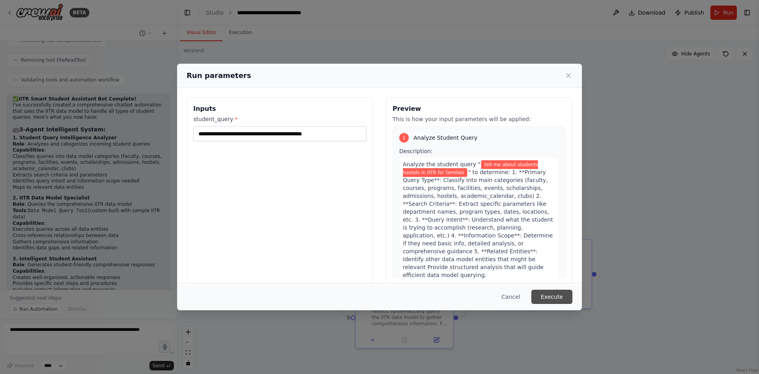
click at [549, 295] on button "Execute" at bounding box center [552, 297] width 41 height 14
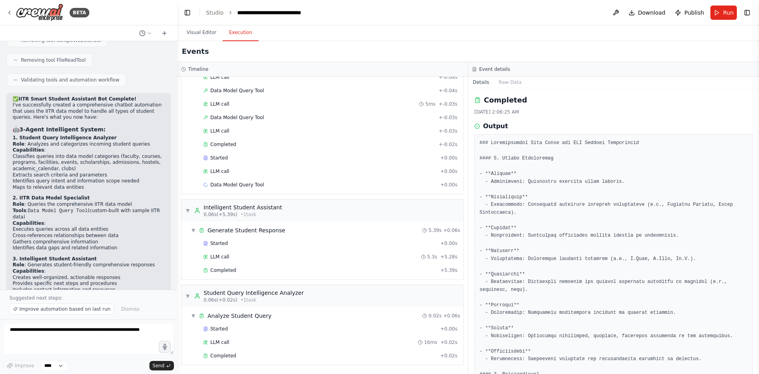
scroll to position [88, 0]
click at [237, 30] on button "Execution" at bounding box center [241, 33] width 36 height 17
click at [203, 32] on button "Visual Editor" at bounding box center [201, 33] width 42 height 17
click at [236, 32] on button "Execution" at bounding box center [241, 33] width 36 height 17
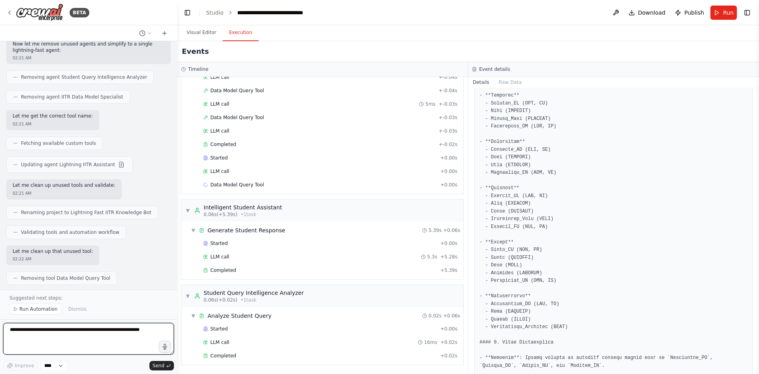
scroll to position [11905, 0]
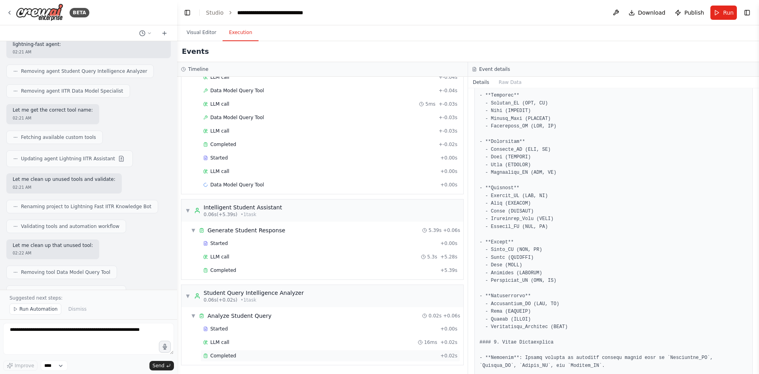
click at [227, 354] on span "Completed" at bounding box center [223, 355] width 26 height 6
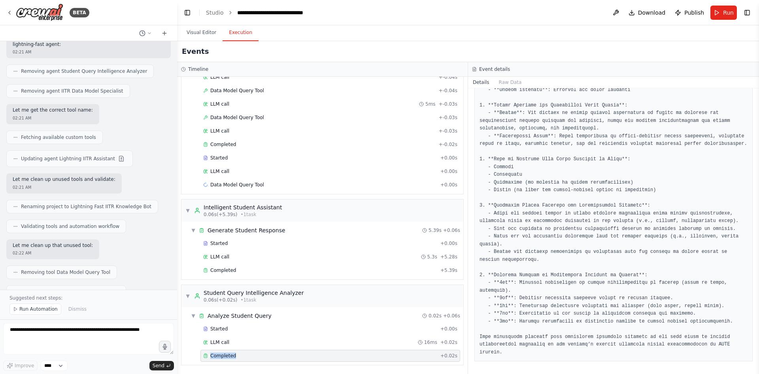
scroll to position [84, 0]
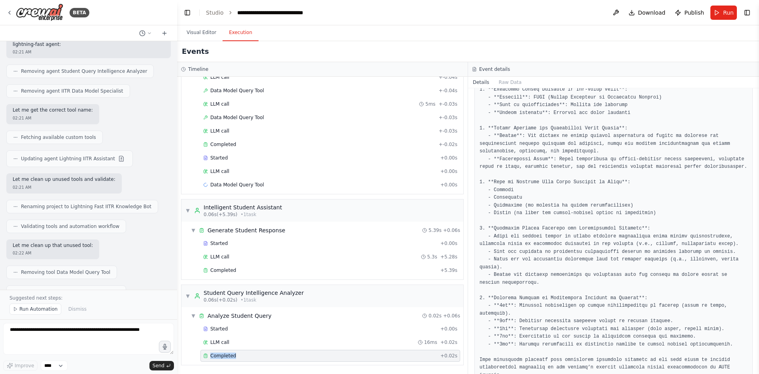
click at [227, 354] on span "Completed" at bounding box center [223, 355] width 26 height 6
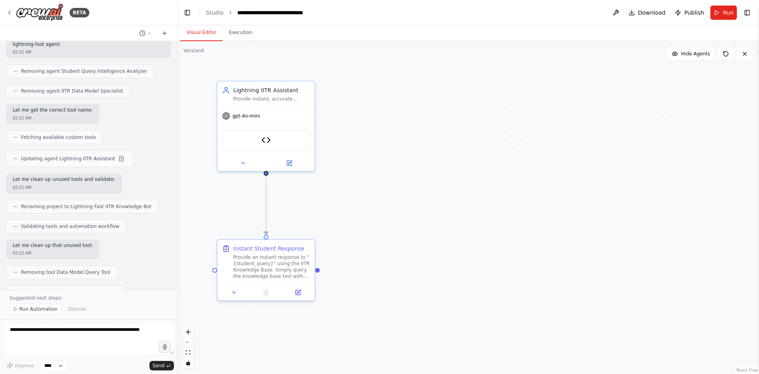
click at [198, 30] on button "Visual Editor" at bounding box center [201, 33] width 42 height 17
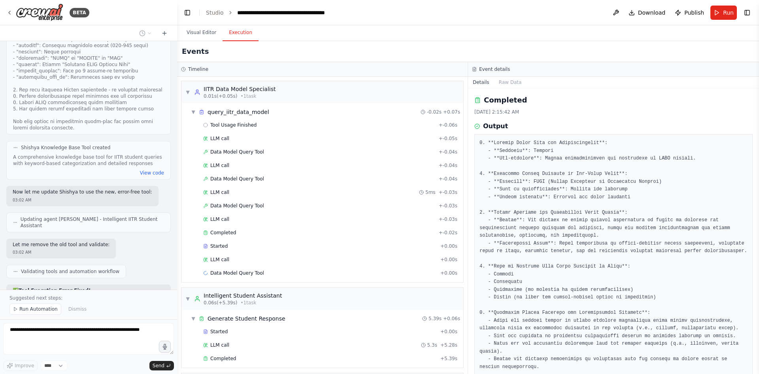
click at [240, 35] on button "Execution" at bounding box center [241, 33] width 36 height 17
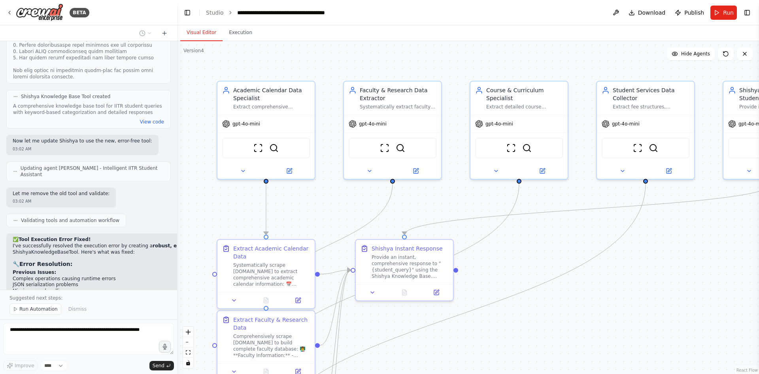
click at [203, 32] on button "Visual Editor" at bounding box center [201, 33] width 42 height 17
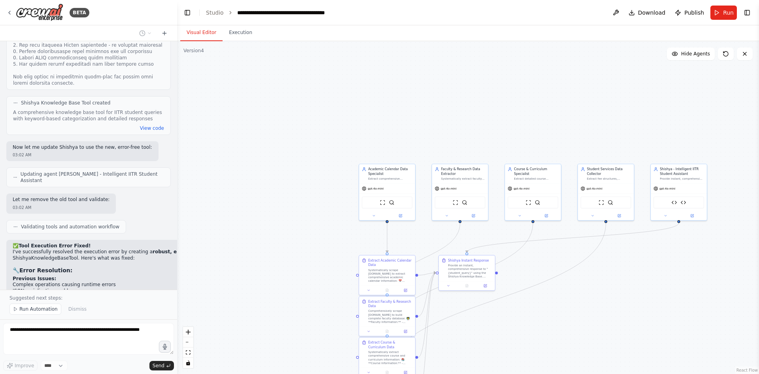
scroll to position [14952, 0]
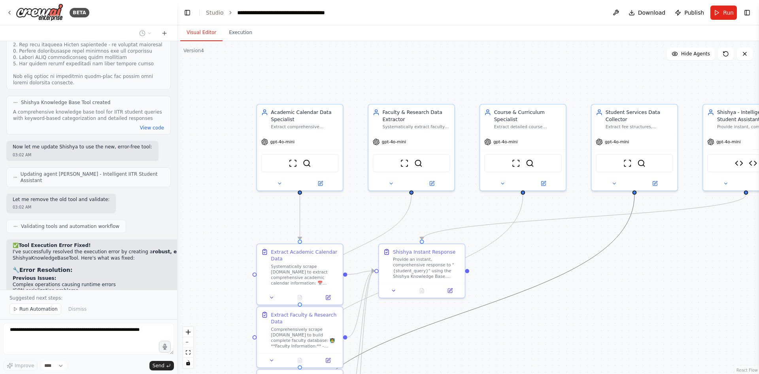
click at [552, 276] on icon "Edge from da6f3a06-f859-4d45-b10b-9272ffa48388 to 5159fbcc-e91b-4640-804e-82ce6…" at bounding box center [467, 311] width 335 height 233
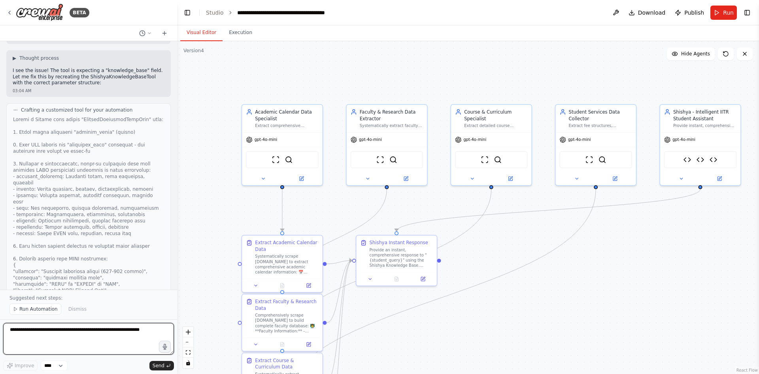
scroll to position [15473, 0]
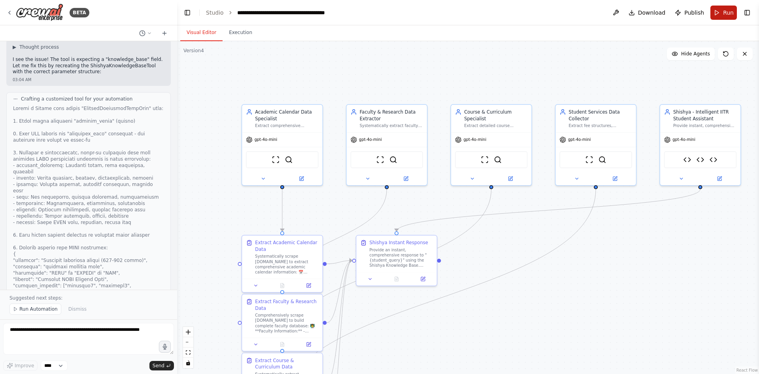
click at [718, 13] on button "Run" at bounding box center [724, 13] width 26 height 14
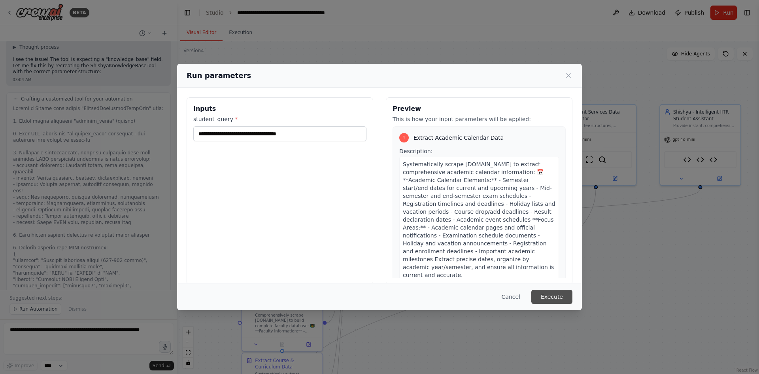
click at [545, 291] on button "Execute" at bounding box center [552, 297] width 41 height 14
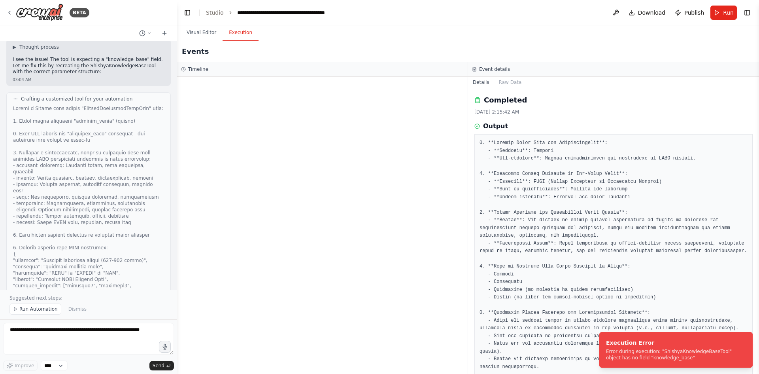
click at [238, 31] on button "Execution" at bounding box center [241, 33] width 36 height 17
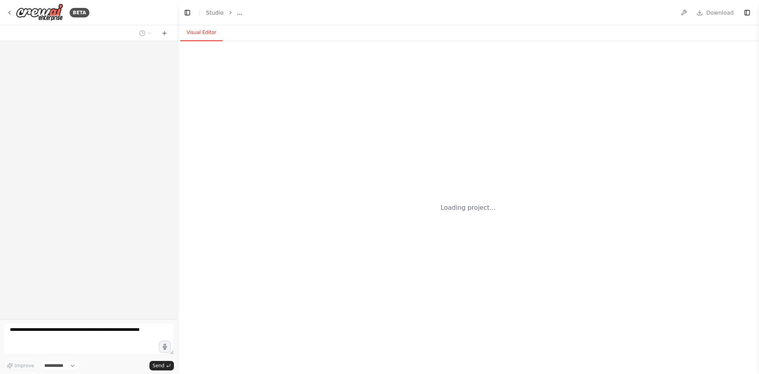
select select "****"
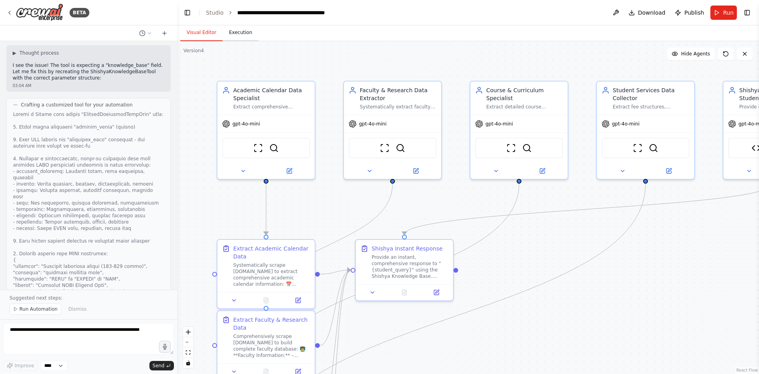
scroll to position [15583, 0]
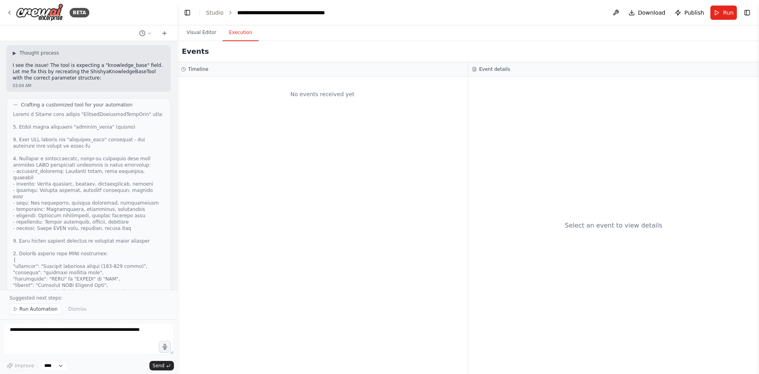
click at [244, 33] on button "Execution" at bounding box center [241, 33] width 36 height 17
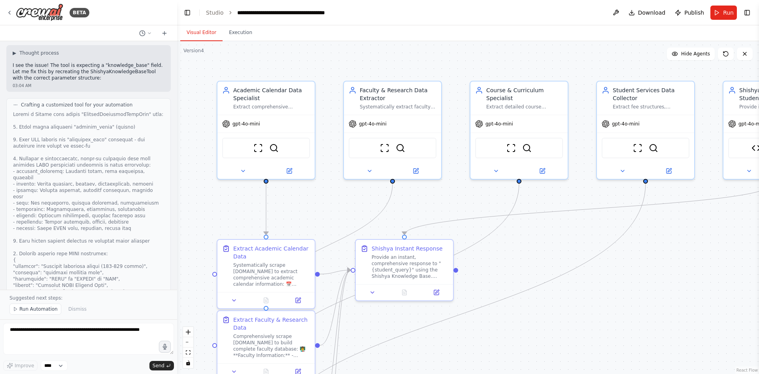
click at [200, 34] on button "Visual Editor" at bounding box center [201, 33] width 42 height 17
click at [47, 306] on span "Run Automation" at bounding box center [38, 309] width 38 height 6
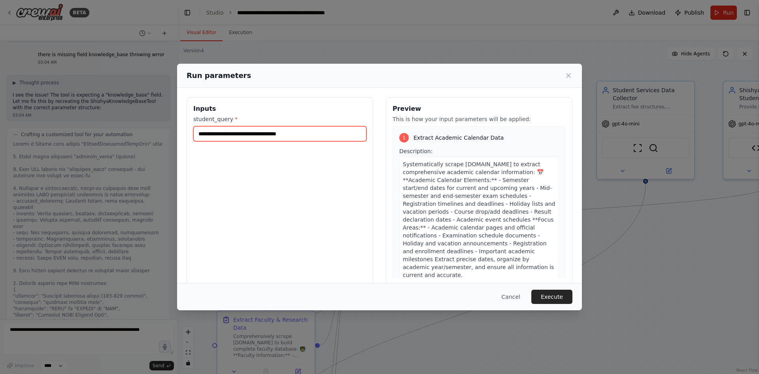
click at [304, 135] on input "**********" at bounding box center [279, 133] width 173 height 15
type input "**********"
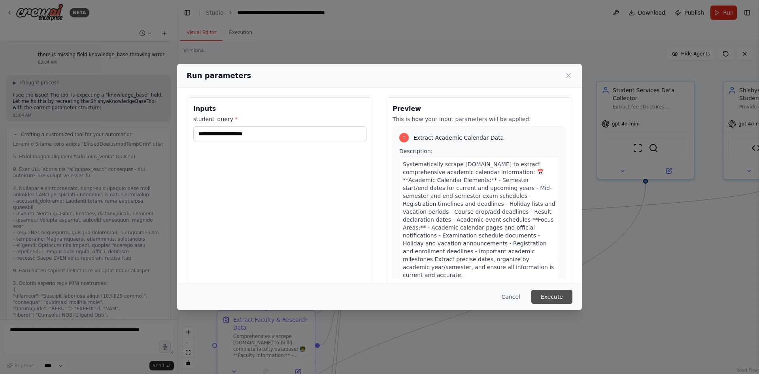
click at [553, 293] on button "Execute" at bounding box center [552, 297] width 41 height 14
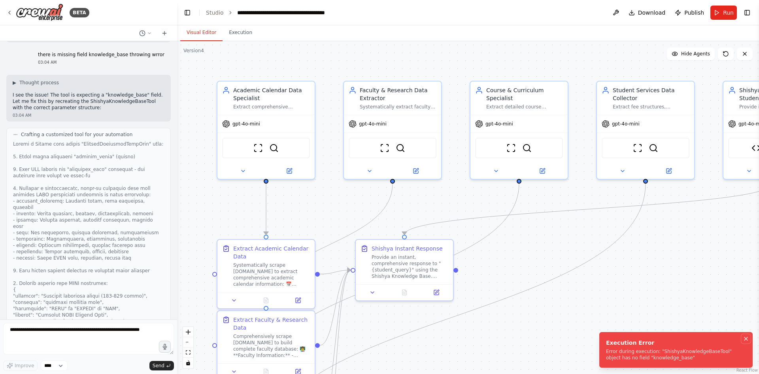
click at [748, 337] on icon "Notifications (F8)" at bounding box center [746, 338] width 6 height 6
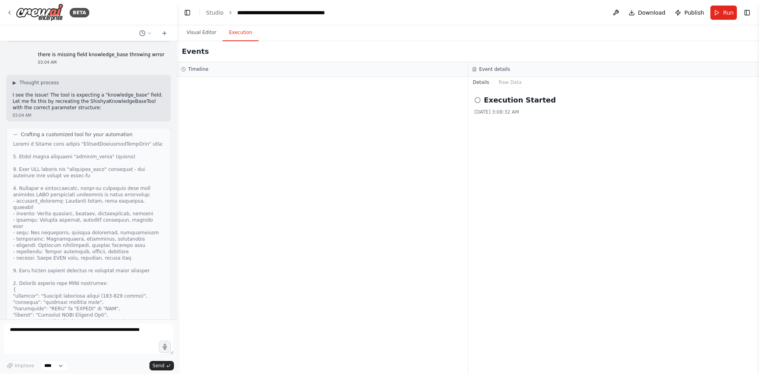
click at [237, 34] on button "Execution" at bounding box center [241, 33] width 36 height 17
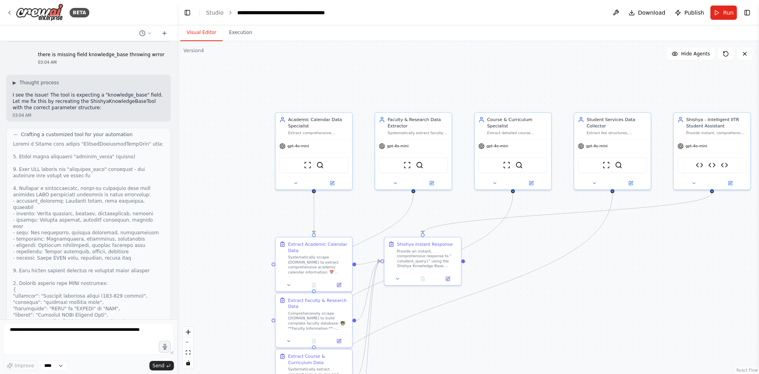
click at [199, 32] on button "Visual Editor" at bounding box center [201, 33] width 42 height 17
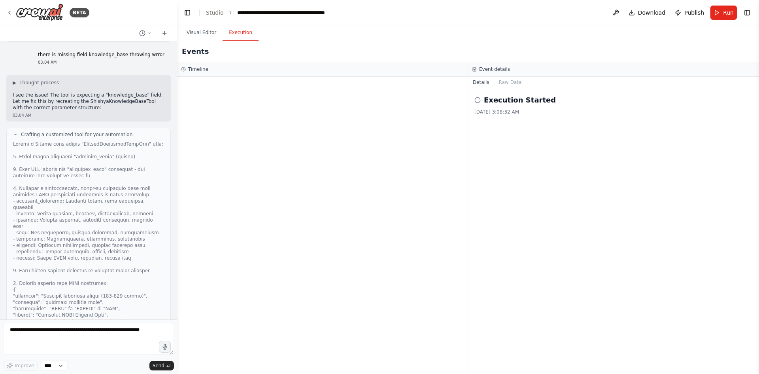
click at [248, 36] on button "Execution" at bounding box center [241, 33] width 36 height 17
click at [225, 67] on div "Timeline" at bounding box center [322, 69] width 283 height 6
click at [477, 101] on icon at bounding box center [478, 100] width 6 height 6
click at [501, 80] on button "Raw Data" at bounding box center [510, 82] width 32 height 11
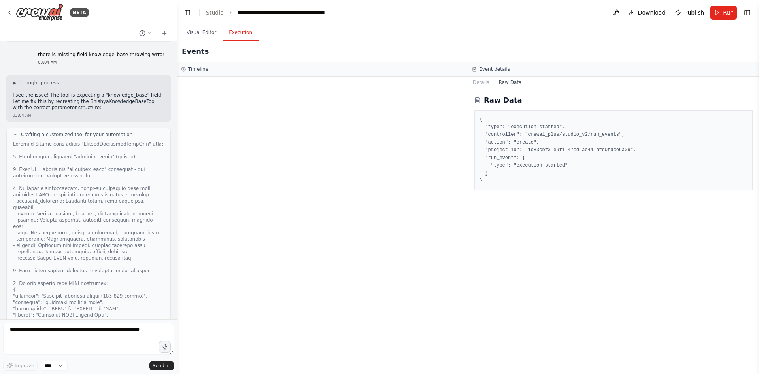
click at [494, 79] on button "Raw Data" at bounding box center [510, 82] width 32 height 11
click at [484, 79] on button "Details" at bounding box center [481, 82] width 26 height 11
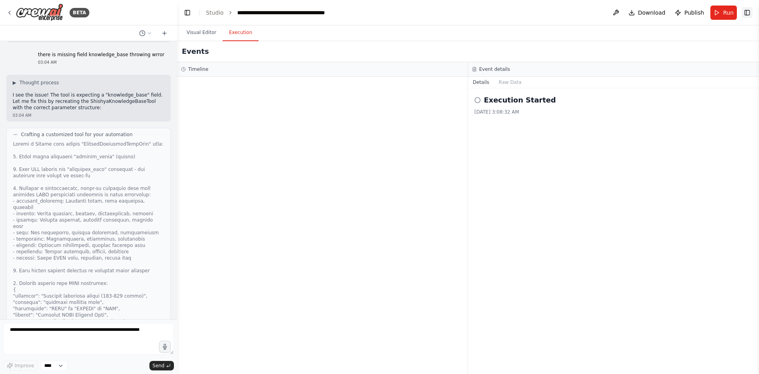
click at [750, 13] on button "Toggle Right Sidebar" at bounding box center [747, 12] width 11 height 11
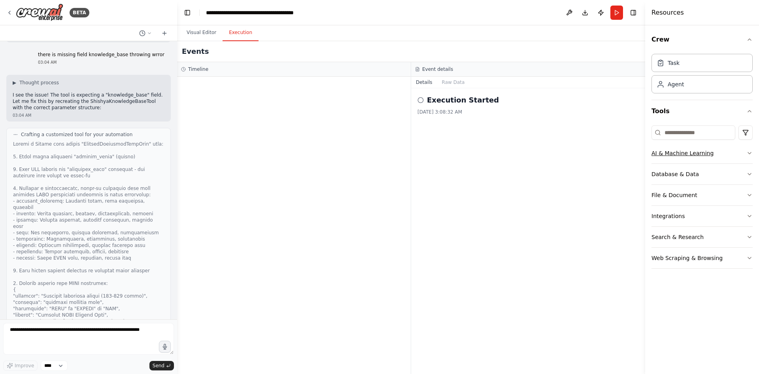
click at [692, 150] on button "AI & Machine Learning" at bounding box center [702, 153] width 101 height 21
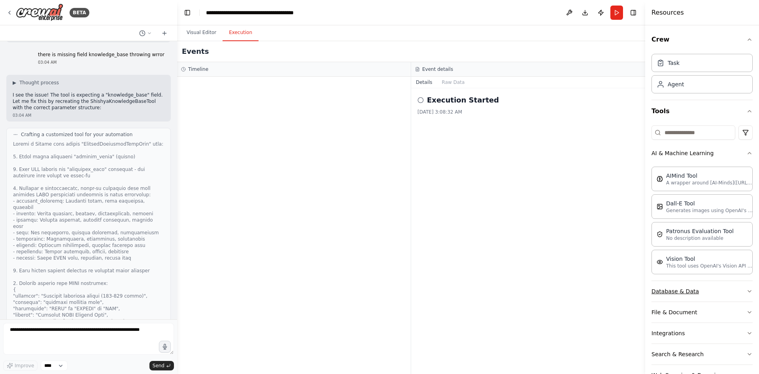
click at [672, 288] on button "Database & Data" at bounding box center [702, 291] width 101 height 21
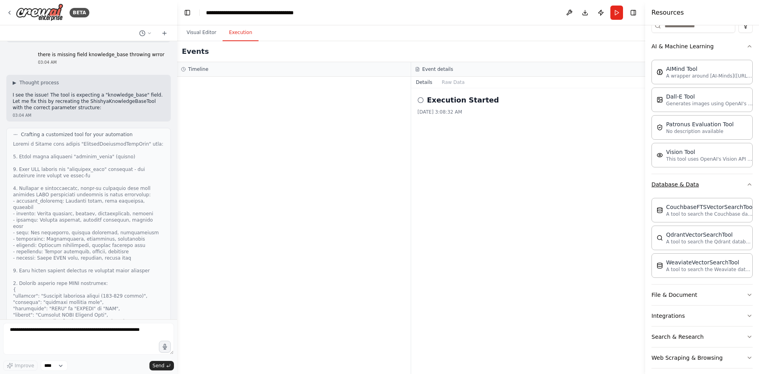
scroll to position [114, 0]
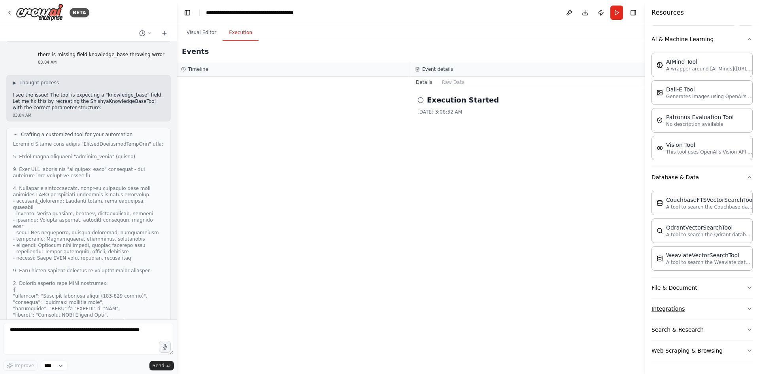
click at [672, 304] on button "Integrations" at bounding box center [702, 308] width 101 height 21
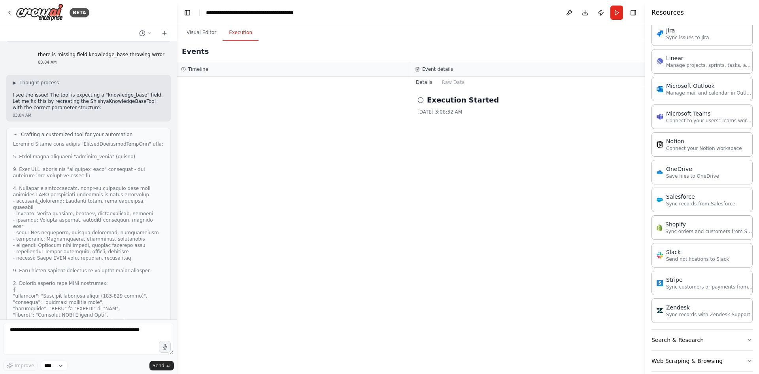
scroll to position [702, 0]
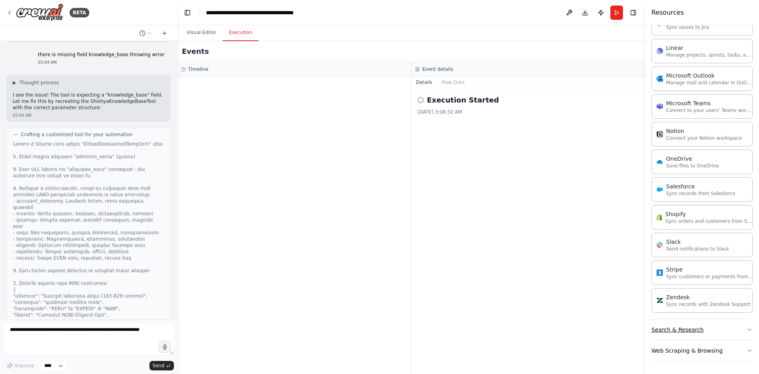
click at [664, 332] on button "Search & Research" at bounding box center [702, 329] width 101 height 21
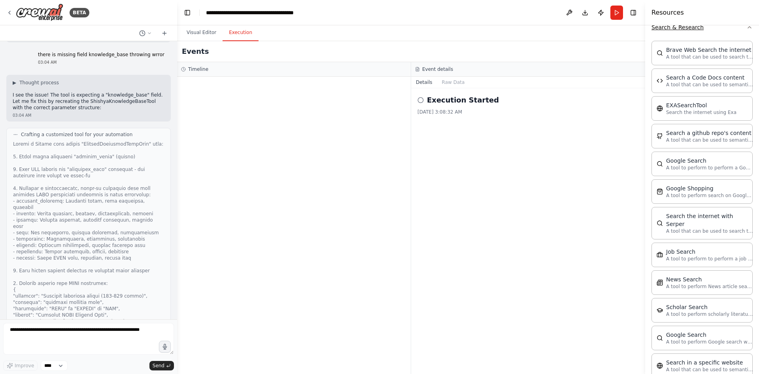
scroll to position [1103, 0]
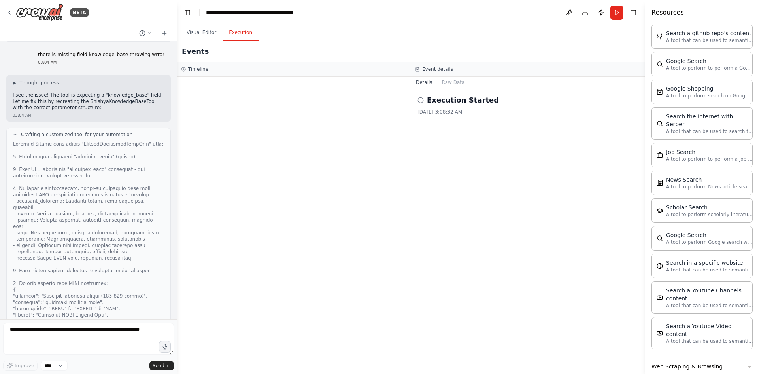
click at [677, 356] on button "Web Scraping & Browsing" at bounding box center [702, 366] width 101 height 21
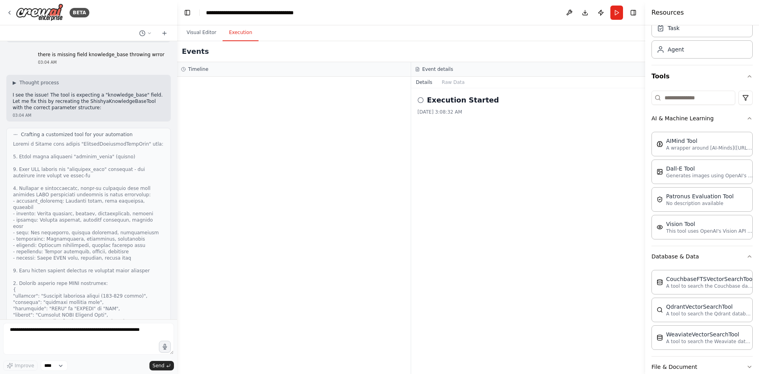
scroll to position [0, 0]
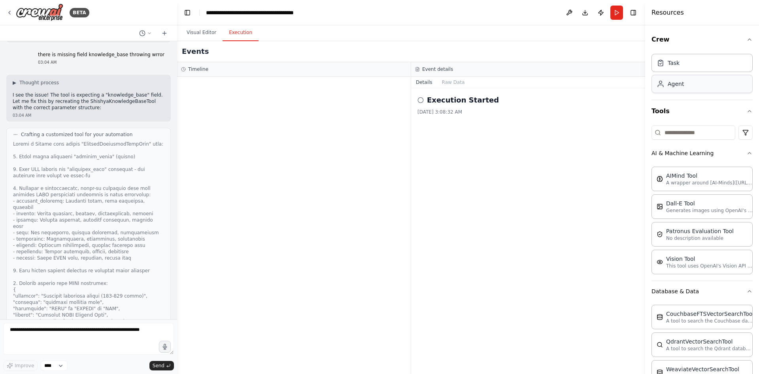
click at [685, 87] on div "Agent" at bounding box center [702, 84] width 101 height 18
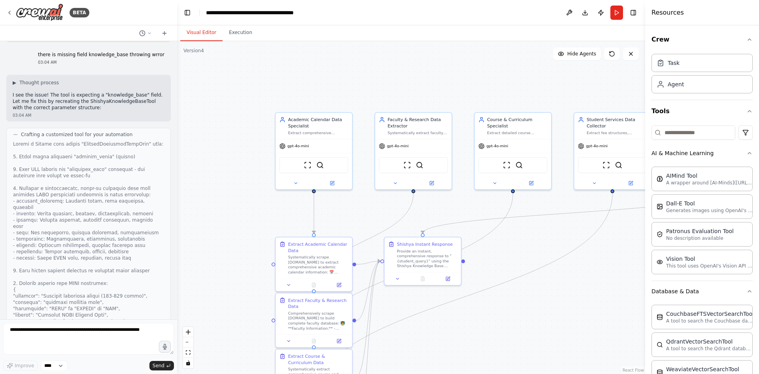
click at [195, 34] on button "Visual Editor" at bounding box center [201, 33] width 42 height 17
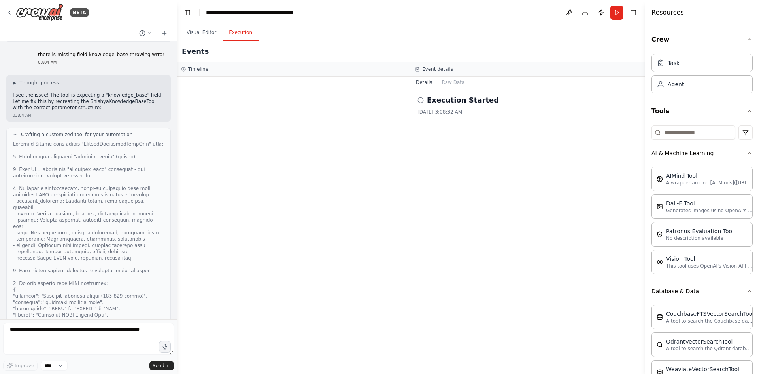
click at [238, 30] on button "Execution" at bounding box center [241, 33] width 36 height 17
click at [454, 84] on button "Raw Data" at bounding box center [453, 82] width 32 height 11
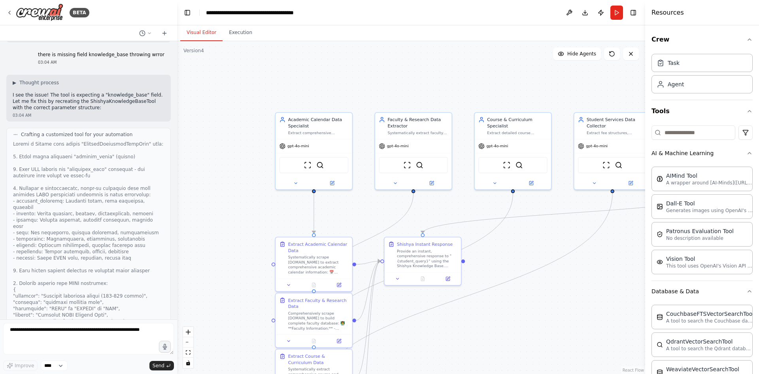
click at [208, 32] on button "Visual Editor" at bounding box center [201, 33] width 42 height 17
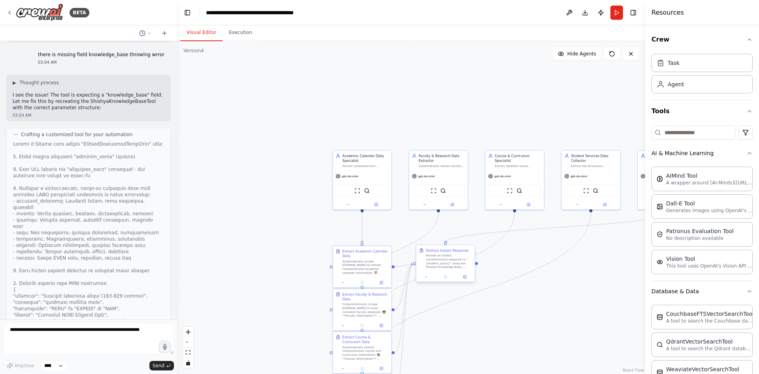
click at [451, 262] on div "Provide an instant, comprehensive response to "{student_query}" using the Shish…" at bounding box center [449, 261] width 46 height 15
click at [451, 262] on div "Provide an instant, comprehensive response to "{student_query}" using the Shish…" at bounding box center [451, 261] width 46 height 15
click at [600, 12] on button "Publish" at bounding box center [601, 13] width 13 height 14
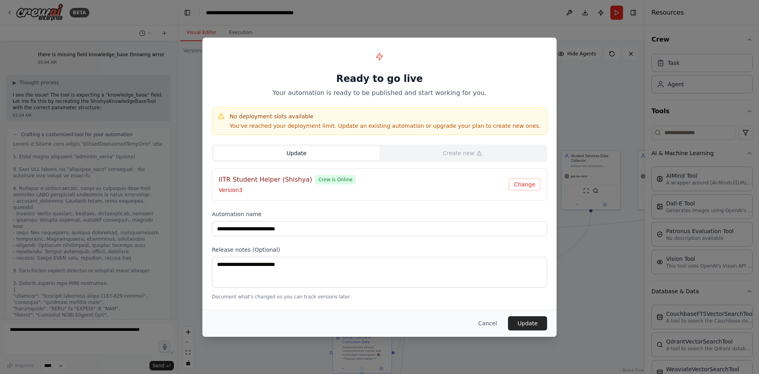
click at [319, 154] on button "Update" at bounding box center [297, 153] width 166 height 14
click at [529, 322] on button "Update" at bounding box center [527, 323] width 39 height 14
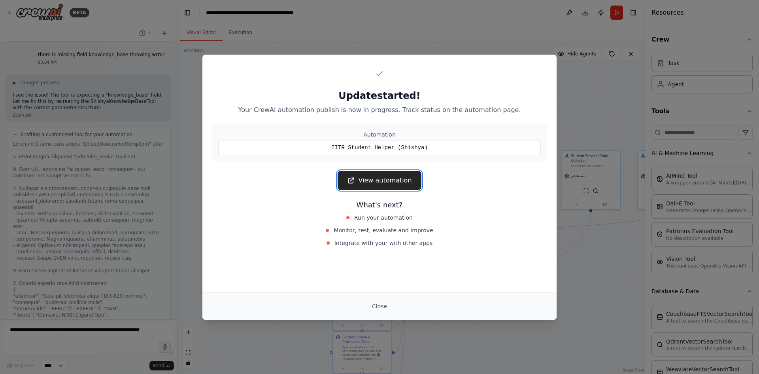
click at [393, 182] on link "View automation" at bounding box center [379, 180] width 83 height 19
click at [386, 179] on link "View automation" at bounding box center [379, 180] width 83 height 19
click at [359, 180] on link "View automation" at bounding box center [379, 180] width 83 height 19
click at [377, 306] on button "Close" at bounding box center [380, 306] width 28 height 14
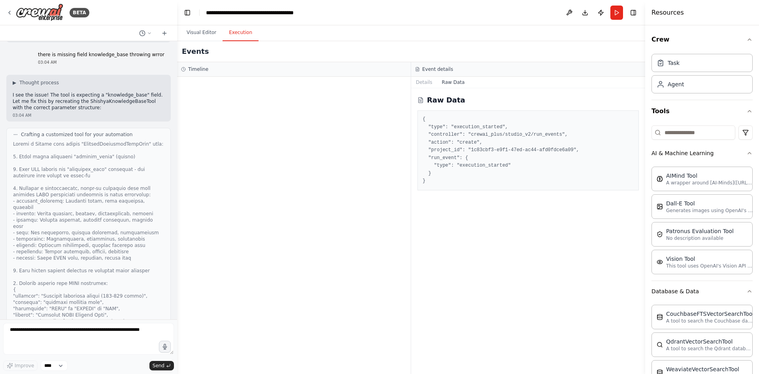
click at [238, 32] on button "Execution" at bounding box center [241, 33] width 36 height 17
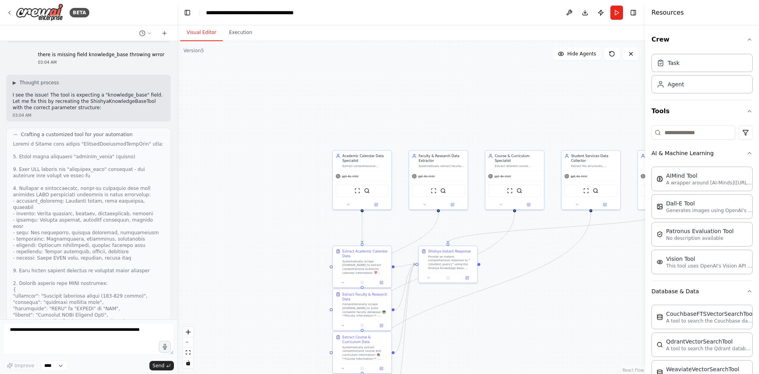
click at [201, 28] on button "Visual Editor" at bounding box center [201, 33] width 42 height 17
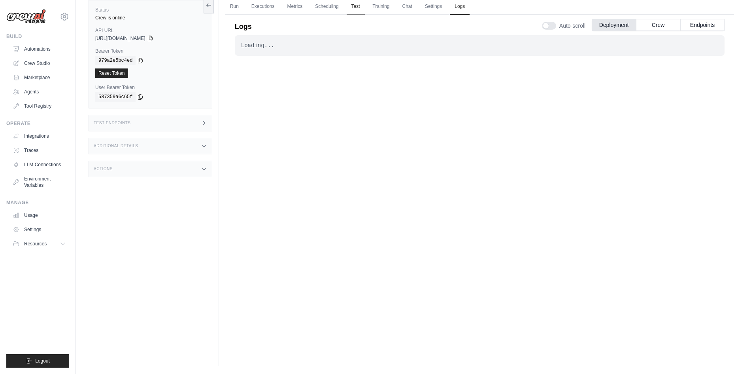
click at [355, 4] on link "Test" at bounding box center [356, 6] width 18 height 17
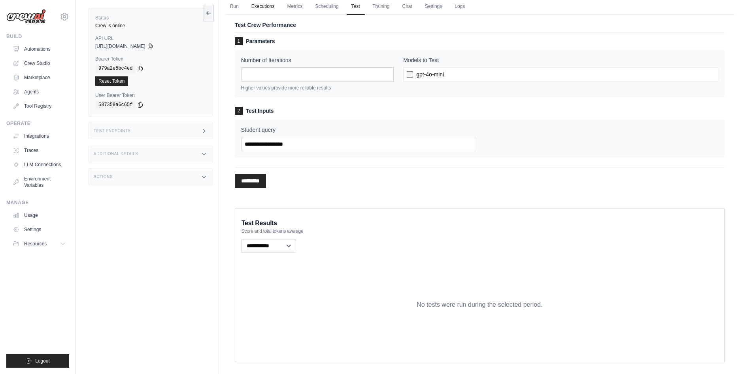
click at [261, 6] on link "Executions" at bounding box center [263, 6] width 33 height 17
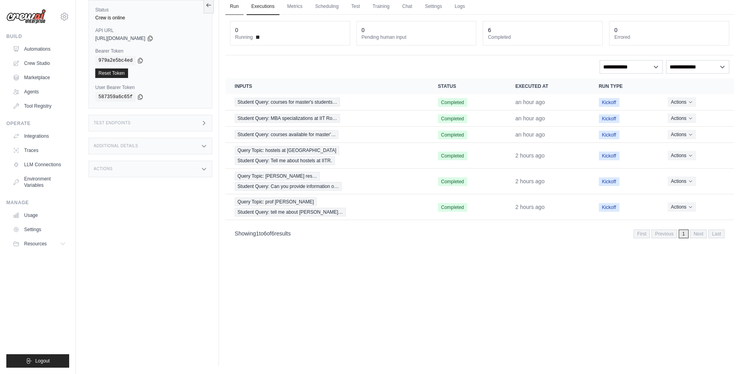
click at [239, 5] on link "Run" at bounding box center [234, 6] width 18 height 17
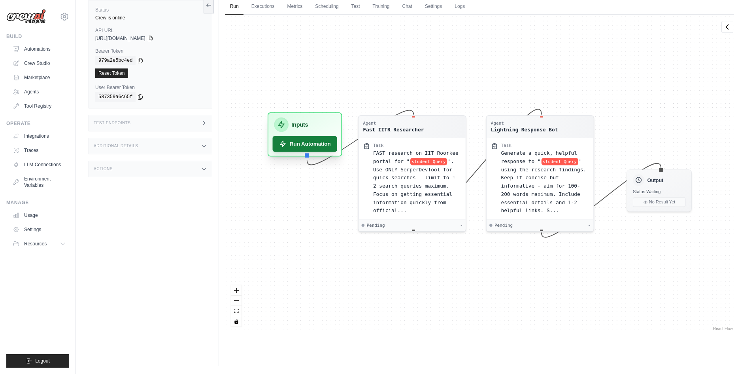
click at [316, 143] on button "Run Automation" at bounding box center [305, 144] width 64 height 16
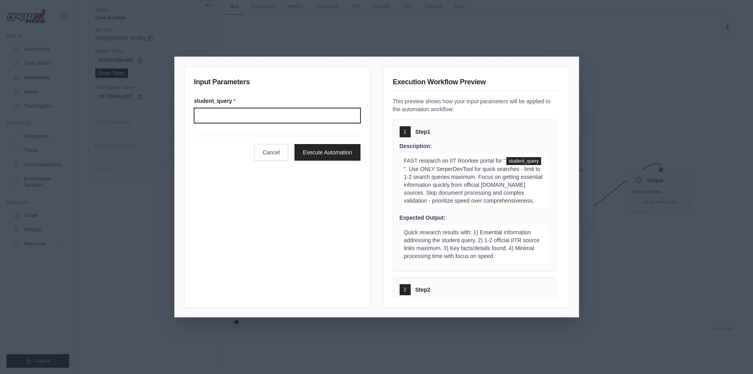
click at [272, 113] on input "Student query" at bounding box center [277, 115] width 167 height 15
type input "*"
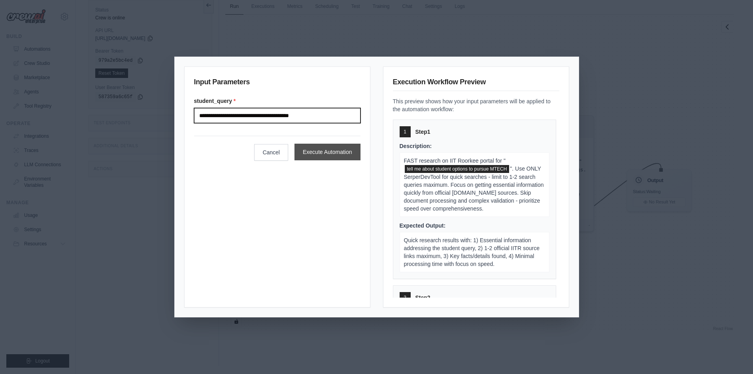
type input "**********"
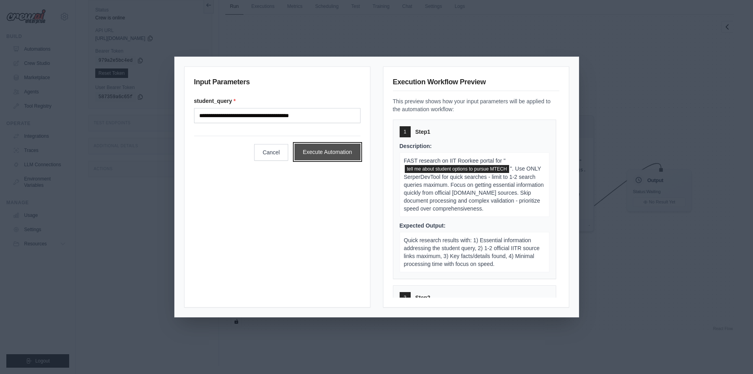
click at [333, 154] on button "Execute Automation" at bounding box center [328, 152] width 66 height 17
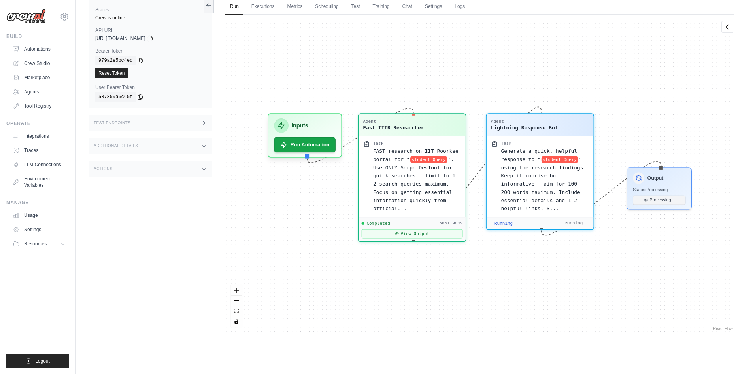
scroll to position [670, 0]
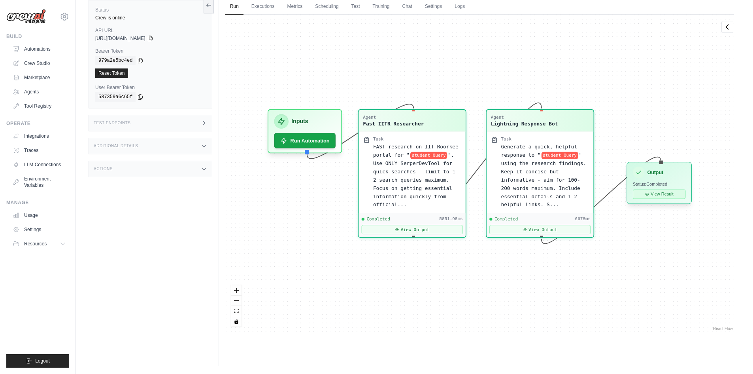
click at [649, 191] on button "View Result" at bounding box center [659, 193] width 53 height 9
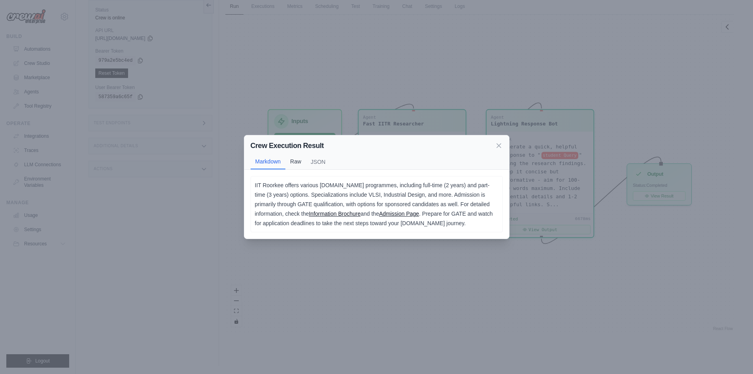
click at [298, 157] on button "Raw" at bounding box center [296, 161] width 21 height 15
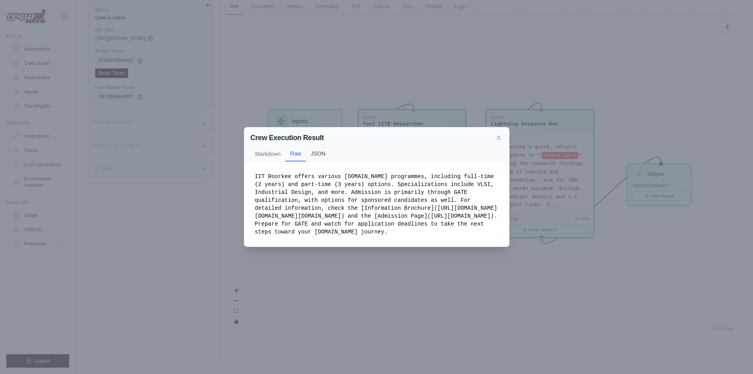
click at [317, 146] on button "JSON" at bounding box center [318, 153] width 24 height 15
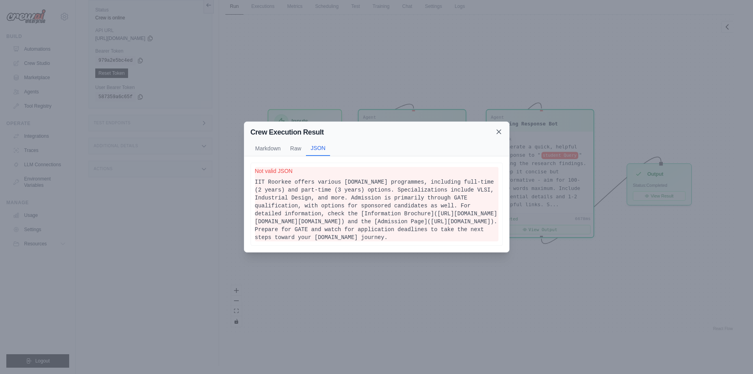
click at [497, 130] on icon at bounding box center [499, 132] width 4 height 4
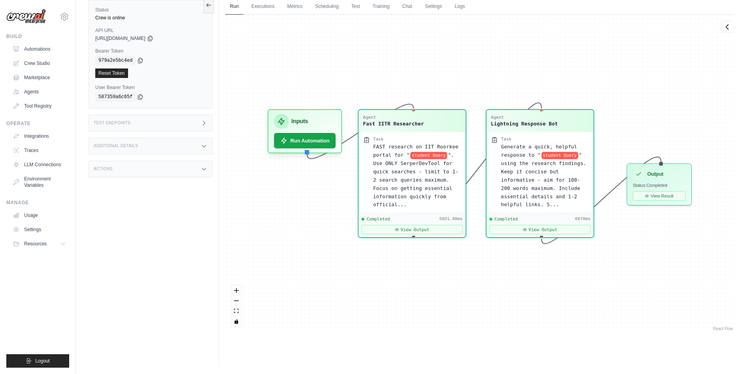
click at [271, 15] on div "Agent Fast IITR Researcher Task FAST research on IIT Roorkee portal for " stude…" at bounding box center [479, 174] width 509 height 318
click at [264, 10] on link "Executions" at bounding box center [263, 6] width 33 height 17
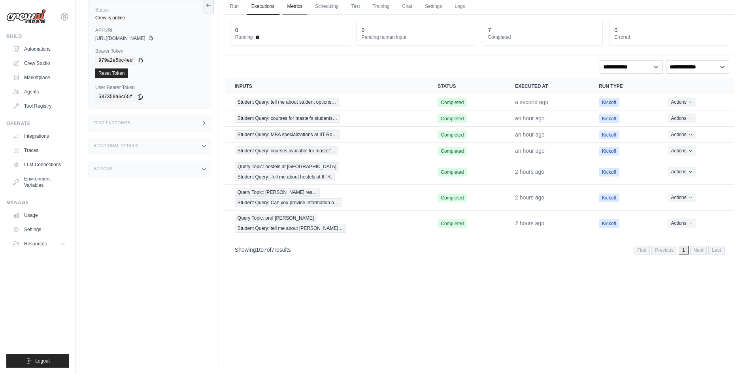
click at [294, 6] on link "Metrics" at bounding box center [295, 6] width 25 height 17
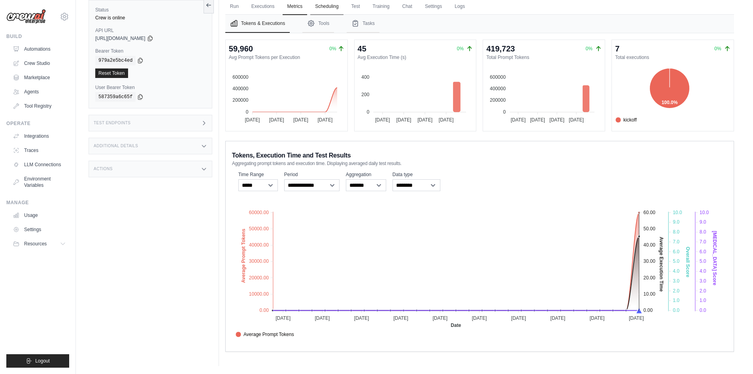
click at [325, 7] on link "Scheduling" at bounding box center [326, 6] width 33 height 17
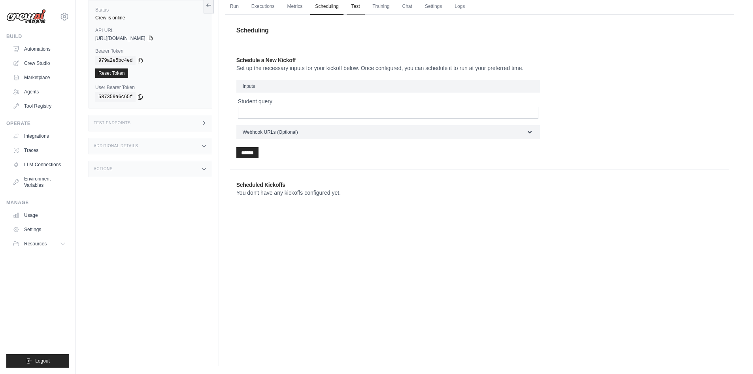
click at [361, 8] on link "Test" at bounding box center [356, 6] width 18 height 17
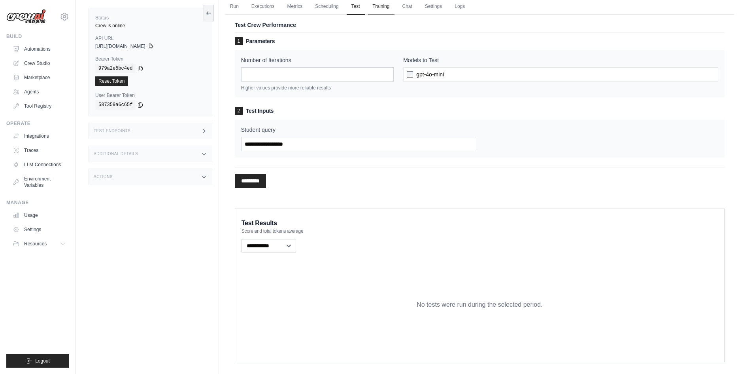
click at [384, 8] on link "Training" at bounding box center [381, 6] width 26 height 17
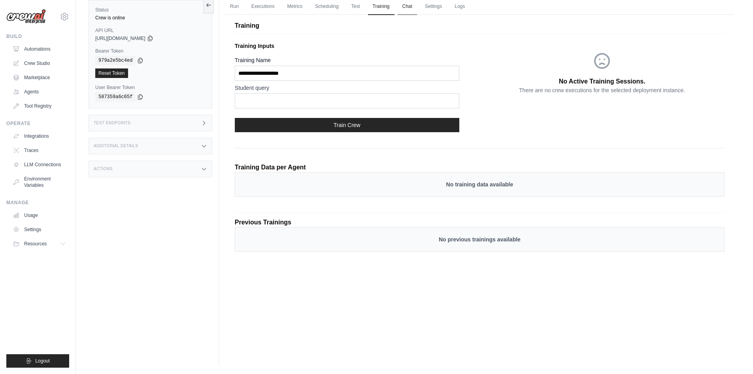
click at [407, 8] on link "Chat" at bounding box center [407, 6] width 19 height 17
click at [230, 6] on link "Run" at bounding box center [234, 6] width 18 height 17
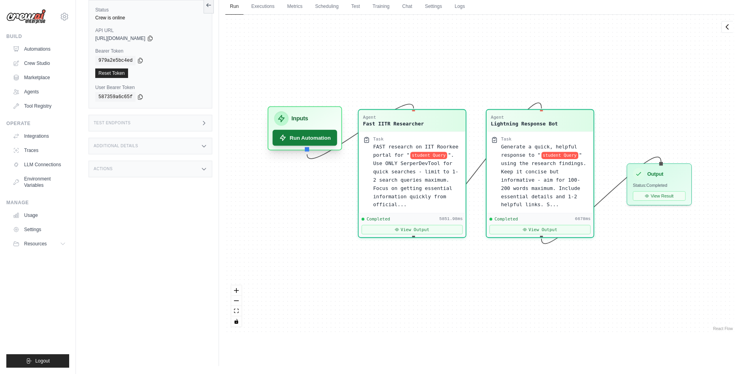
click at [307, 139] on button "Run Automation" at bounding box center [305, 138] width 64 height 16
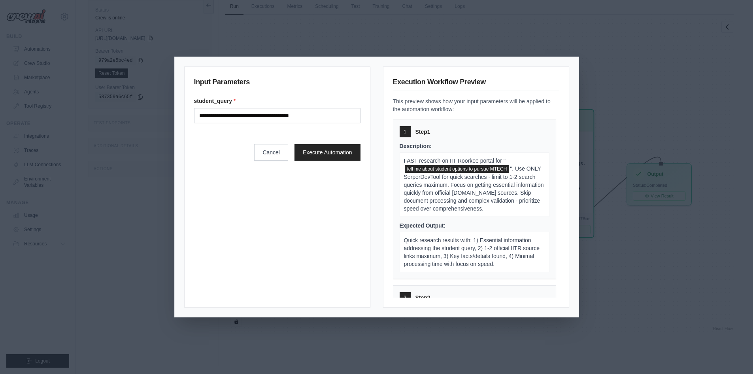
scroll to position [148, 0]
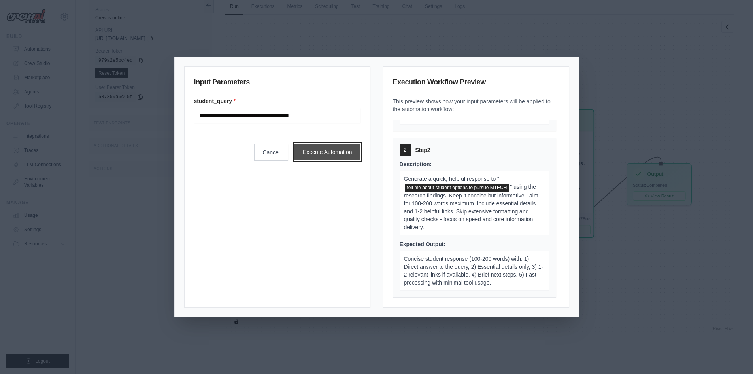
click at [319, 157] on button "Execute Automation" at bounding box center [328, 152] width 66 height 17
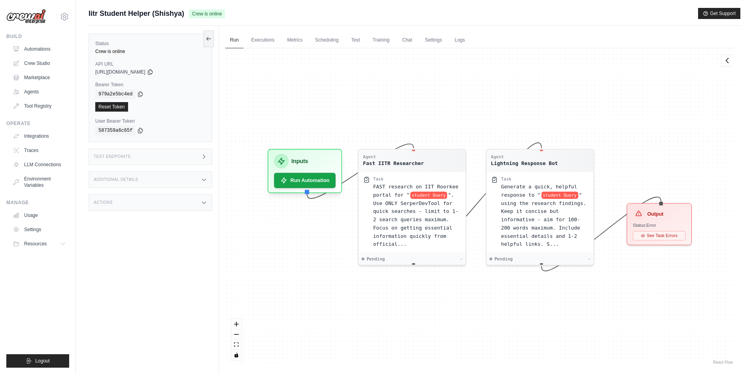
scroll to position [34, 0]
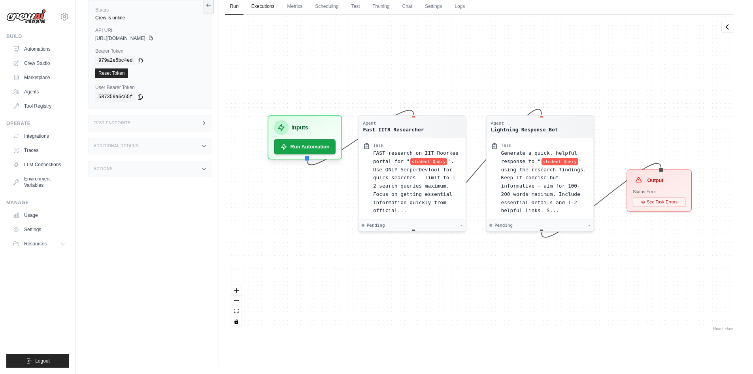
click at [270, 13] on link "Executions" at bounding box center [263, 6] width 33 height 17
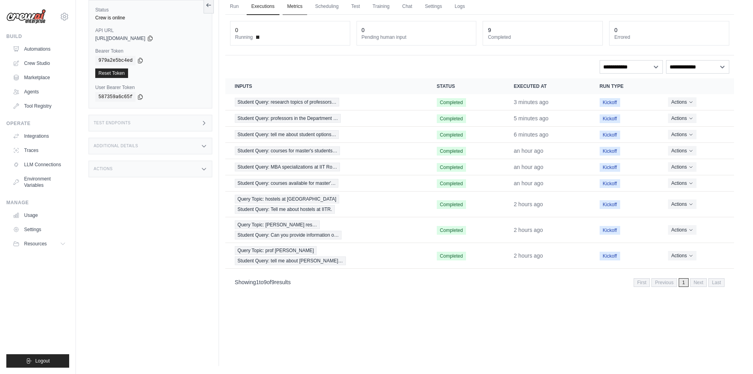
click at [299, 6] on link "Metrics" at bounding box center [295, 6] width 25 height 17
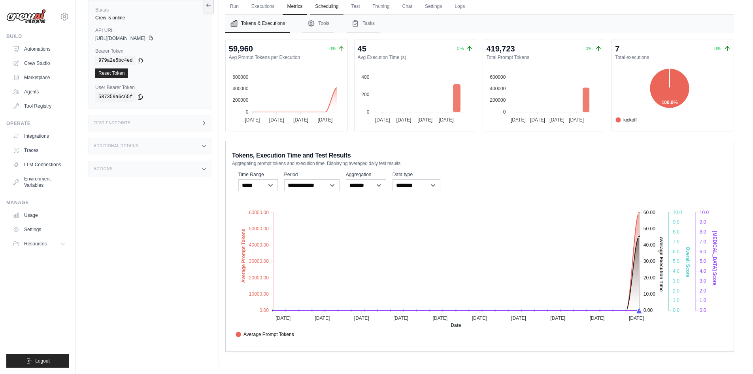
click at [330, 7] on link "Scheduling" at bounding box center [326, 6] width 33 height 17
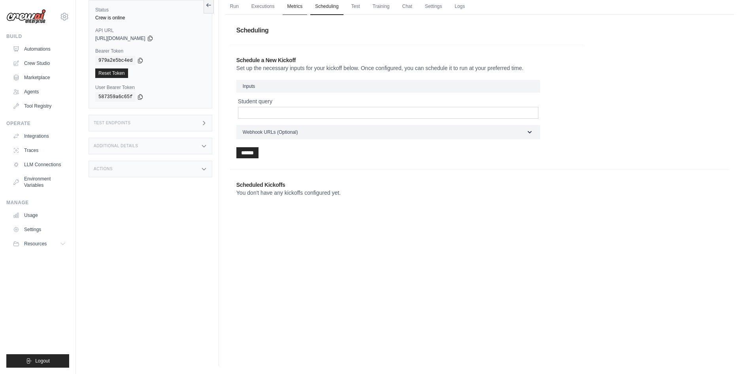
click at [296, 5] on link "Metrics" at bounding box center [295, 6] width 25 height 17
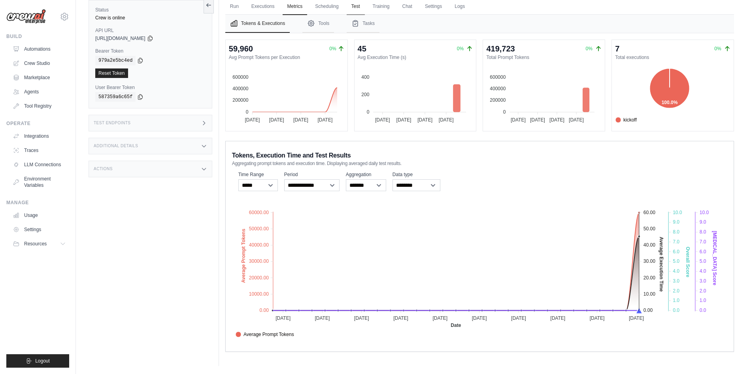
click at [360, 12] on link "Test" at bounding box center [356, 6] width 18 height 17
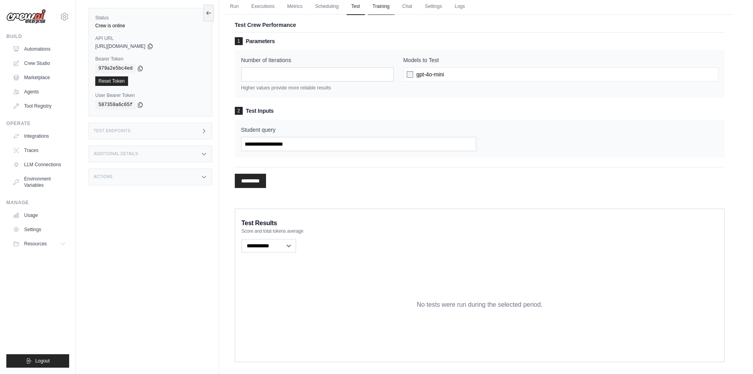
click at [383, 10] on link "Training" at bounding box center [381, 6] width 26 height 17
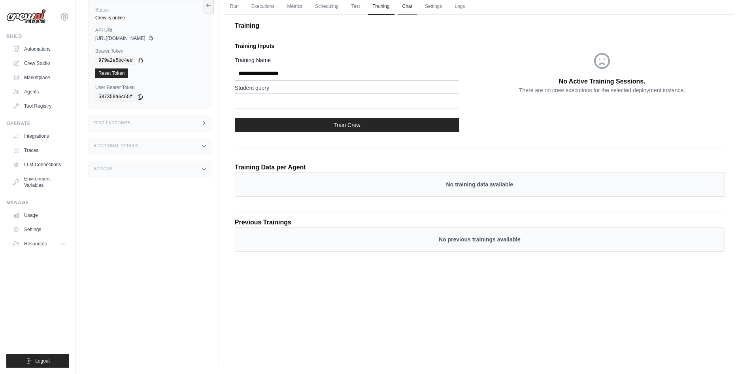
click at [415, 7] on link "Chat" at bounding box center [407, 6] width 19 height 17
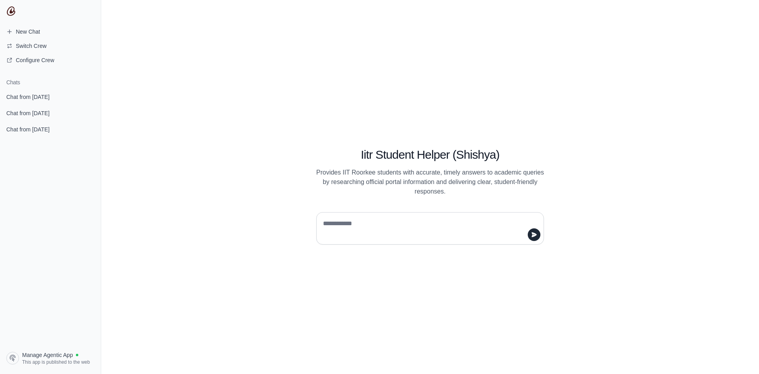
click at [342, 225] on textarea at bounding box center [428, 228] width 213 height 22
type textarea "**********"
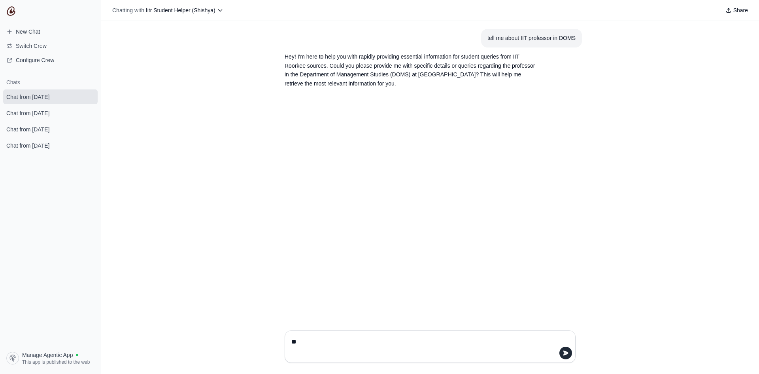
type textarea "*"
type textarea "**********"
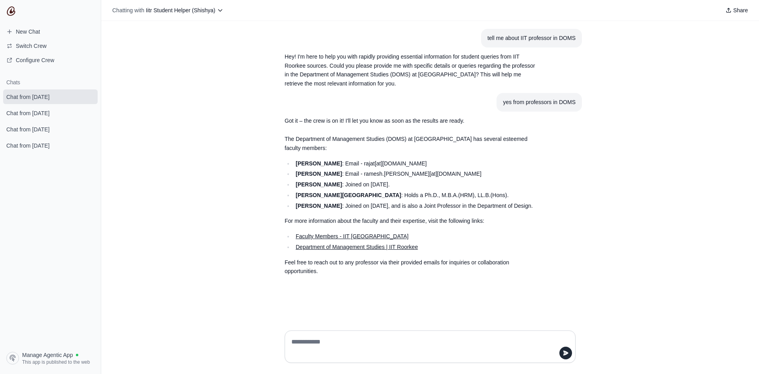
click at [326, 239] on link "Faculty Members - IIT [GEOGRAPHIC_DATA]" at bounding box center [352, 236] width 113 height 6
click at [314, 341] on textarea at bounding box center [428, 346] width 276 height 22
type textarea "*"
click at [356, 342] on textarea "**********" at bounding box center [428, 346] width 276 height 22
type textarea "**********"
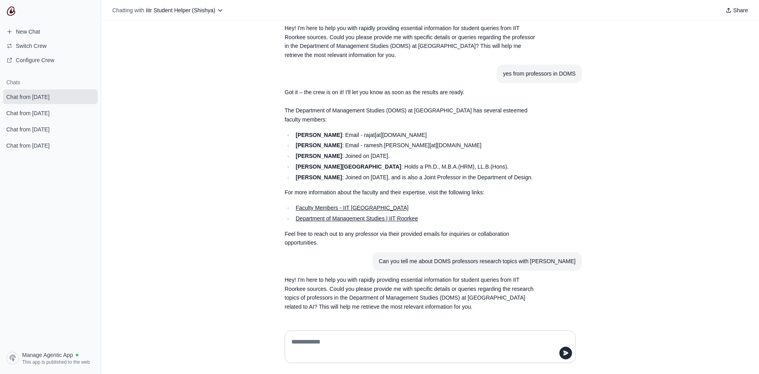
scroll to position [38, 0]
type textarea "***"
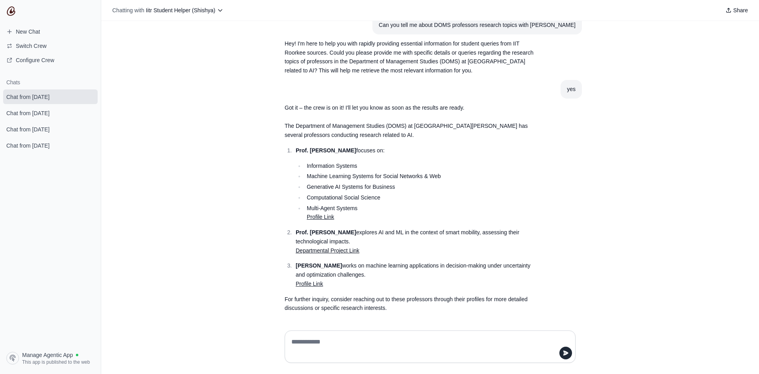
scroll to position [275, 0]
click at [323, 248] on link "Departmental Project Link" at bounding box center [328, 249] width 64 height 6
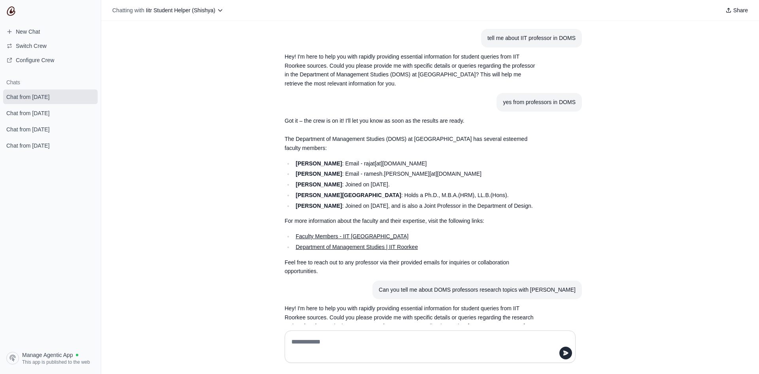
scroll to position [275, 0]
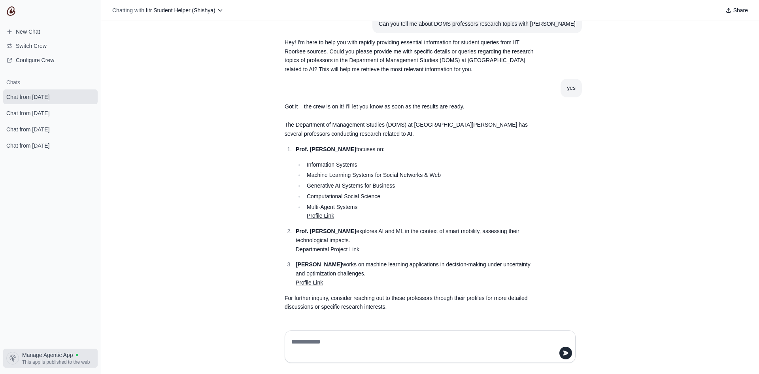
click at [55, 358] on span "Manage Agentic App" at bounding box center [47, 355] width 51 height 8
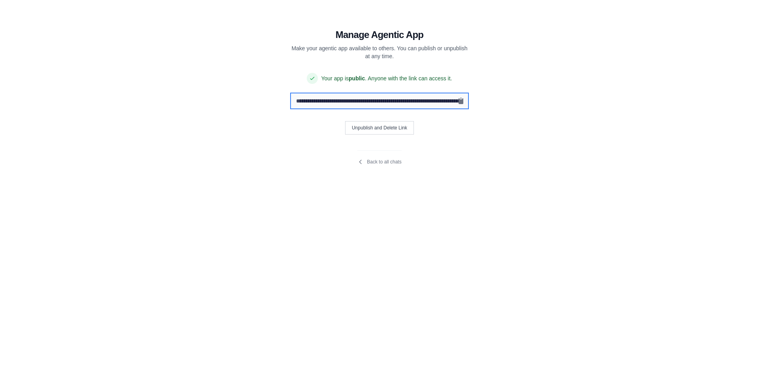
click at [373, 104] on input "**********" at bounding box center [379, 100] width 177 height 15
click at [211, 326] on div "**********" at bounding box center [379, 187] width 759 height 374
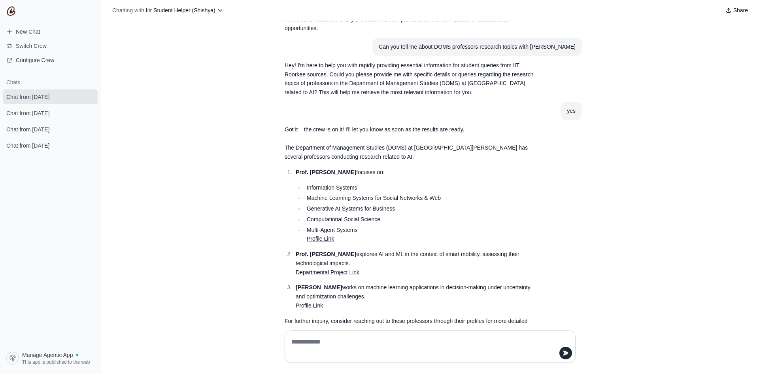
scroll to position [275, 0]
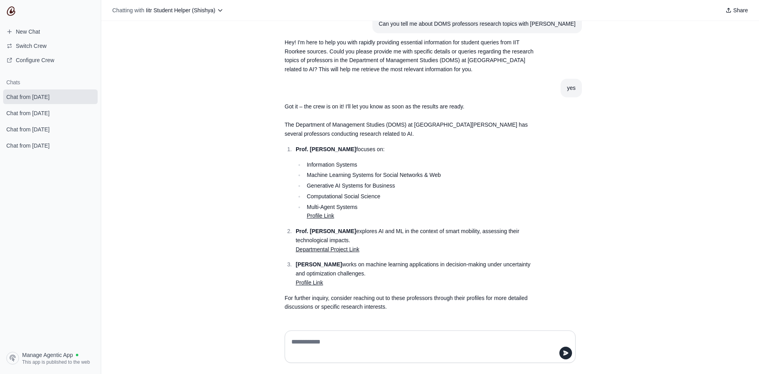
click at [321, 338] on textarea at bounding box center [428, 346] width 276 height 22
type textarea "**********"
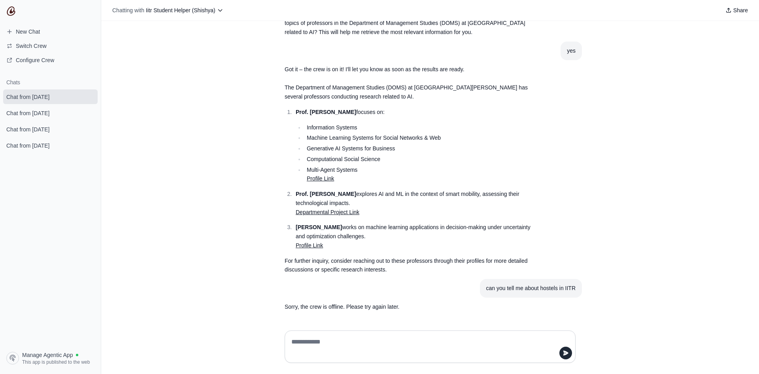
scroll to position [312, 0]
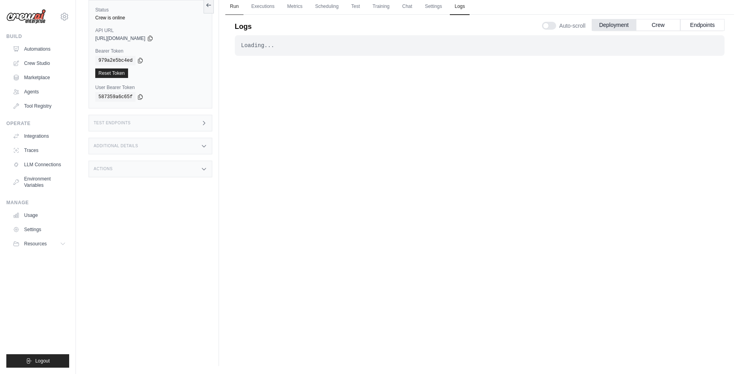
click at [236, 11] on link "Run" at bounding box center [234, 6] width 18 height 17
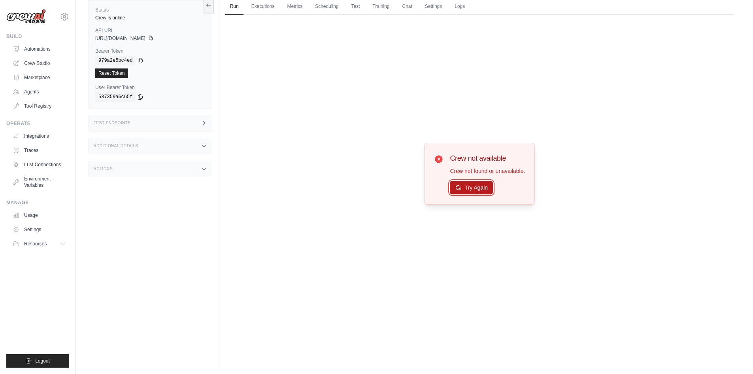
click at [466, 185] on button "Try Again" at bounding box center [471, 187] width 43 height 13
click at [34, 51] on link "Automations" at bounding box center [40, 49] width 60 height 13
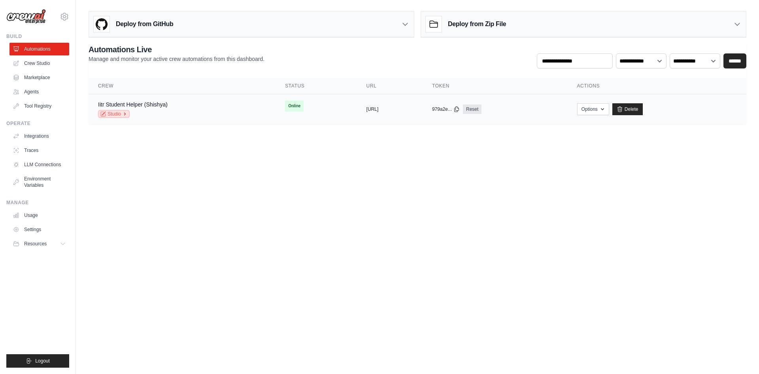
click at [116, 113] on link "Studio" at bounding box center [114, 114] width 32 height 8
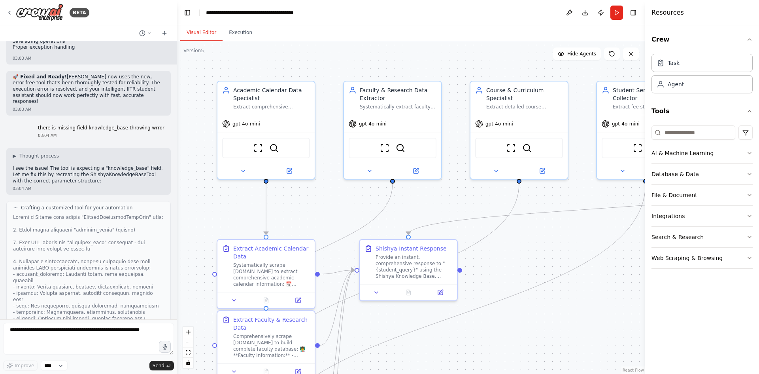
scroll to position [15553, 0]
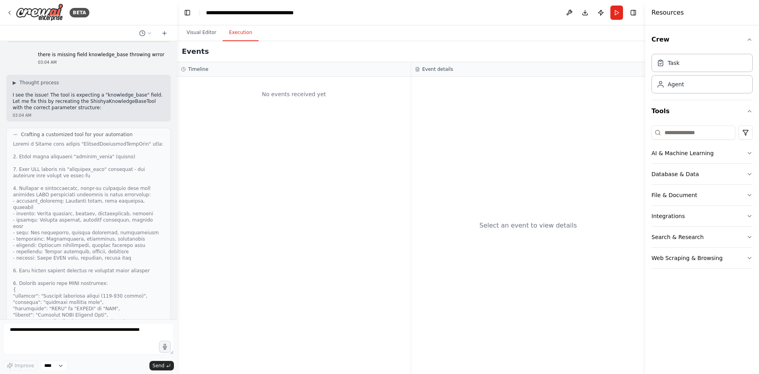
click at [240, 34] on button "Execution" at bounding box center [241, 33] width 36 height 17
click at [209, 34] on button "Visual Editor" at bounding box center [201, 33] width 42 height 17
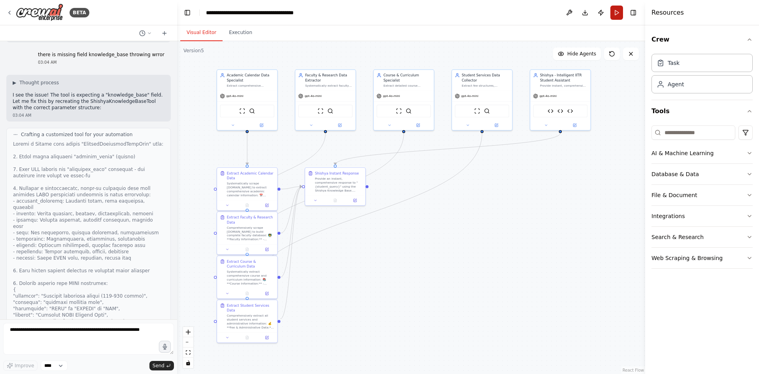
click at [617, 12] on button "Run" at bounding box center [617, 13] width 13 height 14
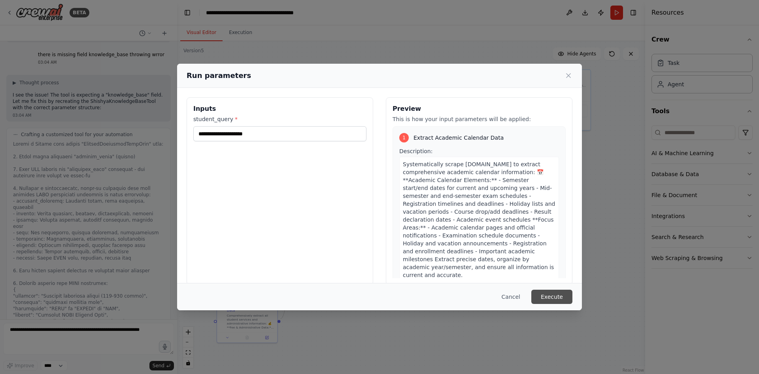
click at [562, 294] on button "Execute" at bounding box center [552, 297] width 41 height 14
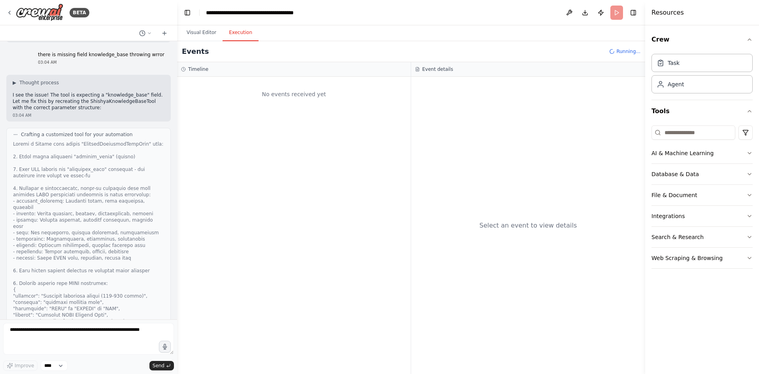
click at [247, 31] on button "Execution" at bounding box center [241, 33] width 36 height 17
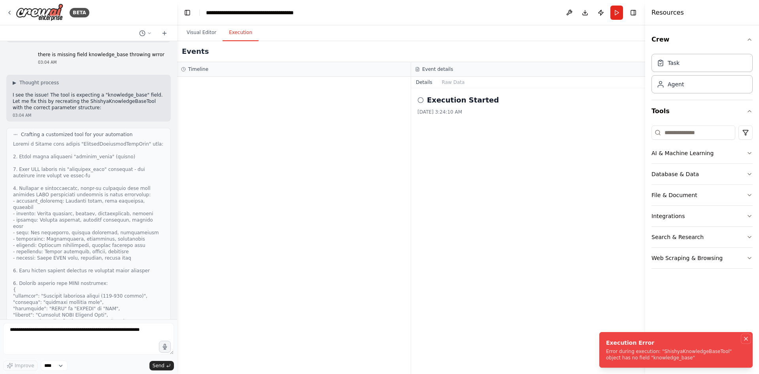
click at [748, 337] on icon "Notifications (F8)" at bounding box center [746, 338] width 6 height 6
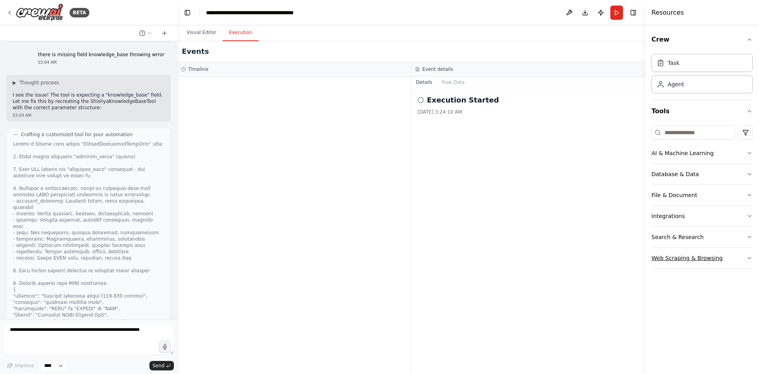
click at [681, 261] on button "Web Scraping & Browsing" at bounding box center [702, 258] width 101 height 21
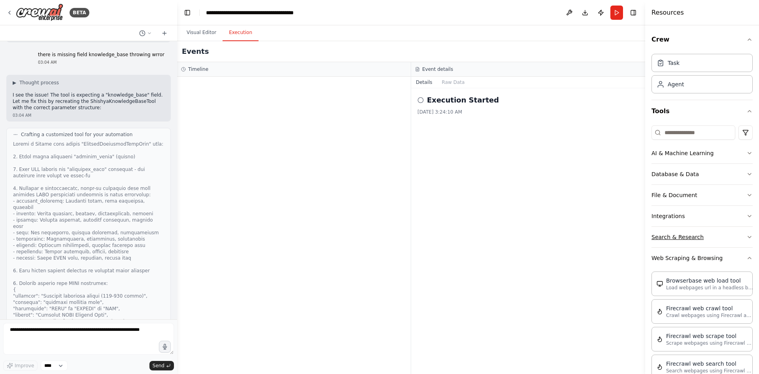
click at [680, 244] on button "Search & Research" at bounding box center [702, 237] width 101 height 21
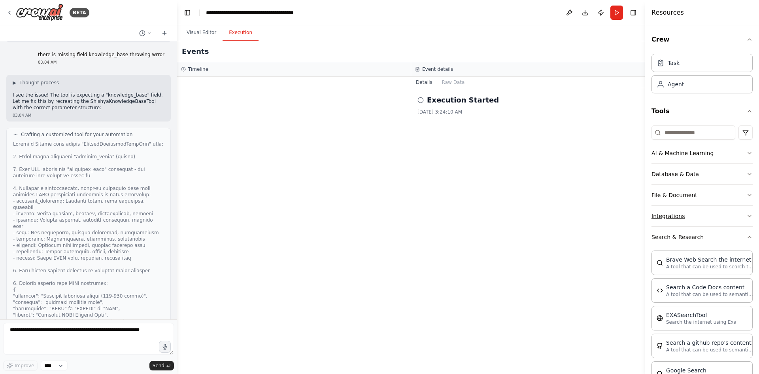
click at [678, 215] on button "Integrations" at bounding box center [702, 216] width 101 height 21
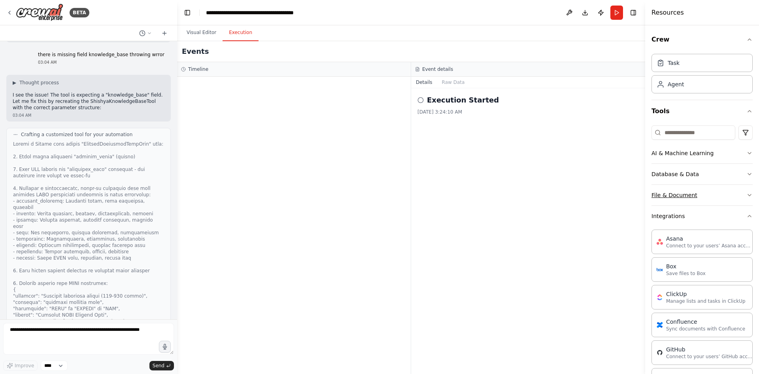
click at [676, 204] on button "File & Document" at bounding box center [702, 195] width 101 height 21
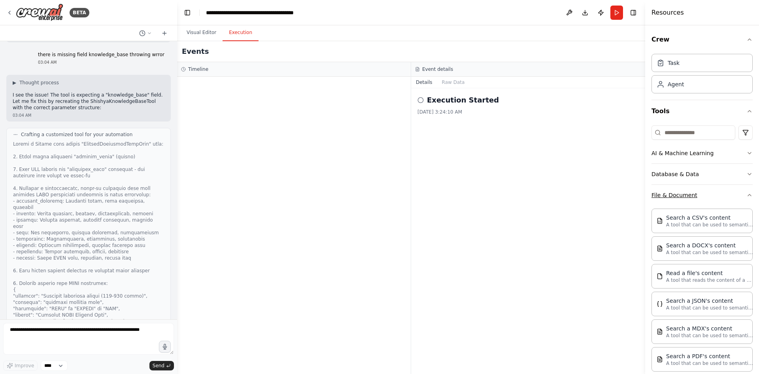
click at [678, 186] on button "File & Document" at bounding box center [702, 195] width 101 height 21
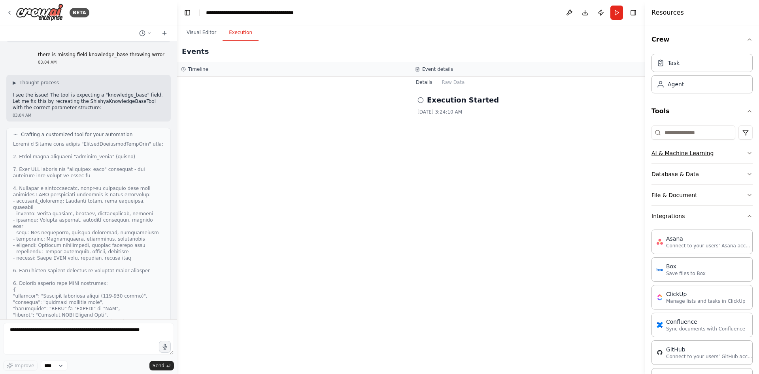
click at [682, 156] on button "AI & Machine Learning" at bounding box center [702, 153] width 101 height 21
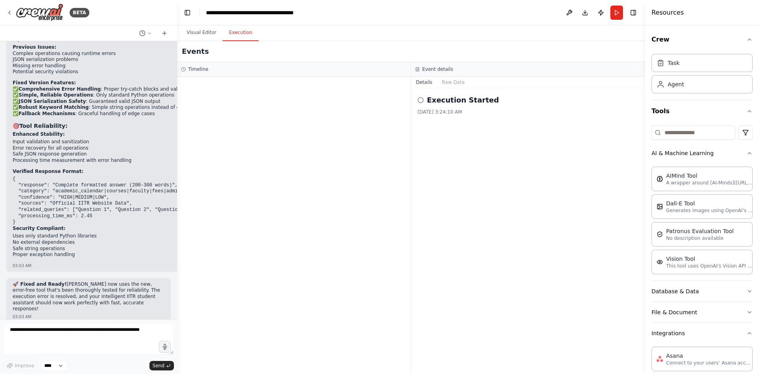
scroll to position [15240, 0]
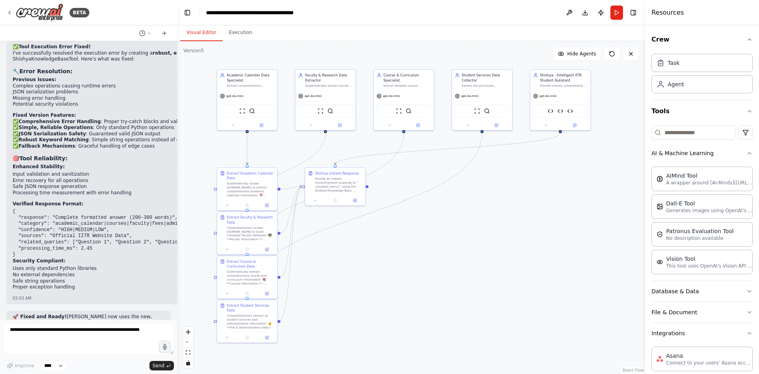
click at [200, 33] on button "Visual Editor" at bounding box center [201, 33] width 42 height 17
click at [619, 15] on button "Run" at bounding box center [617, 13] width 13 height 14
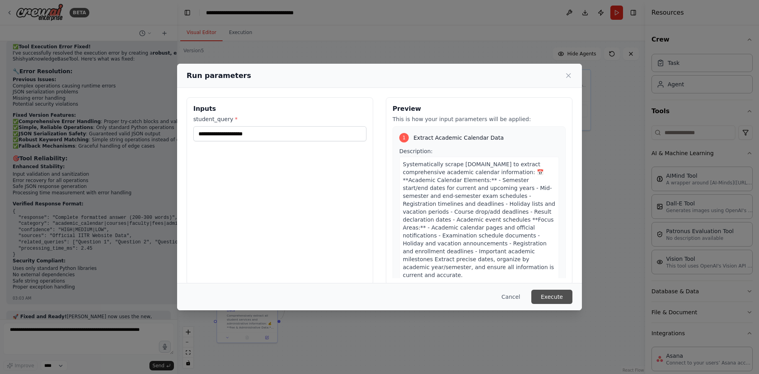
click at [551, 296] on button "Execute" at bounding box center [552, 297] width 41 height 14
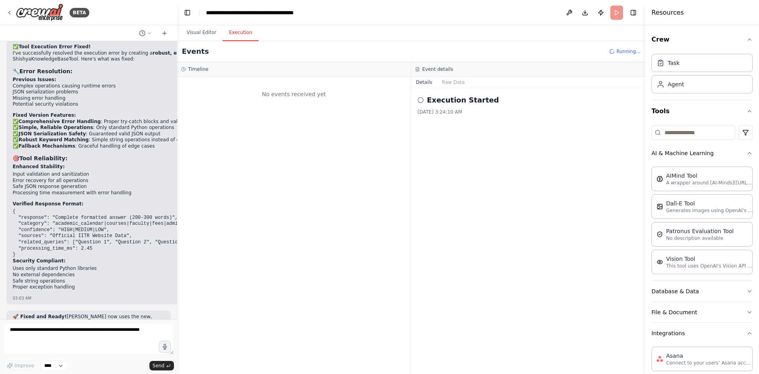
click at [242, 36] on button "Execution" at bounding box center [241, 33] width 36 height 17
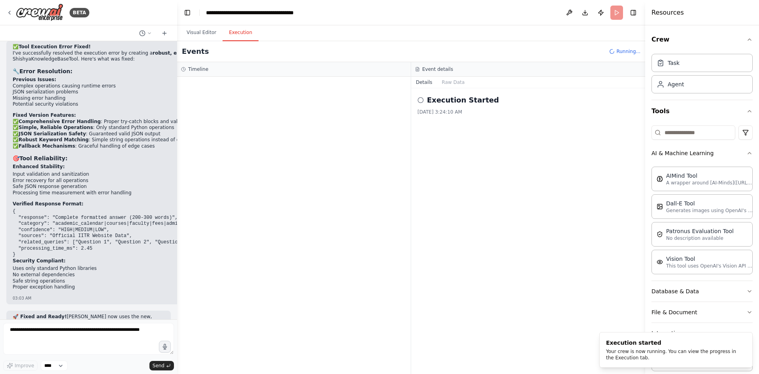
click at [424, 100] on div "Execution Started" at bounding box center [528, 100] width 221 height 11
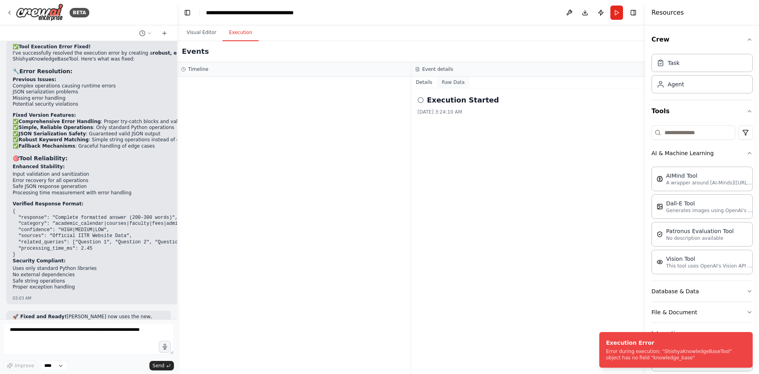
click at [443, 83] on button "Raw Data" at bounding box center [453, 82] width 32 height 11
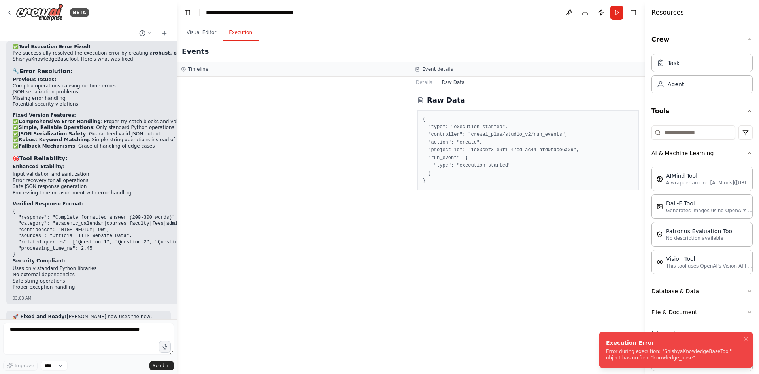
click at [631, 341] on div "Execution Error" at bounding box center [674, 343] width 137 height 8
click at [58, 333] on textarea at bounding box center [88, 339] width 171 height 32
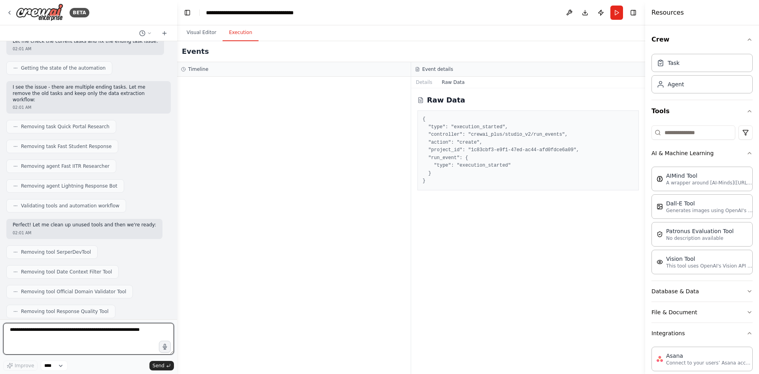
scroll to position [8929, 0]
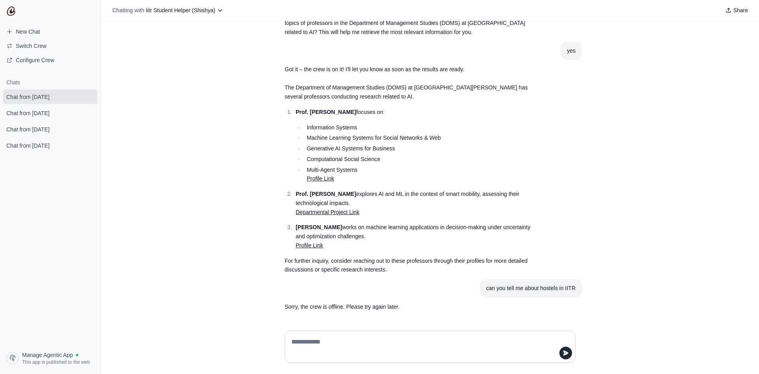
click at [322, 347] on textarea at bounding box center [428, 346] width 276 height 22
drag, startPoint x: 486, startPoint y: 290, endPoint x: 566, endPoint y: 288, distance: 79.9
click at [566, 288] on div "can you tell me about hostels in IITR" at bounding box center [530, 288] width 89 height 9
click at [437, 258] on p "For further inquiry, consider reaching out to these professors through their pr…" at bounding box center [411, 265] width 253 height 18
click at [307, 339] on textarea at bounding box center [428, 346] width 276 height 22
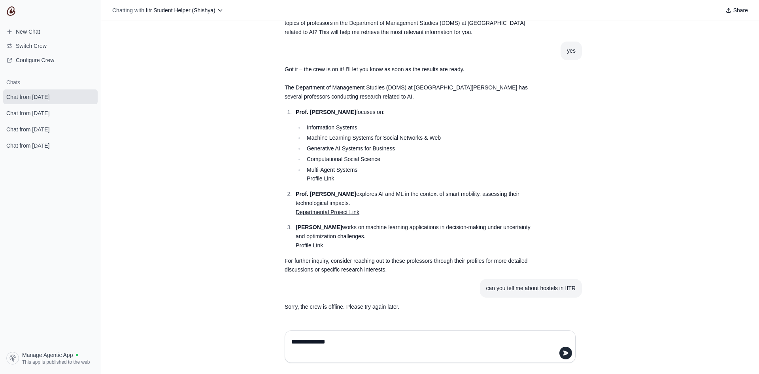
type textarea "**********"
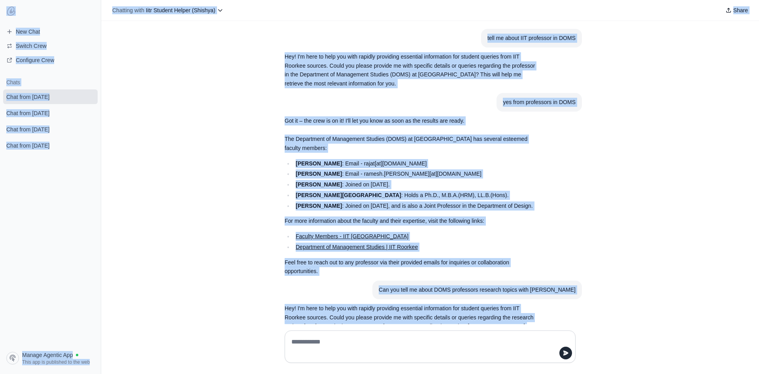
drag, startPoint x: 602, startPoint y: 49, endPoint x: 655, endPoint y: -27, distance: 92.1
click at [655, 0] on html "**********" at bounding box center [379, 187] width 759 height 374
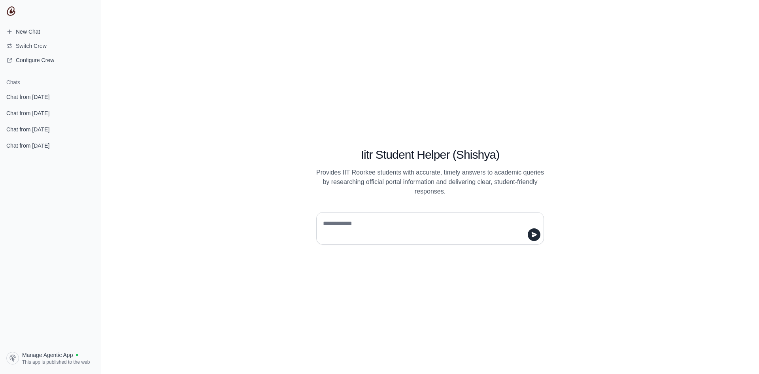
click at [354, 233] on textarea at bounding box center [428, 228] width 213 height 22
type textarea "*"
type textarea "**********"
click at [537, 236] on icon "submit" at bounding box center [534, 234] width 6 height 6
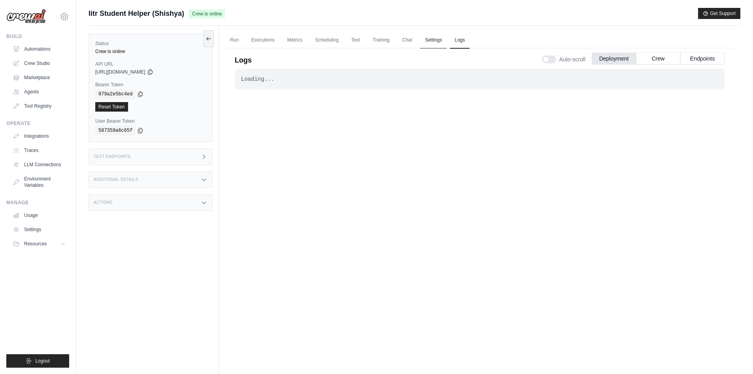
click at [435, 41] on link "Settings" at bounding box center [433, 40] width 26 height 17
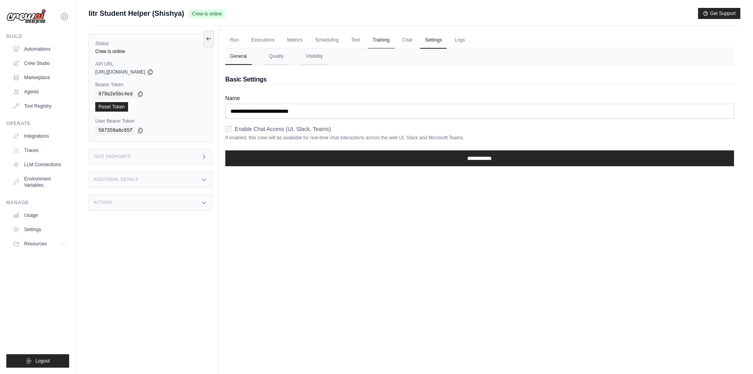
click at [378, 41] on link "Training" at bounding box center [381, 40] width 26 height 17
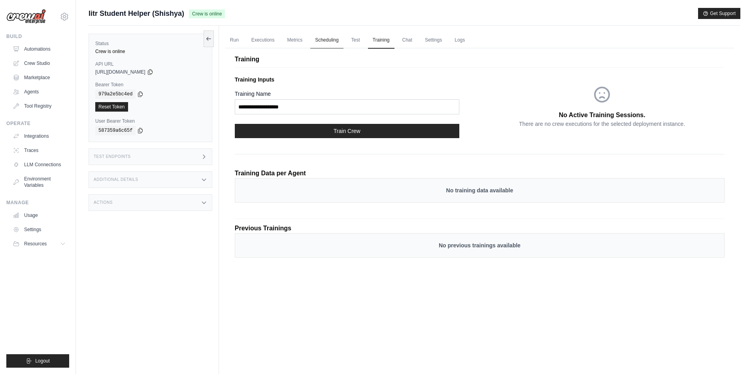
click at [318, 40] on link "Scheduling" at bounding box center [326, 40] width 33 height 17
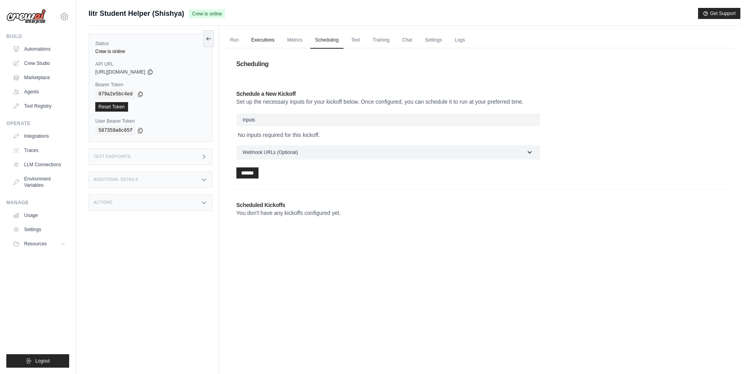
click at [277, 41] on link "Executions" at bounding box center [263, 40] width 33 height 17
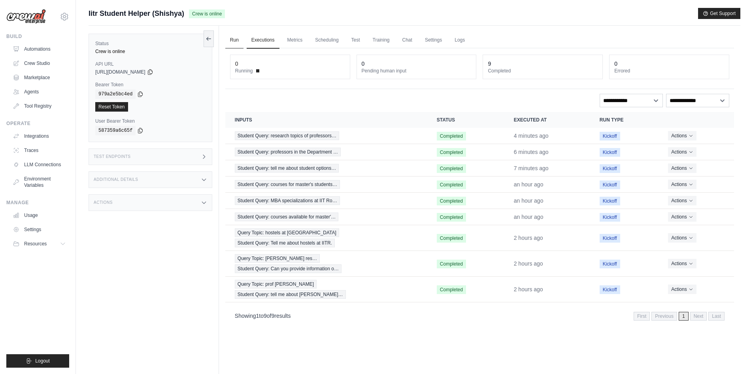
click at [227, 47] on link "Run" at bounding box center [234, 40] width 18 height 17
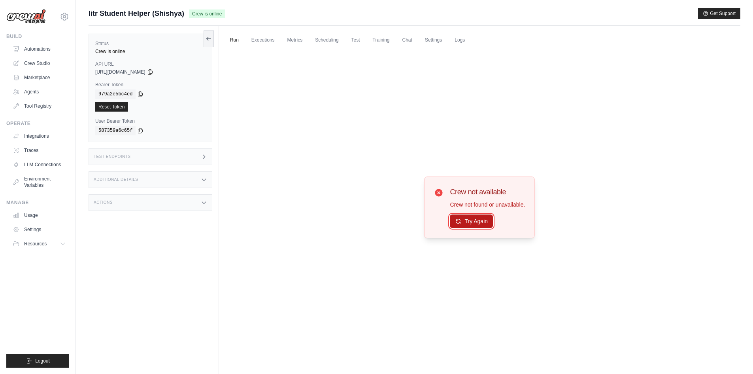
click at [481, 221] on button "Try Again" at bounding box center [471, 220] width 43 height 13
click at [110, 109] on link "Reset Token" at bounding box center [111, 106] width 33 height 9
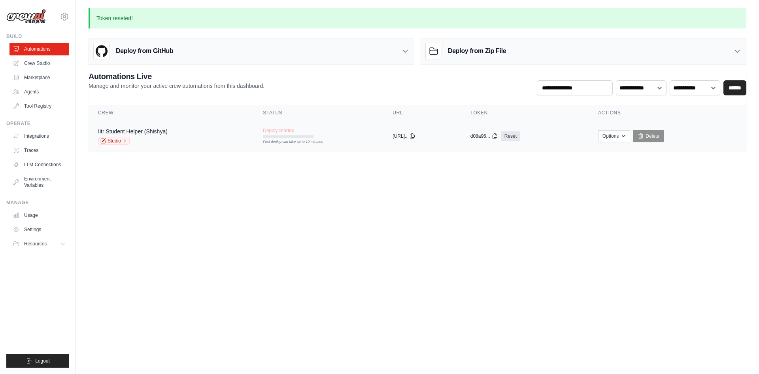
click at [285, 135] on div "Deploy Started First deploy can take up to 10 minutes" at bounding box center [288, 132] width 51 height 10
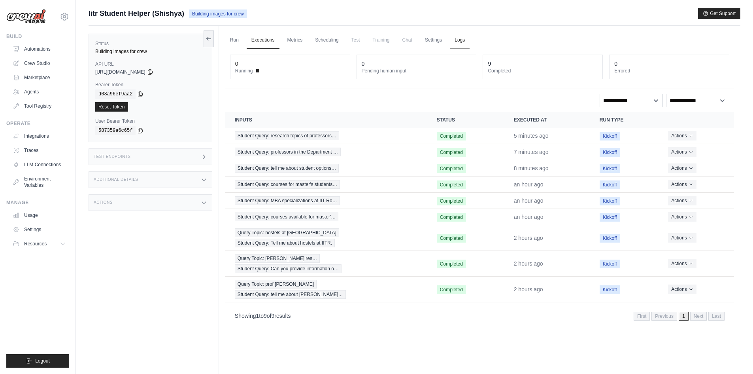
click at [457, 43] on link "Logs" at bounding box center [460, 40] width 20 height 17
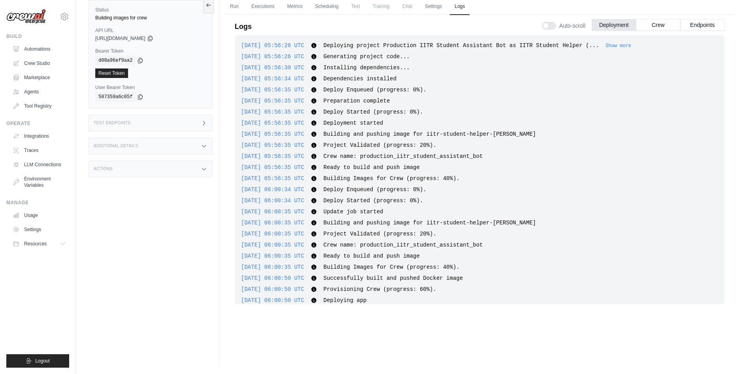
scroll to position [782, 0]
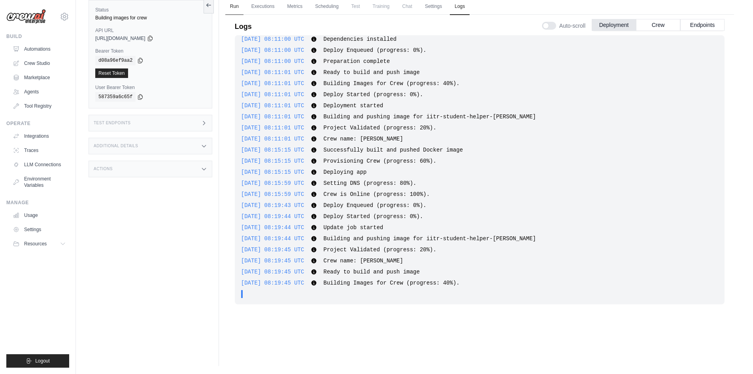
click at [238, 6] on link "Run" at bounding box center [234, 6] width 18 height 17
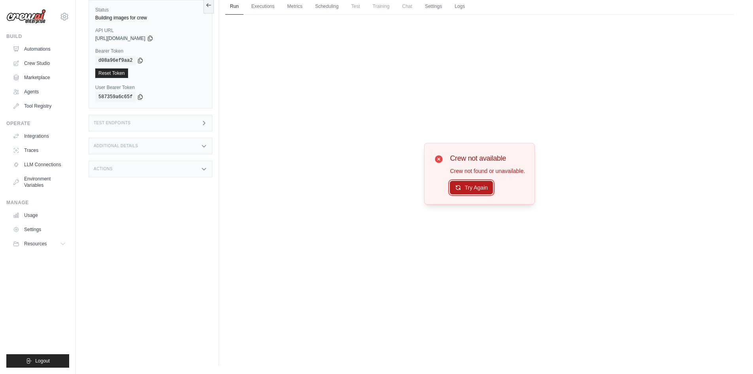
click at [470, 188] on button "Try Again" at bounding box center [471, 187] width 43 height 13
click at [268, 7] on link "Executions" at bounding box center [263, 6] width 33 height 17
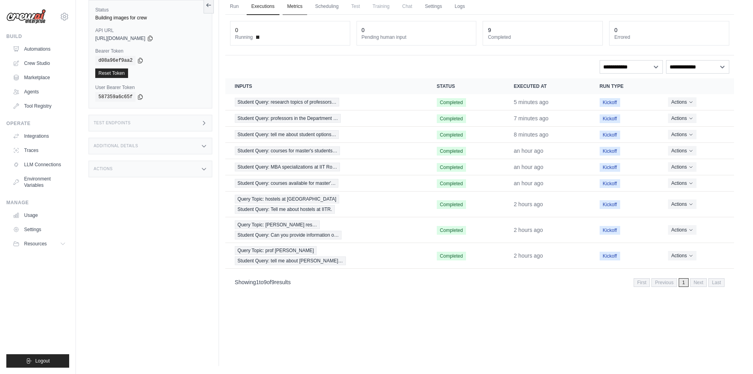
click at [300, 10] on link "Metrics" at bounding box center [295, 6] width 25 height 17
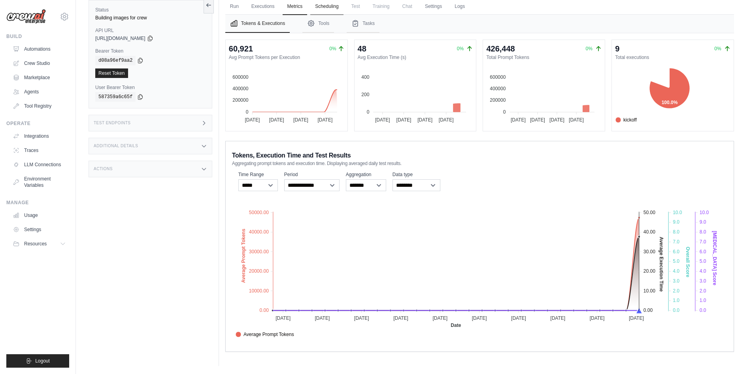
click at [329, 9] on link "Scheduling" at bounding box center [326, 6] width 33 height 17
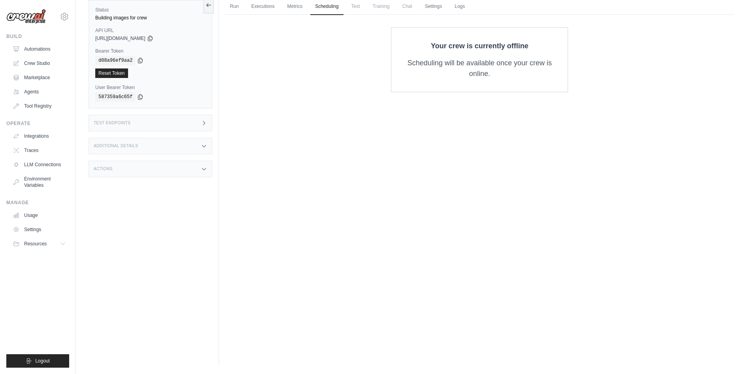
click at [355, 13] on span "Test" at bounding box center [356, 6] width 18 height 16
click at [436, 9] on link "Settings" at bounding box center [433, 6] width 26 height 17
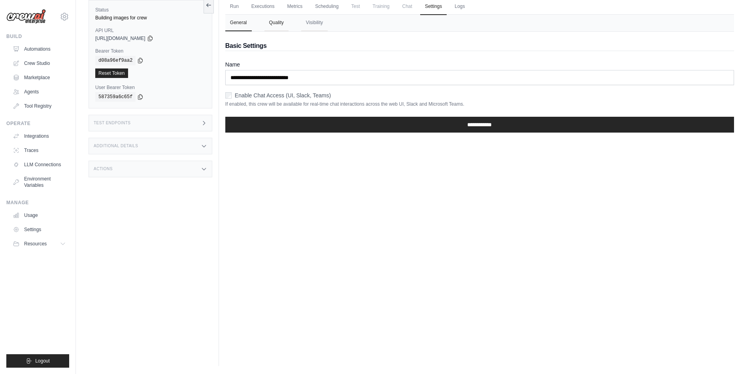
click at [278, 28] on button "Quality" at bounding box center [277, 23] width 24 height 17
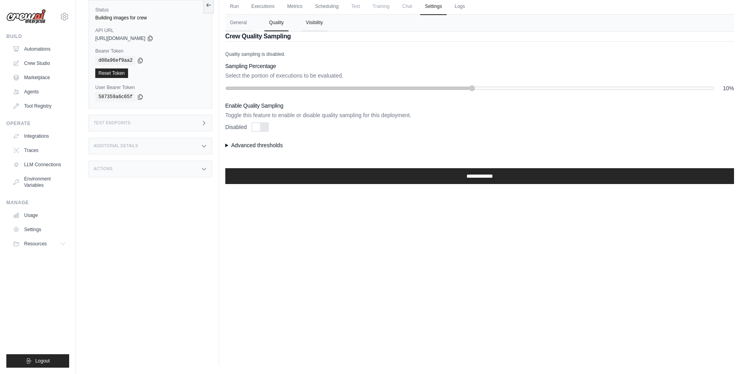
click at [313, 28] on button "Visibility" at bounding box center [314, 23] width 26 height 17
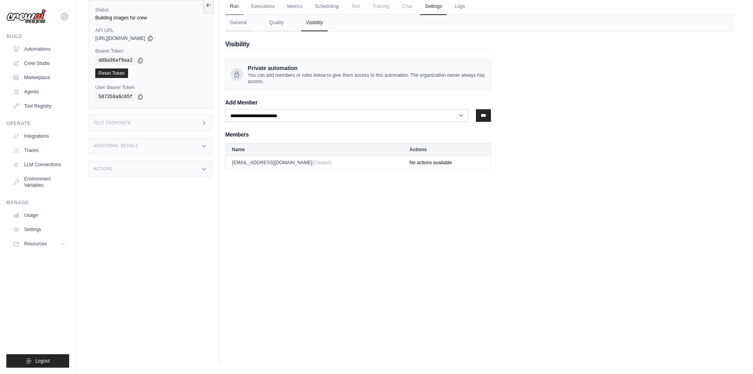
click at [235, 6] on link "Run" at bounding box center [234, 6] width 18 height 17
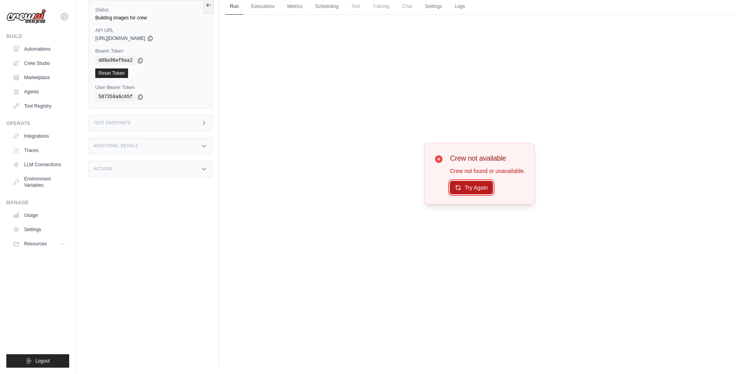
click at [463, 186] on button "Try Again" at bounding box center [471, 187] width 43 height 13
click at [458, 5] on link "Logs" at bounding box center [460, 6] width 20 height 17
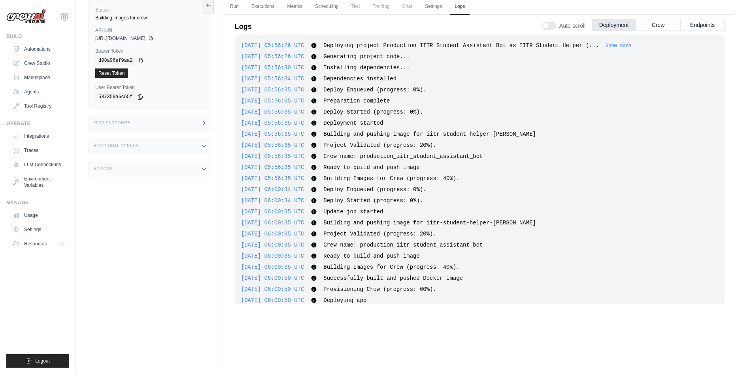
scroll to position [782, 0]
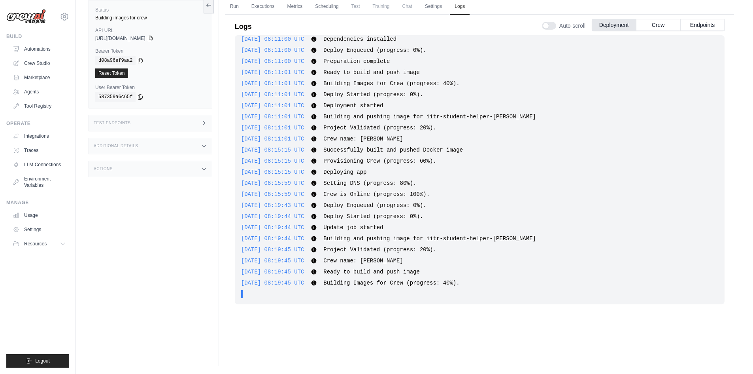
click at [444, 68] on div "2025-08-29 05:56:26 UTC Deploying project Production IITR Student Assistant Bot…" at bounding box center [480, 169] width 490 height 269
click at [655, 27] on button "Crew" at bounding box center [658, 25] width 44 height 12
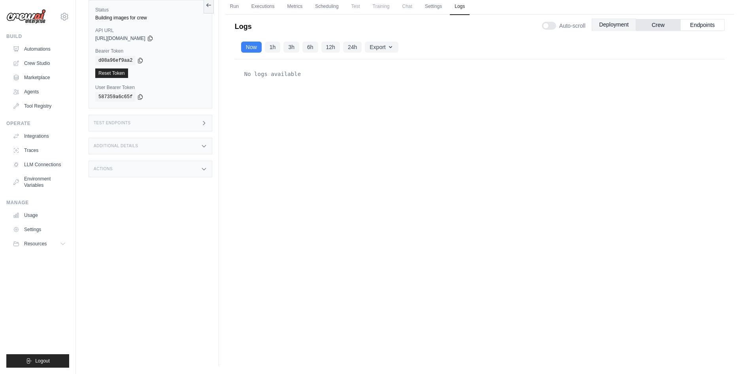
click at [625, 25] on button "Deployment" at bounding box center [614, 25] width 44 height 12
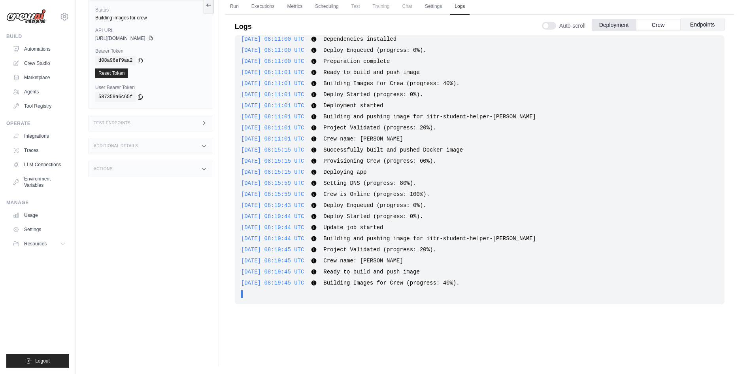
click at [698, 25] on button "Endpoints" at bounding box center [703, 25] width 44 height 12
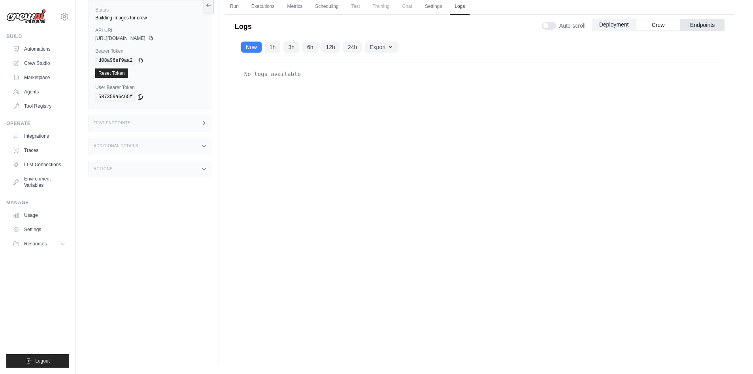
click at [620, 23] on button "Deployment" at bounding box center [614, 25] width 44 height 12
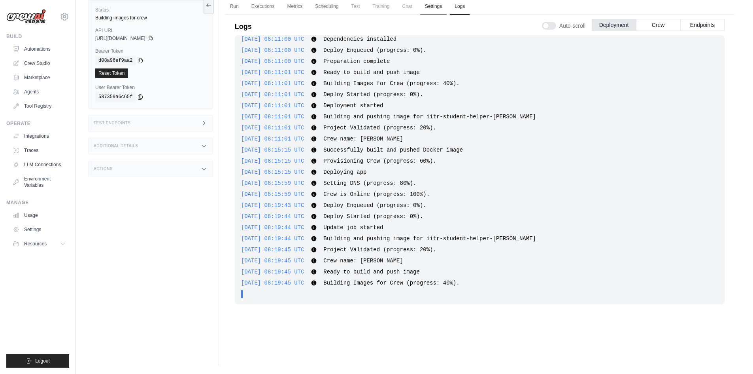
click at [436, 11] on link "Settings" at bounding box center [433, 6] width 26 height 17
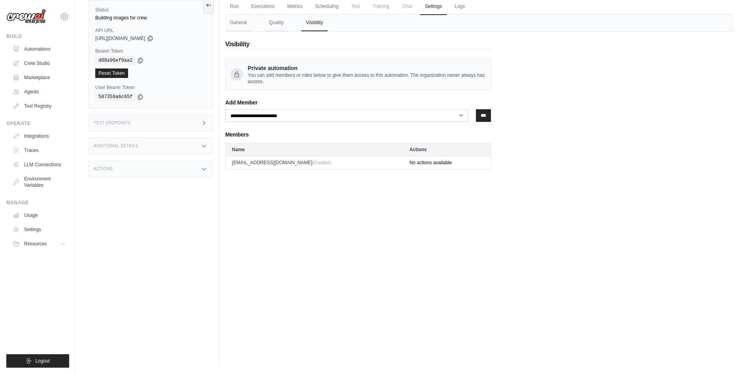
click at [416, 11] on span "Chat" at bounding box center [407, 6] width 19 height 16
click at [332, 6] on link "Scheduling" at bounding box center [326, 6] width 33 height 17
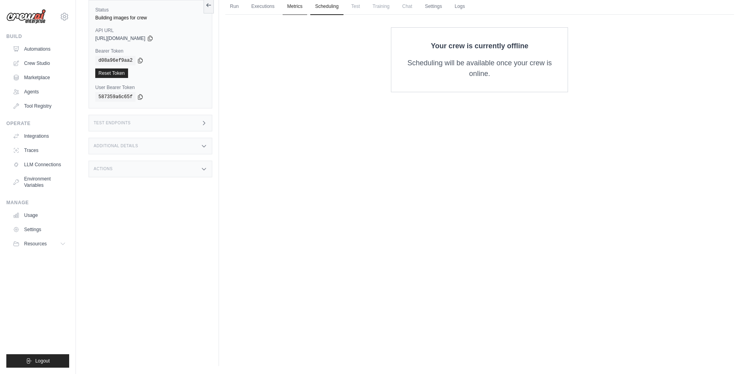
click at [291, 8] on link "Metrics" at bounding box center [295, 6] width 25 height 17
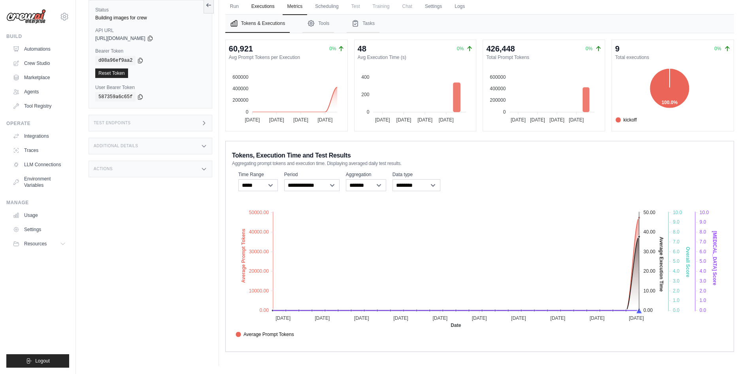
click at [261, 8] on link "Executions" at bounding box center [263, 6] width 33 height 17
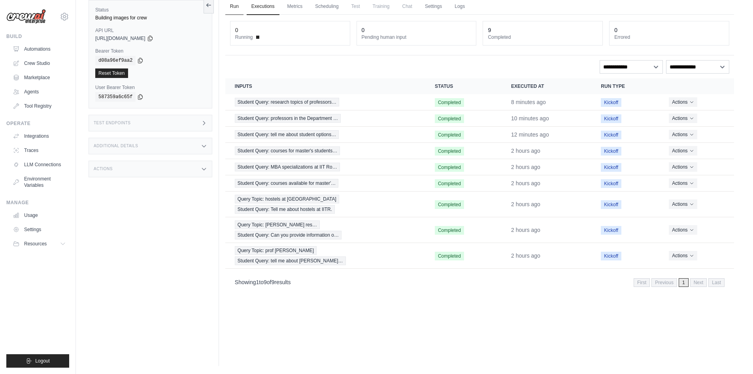
click at [238, 9] on link "Run" at bounding box center [234, 6] width 18 height 17
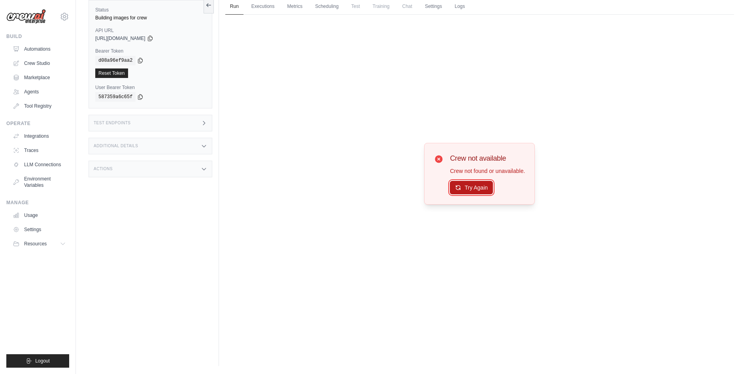
click at [471, 188] on button "Try Again" at bounding box center [471, 187] width 43 height 13
click at [474, 187] on button "Try Again" at bounding box center [471, 187] width 43 height 13
click at [457, 9] on link "Logs" at bounding box center [460, 6] width 20 height 17
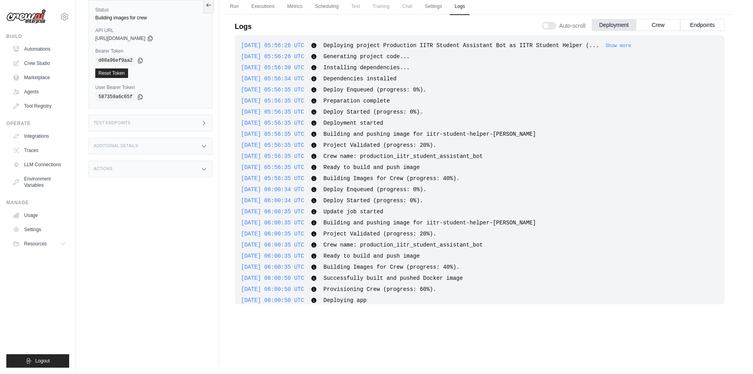
scroll to position [815, 0]
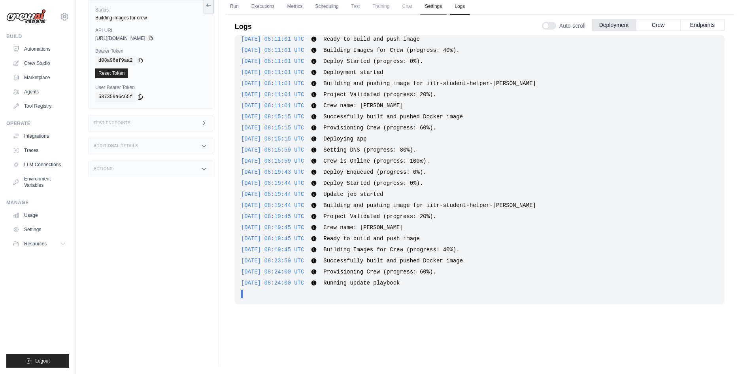
click at [427, 8] on link "Settings" at bounding box center [433, 6] width 26 height 17
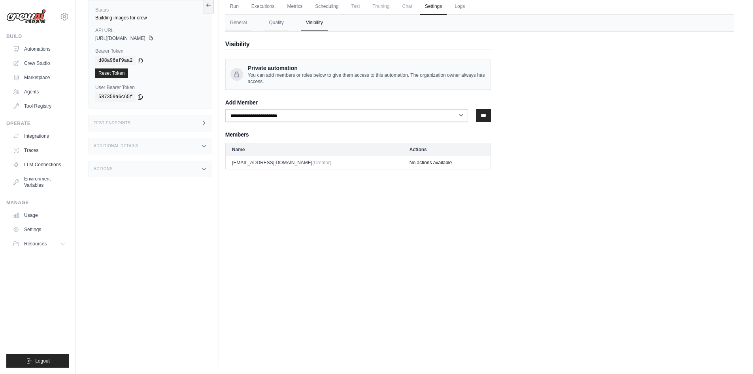
click at [399, 15] on nav "General Quality Visibility" at bounding box center [479, 23] width 509 height 17
click at [405, 11] on span "Chat" at bounding box center [407, 6] width 19 height 16
click at [334, 6] on link "Scheduling" at bounding box center [326, 6] width 33 height 17
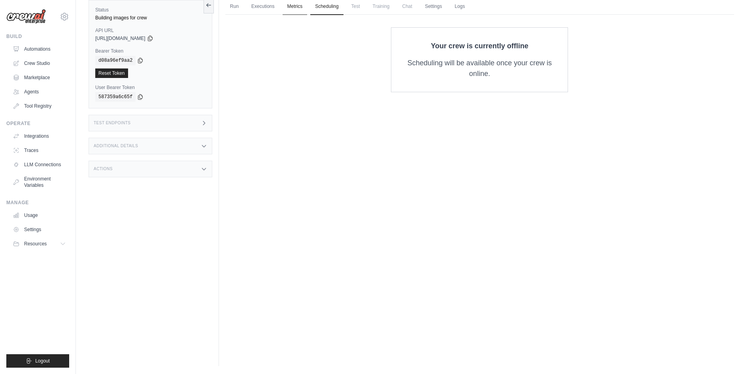
click at [288, 6] on link "Metrics" at bounding box center [295, 6] width 25 height 17
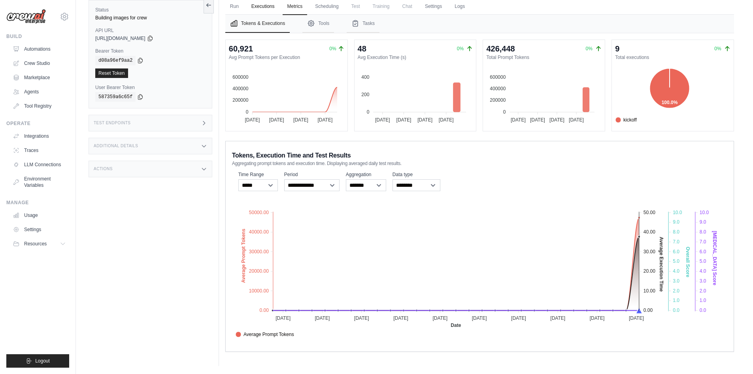
click at [262, 9] on link "Executions" at bounding box center [263, 6] width 33 height 17
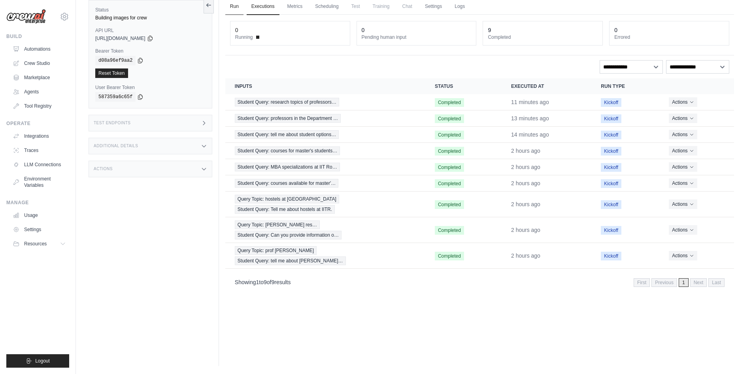
click at [235, 7] on link "Run" at bounding box center [234, 6] width 18 height 17
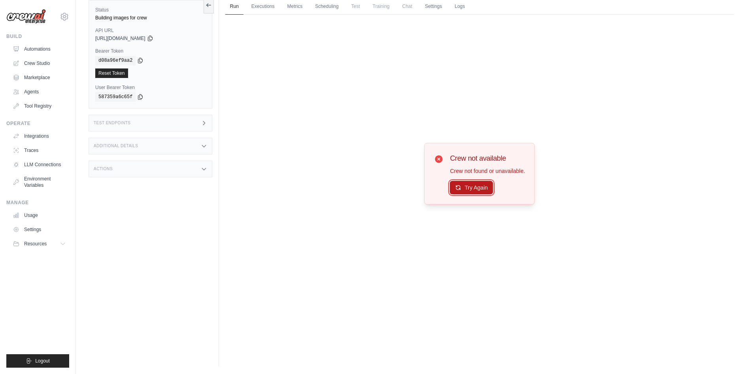
click at [469, 185] on button "Try Again" at bounding box center [471, 187] width 43 height 13
click at [32, 104] on link "Tool Registry" at bounding box center [40, 106] width 60 height 13
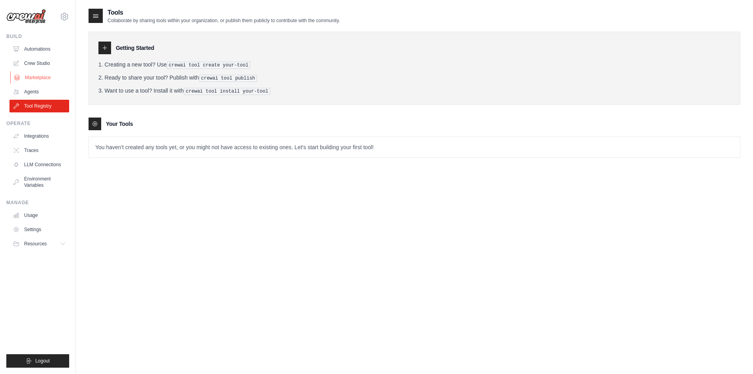
click at [33, 83] on link "Marketplace" at bounding box center [40, 77] width 60 height 13
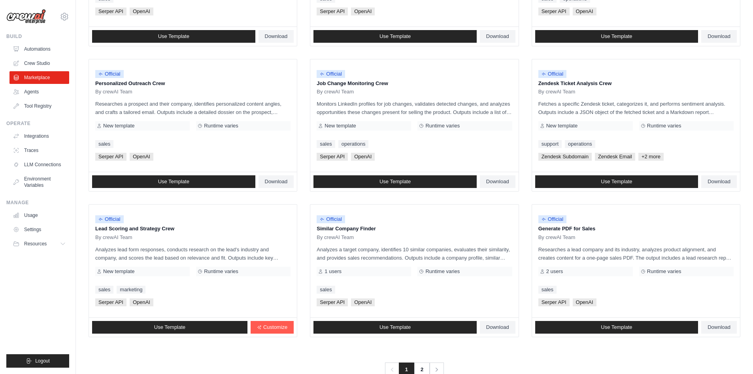
scroll to position [359, 0]
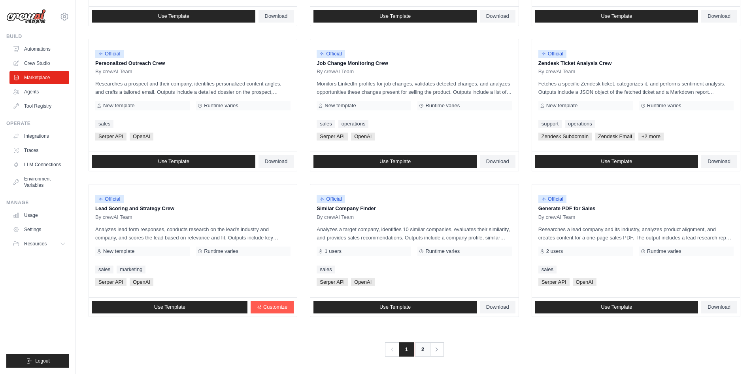
click at [419, 350] on link "2" at bounding box center [423, 349] width 16 height 14
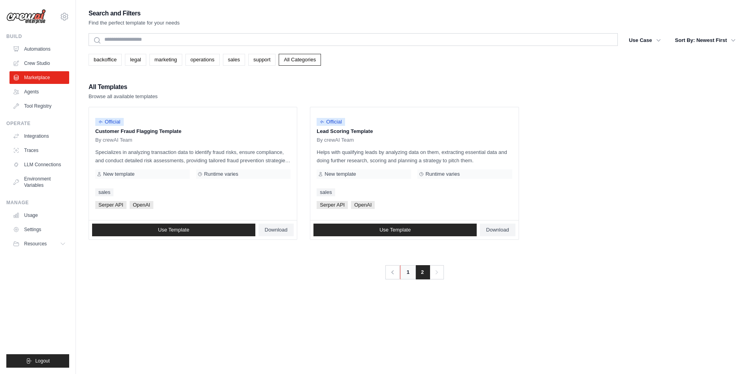
click at [408, 275] on link "1" at bounding box center [408, 272] width 16 height 14
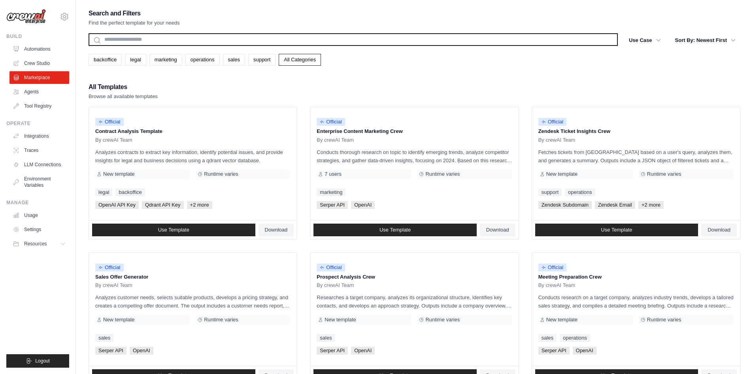
click at [346, 44] on input "text" at bounding box center [354, 39] width 530 height 13
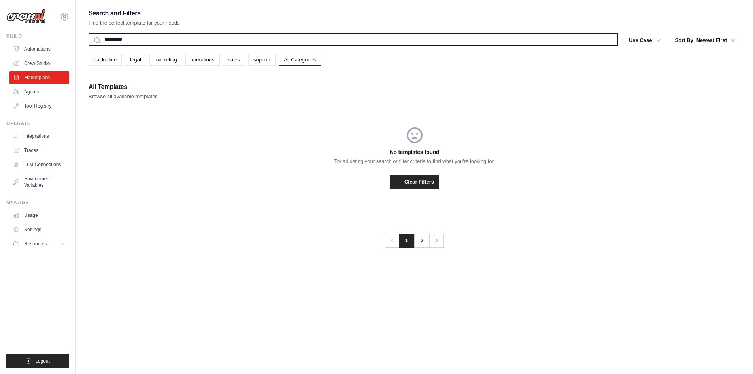
type input "*********"
click at [88, 45] on button "Search" at bounding box center [88, 45] width 0 height 0
